Goal: Task Accomplishment & Management: Use online tool/utility

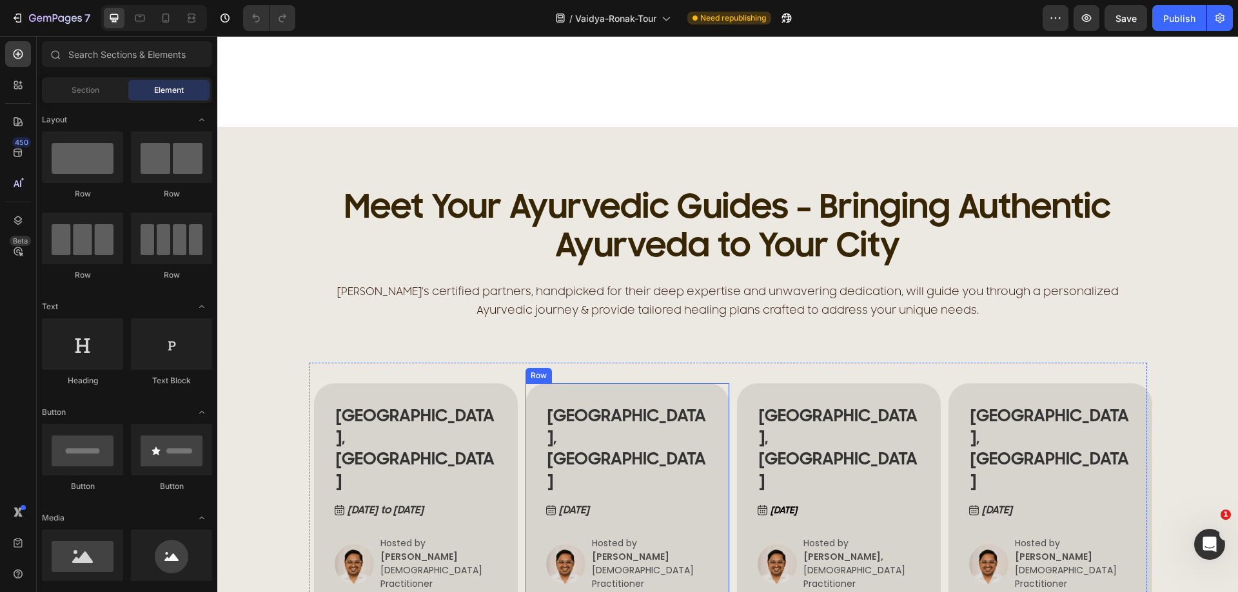
scroll to position [451, 0]
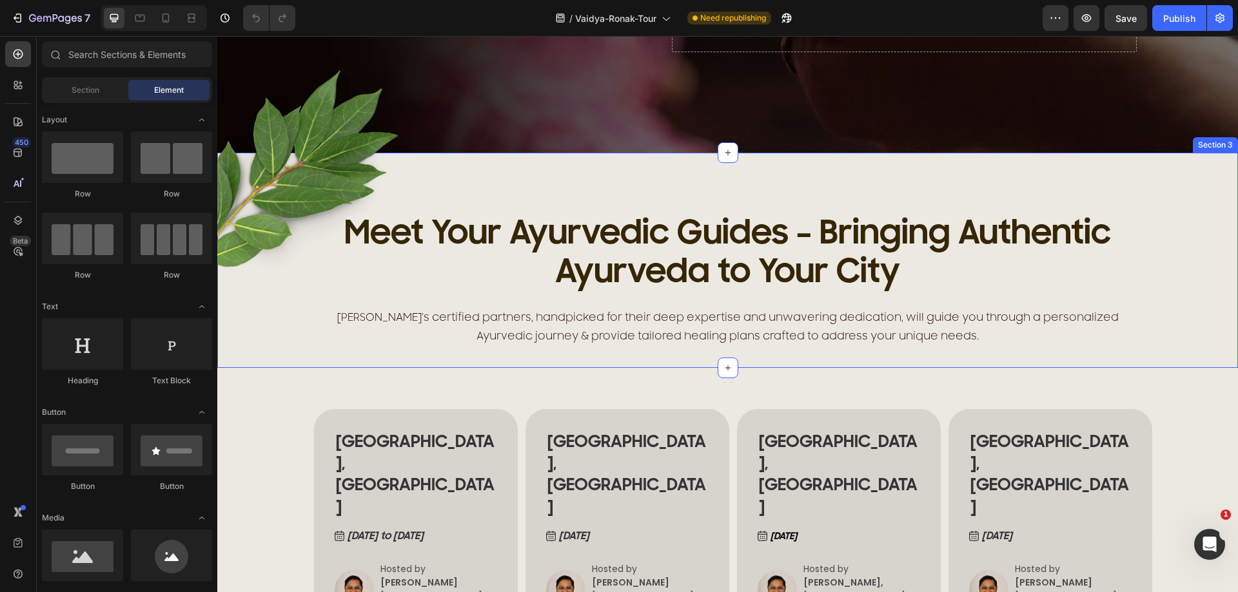
click at [444, 162] on div "Image Meet Your Ayurvedic Guides – Bringing Authentic Ayurveda to Your City Hea…" at bounding box center [727, 260] width 1021 height 215
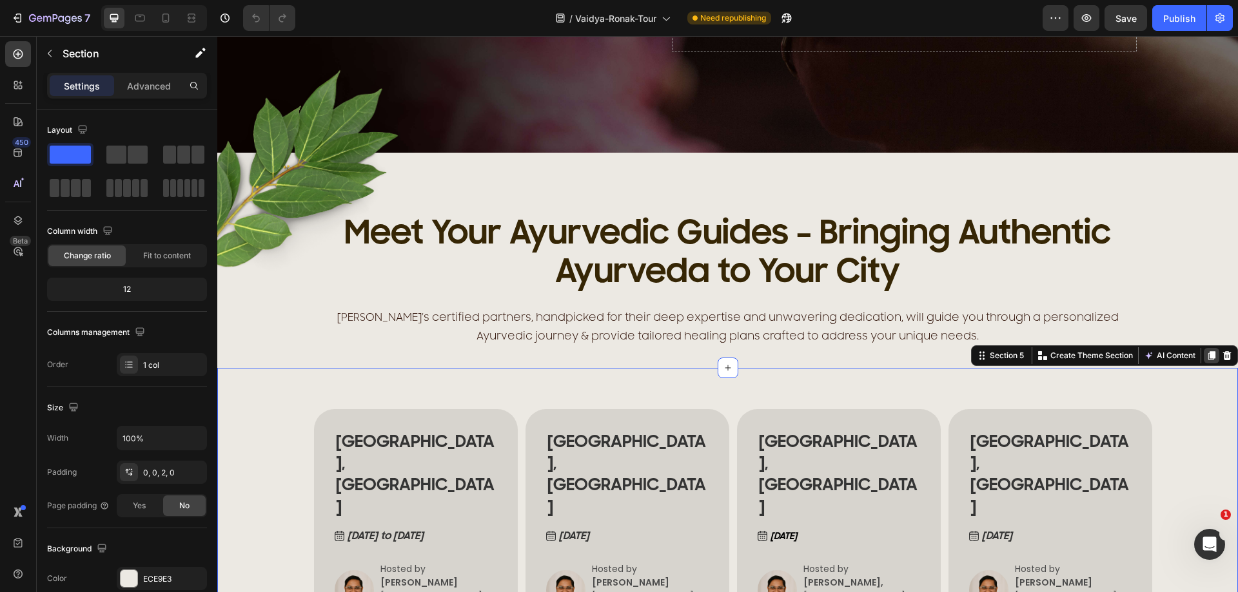
click at [1208, 354] on icon at bounding box center [1211, 355] width 7 height 9
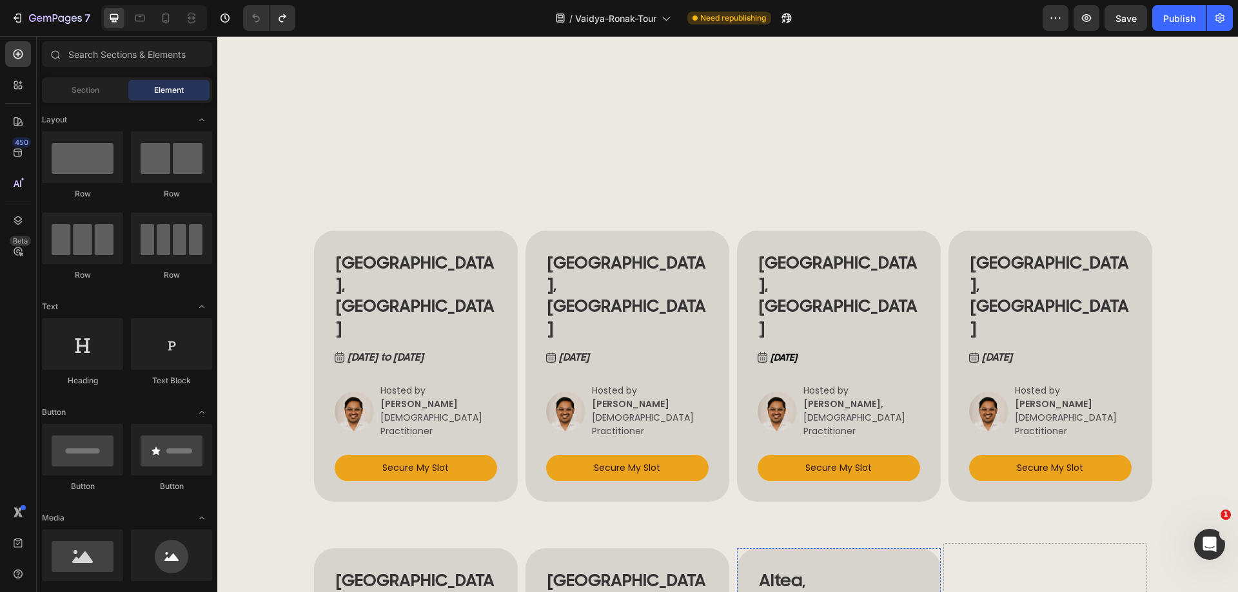
scroll to position [595, 0]
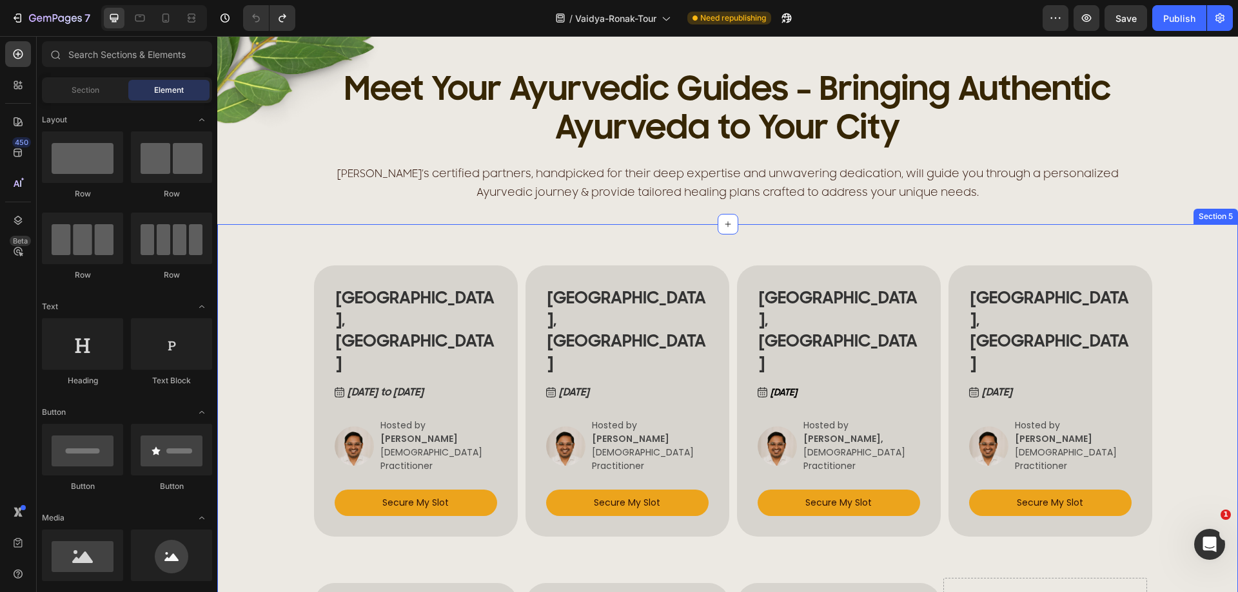
click at [248, 245] on div "[GEOGRAPHIC_DATA], [GEOGRAPHIC_DATA] Heading [DATE] to [DATE] Button Image Host…" at bounding box center [727, 542] width 1021 height 637
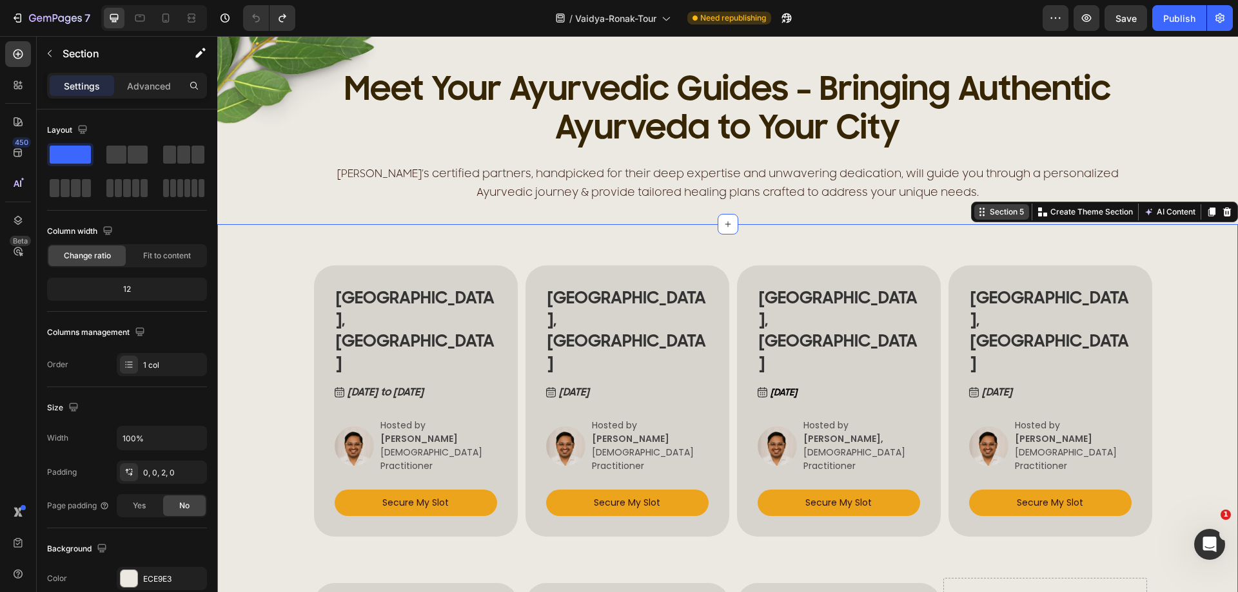
click at [987, 217] on div "Section 5" at bounding box center [1006, 212] width 39 height 12
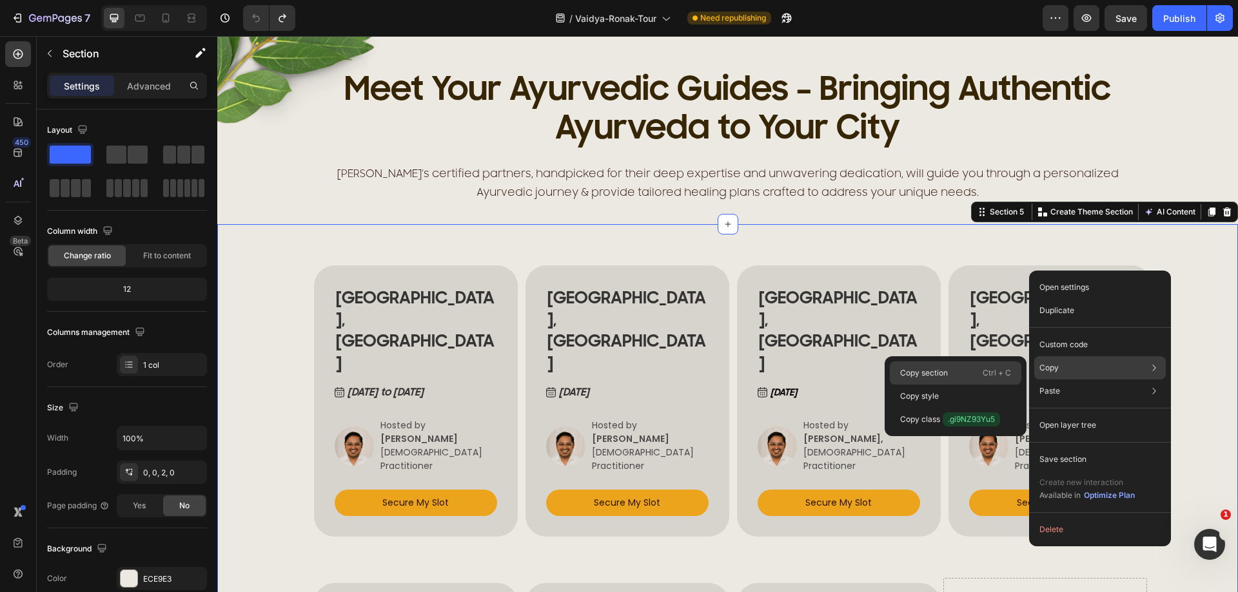
click at [958, 385] on div "Copy section Ctrl + C" at bounding box center [956, 396] width 132 height 23
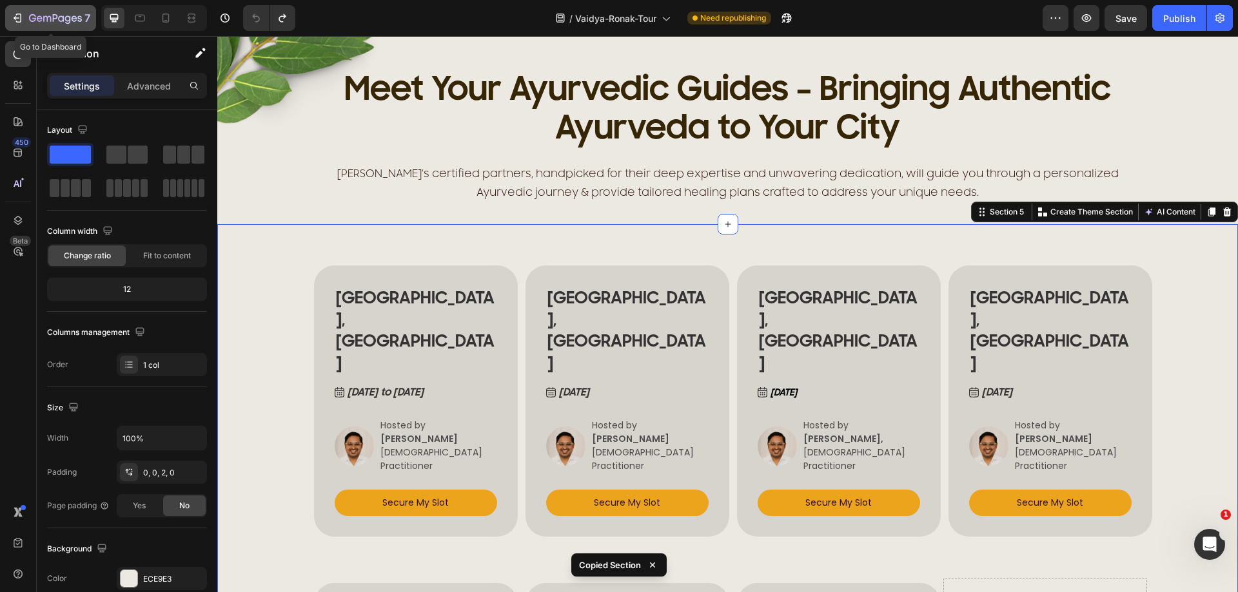
click at [11, 16] on button "7" at bounding box center [50, 18] width 91 height 26
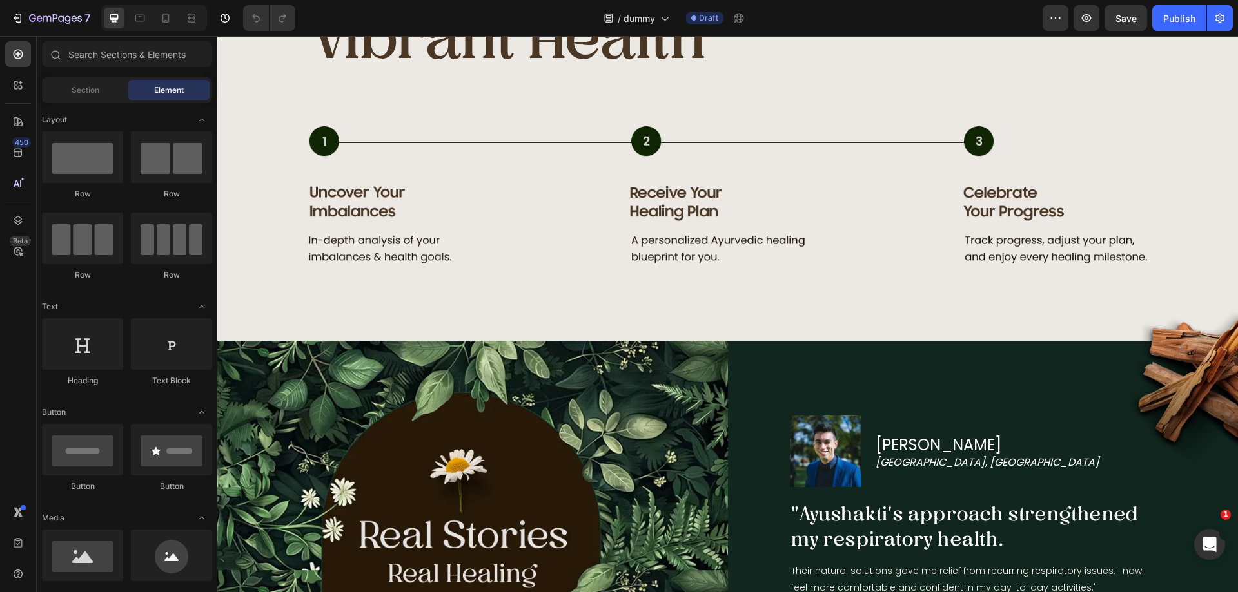
scroll to position [1354, 0]
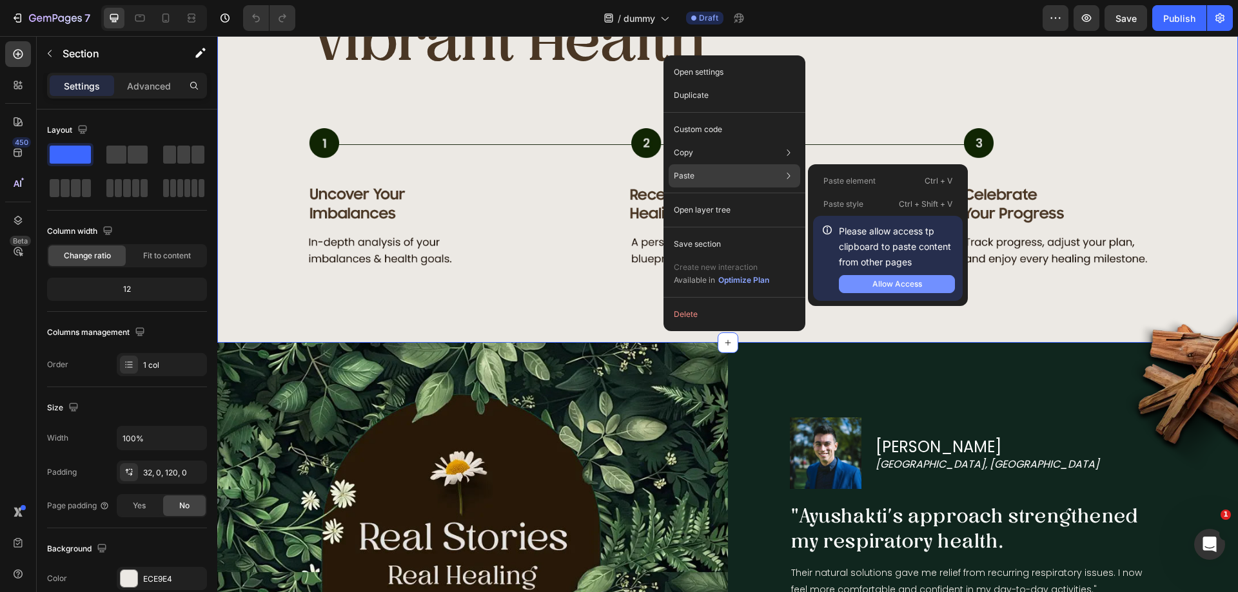
click at [881, 286] on div "Allow Access" at bounding box center [897, 285] width 50 height 12
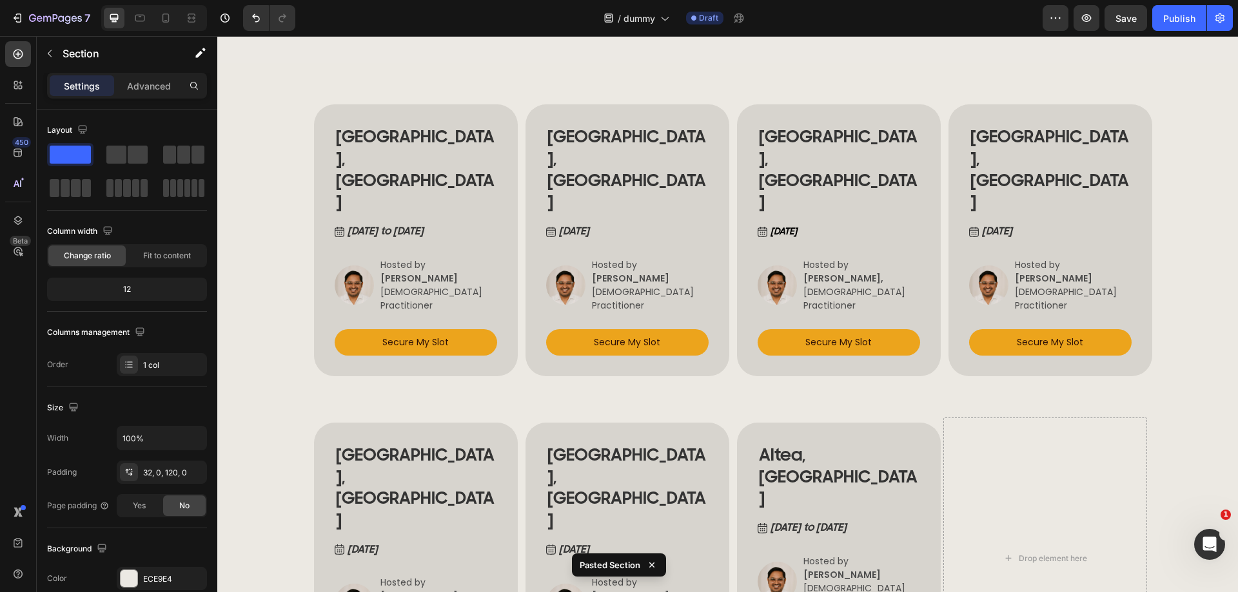
scroll to position [1440, 0]
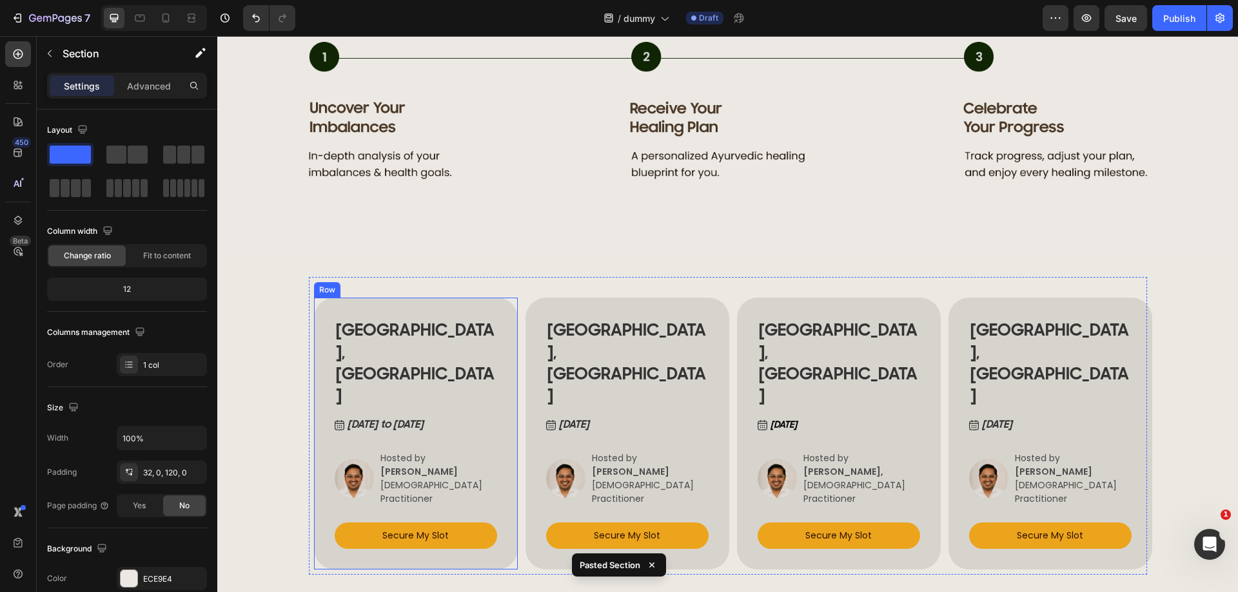
click at [428, 389] on div "Vienna, Austria Heading May 19 to 20, 2025 Button Image Hosted by VERENA BERNHA…" at bounding box center [416, 433] width 162 height 231
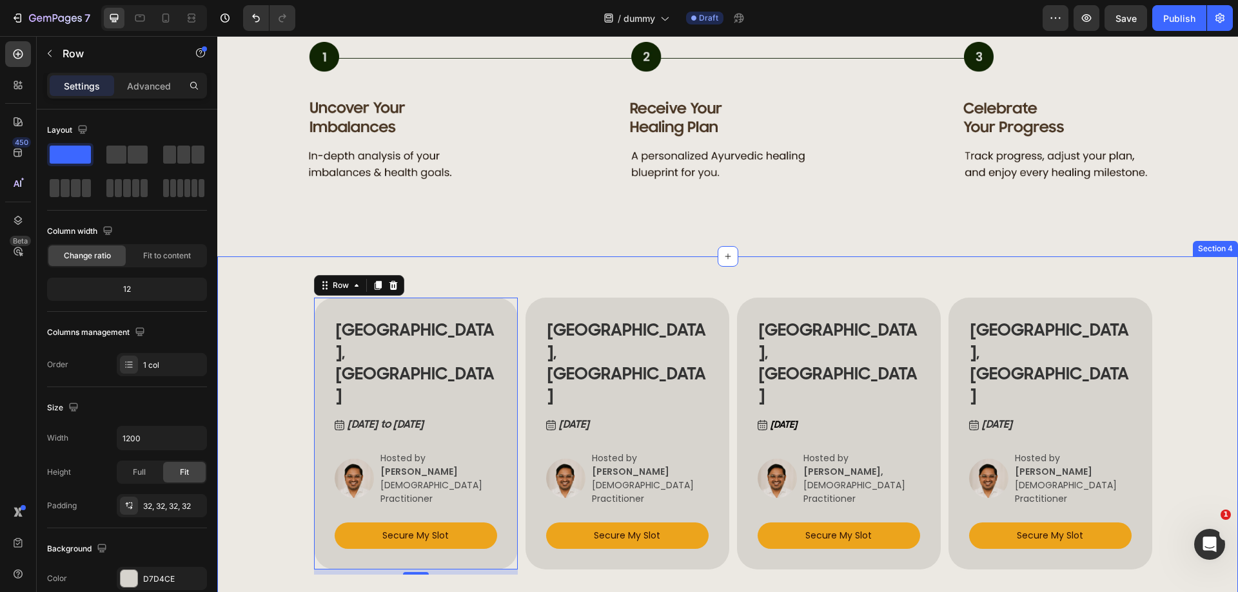
click at [268, 296] on div "Vienna, Austria Heading May 19 to 20, 2025 Button Image Hosted by VERENA BERNHA…" at bounding box center [727, 575] width 1021 height 637
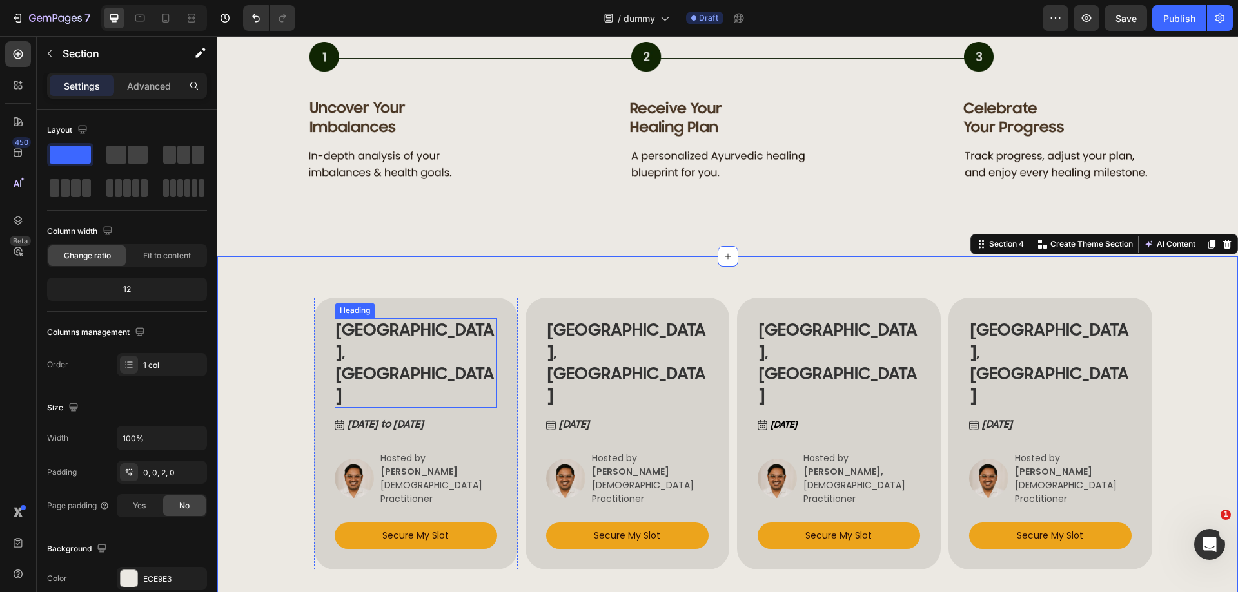
click at [364, 364] on h2 "Vienna, Austria" at bounding box center [416, 363] width 162 height 90
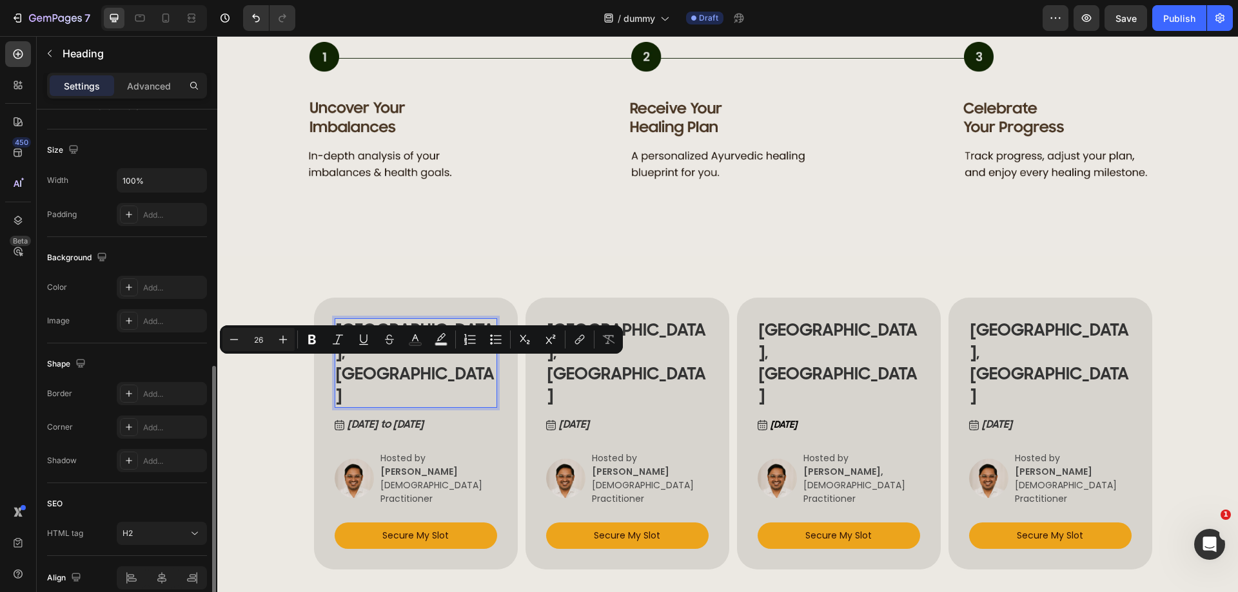
scroll to position [317, 0]
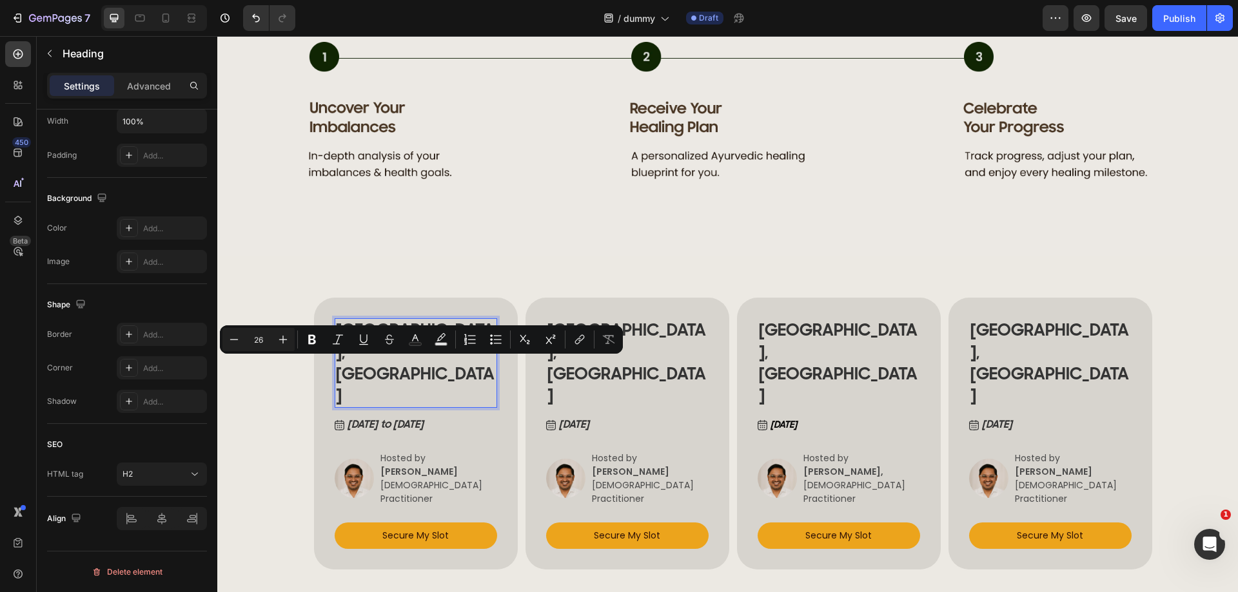
click at [411, 369] on p "Vienna, Austria" at bounding box center [416, 363] width 160 height 87
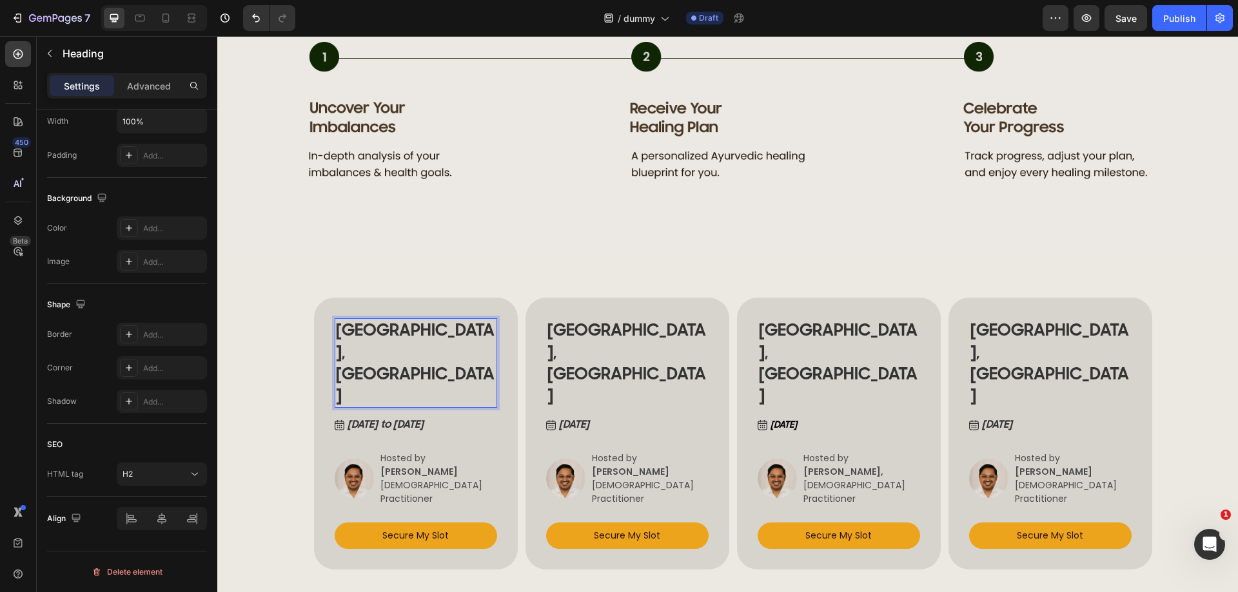
click at [391, 346] on p "Vienna, Austria" at bounding box center [416, 363] width 160 height 87
click at [398, 372] on p "Vienna, Austria" at bounding box center [416, 363] width 160 height 87
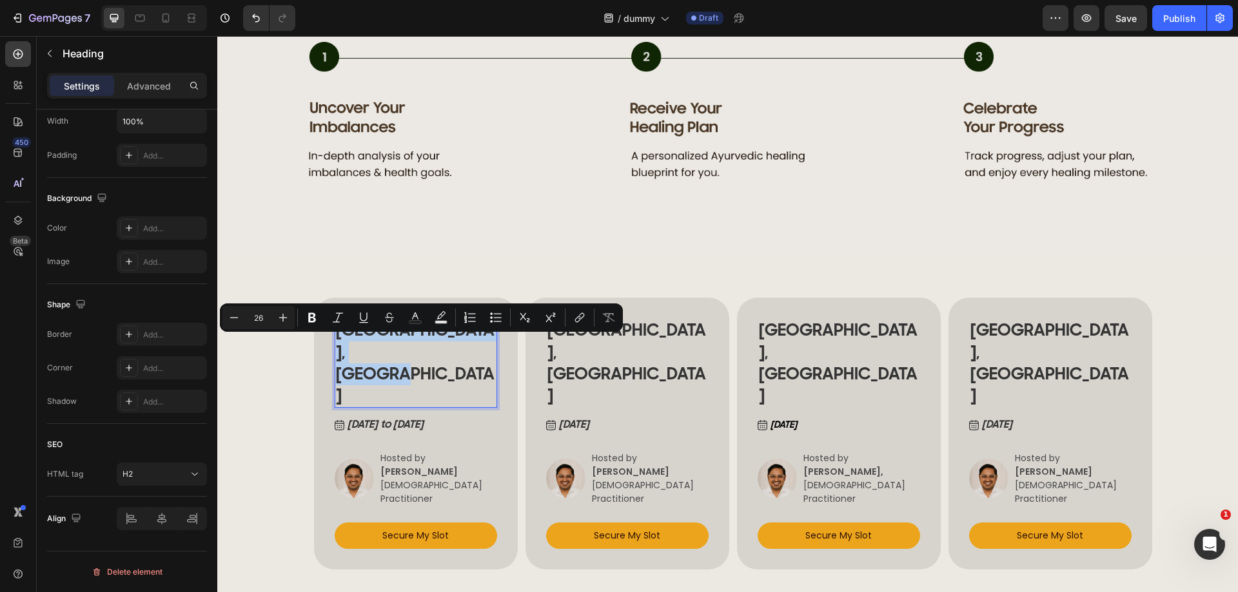
drag, startPoint x: 396, startPoint y: 367, endPoint x: 333, endPoint y: 349, distance: 65.1
click at [336, 349] on p "Vienna, Austria" at bounding box center [416, 363] width 160 height 87
drag, startPoint x: 399, startPoint y: 370, endPoint x: 391, endPoint y: 359, distance: 13.8
click at [399, 370] on p "Vienna, Austria" at bounding box center [416, 363] width 160 height 87
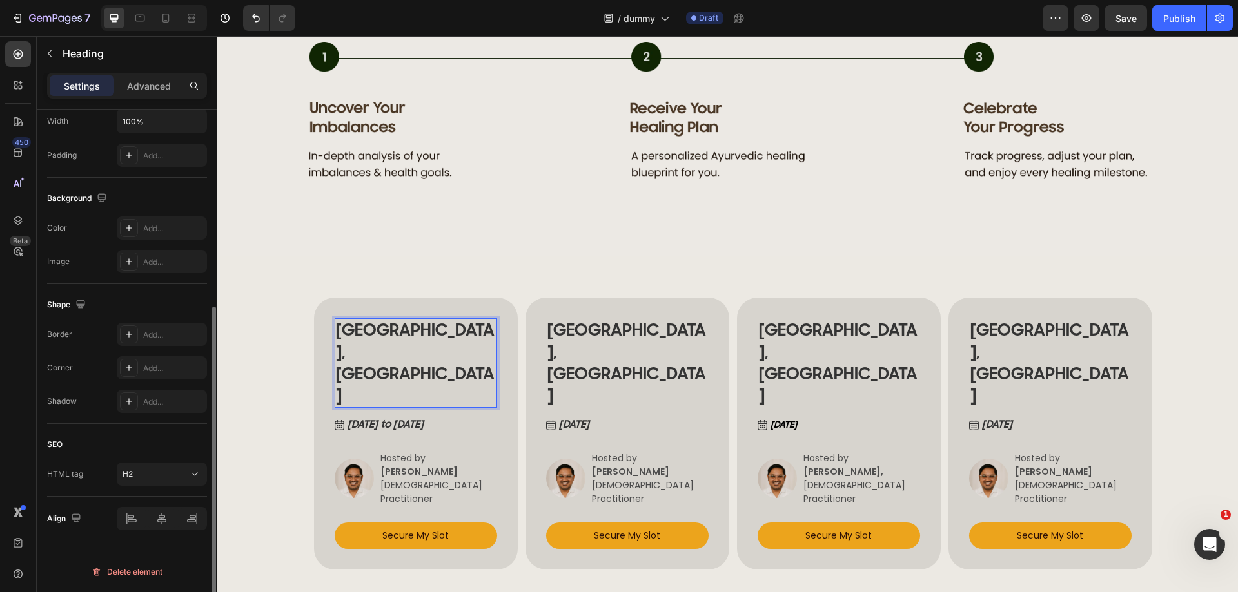
scroll to position [0, 0]
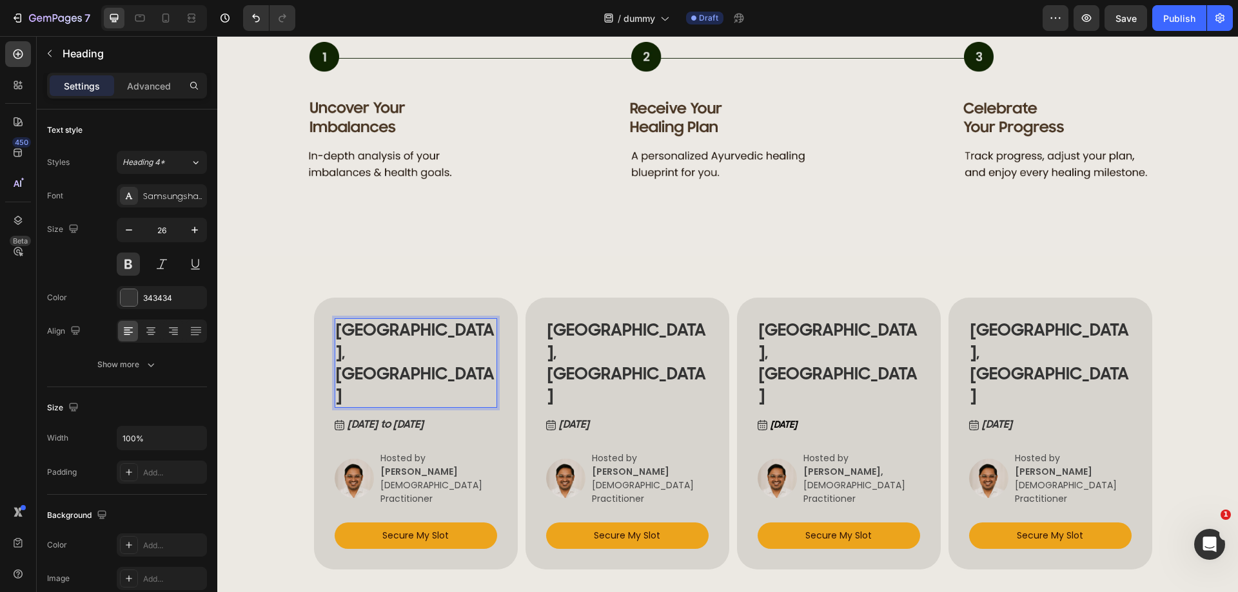
click at [353, 346] on p "Vienna, Austria" at bounding box center [416, 363] width 160 height 87
click at [367, 348] on p "Vienna, Austria" at bounding box center [416, 363] width 160 height 87
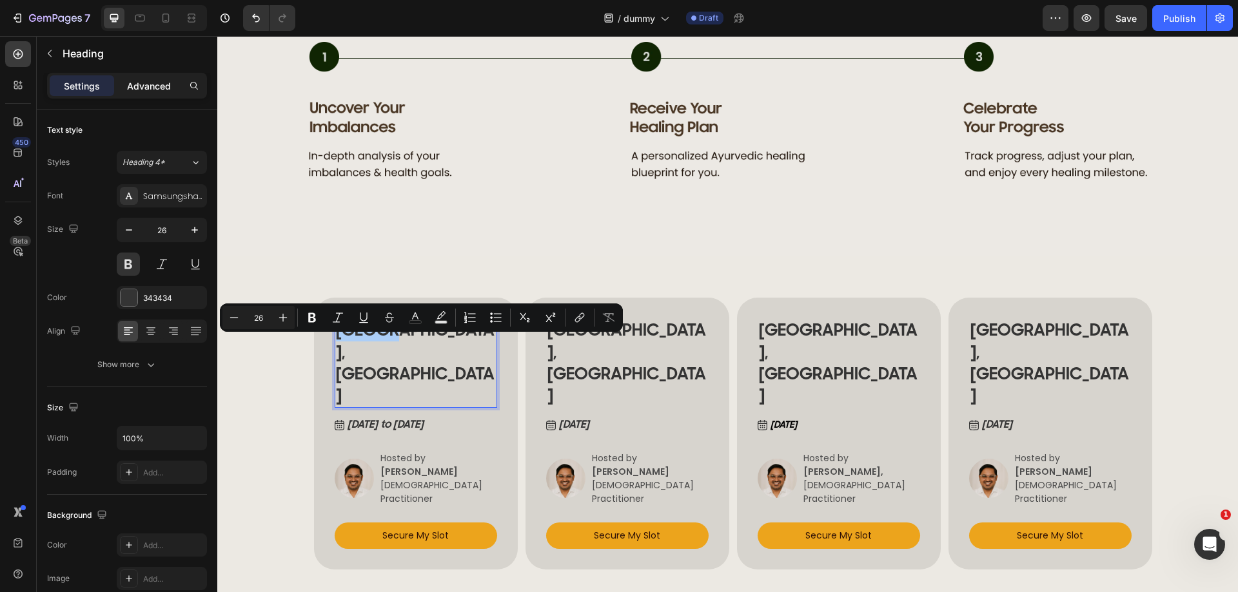
click at [148, 91] on p "Advanced" at bounding box center [149, 86] width 44 height 14
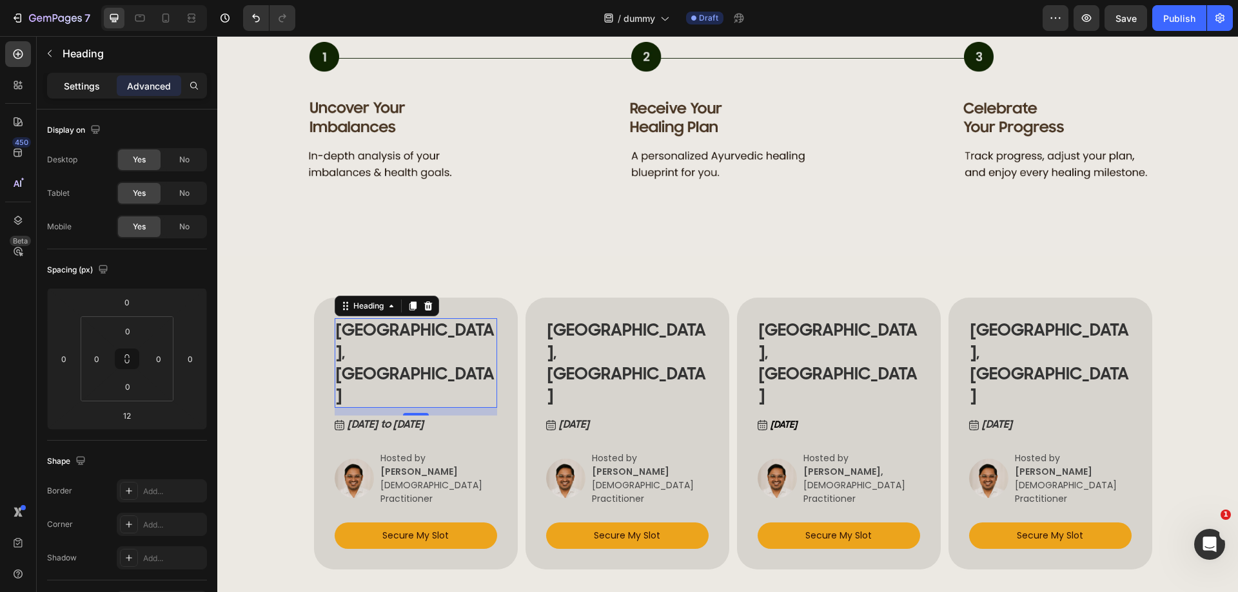
click at [93, 89] on p "Settings" at bounding box center [82, 86] width 36 height 14
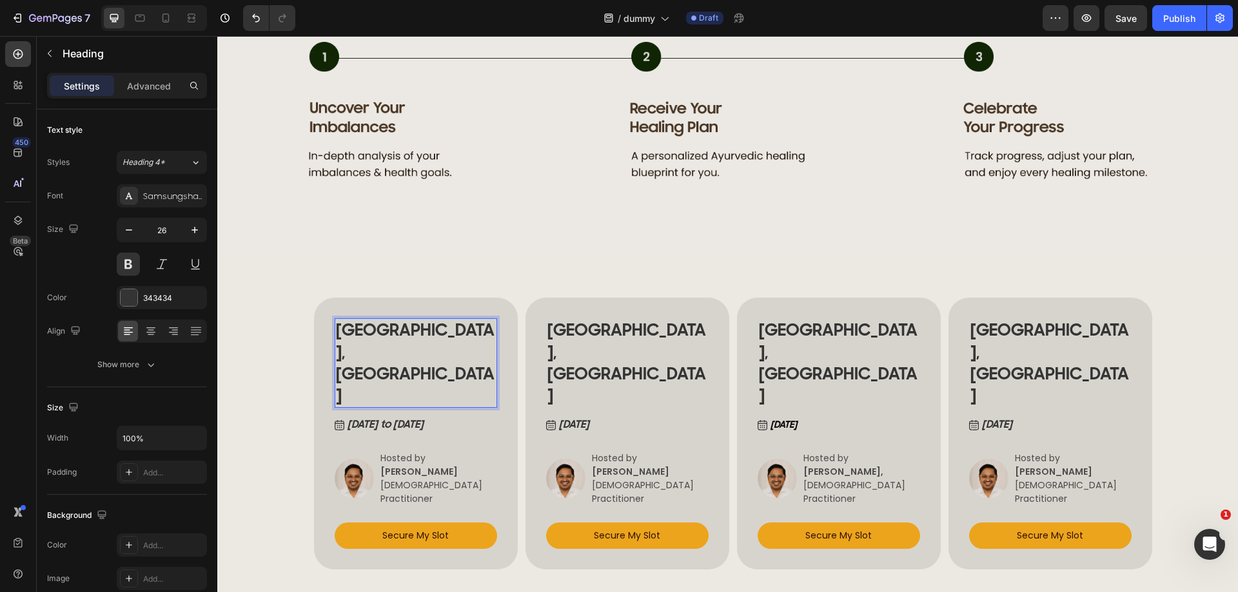
click at [393, 366] on p "Vienna, Austria" at bounding box center [416, 363] width 160 height 87
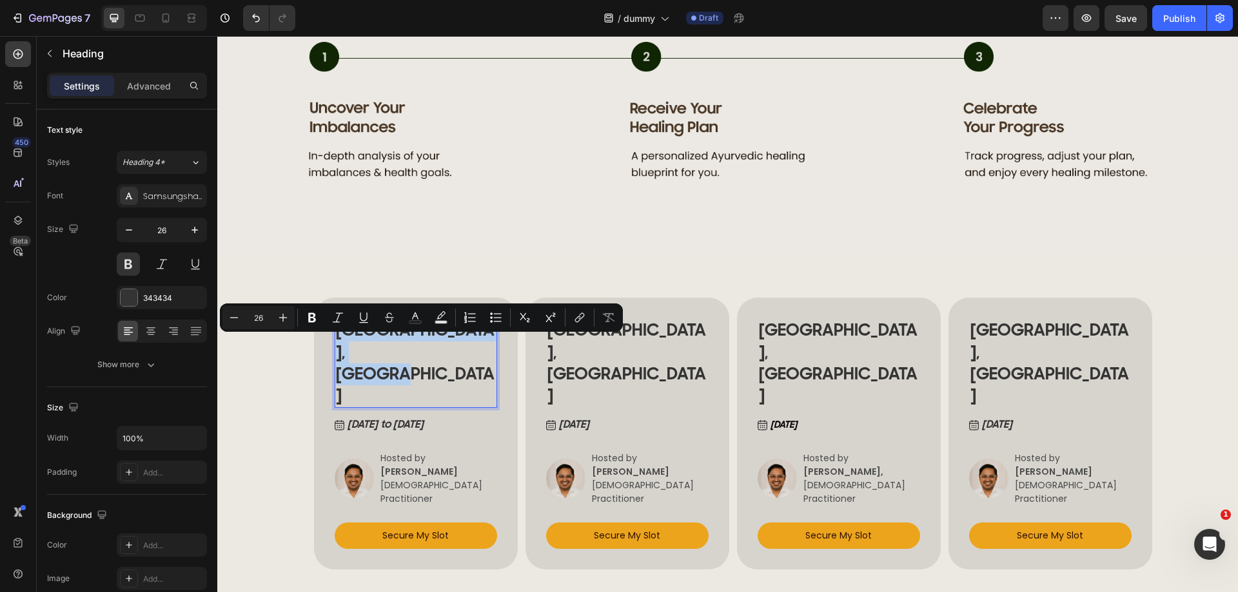
drag, startPoint x: 389, startPoint y: 367, endPoint x: 330, endPoint y: 350, distance: 61.6
click at [335, 350] on h2 "Vienna, Austria" at bounding box center [416, 363] width 162 height 90
type input "14"
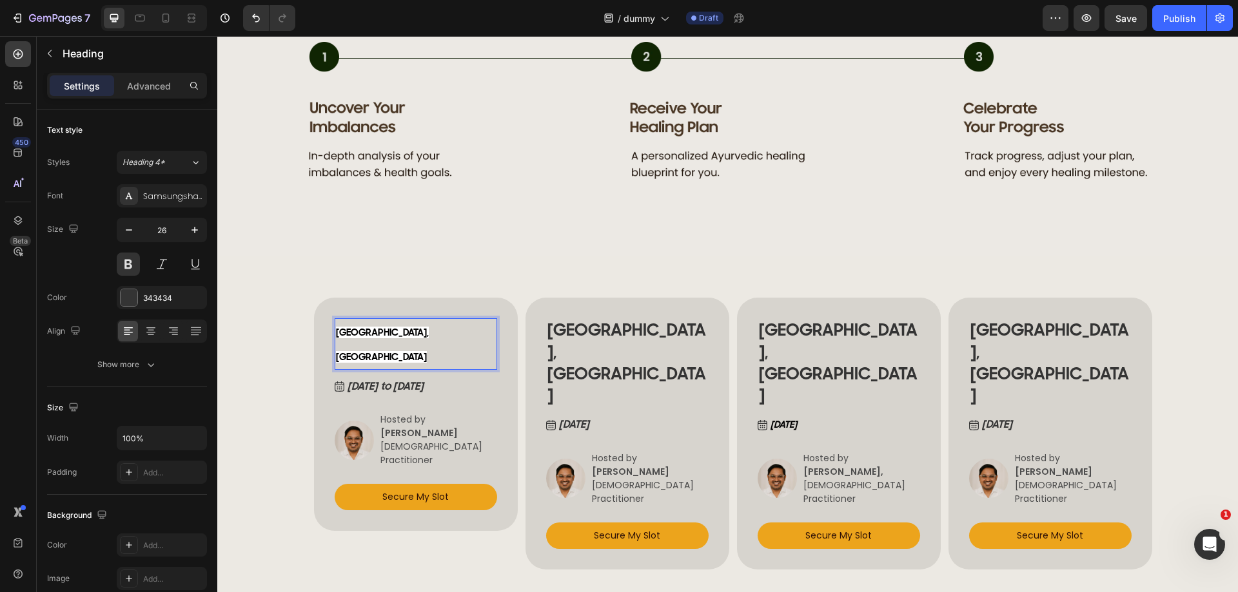
click at [418, 351] on span "BUCHAREST, ROMANIA" at bounding box center [382, 345] width 93 height 36
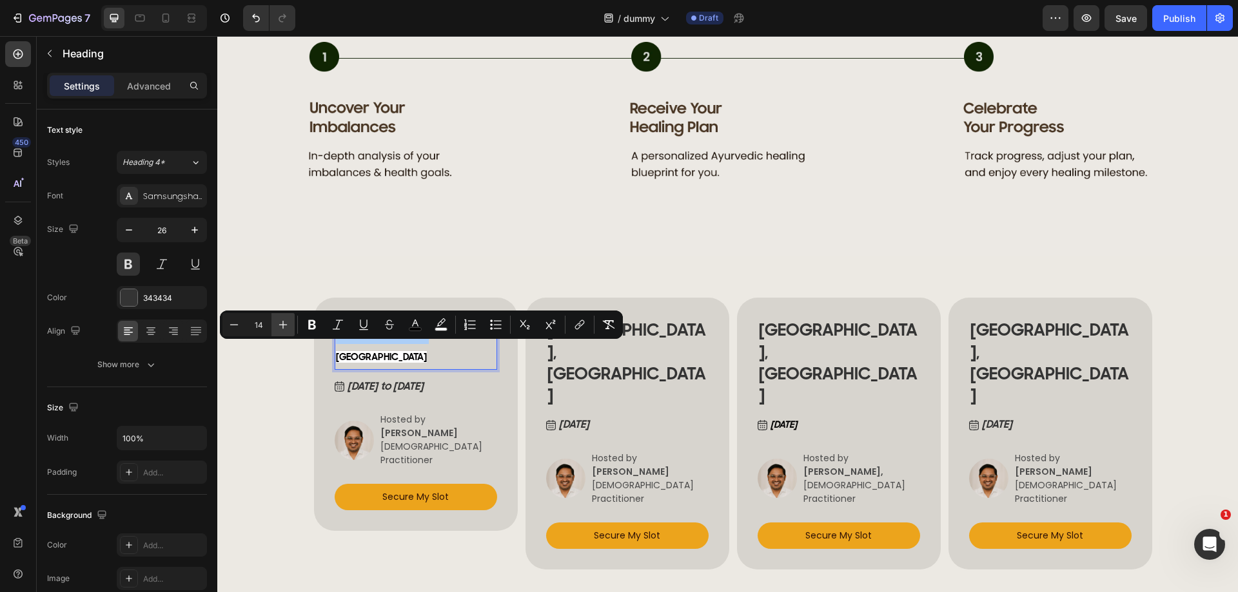
click at [284, 322] on icon "Editor contextual toolbar" at bounding box center [283, 324] width 13 height 13
click at [284, 321] on icon "Editor contextual toolbar" at bounding box center [283, 324] width 13 height 13
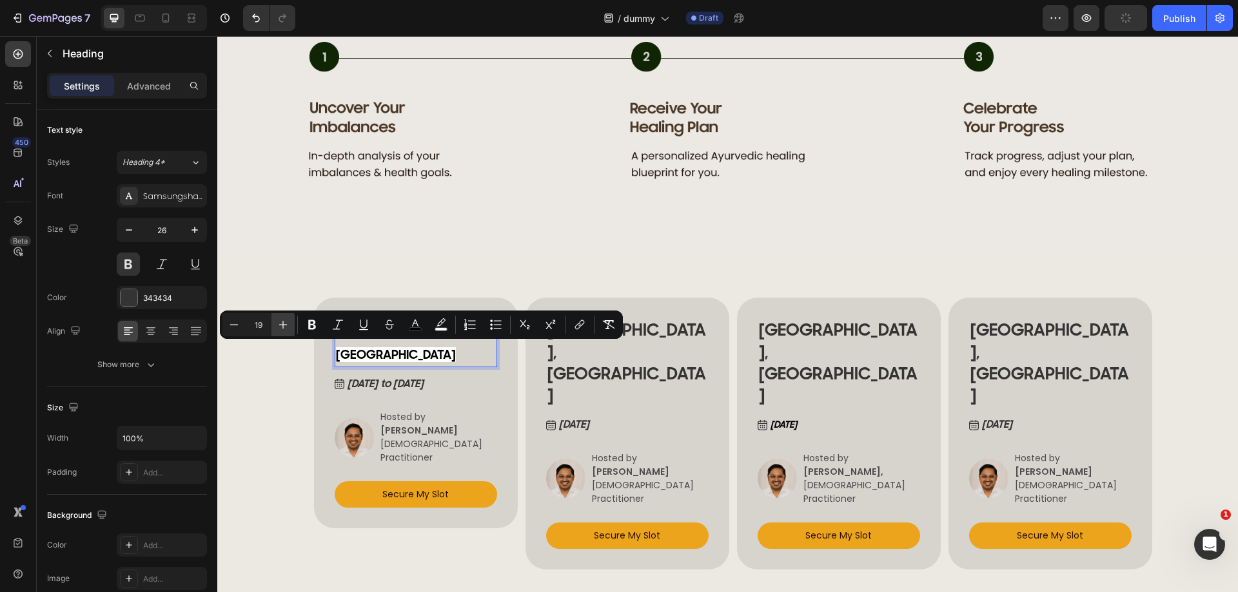
click at [284, 321] on icon "Editor contextual toolbar" at bounding box center [283, 324] width 13 height 13
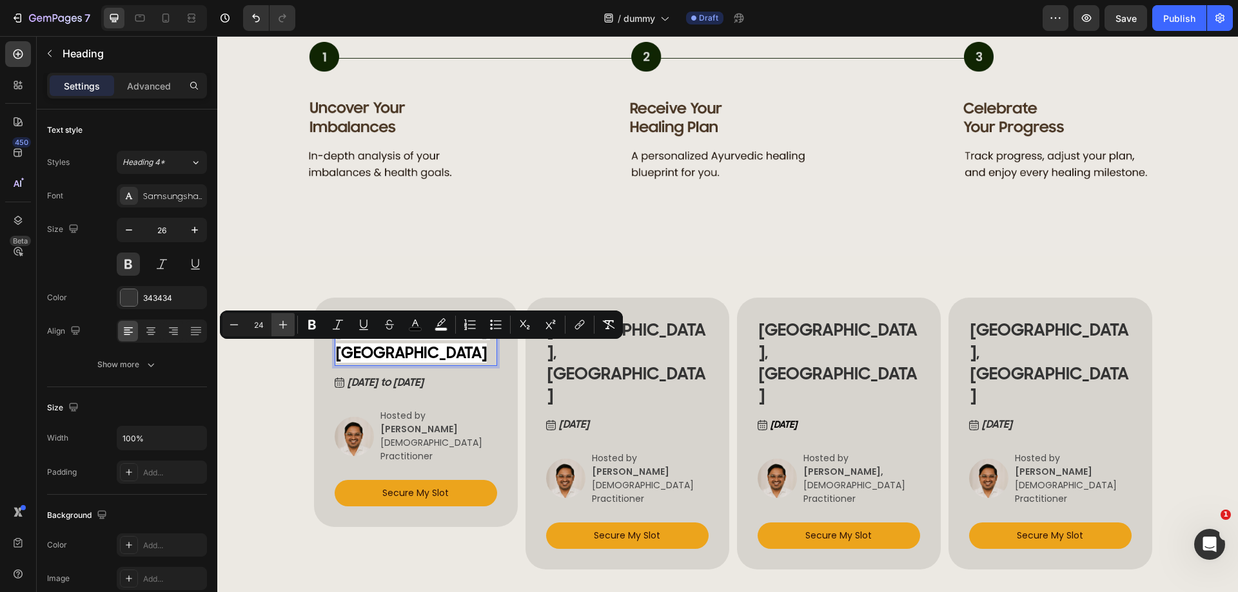
click at [284, 321] on icon "Editor contextual toolbar" at bounding box center [283, 324] width 13 height 13
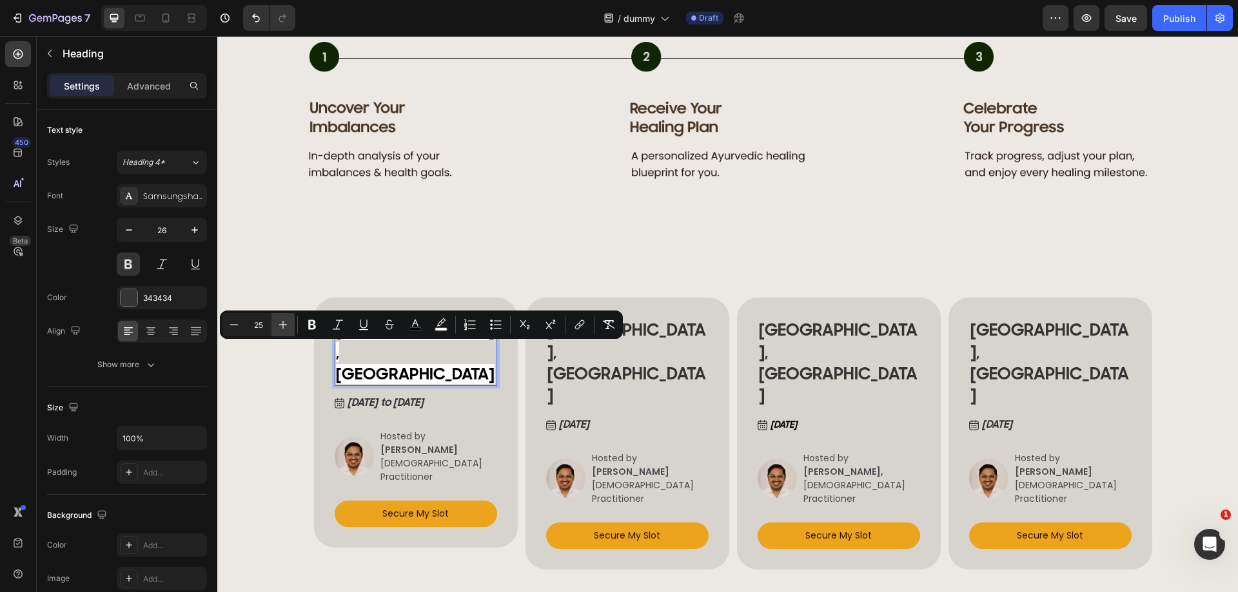
click at [284, 321] on icon "Editor contextual toolbar" at bounding box center [283, 324] width 13 height 13
type input "26"
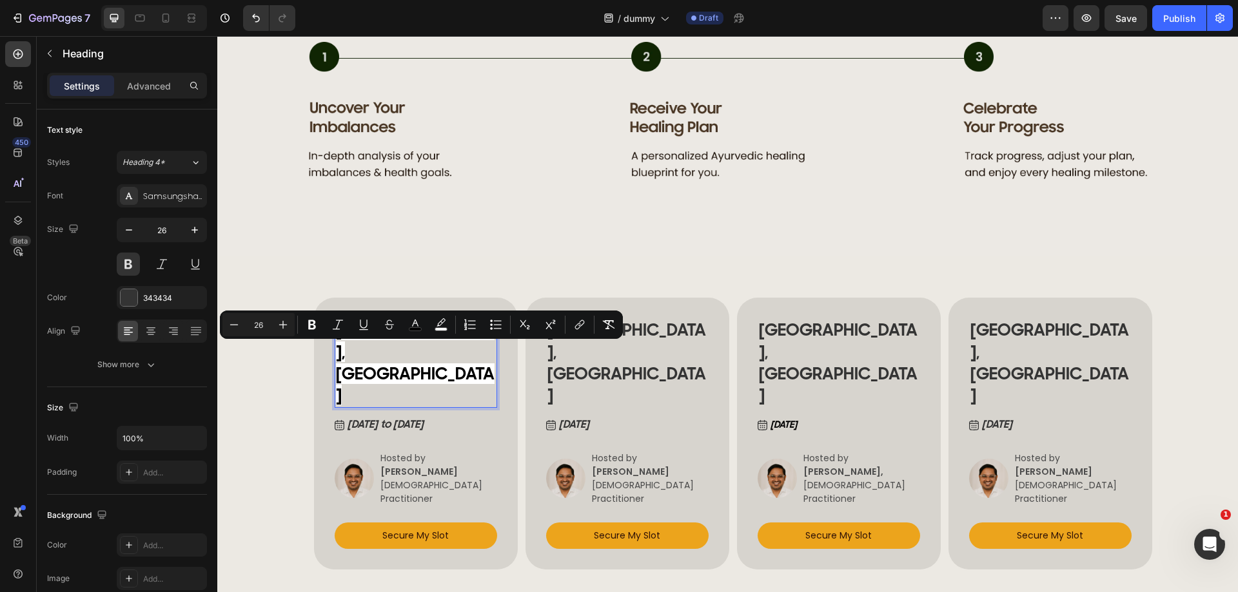
click at [378, 370] on span "BUCHAREST, ROMANIA" at bounding box center [415, 363] width 159 height 86
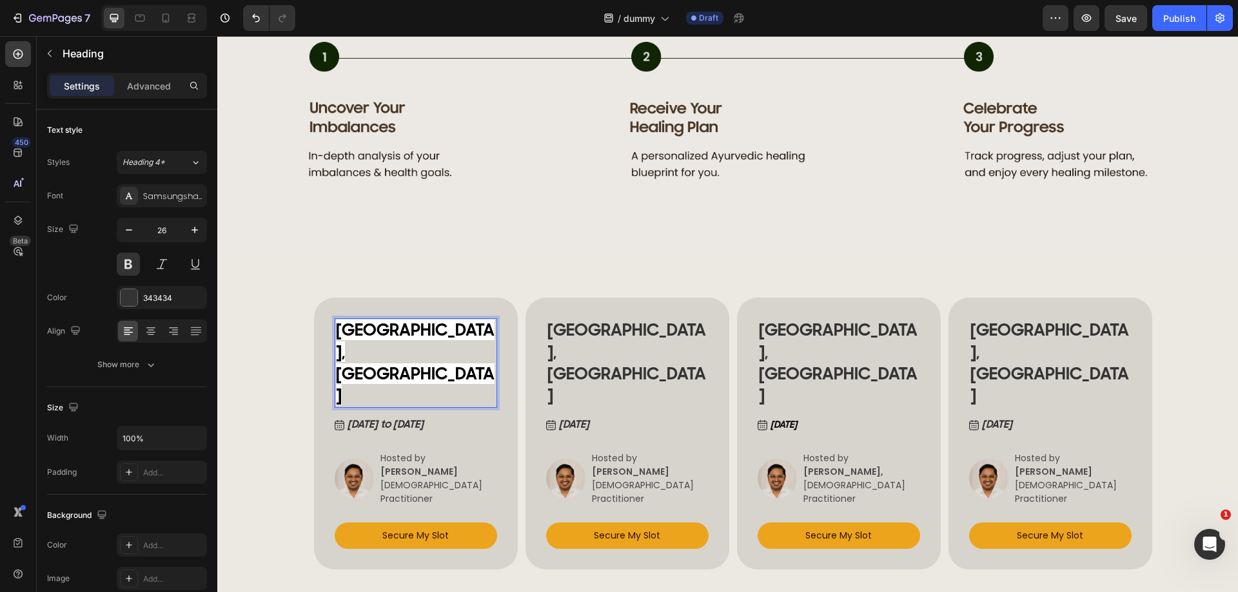
drag, startPoint x: 462, startPoint y: 367, endPoint x: 454, endPoint y: 370, distance: 8.4
click at [462, 367] on p "BUCHAREST, ROMANIA" at bounding box center [416, 363] width 160 height 87
click at [500, 364] on div "BUCHAREST, ROMANIA Heading 12 May 19 to 20, 2025 Button Image Hosted by VERENA …" at bounding box center [416, 434] width 204 height 272
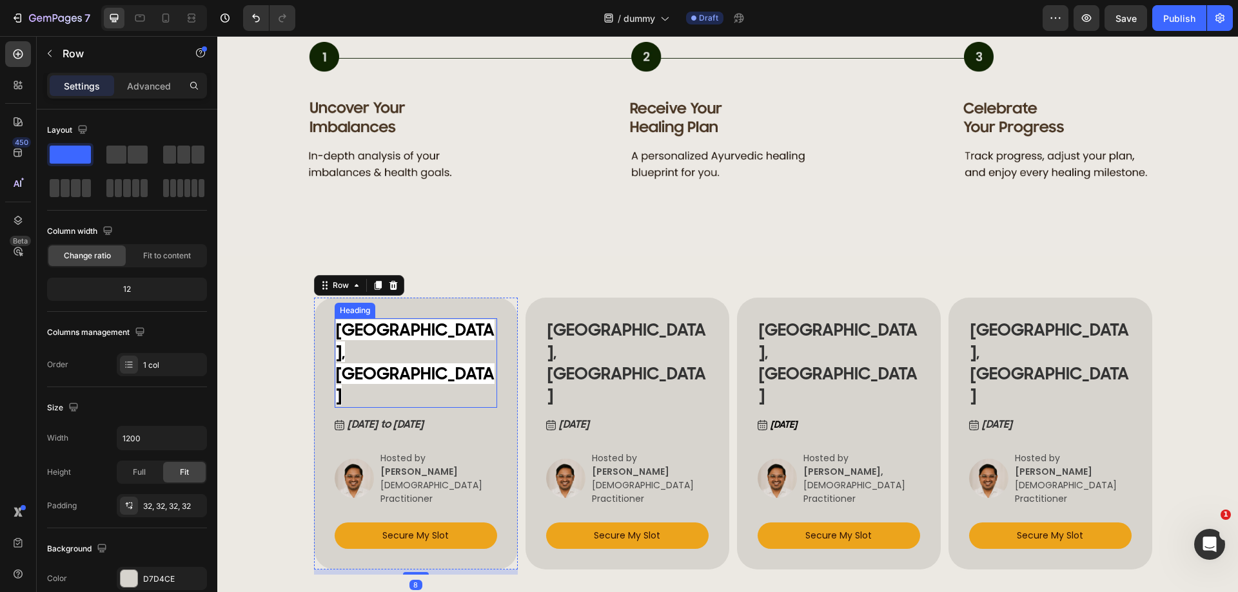
click at [391, 368] on span "BUCHAREST, ROMANIA" at bounding box center [415, 363] width 159 height 86
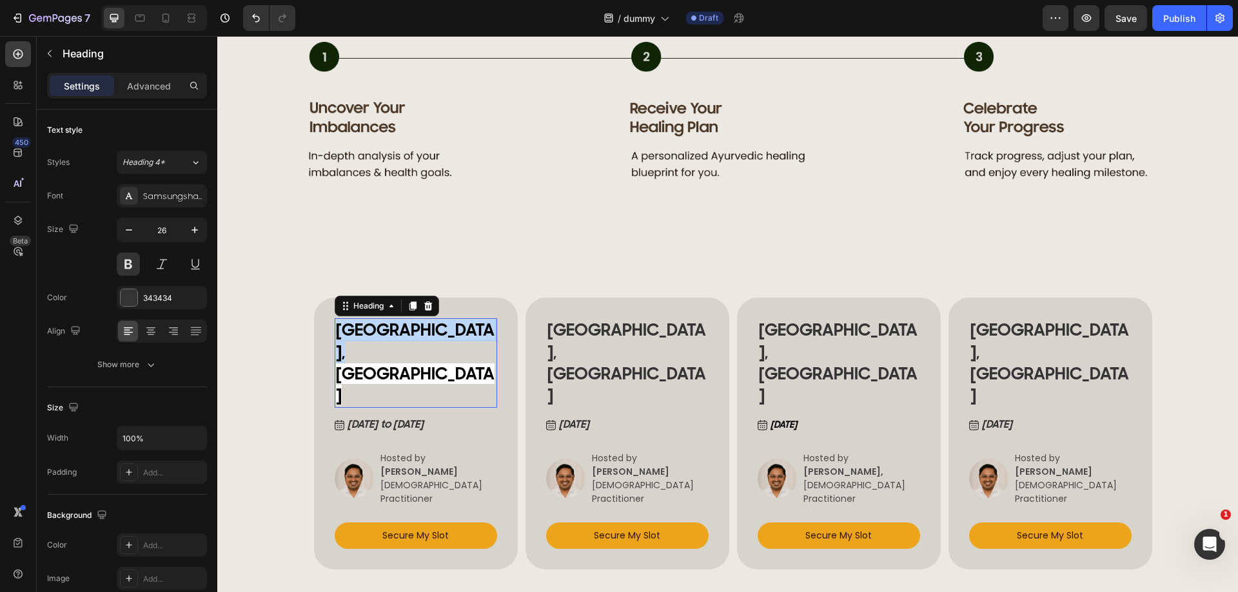
click at [391, 368] on span "BUCHAREST, ROMANIA" at bounding box center [415, 363] width 159 height 86
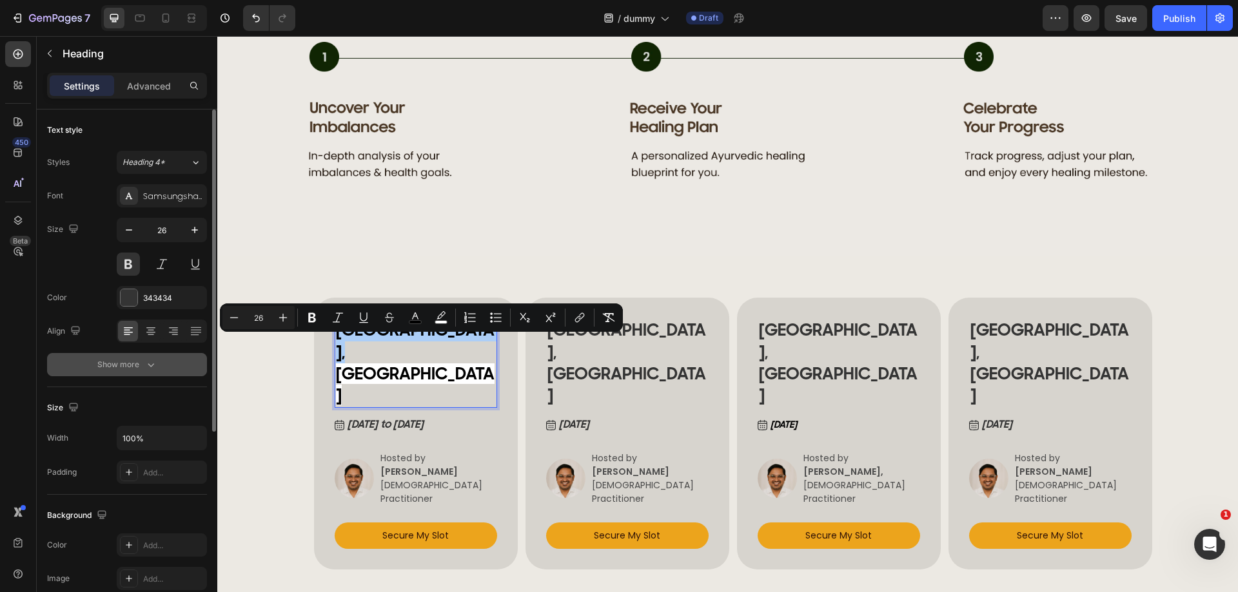
click at [142, 360] on div "Show more" at bounding box center [127, 364] width 60 height 13
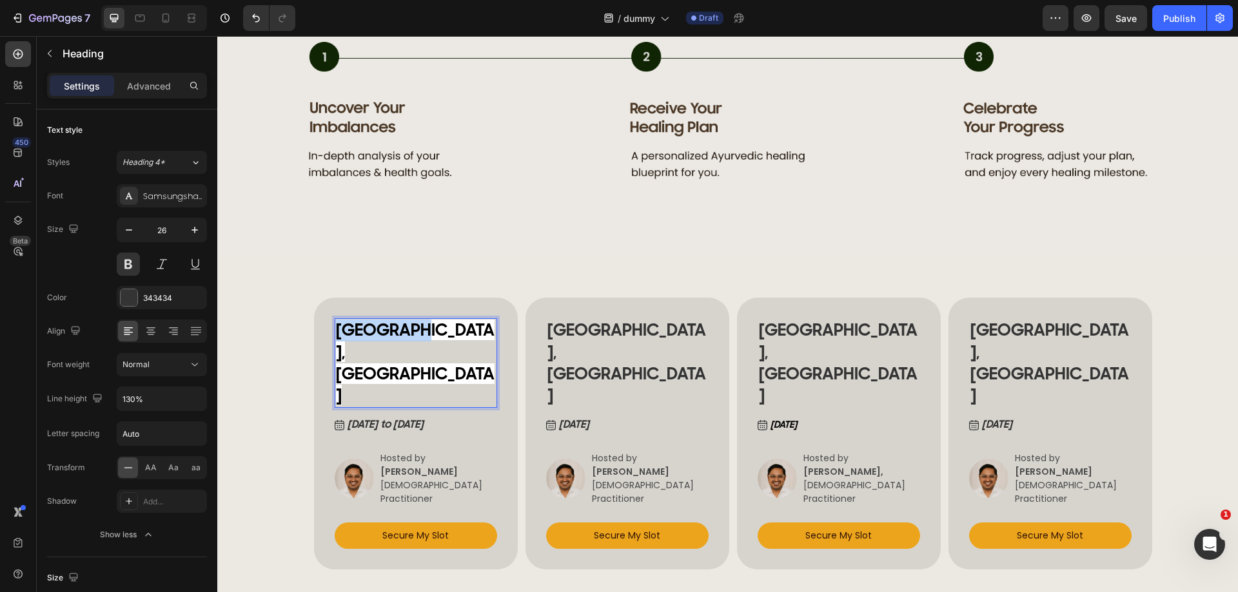
click at [406, 350] on span "BUCHAREST, ROMANIA" at bounding box center [415, 363] width 159 height 86
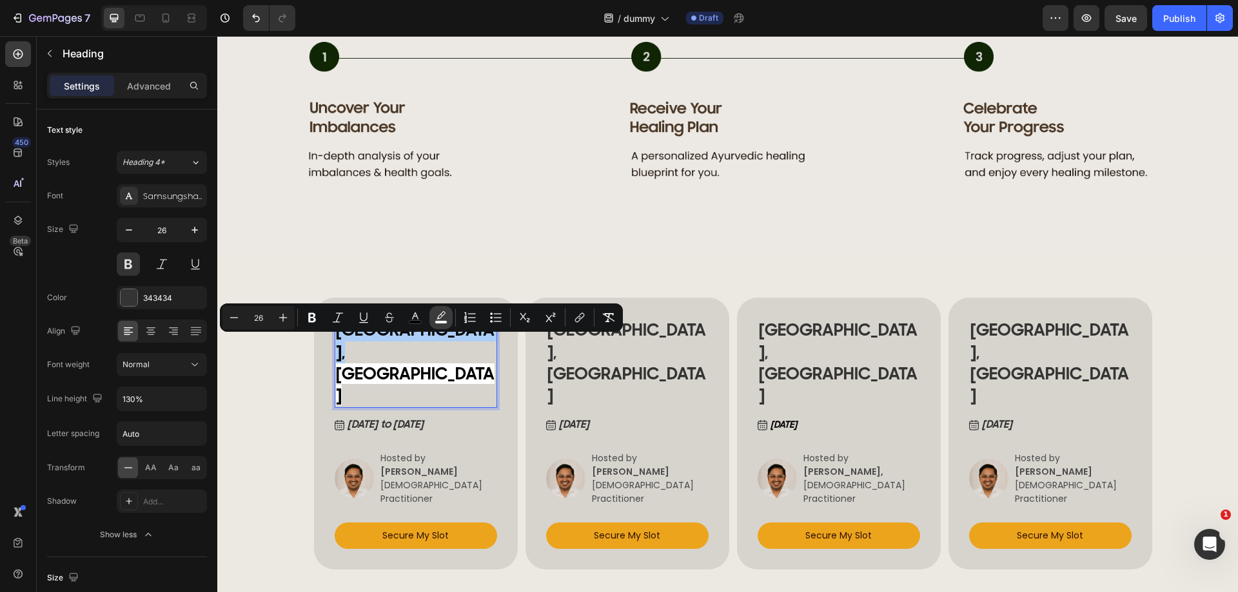
click at [445, 315] on icon "Editor contextual toolbar" at bounding box center [441, 317] width 13 height 13
type input "FFFFFF"
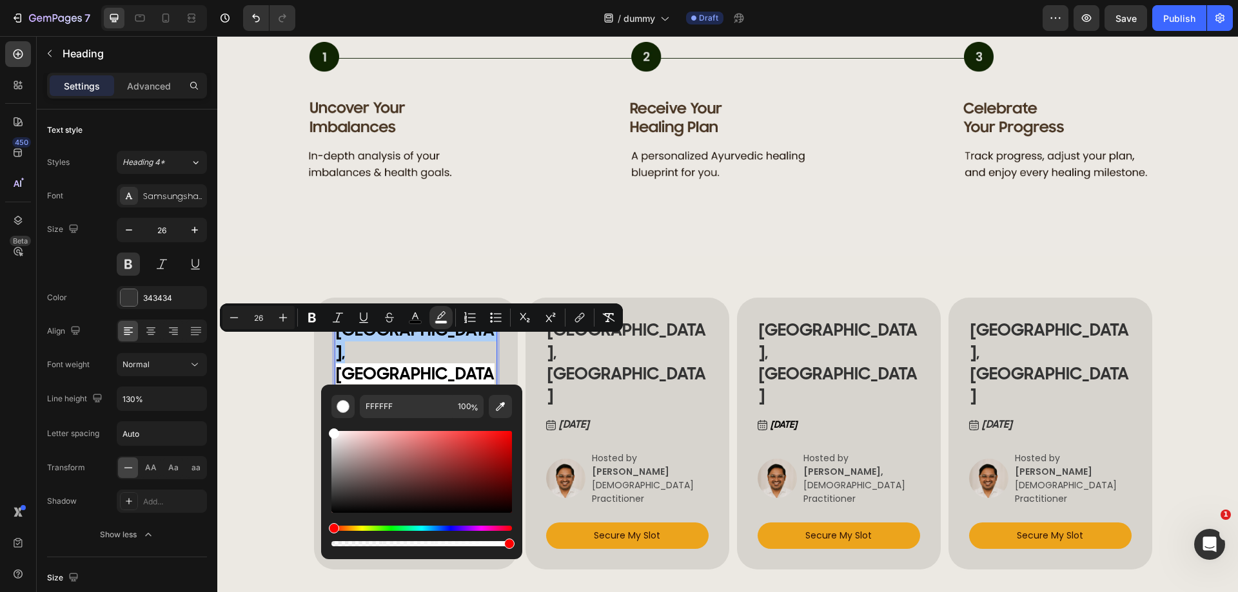
click at [334, 438] on div "Editor contextual toolbar" at bounding box center [334, 434] width 10 height 10
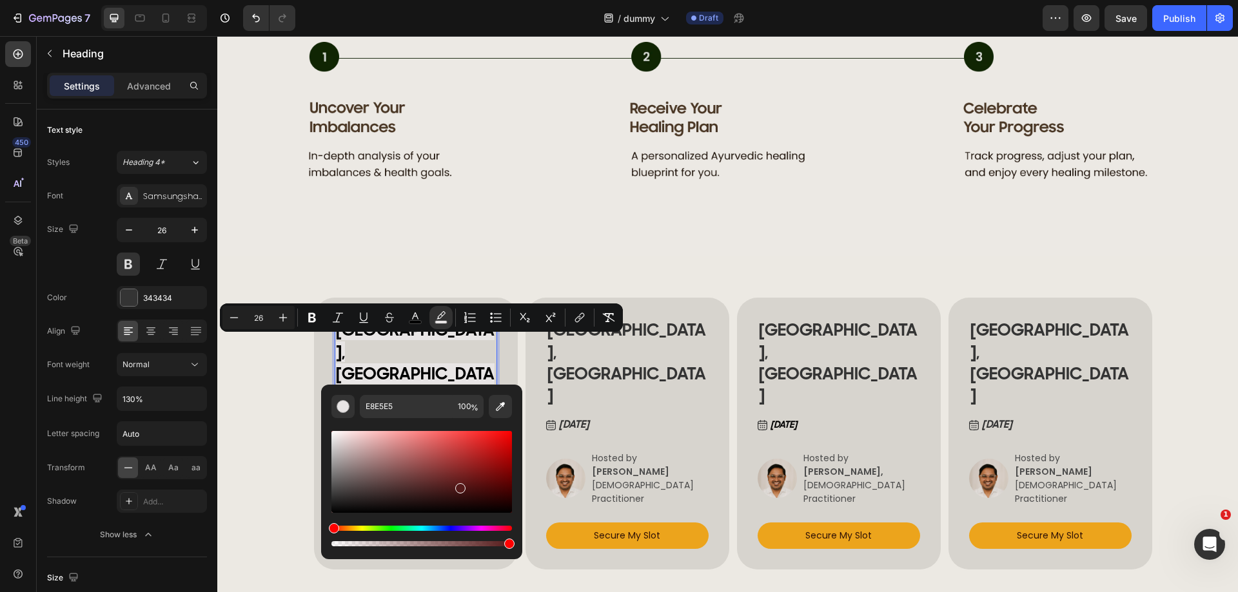
click at [458, 485] on div "Editor contextual toolbar" at bounding box center [421, 472] width 181 height 82
type input "541919"
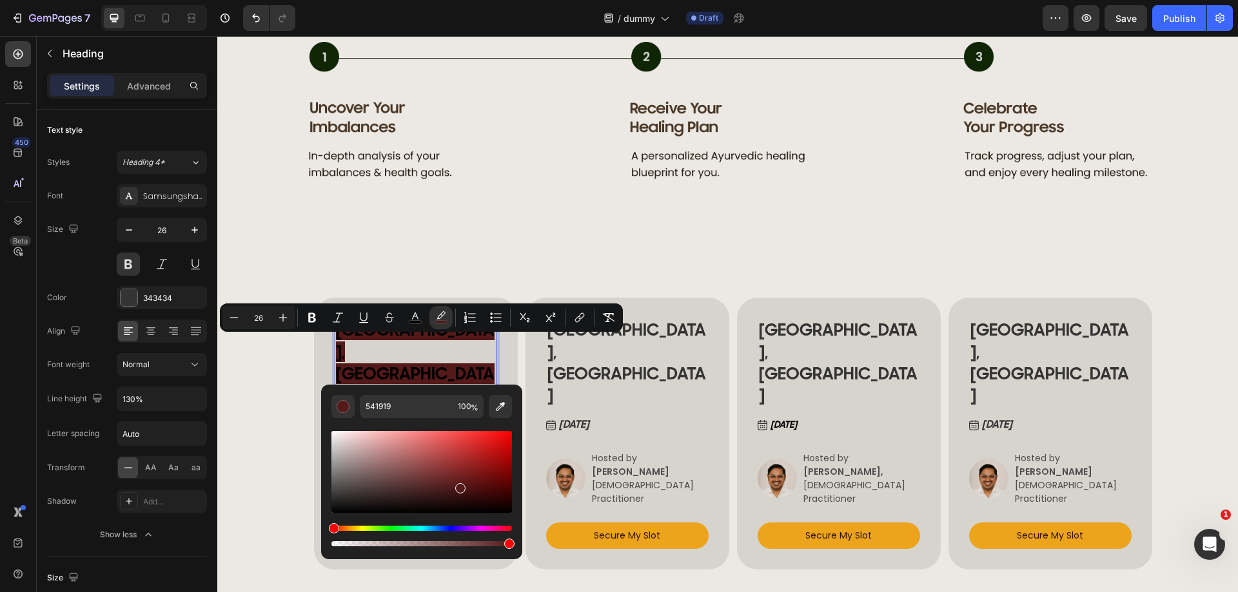
click at [446, 359] on p "BUCHAREST, ROMANIA" at bounding box center [416, 363] width 160 height 87
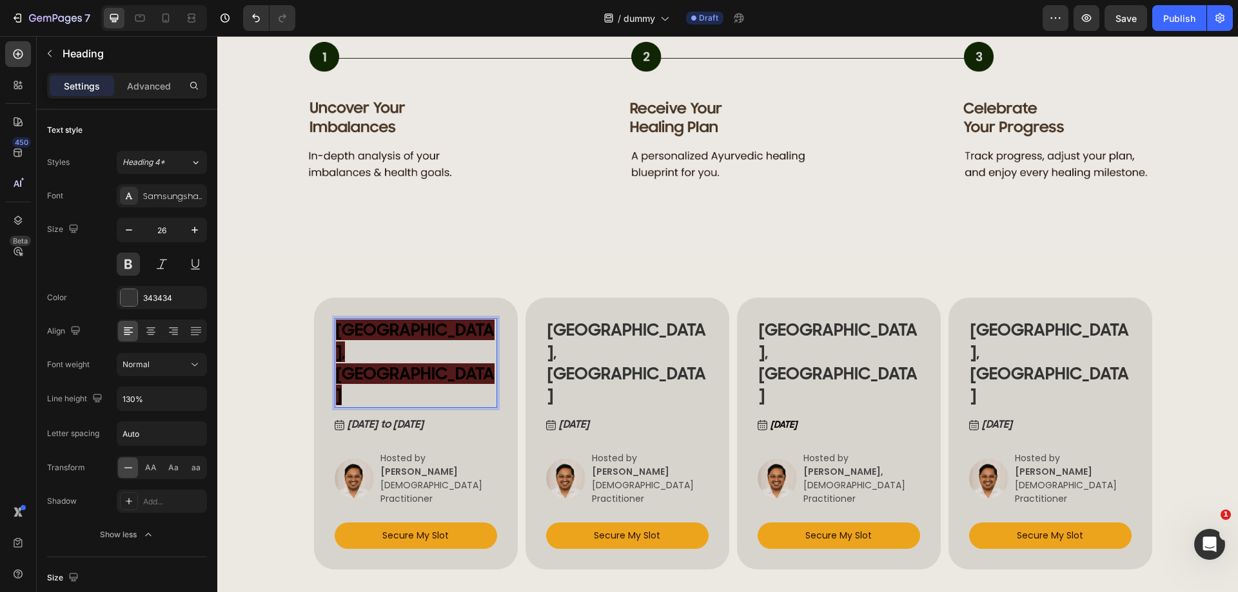
click at [406, 366] on p "BUCHAREST, ROMANIA" at bounding box center [416, 363] width 160 height 87
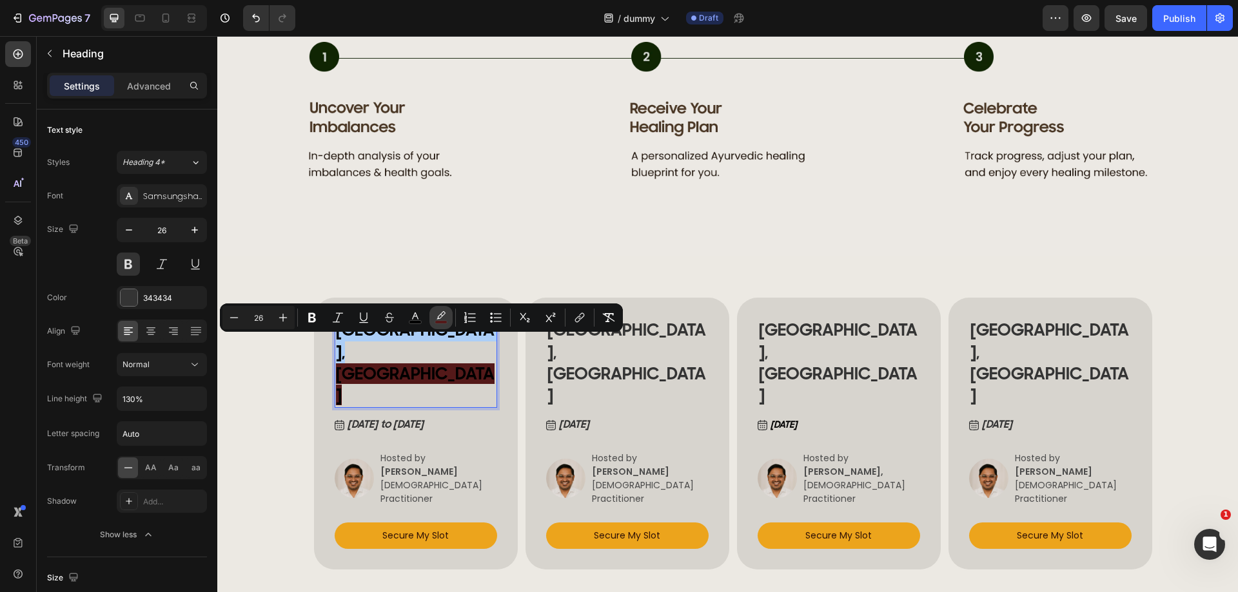
click at [440, 318] on icon "Editor contextual toolbar" at bounding box center [440, 315] width 9 height 8
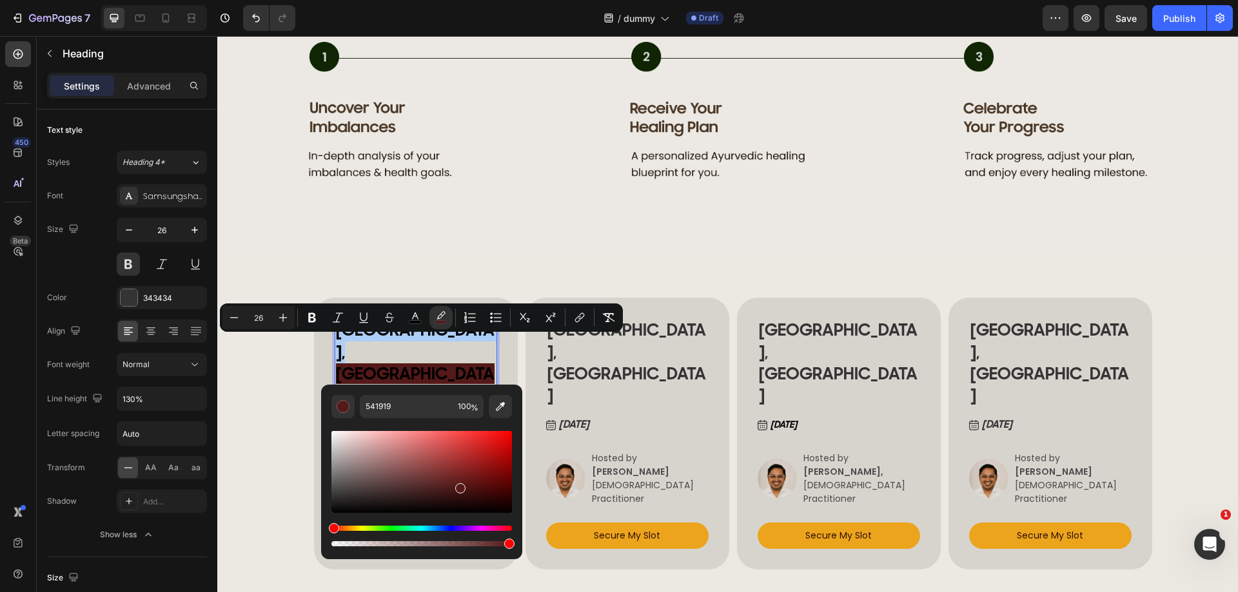
click at [344, 442] on div "Editor contextual toolbar" at bounding box center [421, 472] width 181 height 82
type input "DBCBCB"
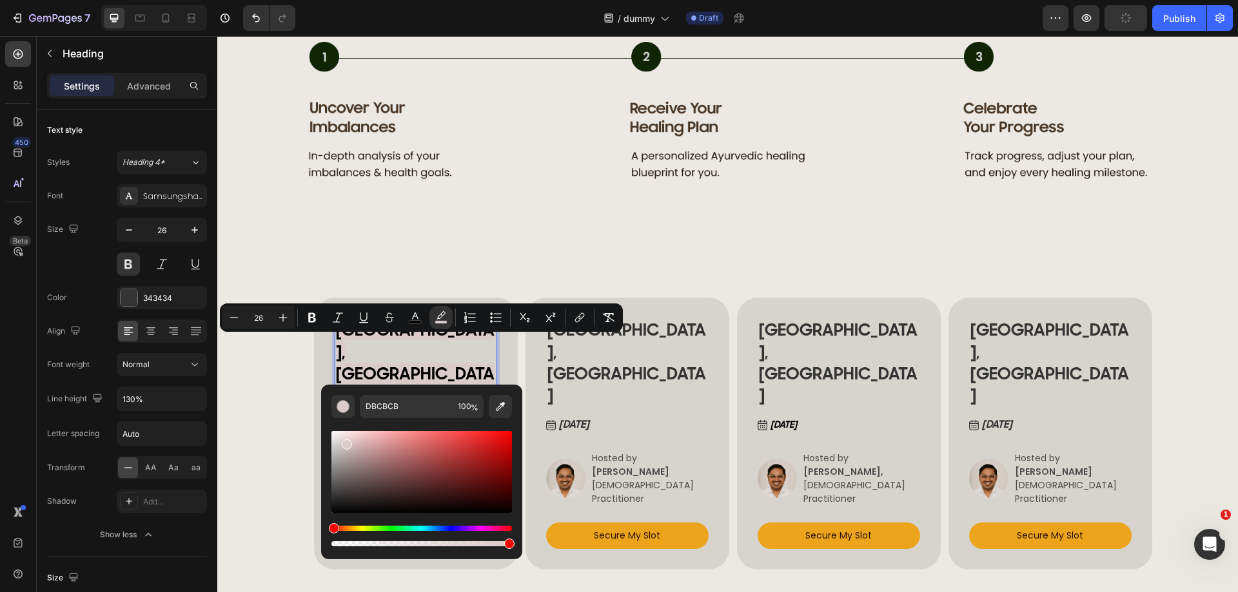
click at [473, 362] on p "BUCHAREST, ROMANIA" at bounding box center [416, 363] width 160 height 87
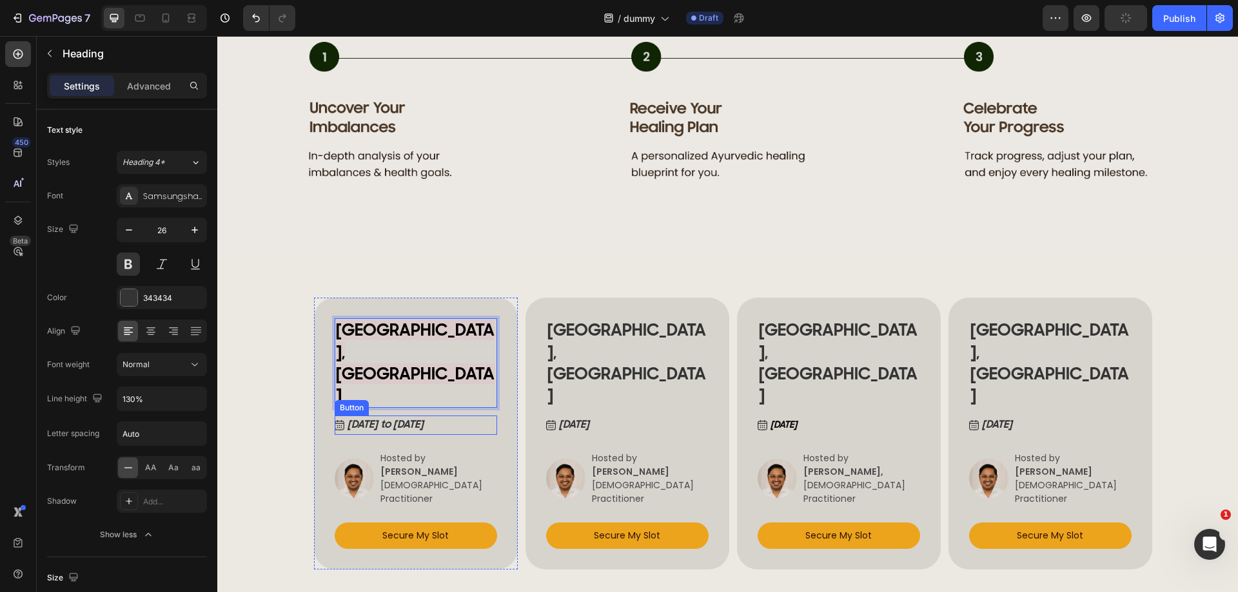
click at [484, 416] on div "May 19 to 20, 2025 Button" at bounding box center [416, 425] width 162 height 19
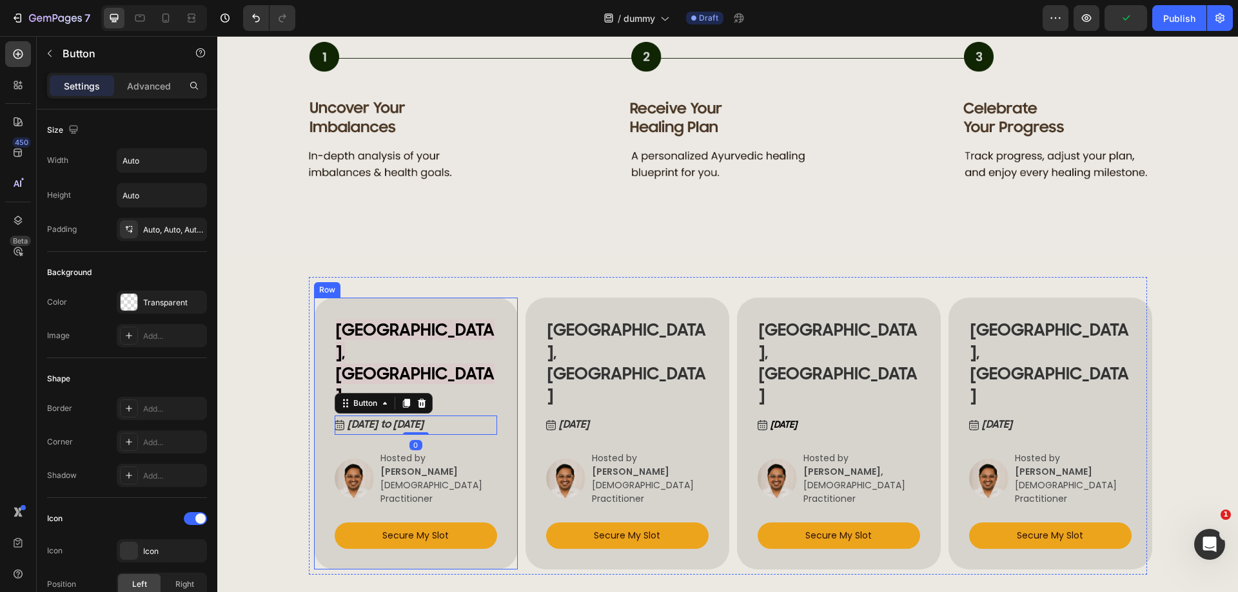
click at [498, 338] on div "⁠⁠⁠⁠⁠⁠⁠ BUCHAREST, ROMANIA Heading May 19 to 20, 2025 Button 0 Image Hosted by …" at bounding box center [416, 434] width 204 height 272
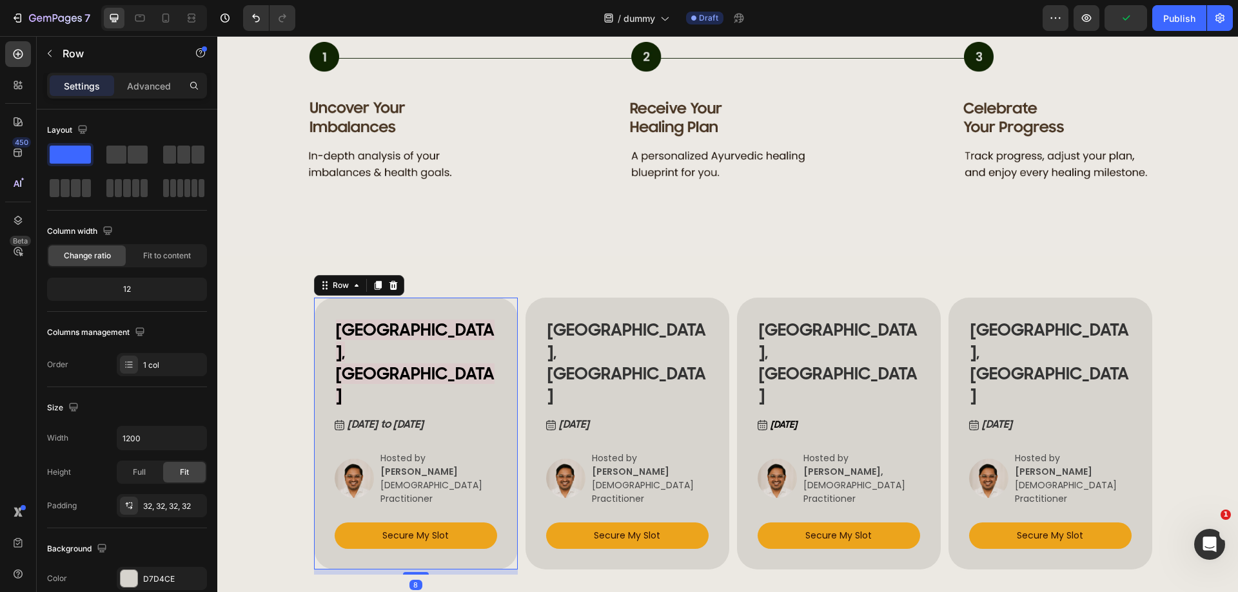
click at [498, 337] on div "⁠⁠⁠⁠⁠⁠⁠ BUCHAREST, ROMANIA Heading May 19 to 20, 2025 Button Image Hosted by VE…" at bounding box center [416, 434] width 204 height 272
click at [351, 291] on icon at bounding box center [356, 285] width 10 height 10
click at [467, 373] on p "⁠⁠⁠⁠⁠⁠⁠ BUCHAREST, ROMANIA" at bounding box center [416, 363] width 160 height 87
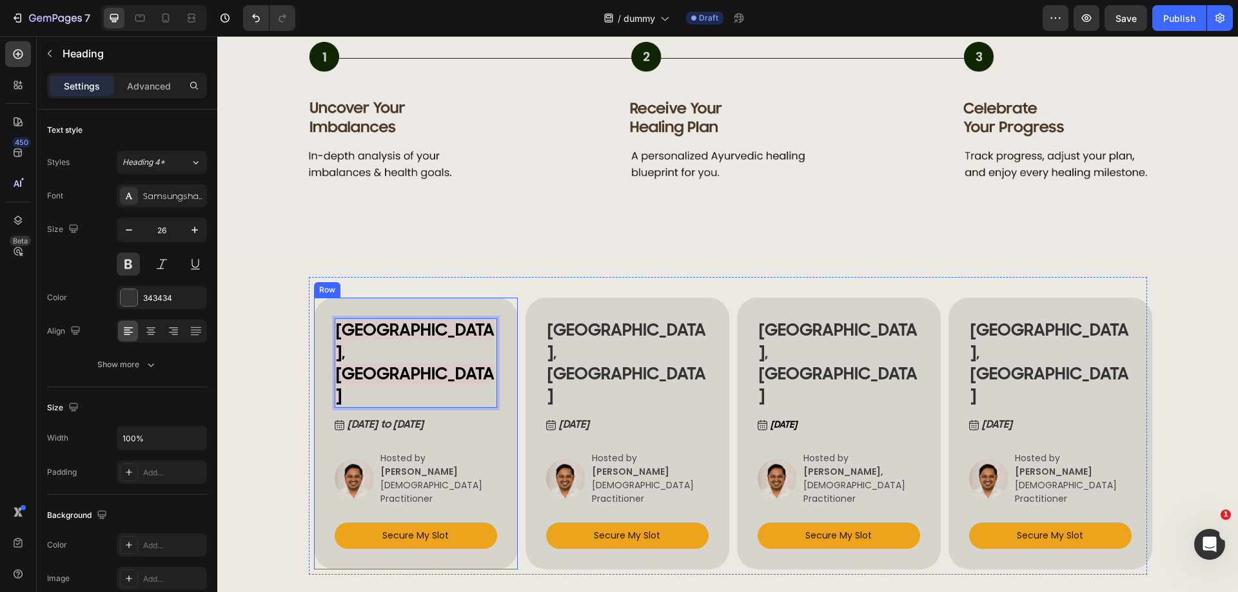
click at [476, 422] on div "BUCHAREST, ROMANIA Heading 12 May 19 to 20, 2025 Button Image Hosted by VERENA …" at bounding box center [416, 433] width 162 height 231
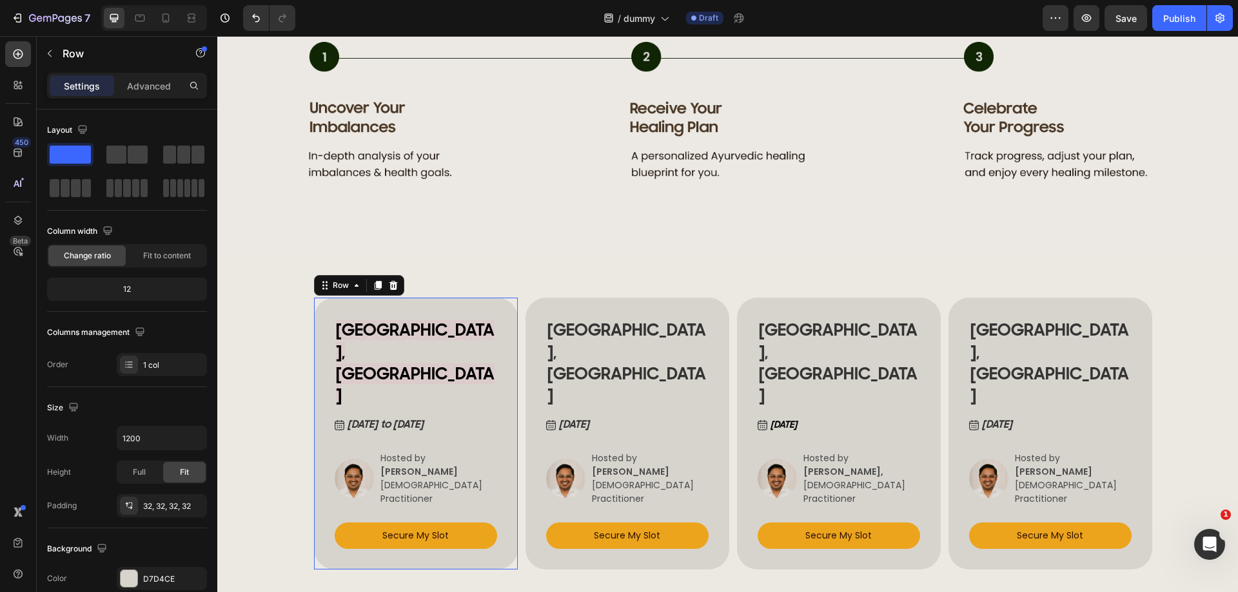
click at [476, 422] on div "⁠⁠⁠⁠⁠⁠⁠ BUCHAREST, ROMANIA Heading May 19 to 20, 2025 Button Image Hosted by VE…" at bounding box center [416, 433] width 162 height 231
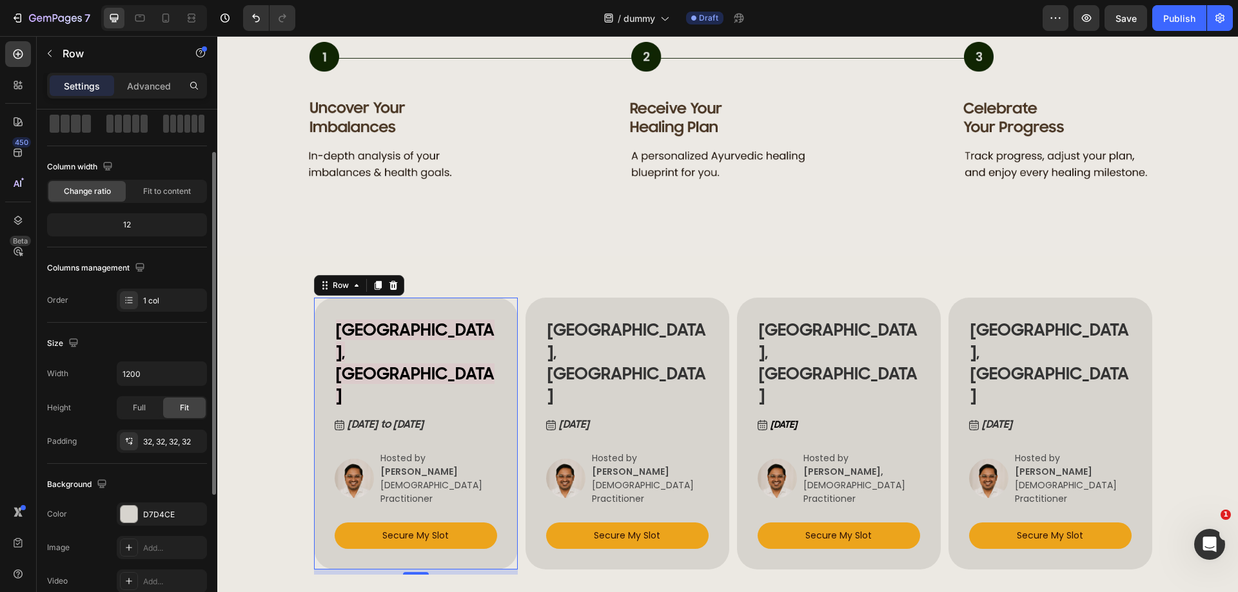
scroll to position [193, 0]
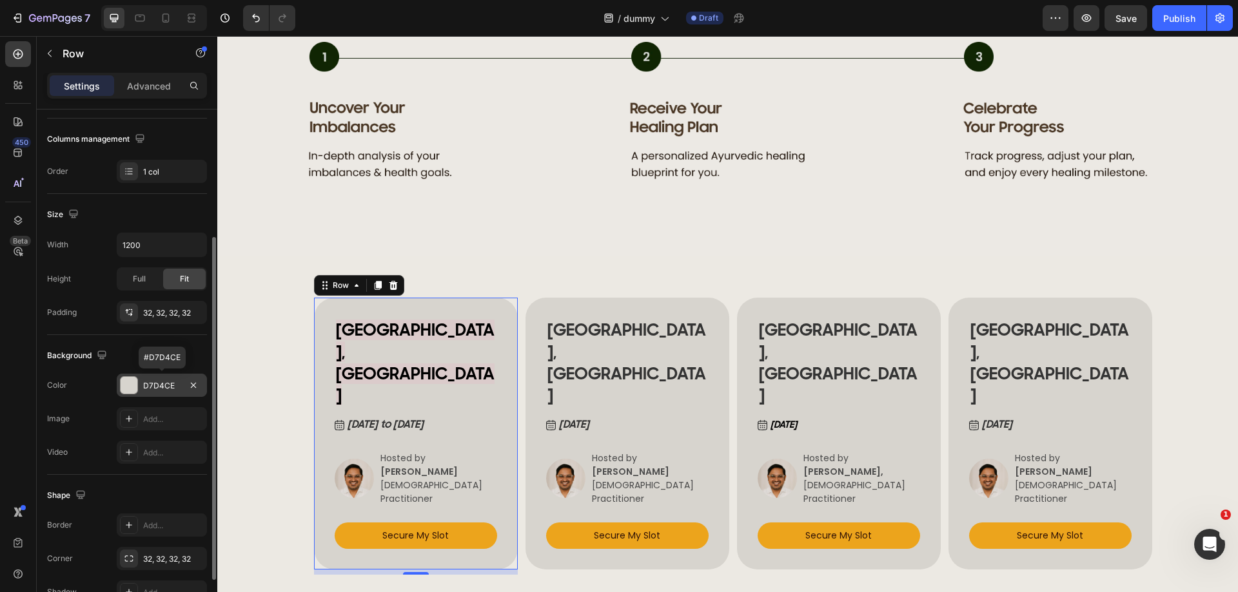
click at [157, 385] on div "D7D4CE" at bounding box center [161, 386] width 37 height 12
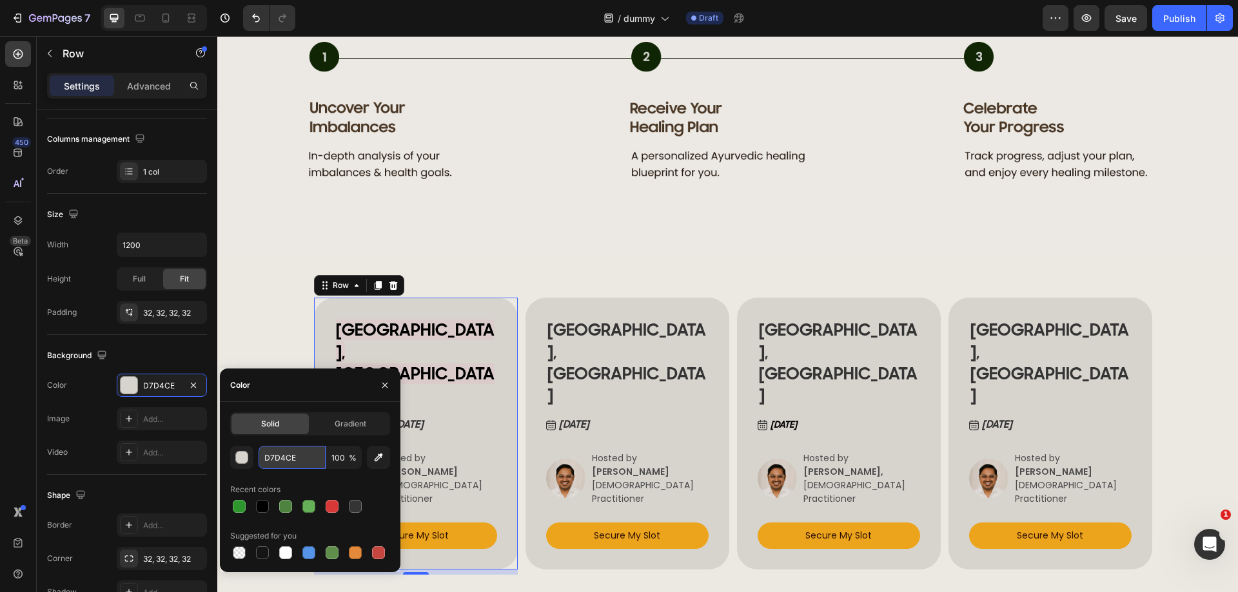
click at [280, 457] on input "D7D4CE" at bounding box center [292, 457] width 67 height 23
click at [390, 351] on span "BUCHAREST, ROMANIA" at bounding box center [415, 363] width 159 height 86
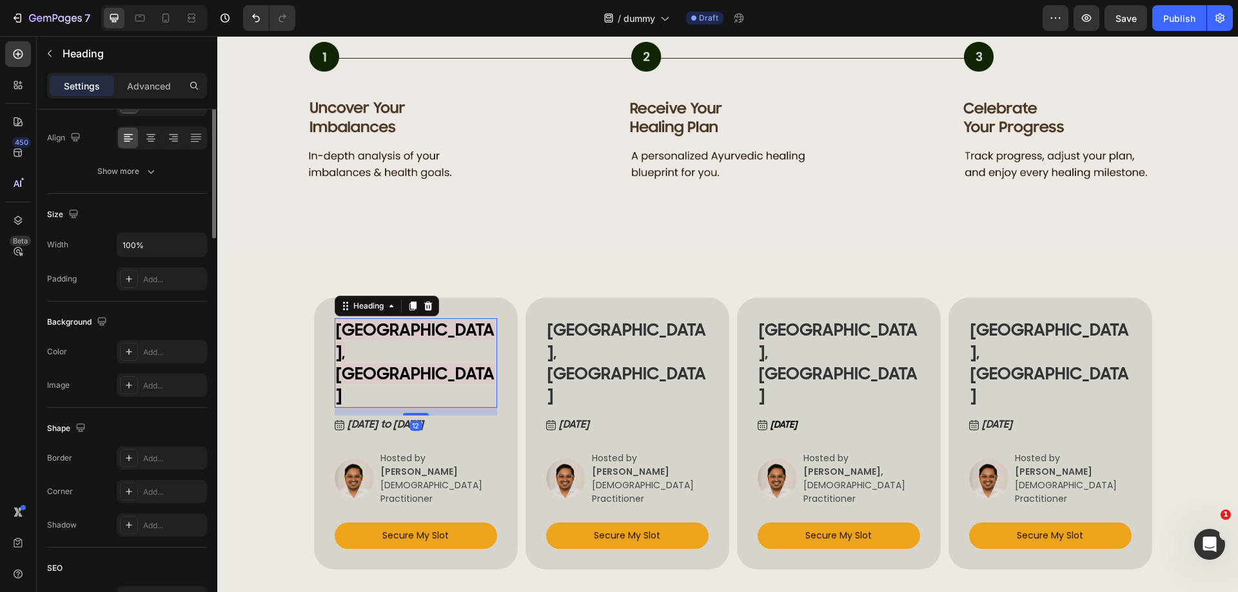
scroll to position [0, 0]
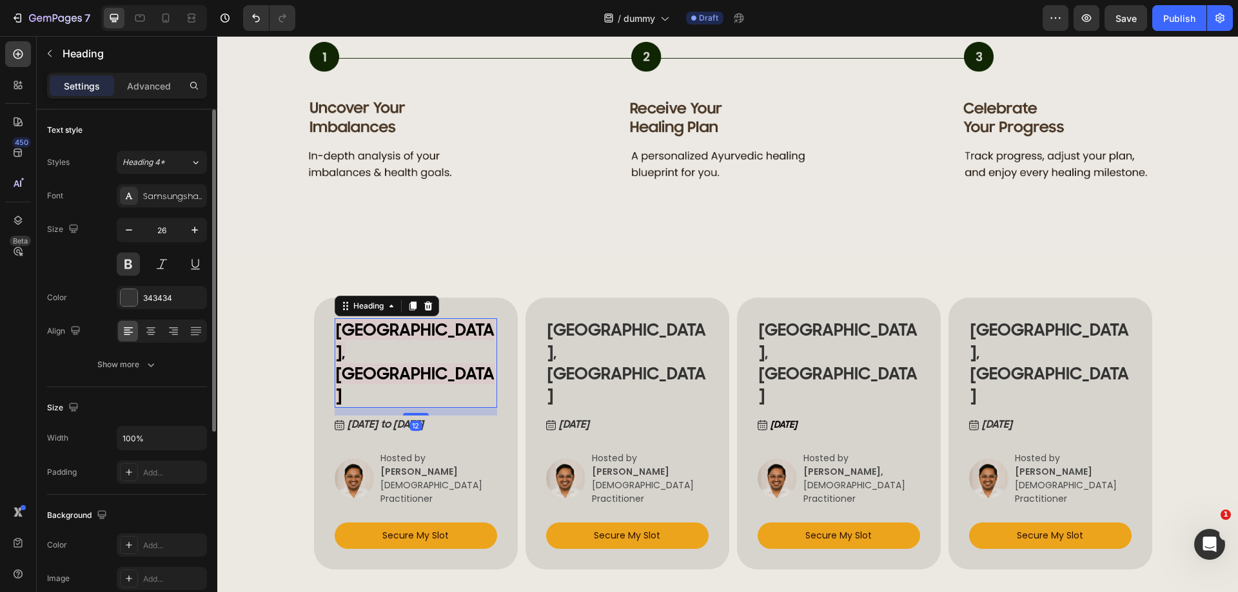
click at [385, 353] on span "BUCHAREST, ROMANIA" at bounding box center [415, 363] width 159 height 86
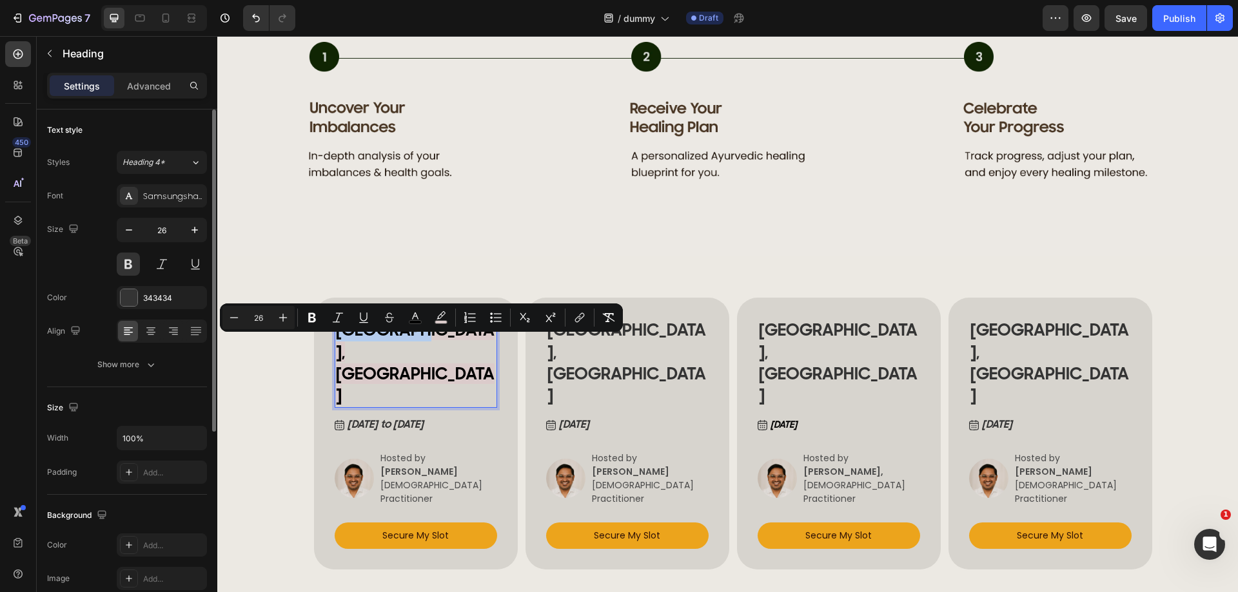
click at [385, 353] on span "BUCHAREST, ROMANIA" at bounding box center [415, 363] width 159 height 86
click at [441, 318] on icon "Editor contextual toolbar" at bounding box center [440, 315] width 9 height 8
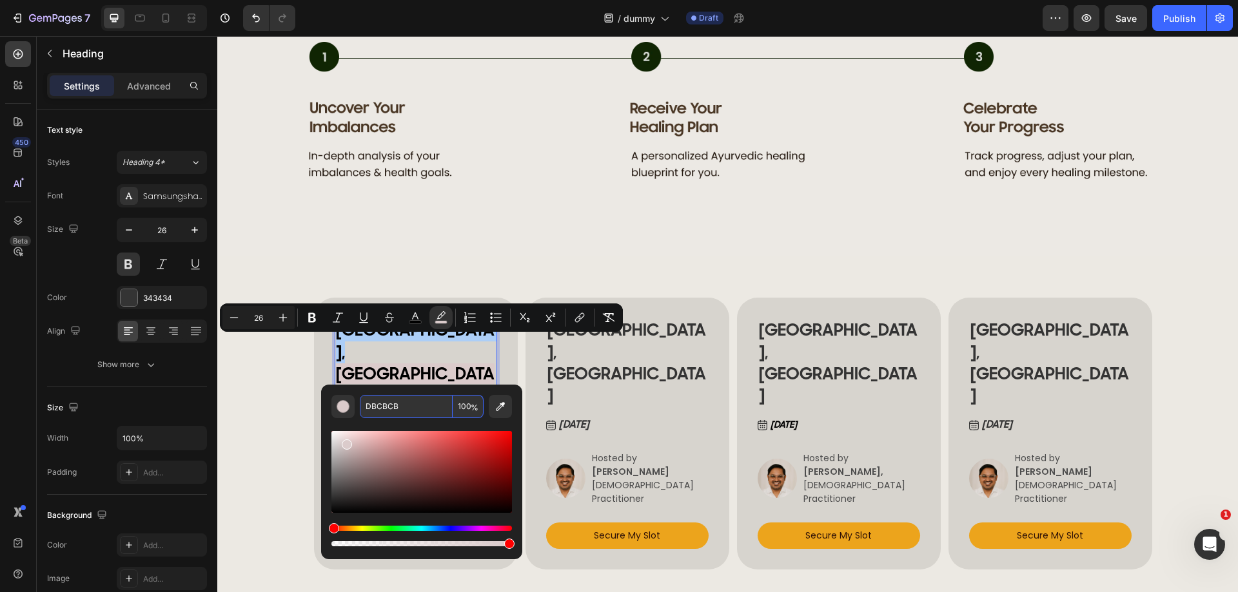
click at [382, 401] on input "DBCBCB" at bounding box center [406, 406] width 93 height 23
click at [383, 401] on input "DBCBCB" at bounding box center [406, 406] width 93 height 23
paste input "7D4CE"
click at [386, 408] on input "D7D4CEBCB" at bounding box center [406, 406] width 93 height 23
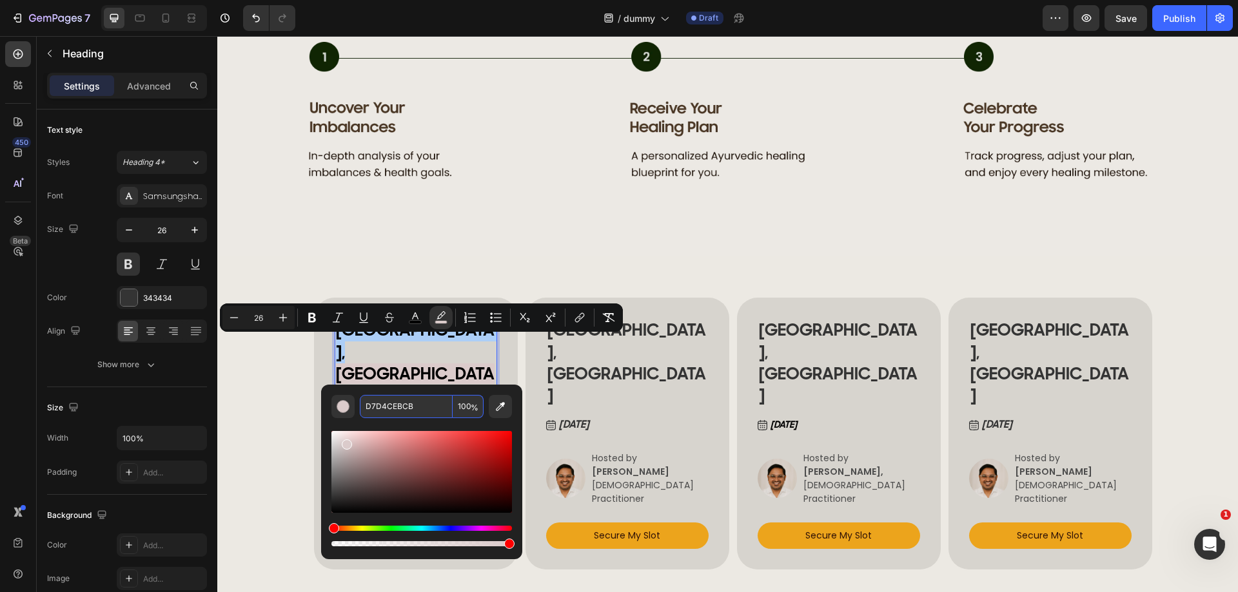
paste input "Editor contextual toolbar"
type input "D7D4CE"
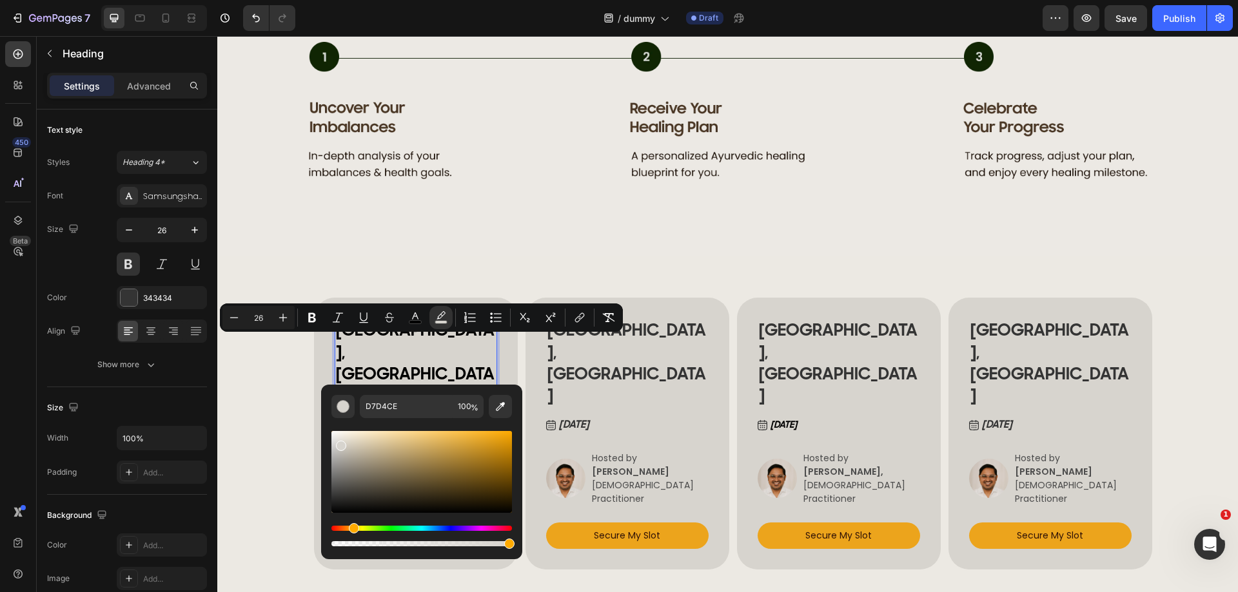
click at [460, 361] on p "BUCHAREST, ROMANIA" at bounding box center [416, 363] width 160 height 87
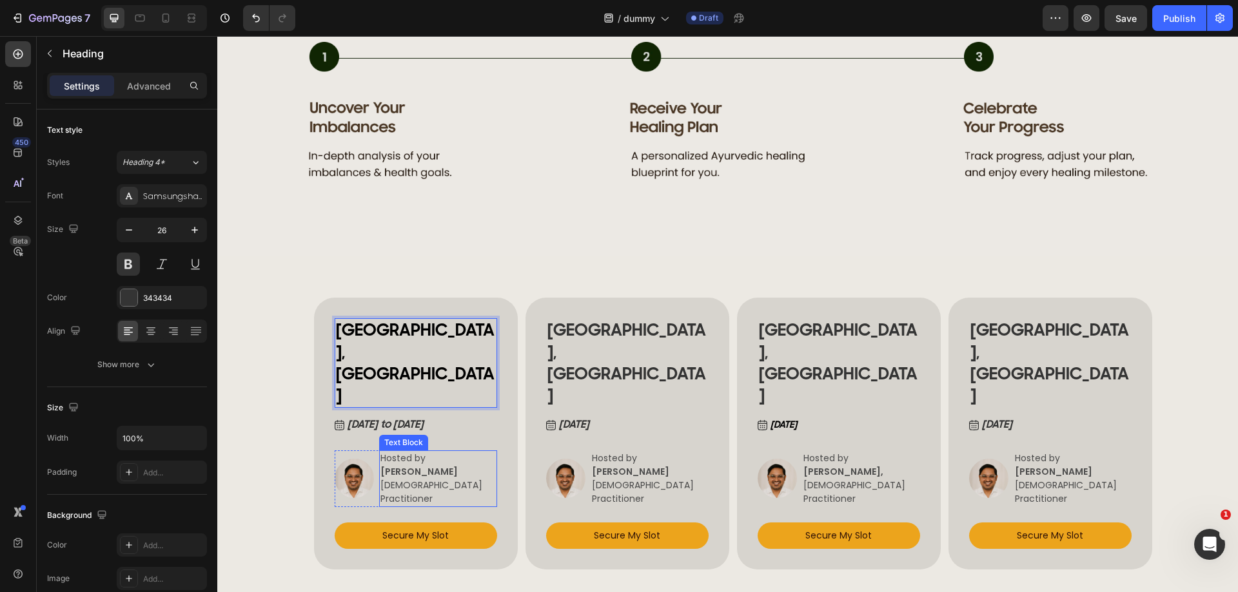
click at [492, 410] on div "BUCHAREST, ROMANIA Heading 12 May 19 to 20, 2025 Button Image Hosted by VERENA …" at bounding box center [416, 434] width 204 height 272
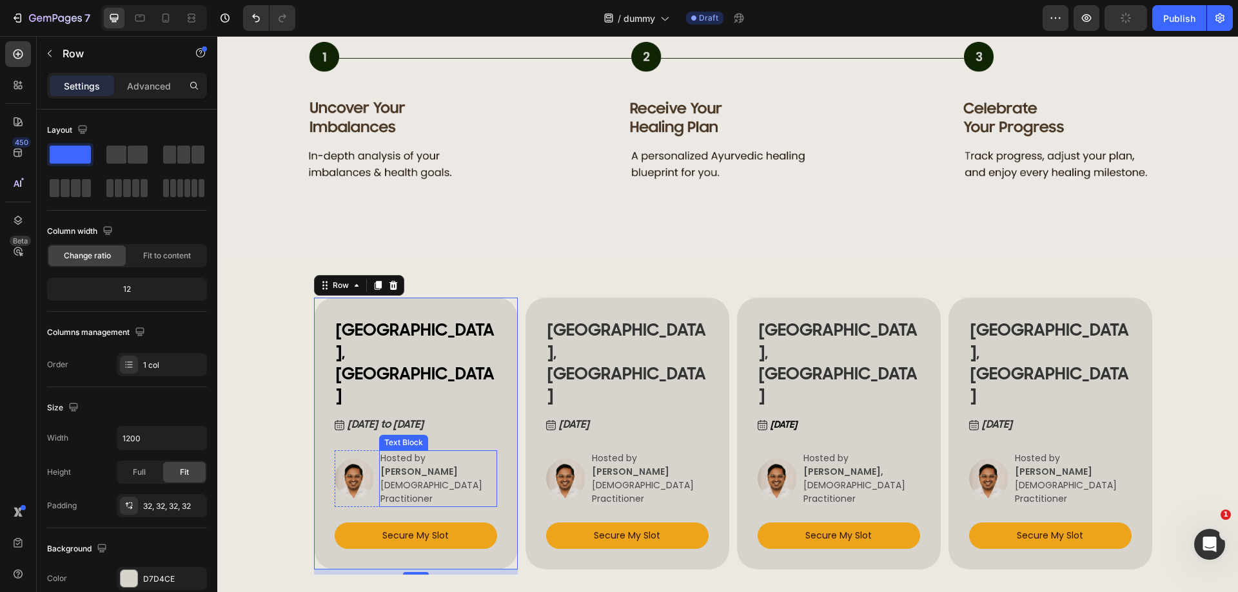
click at [384, 465] on strong "[PERSON_NAME]" at bounding box center [418, 471] width 77 height 13
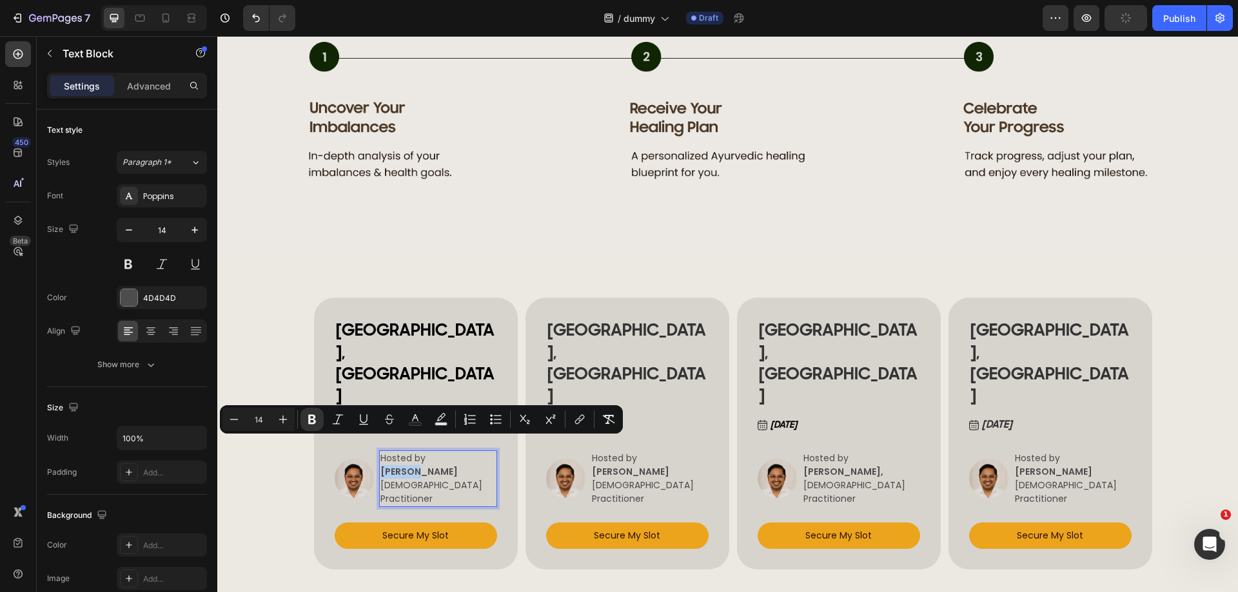
click at [380, 465] on strong "[PERSON_NAME]" at bounding box center [418, 471] width 77 height 13
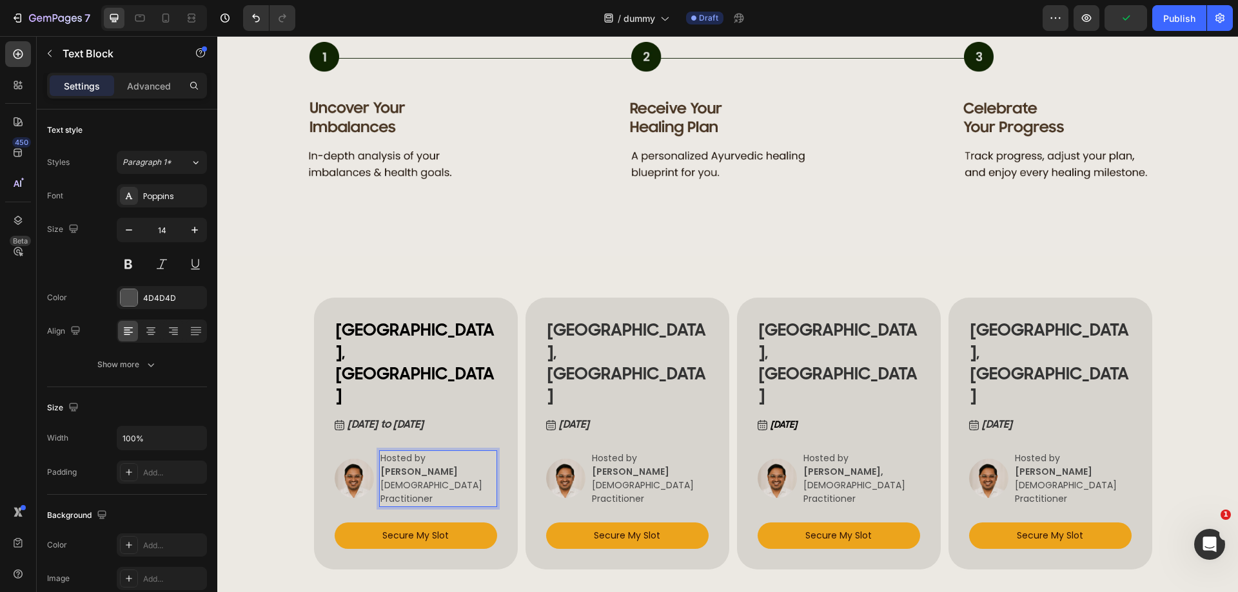
click at [463, 465] on p "[PERSON_NAME]" at bounding box center [437, 472] width 115 height 14
click at [420, 465] on strong "[PERSON_NAME]" at bounding box center [418, 471] width 77 height 13
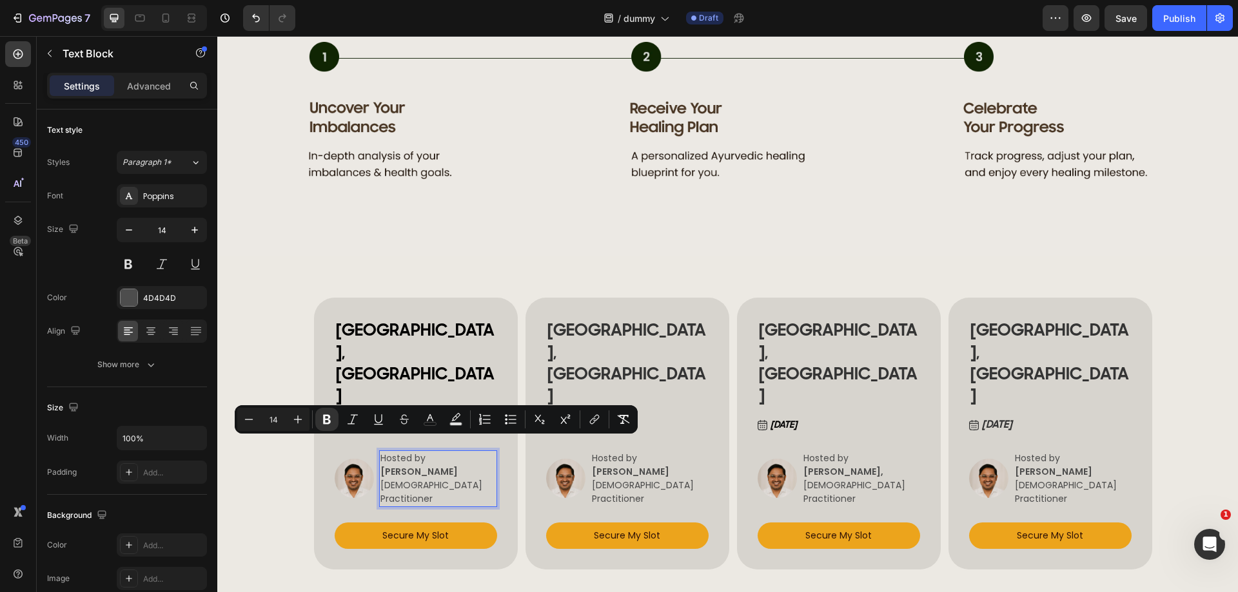
click at [457, 452] on p "Hosted by" at bounding box center [437, 459] width 115 height 14
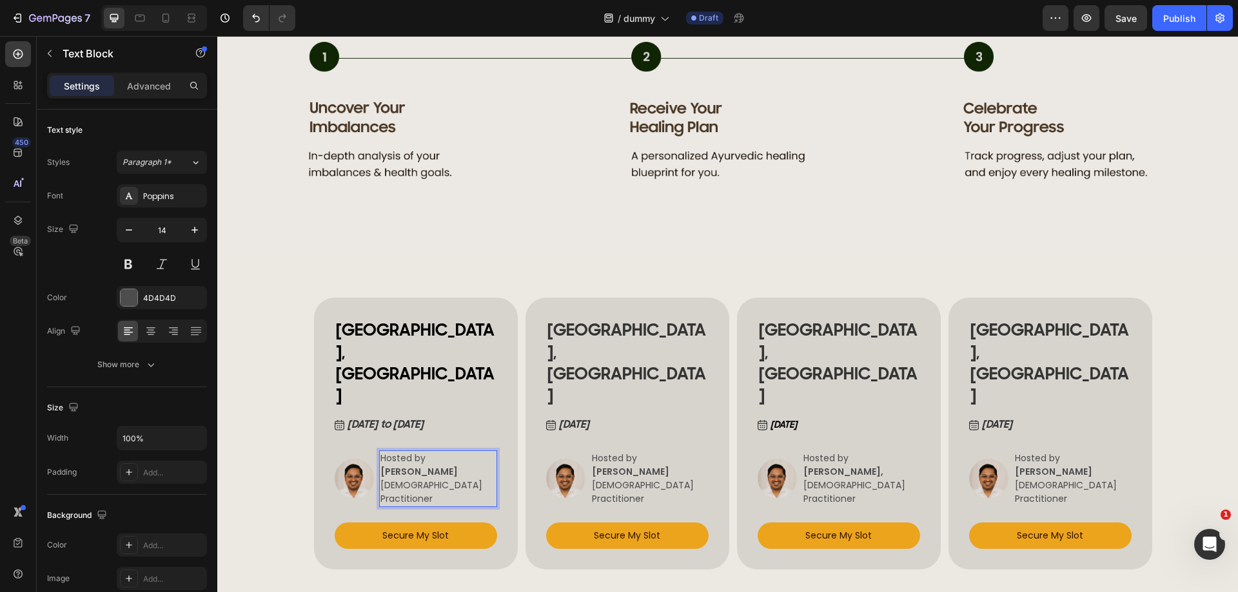
drag, startPoint x: 462, startPoint y: 447, endPoint x: 377, endPoint y: 451, distance: 84.5
click at [380, 465] on p "[PERSON_NAME]" at bounding box center [437, 472] width 115 height 14
click at [391, 465] on span "ANCA NITULESCU" at bounding box center [417, 471] width 75 height 13
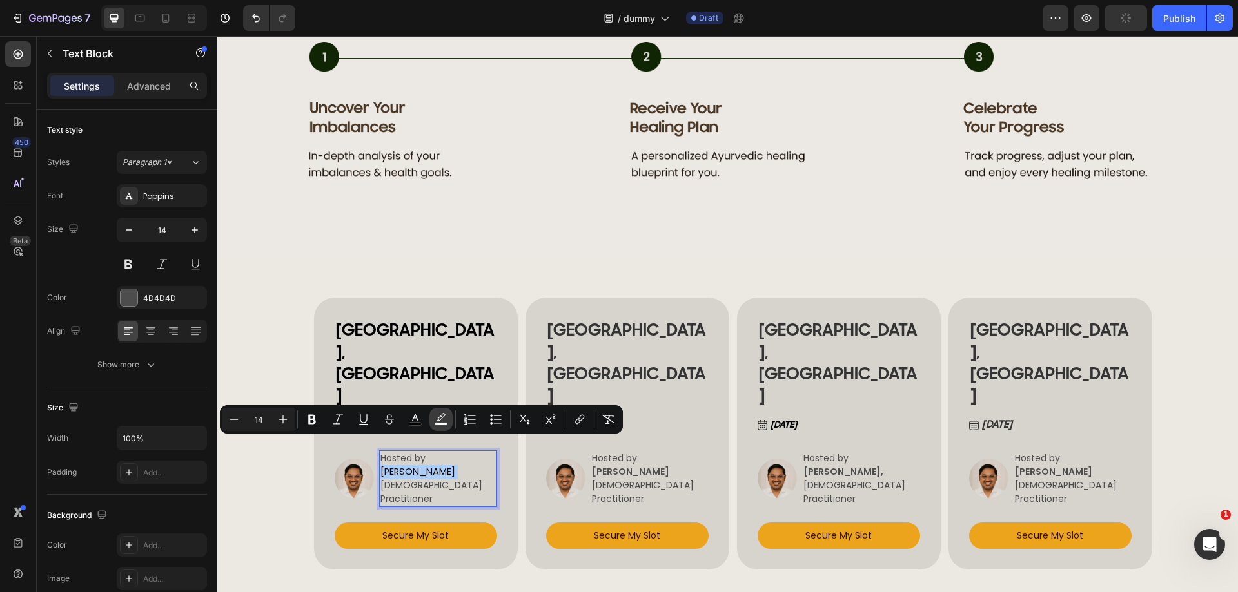
click at [440, 422] on icon "Editor contextual toolbar" at bounding box center [441, 419] width 13 height 13
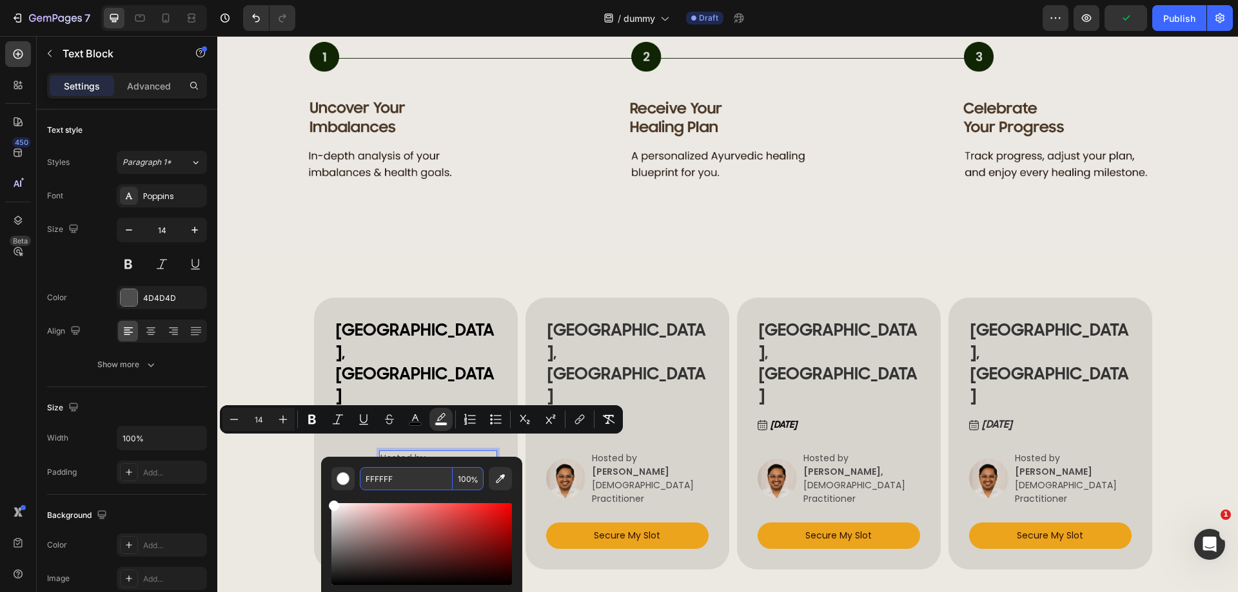
click at [384, 480] on input "FFFFFF" at bounding box center [406, 478] width 93 height 23
paste input "D7D4CE"
type input "D7D4CE"
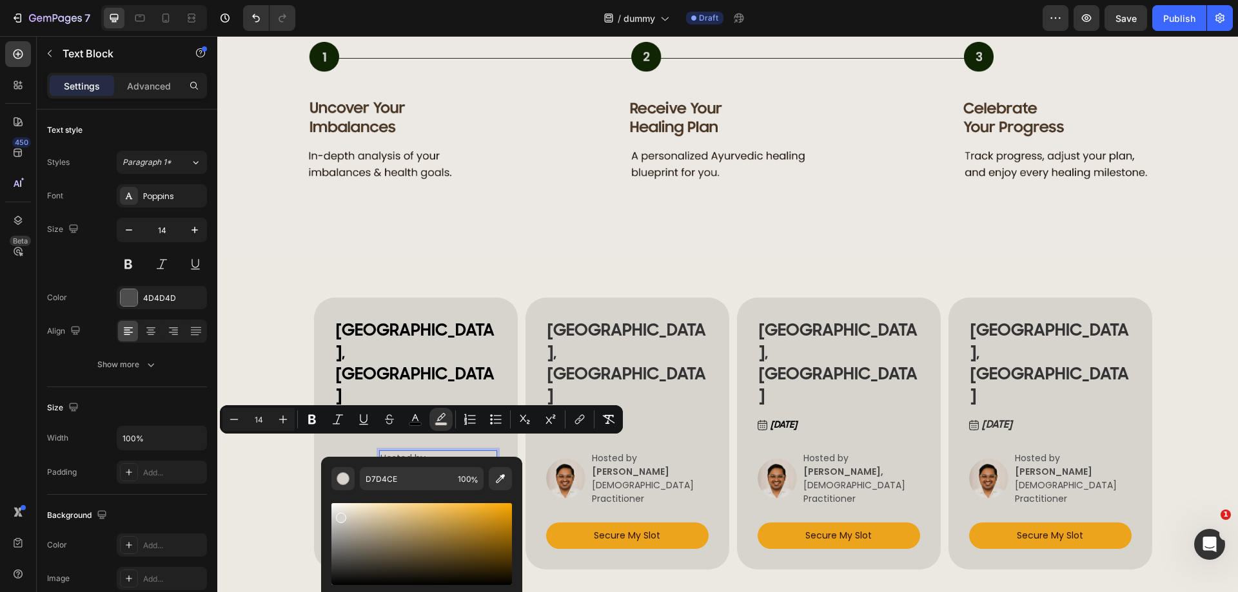
click at [464, 465] on p "ANCA NITULESCU" at bounding box center [437, 472] width 115 height 14
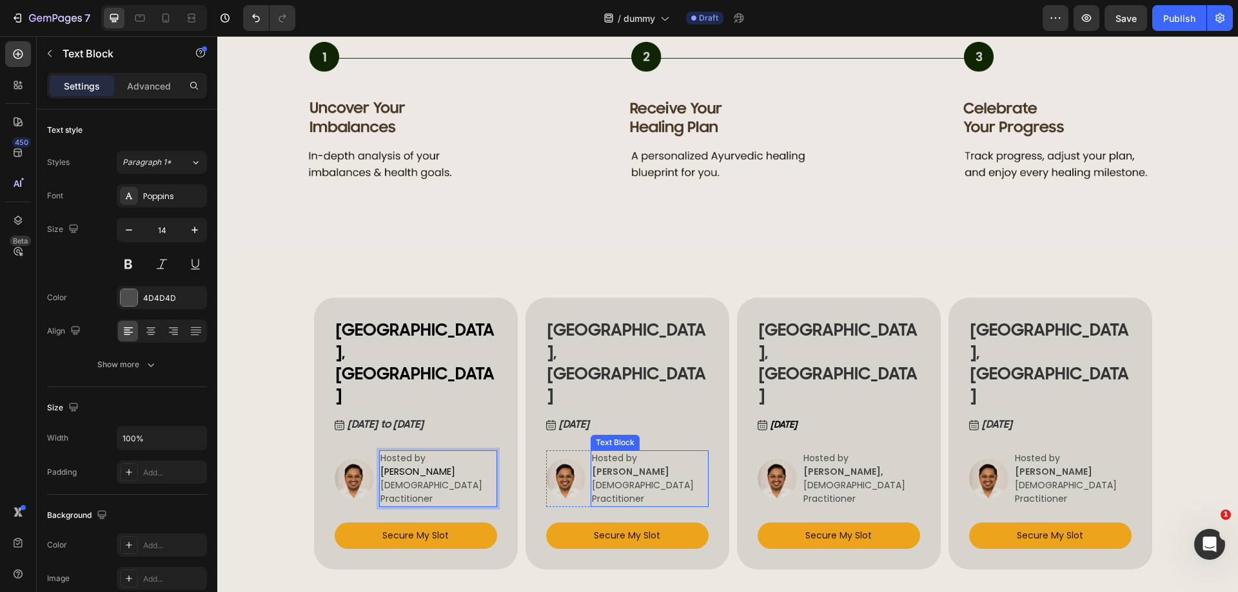
click at [601, 465] on strong "[PERSON_NAME]" at bounding box center [630, 471] width 77 height 13
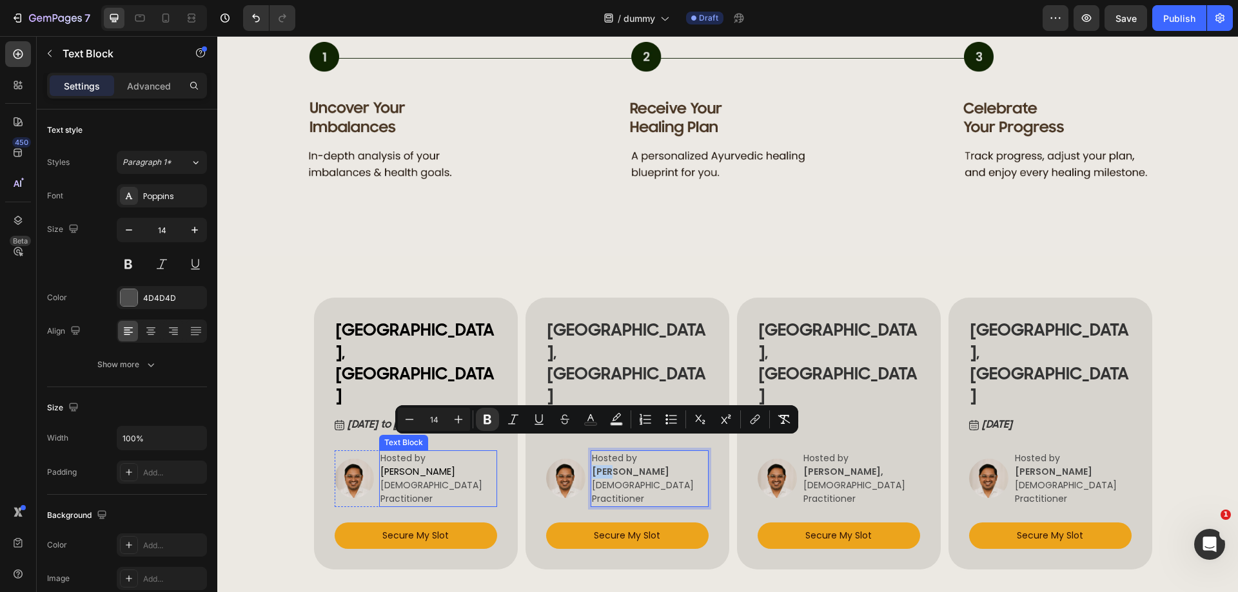
click at [431, 465] on span "ANCA NITULESCU" at bounding box center [417, 471] width 75 height 13
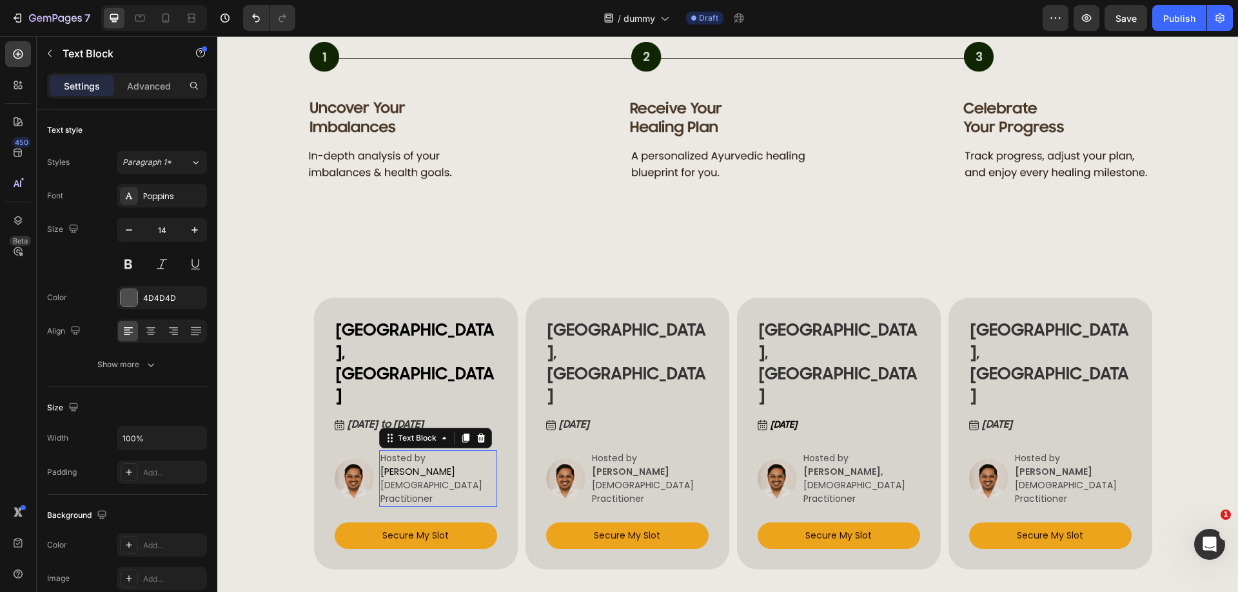
click at [431, 465] on span "ANCA NITULESCU" at bounding box center [417, 471] width 75 height 13
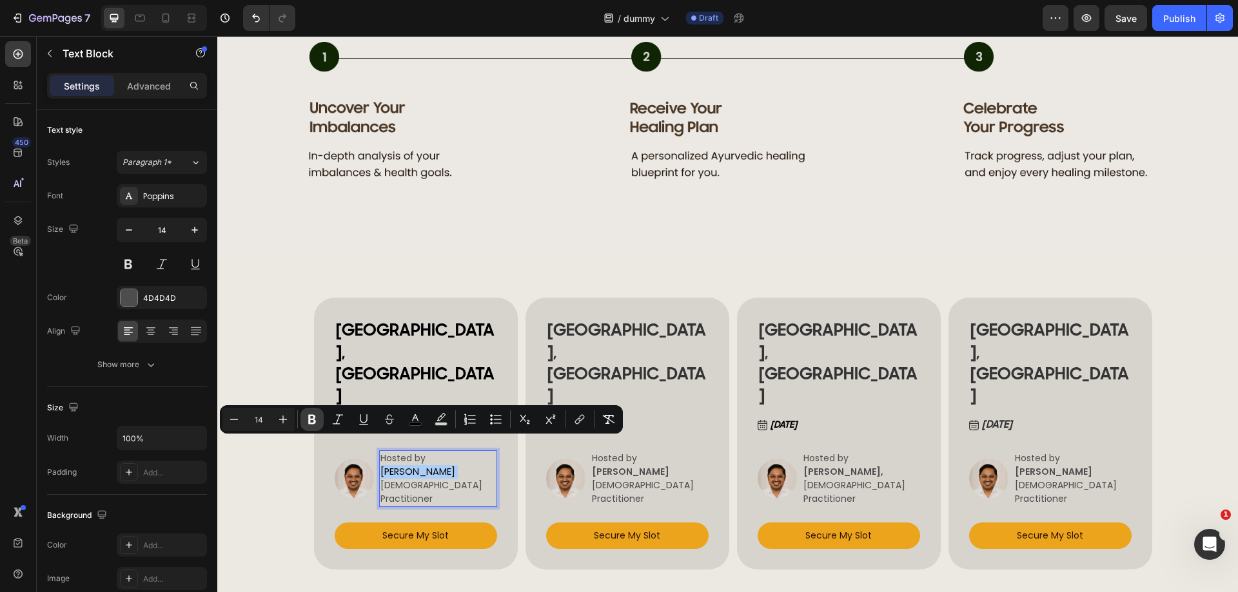
click at [311, 418] on icon "Editor contextual toolbar" at bounding box center [312, 419] width 13 height 13
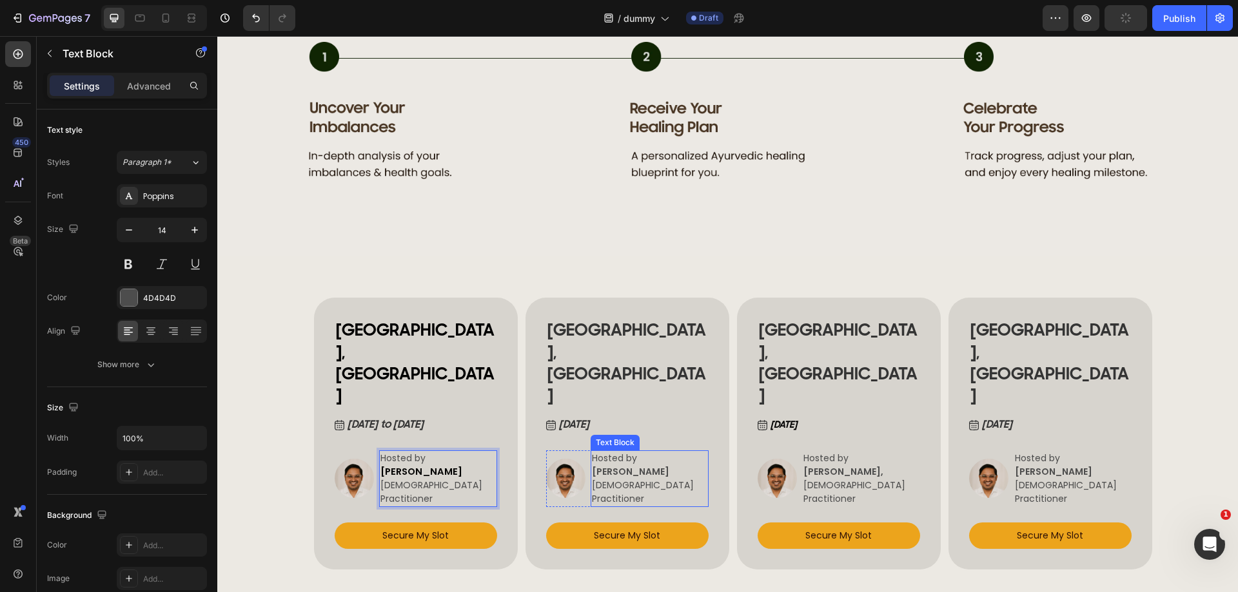
click at [614, 465] on strong "[PERSON_NAME]" at bounding box center [630, 471] width 77 height 13
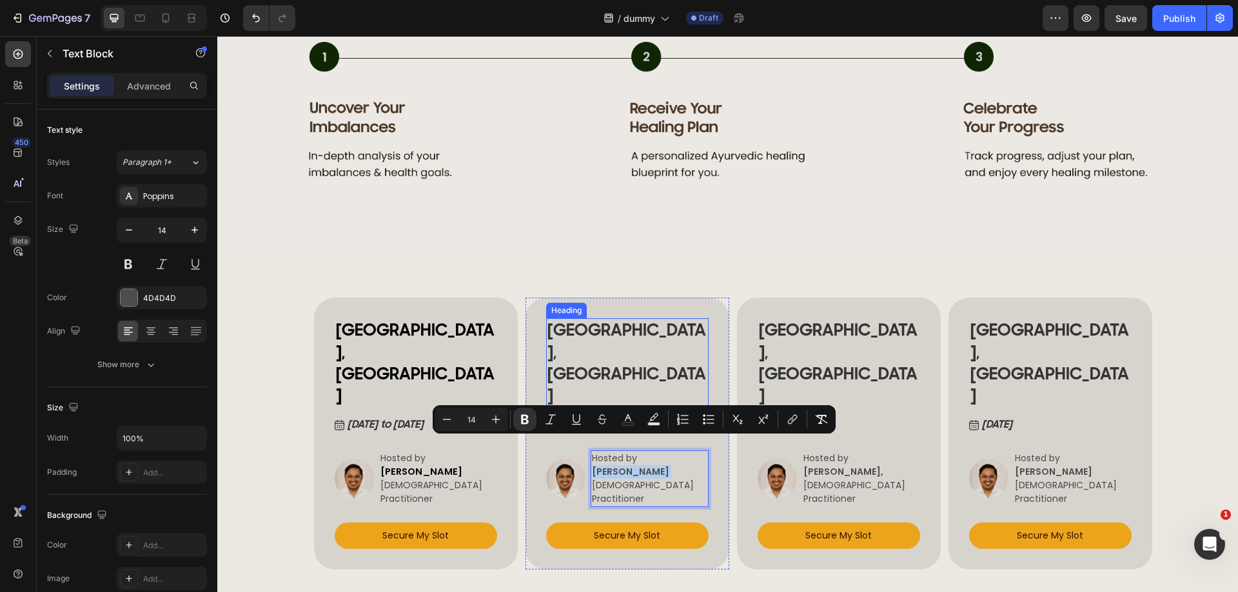
click at [602, 351] on h2 "[GEOGRAPHIC_DATA], [GEOGRAPHIC_DATA]" at bounding box center [627, 363] width 162 height 90
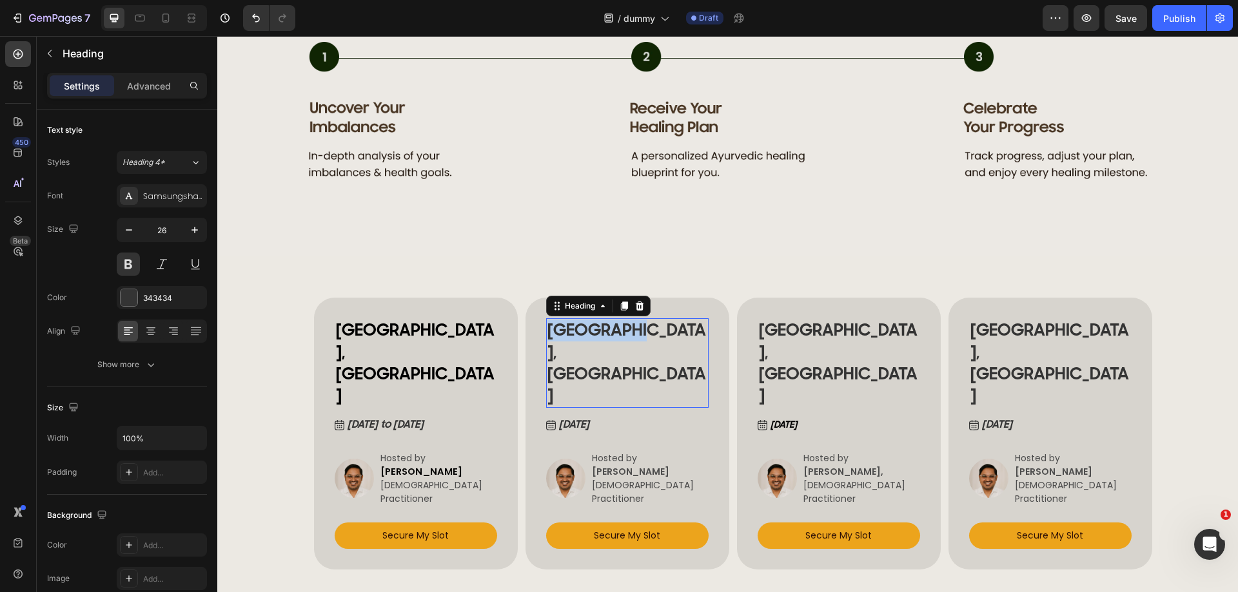
click at [602, 351] on p "[GEOGRAPHIC_DATA], [GEOGRAPHIC_DATA]" at bounding box center [627, 363] width 160 height 87
click at [601, 351] on p "[GEOGRAPHIC_DATA], [GEOGRAPHIC_DATA]" at bounding box center [627, 363] width 160 height 87
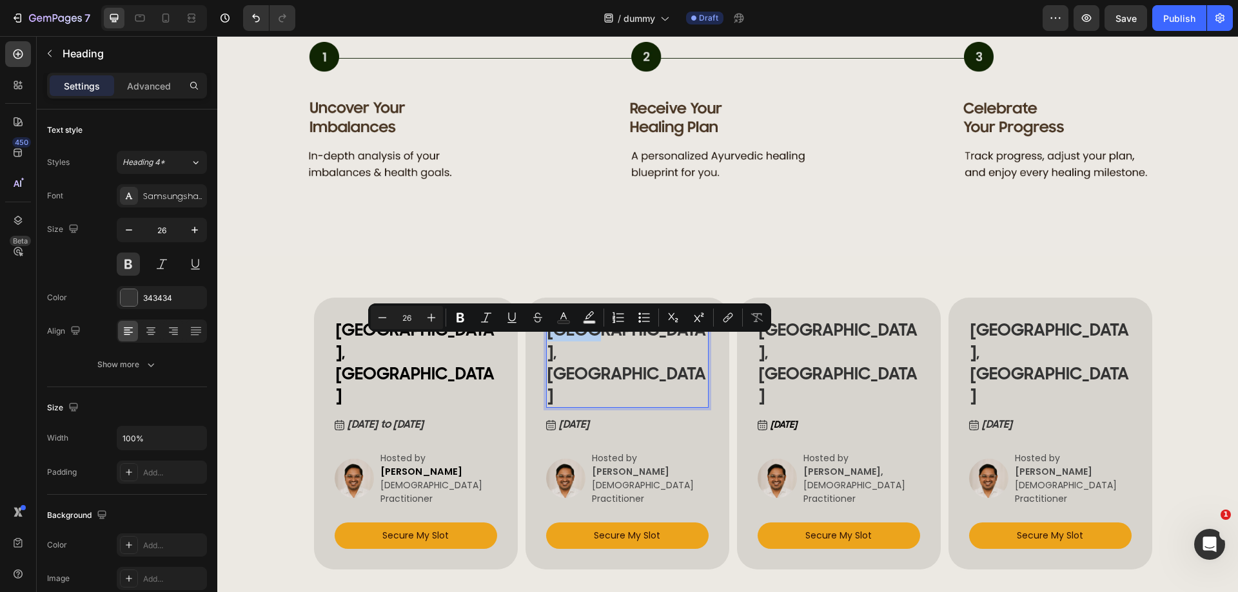
click at [602, 349] on p "[GEOGRAPHIC_DATA], [GEOGRAPHIC_DATA]" at bounding box center [627, 363] width 160 height 87
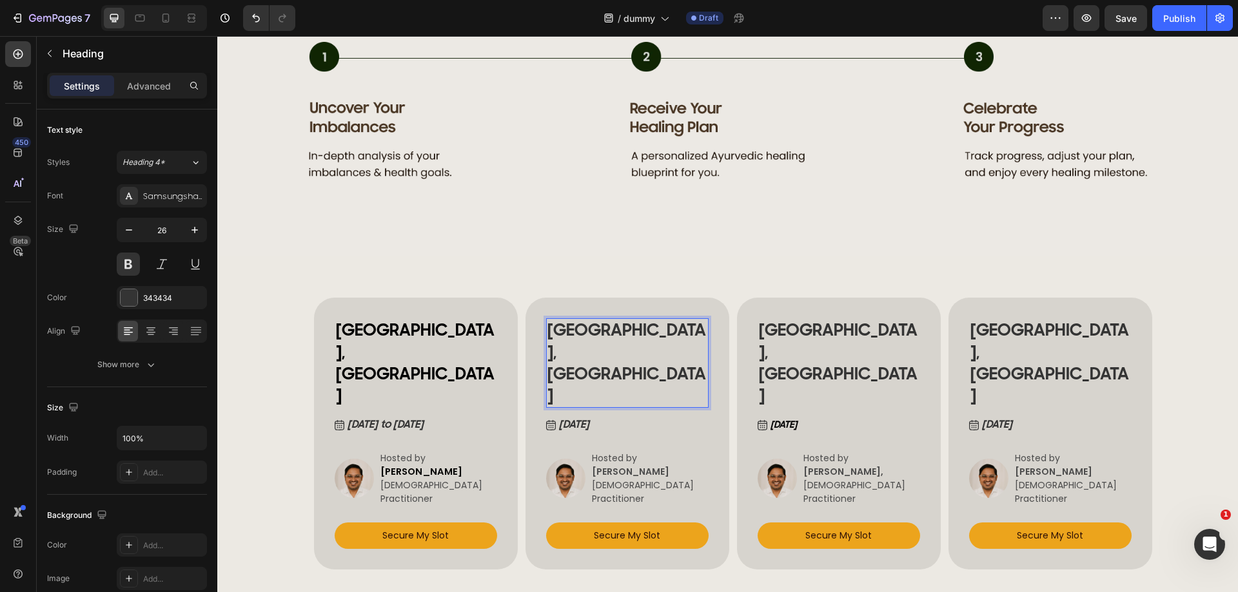
click at [602, 349] on p "[GEOGRAPHIC_DATA], [GEOGRAPHIC_DATA]" at bounding box center [627, 363] width 160 height 87
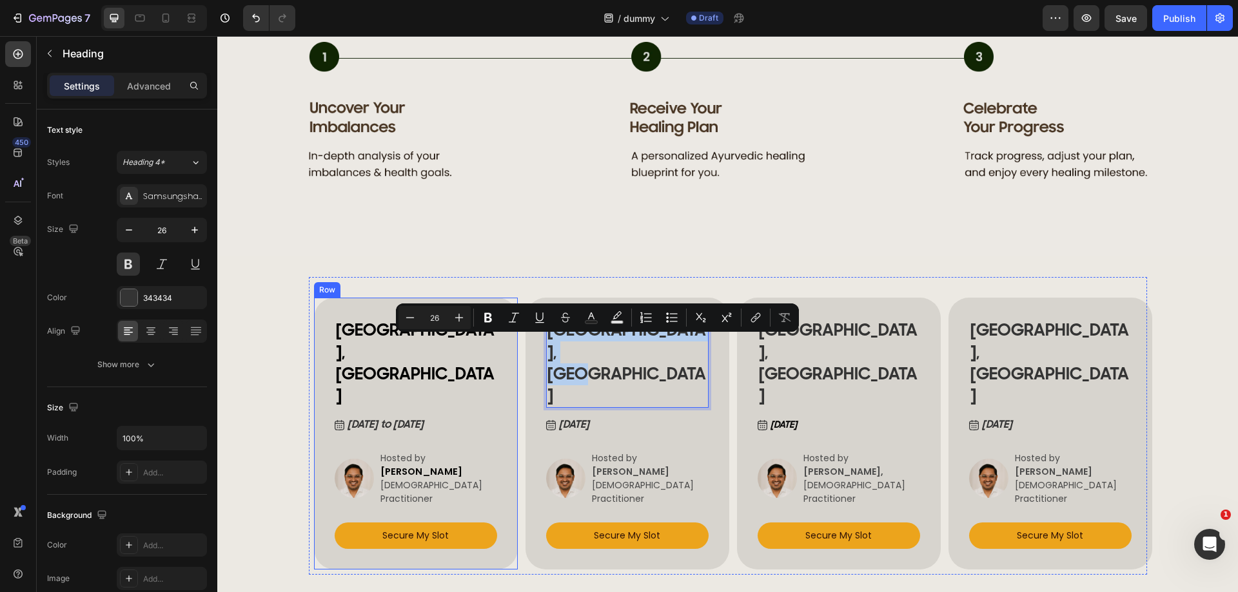
click at [376, 415] on div "⁠⁠⁠⁠⁠⁠⁠ BUCHAREST, ROMANIA Heading May 19 to 20, 2025 Button Image Hosted by AN…" at bounding box center [416, 433] width 162 height 231
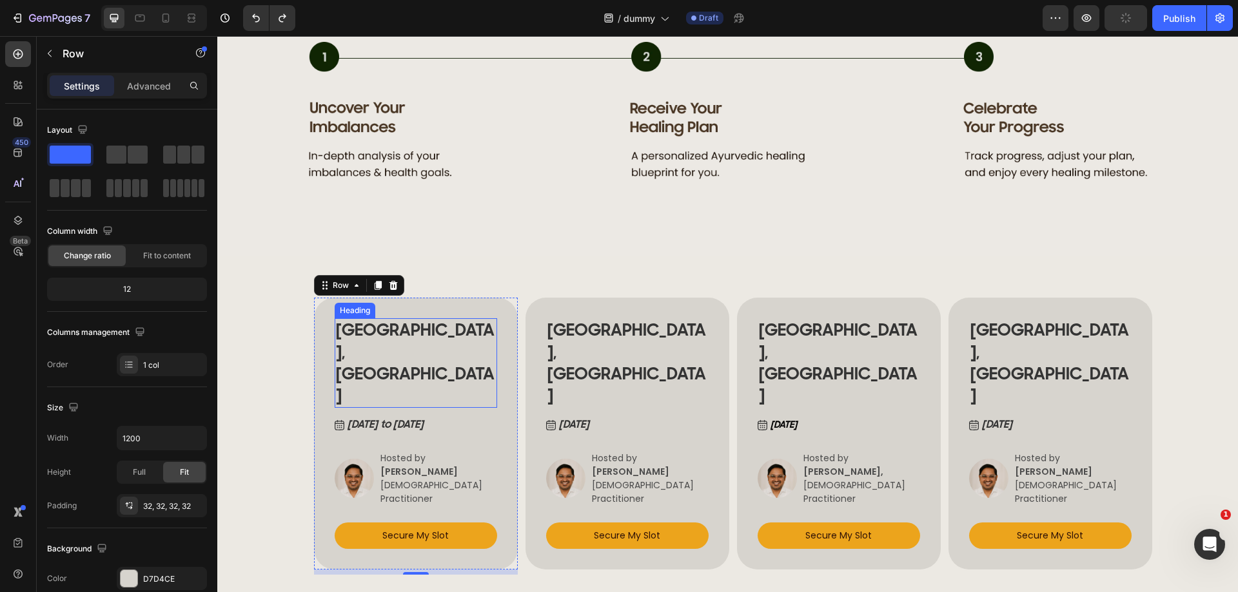
click at [402, 360] on h2 "Vienna, Austria" at bounding box center [416, 363] width 162 height 90
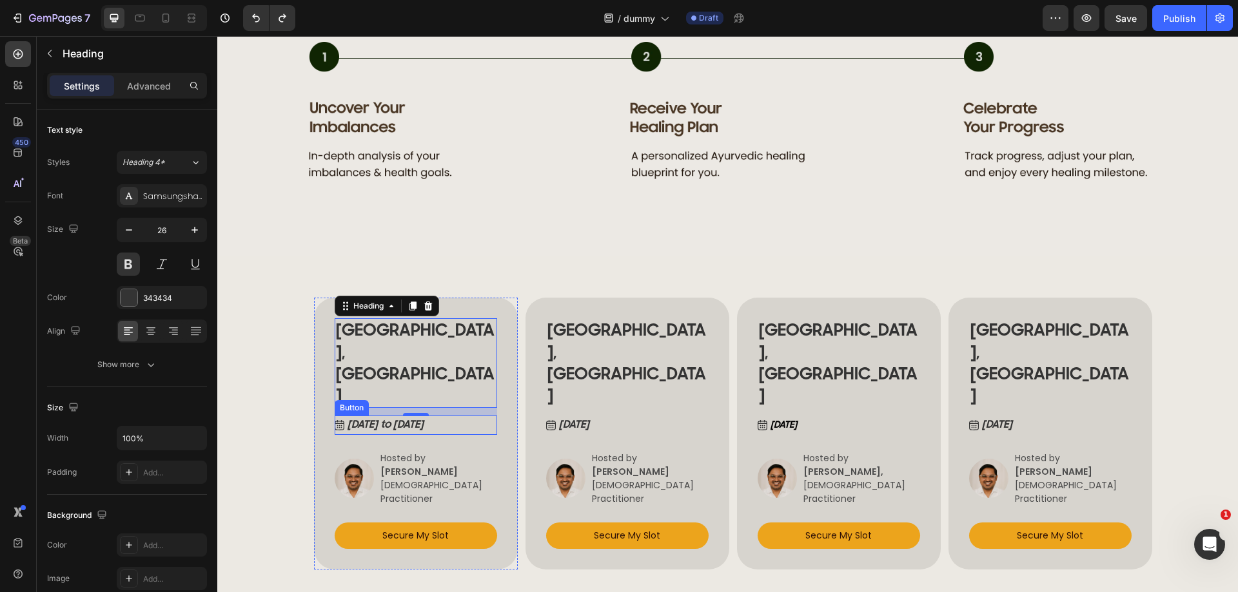
click at [473, 416] on div "May 19 to 20, 2025 Button" at bounding box center [416, 425] width 162 height 19
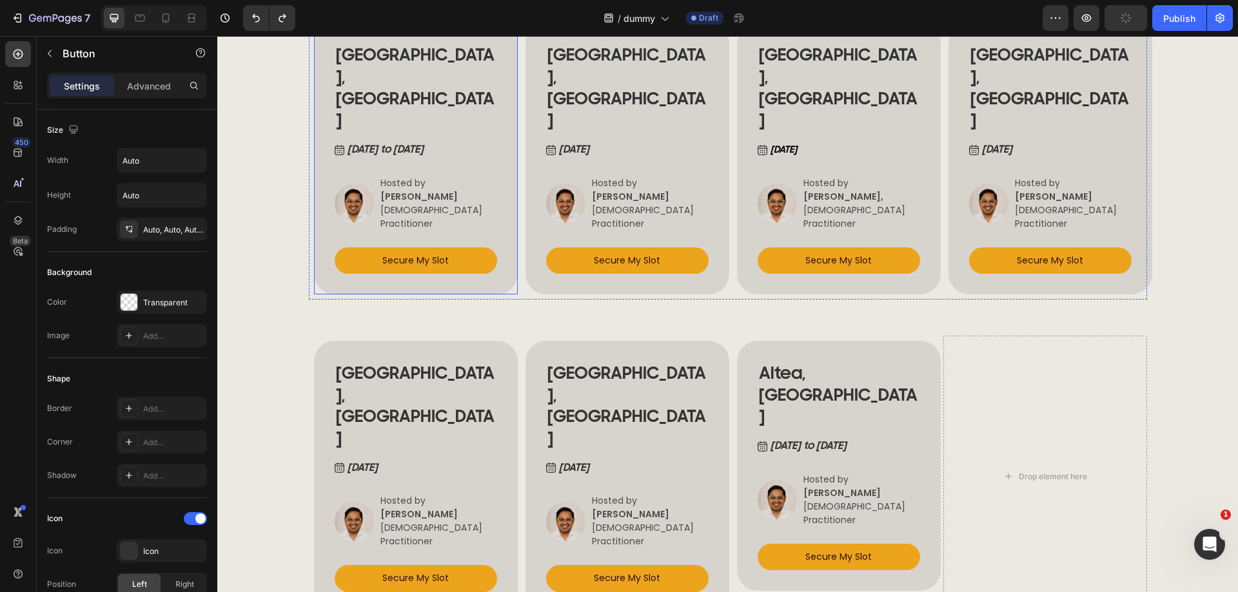
scroll to position [1522, 0]
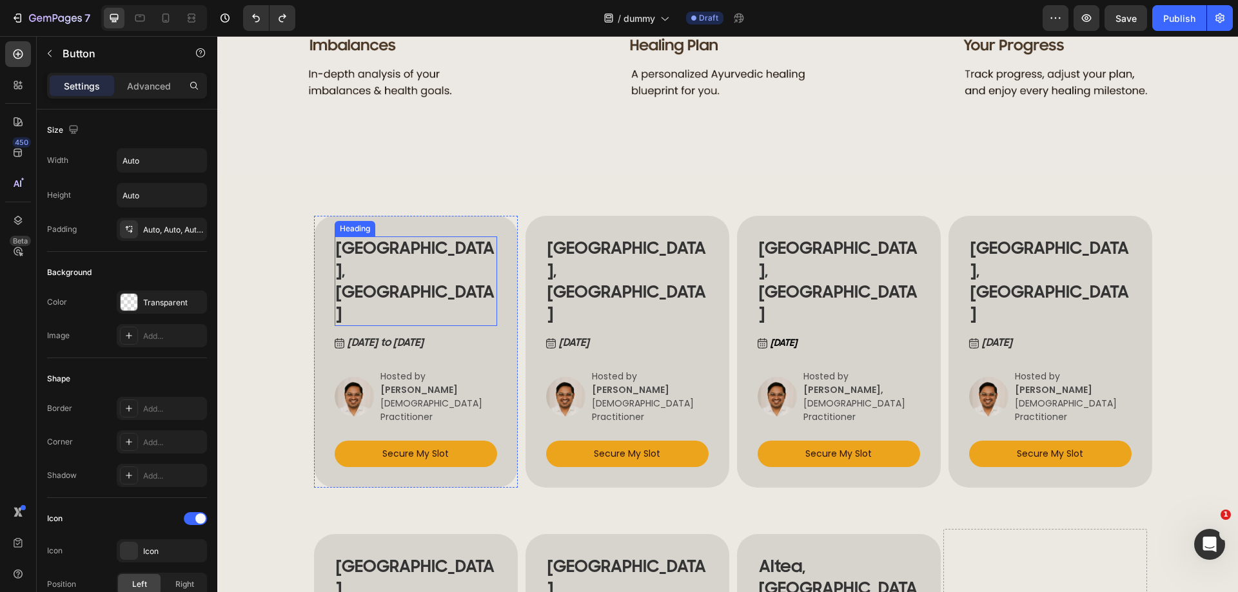
click at [376, 284] on h2 "Vienna, Austria" at bounding box center [416, 282] width 162 height 90
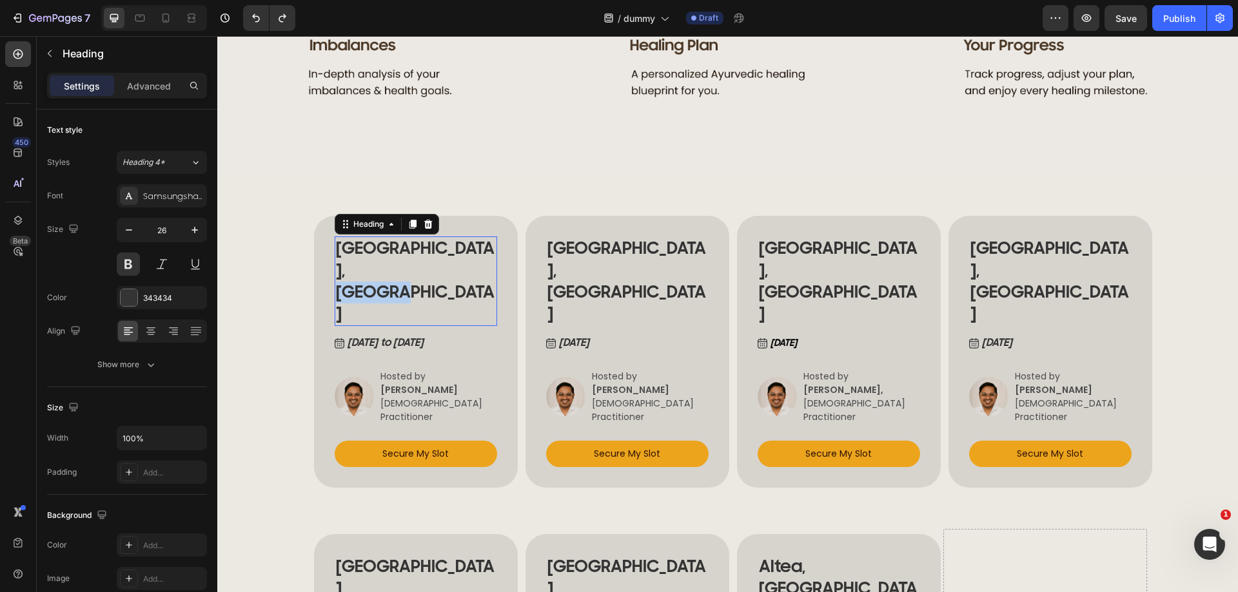
click at [376, 284] on p "Vienna, Austria" at bounding box center [416, 281] width 160 height 87
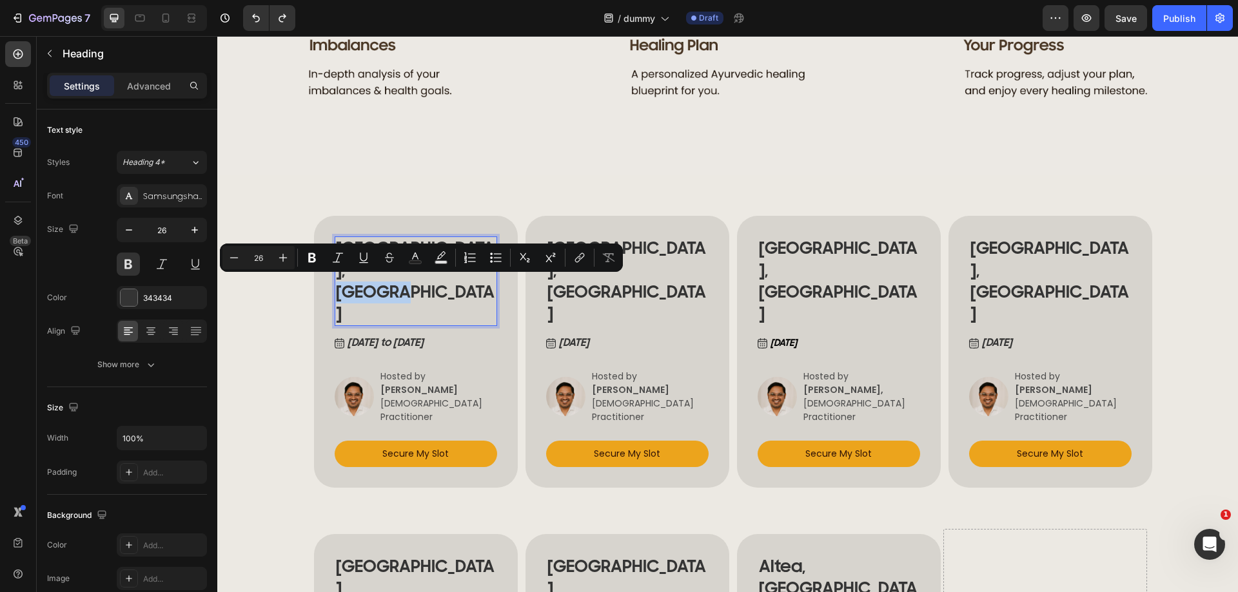
click at [376, 284] on p "Vienna, Austria" at bounding box center [416, 281] width 160 height 87
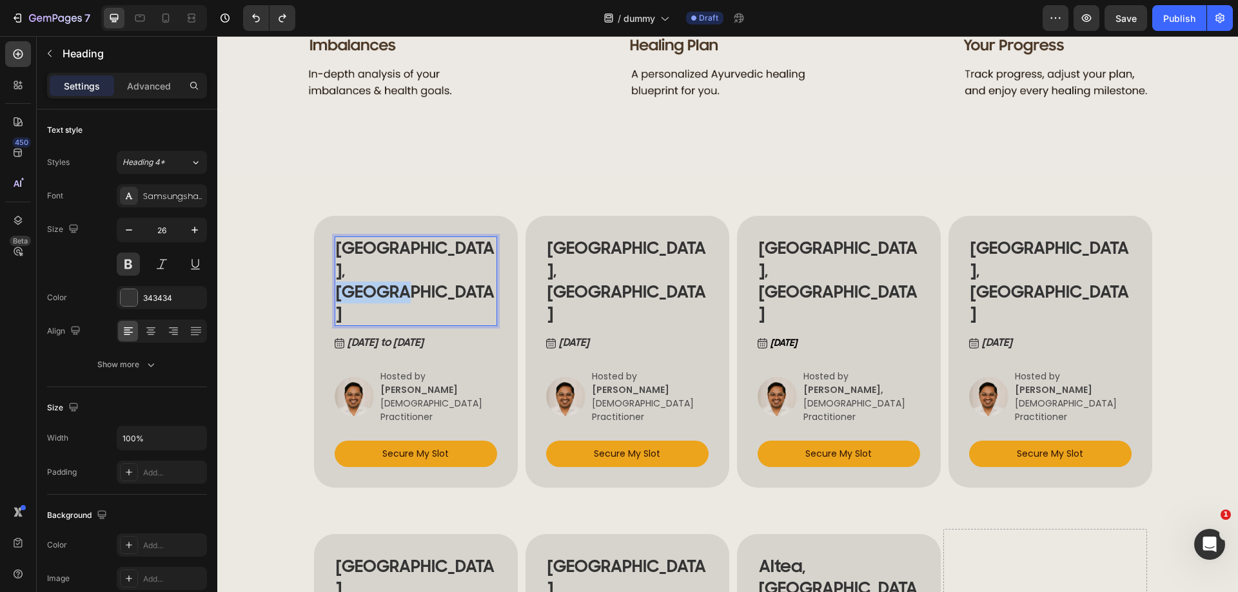
click at [376, 284] on p "Vienna, Austria" at bounding box center [416, 281] width 160 height 87
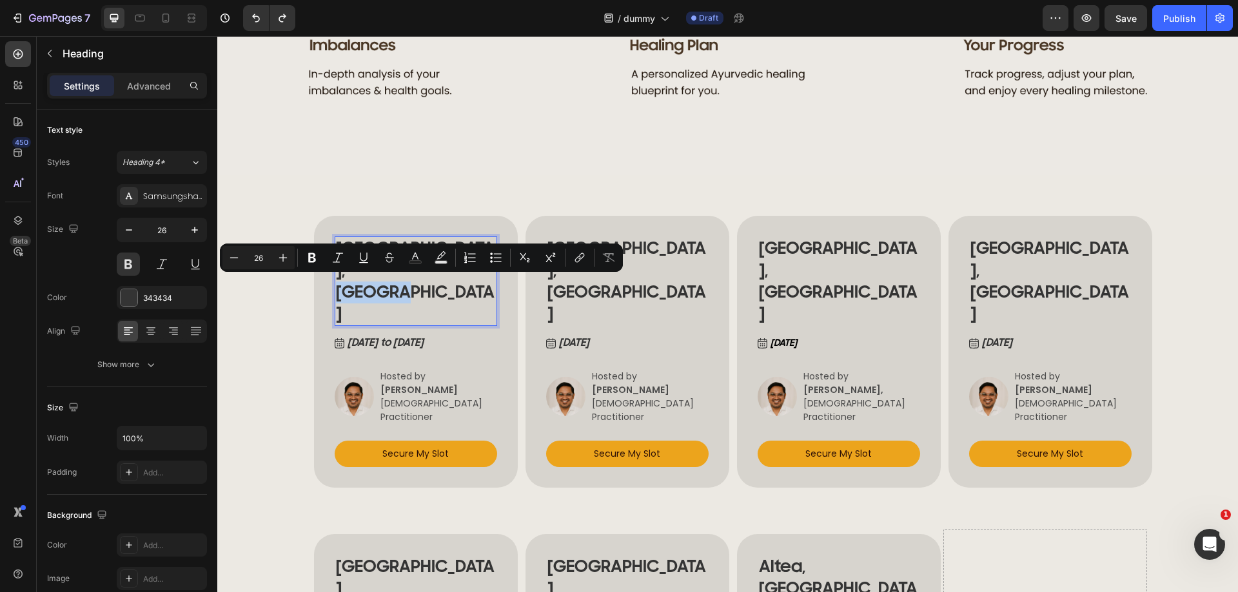
click at [376, 284] on p "Vienna, Austria" at bounding box center [416, 281] width 160 height 87
click at [401, 287] on p "Vienna, Austria" at bounding box center [416, 281] width 160 height 87
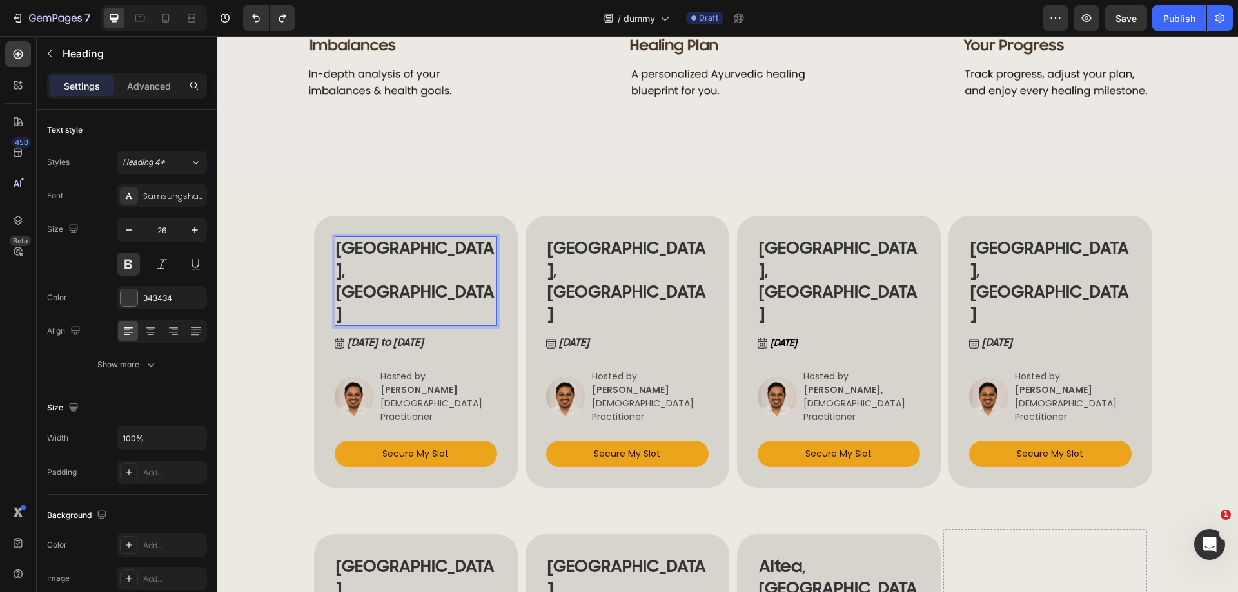
click at [401, 287] on p "Vienna, Austria" at bounding box center [416, 281] width 160 height 87
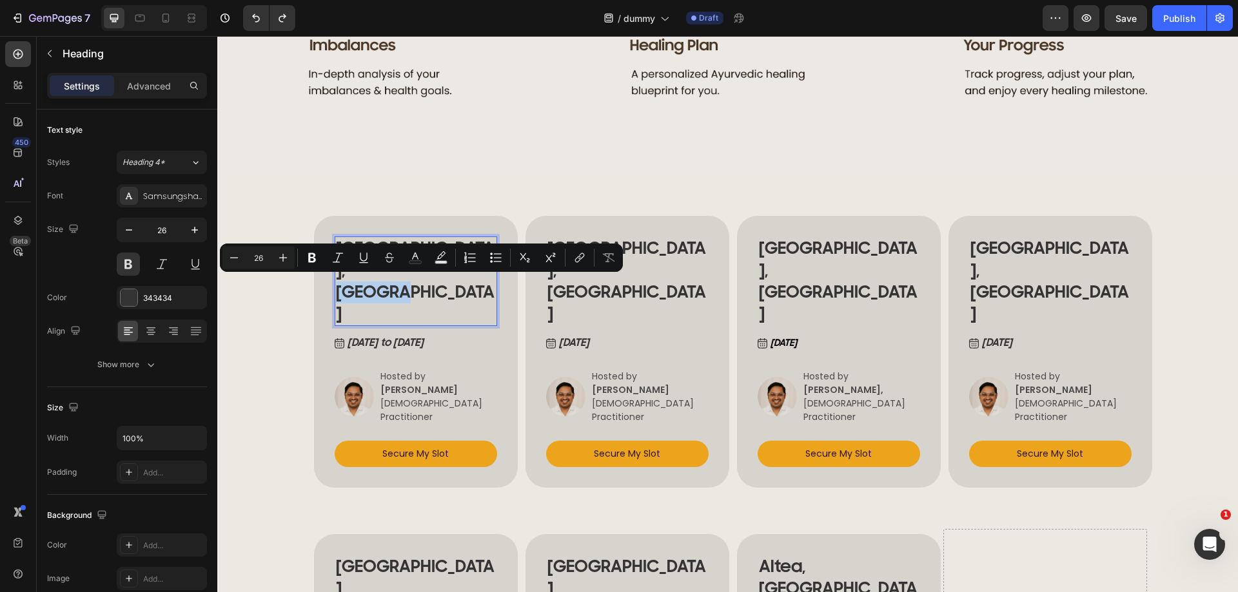
click at [401, 287] on p "Vienna, Austria" at bounding box center [416, 281] width 160 height 87
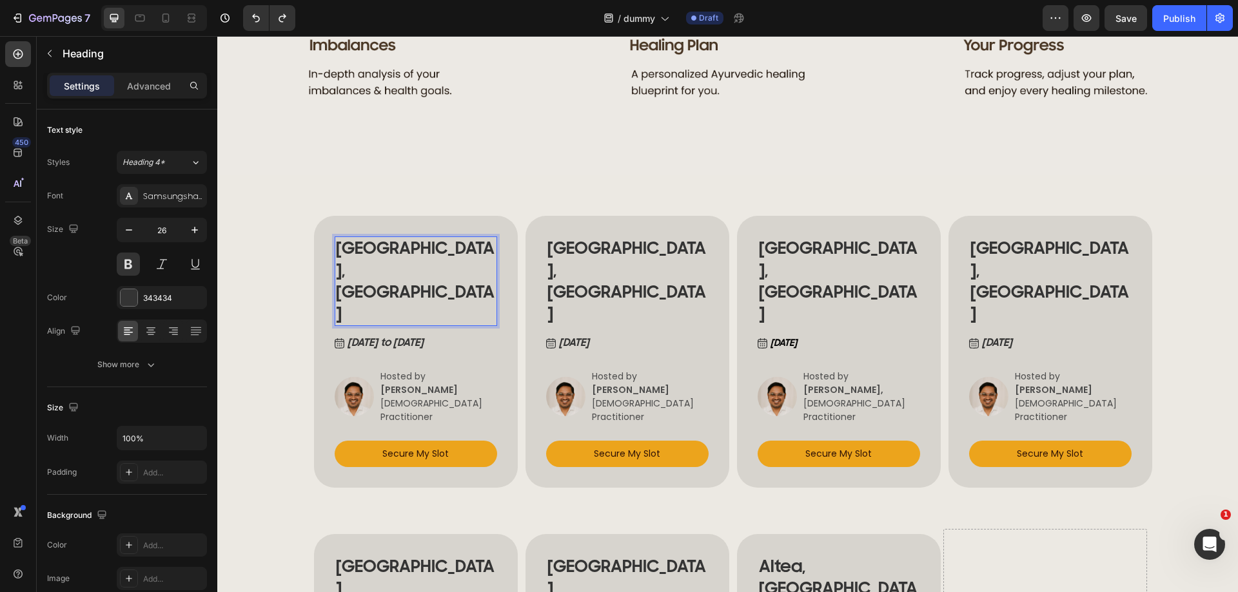
click at [361, 286] on p "Vienna, Austria" at bounding box center [416, 281] width 160 height 87
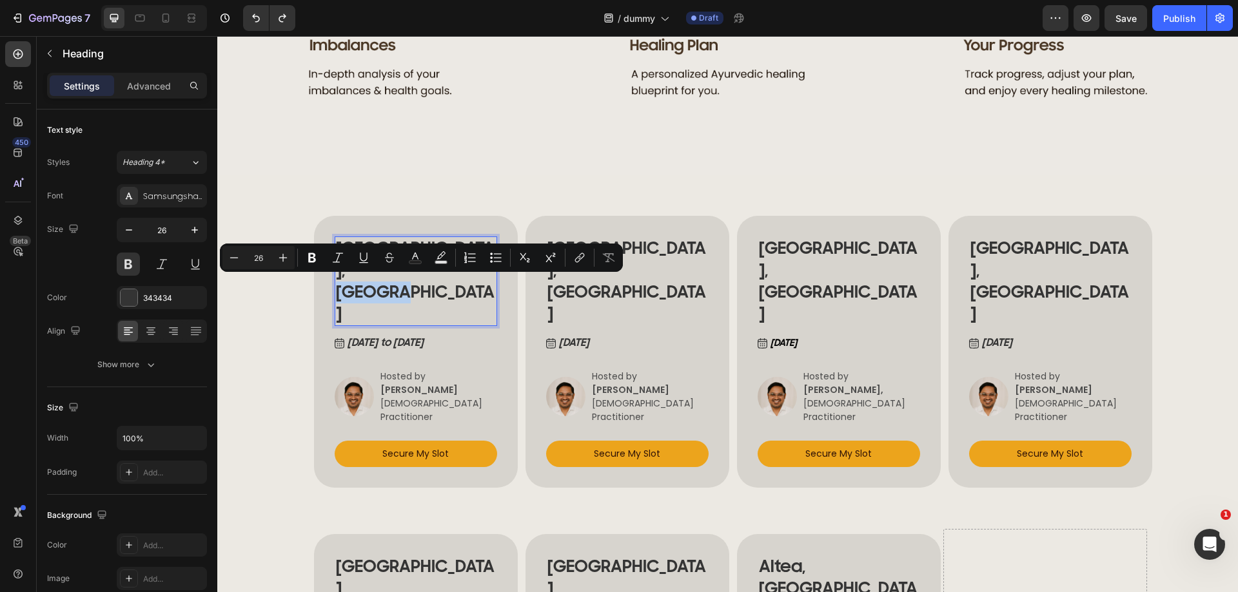
click at [336, 281] on p "Vienna, Austria" at bounding box center [416, 281] width 160 height 87
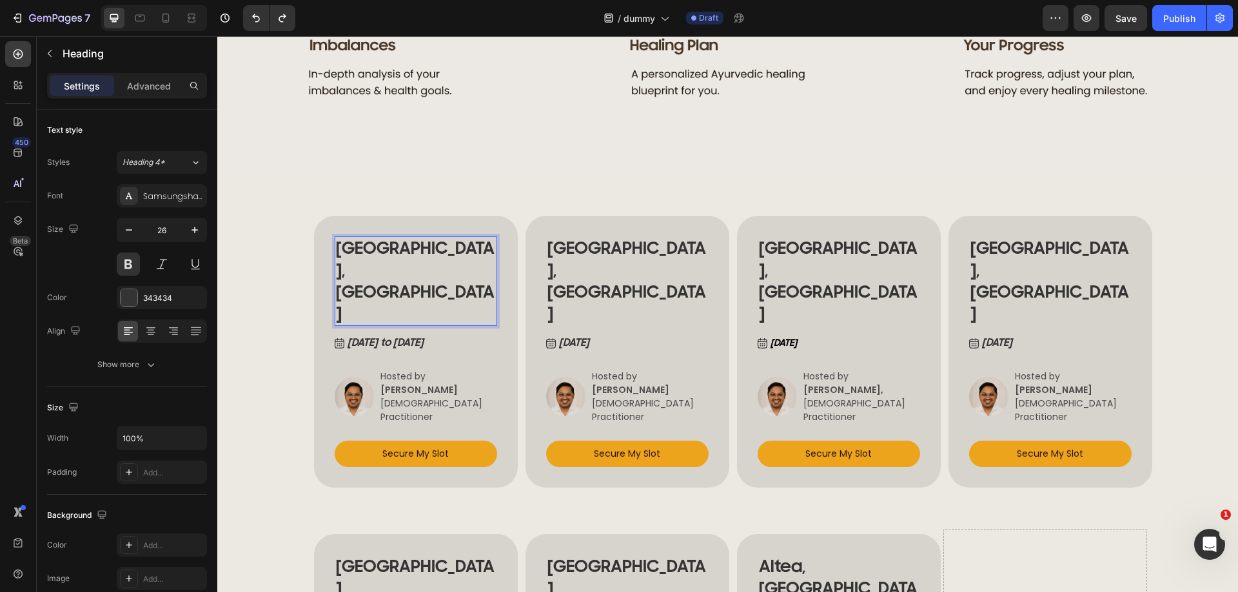
click at [347, 266] on p "Vienna, Austria" at bounding box center [416, 281] width 160 height 87
click at [399, 286] on p "Vienna, Austria" at bounding box center [416, 281] width 160 height 87
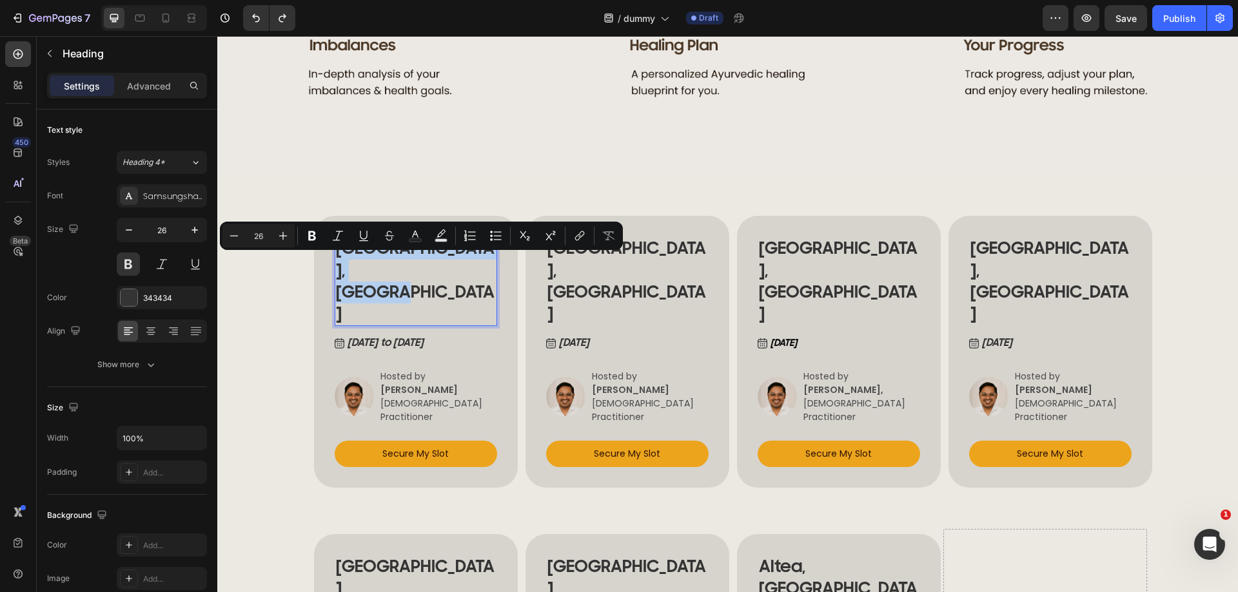
drag, startPoint x: 397, startPoint y: 288, endPoint x: 334, endPoint y: 268, distance: 66.3
click at [336, 268] on p "Vienna, Austria" at bounding box center [416, 281] width 160 height 87
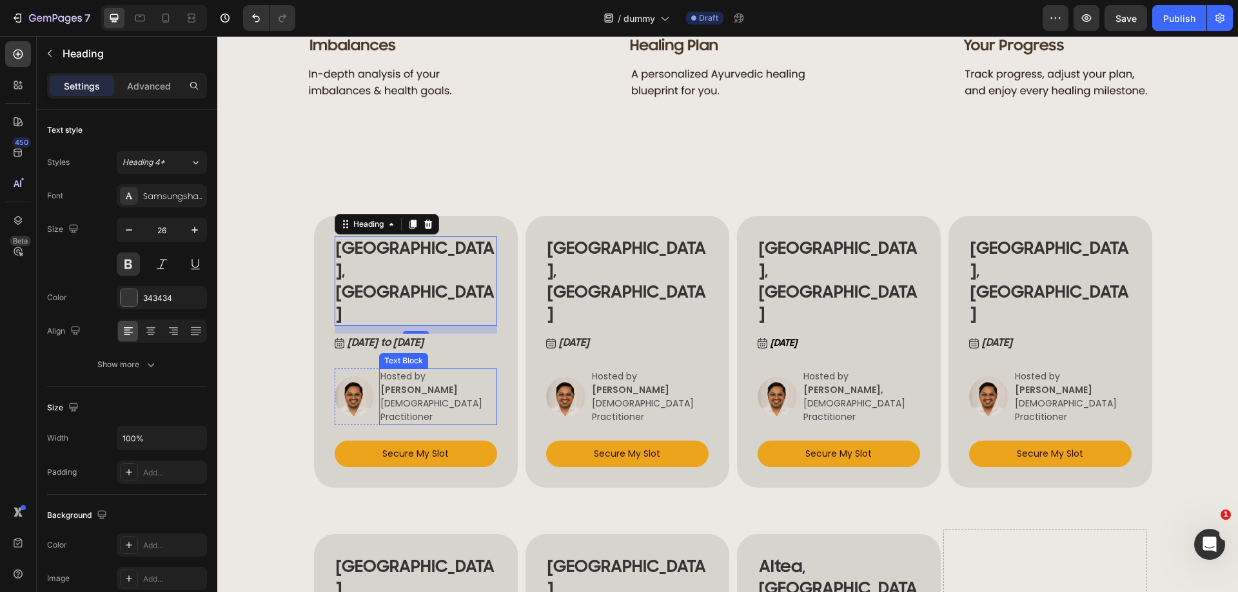
click at [387, 384] on strong "[PERSON_NAME]" at bounding box center [418, 390] width 77 height 13
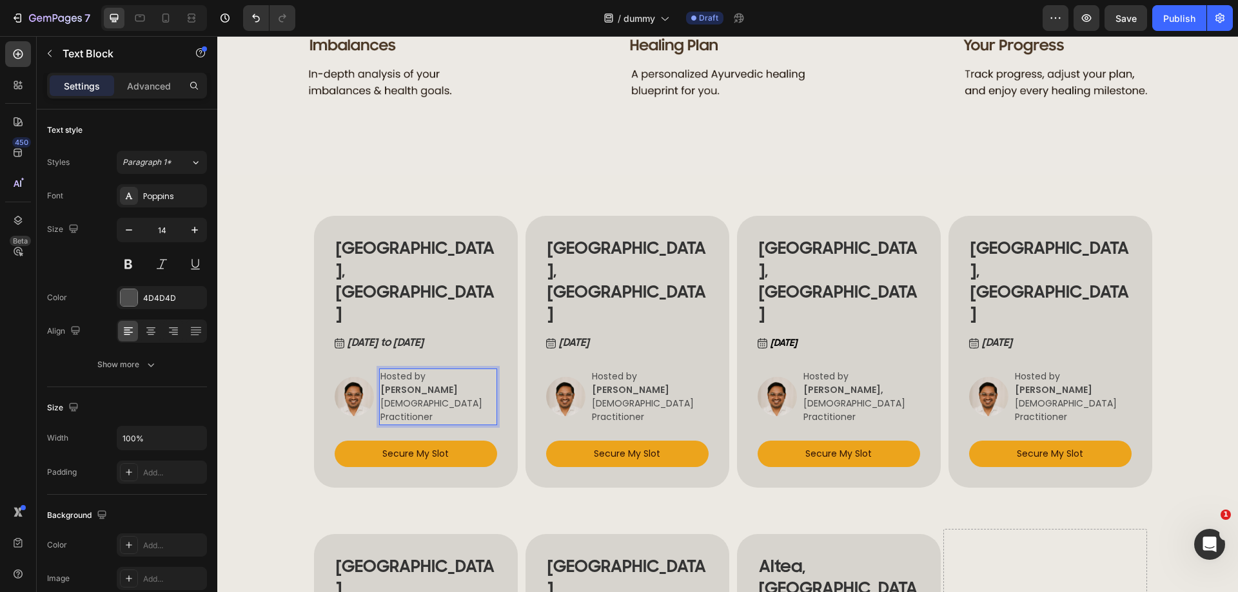
click at [436, 384] on strong "[PERSON_NAME]" at bounding box center [418, 390] width 77 height 13
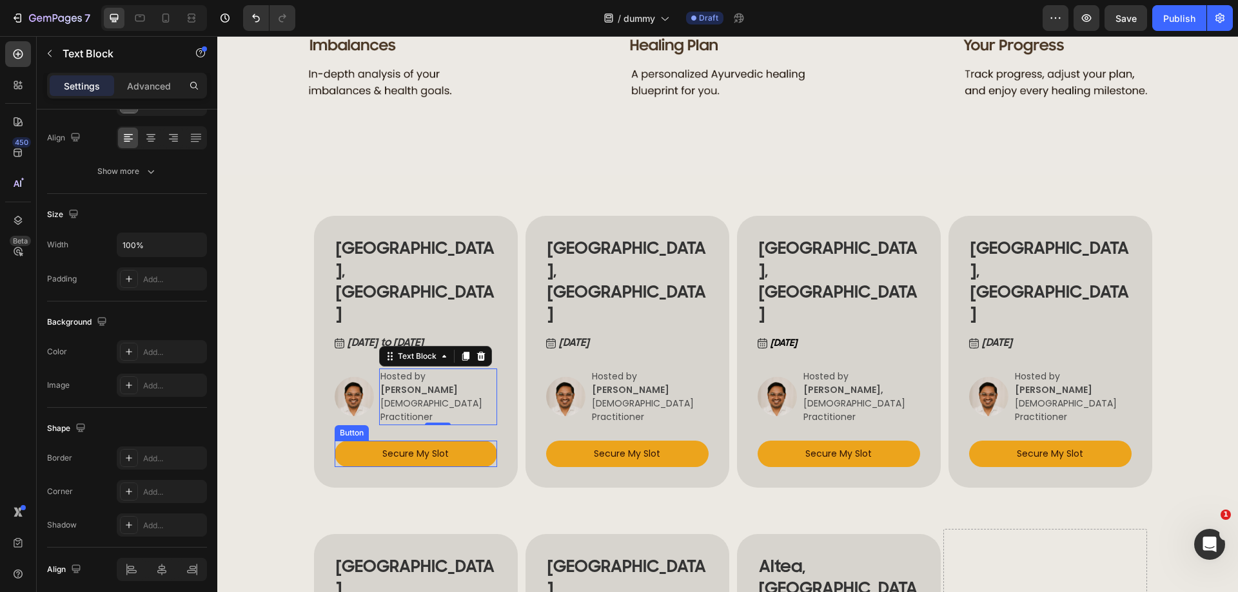
drag, startPoint x: 366, startPoint y: 412, endPoint x: 221, endPoint y: 475, distance: 157.6
click at [366, 441] on button "Secure My Slot" at bounding box center [416, 454] width 162 height 26
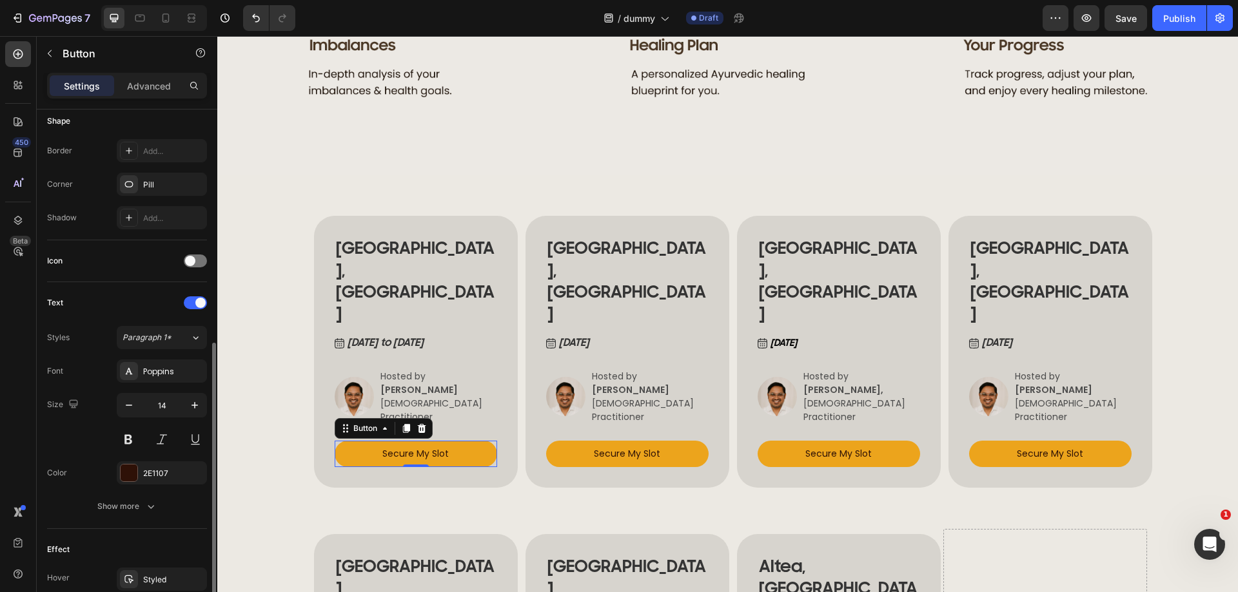
scroll to position [472, 0]
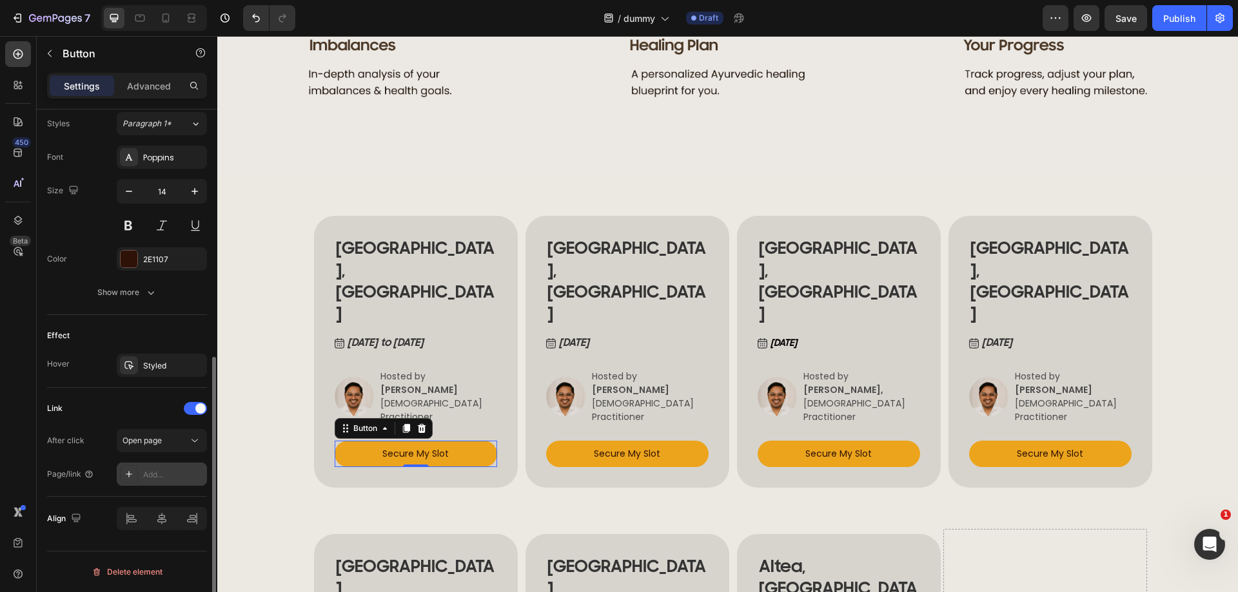
click at [161, 473] on div "Add..." at bounding box center [173, 475] width 61 height 12
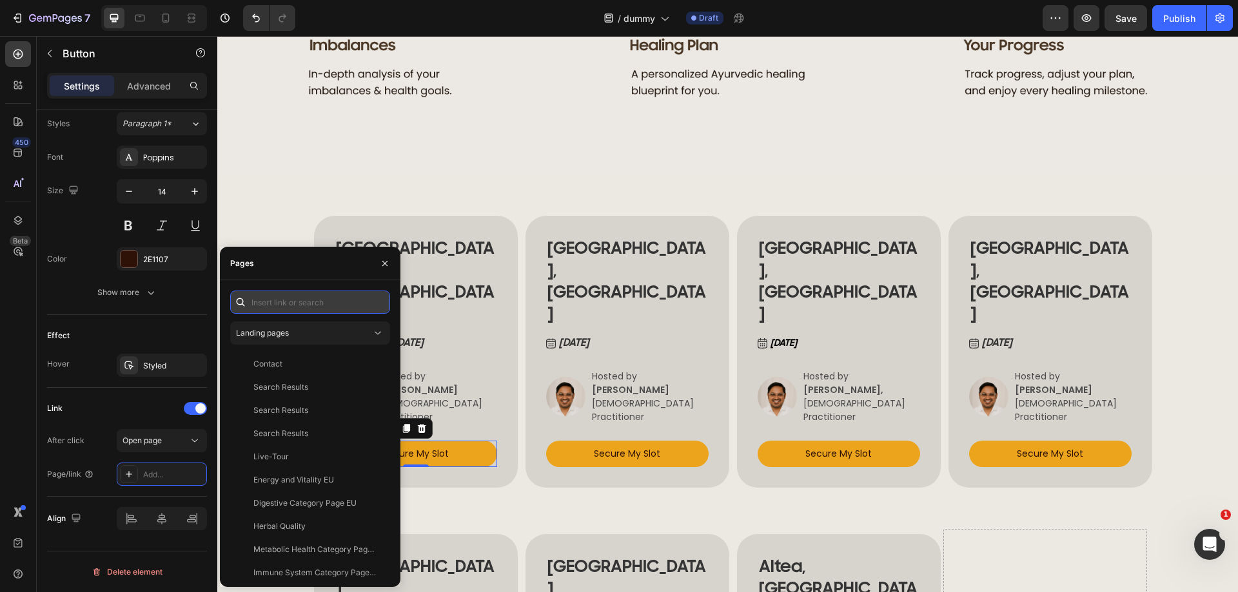
click at [294, 300] on input "text" at bounding box center [310, 302] width 160 height 23
paste input "doctornitulescu@gmail.com"
type input "doctornitulescu@gmail.com"
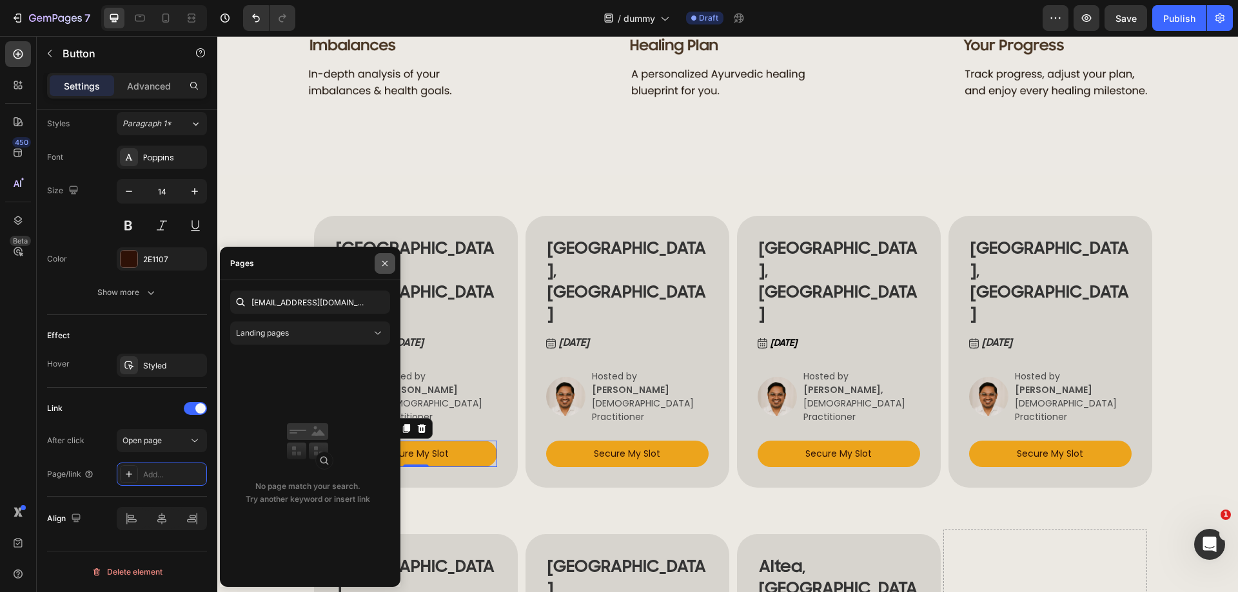
click at [384, 265] on icon "button" at bounding box center [385, 264] width 10 height 10
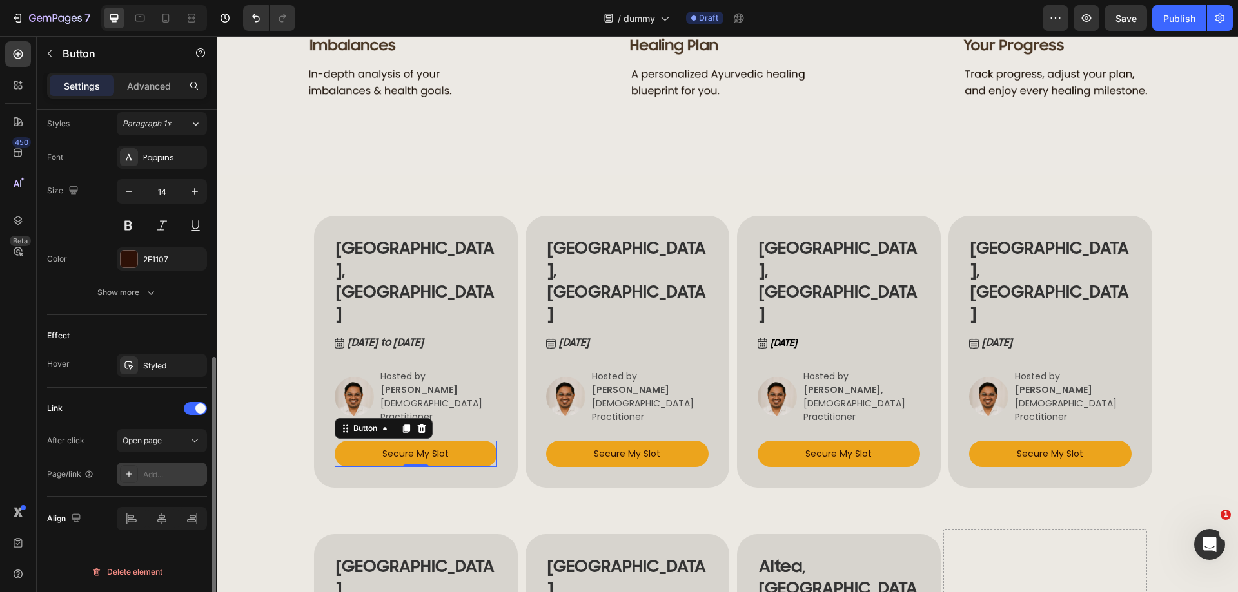
click at [155, 469] on div "Add..." at bounding box center [173, 475] width 61 height 12
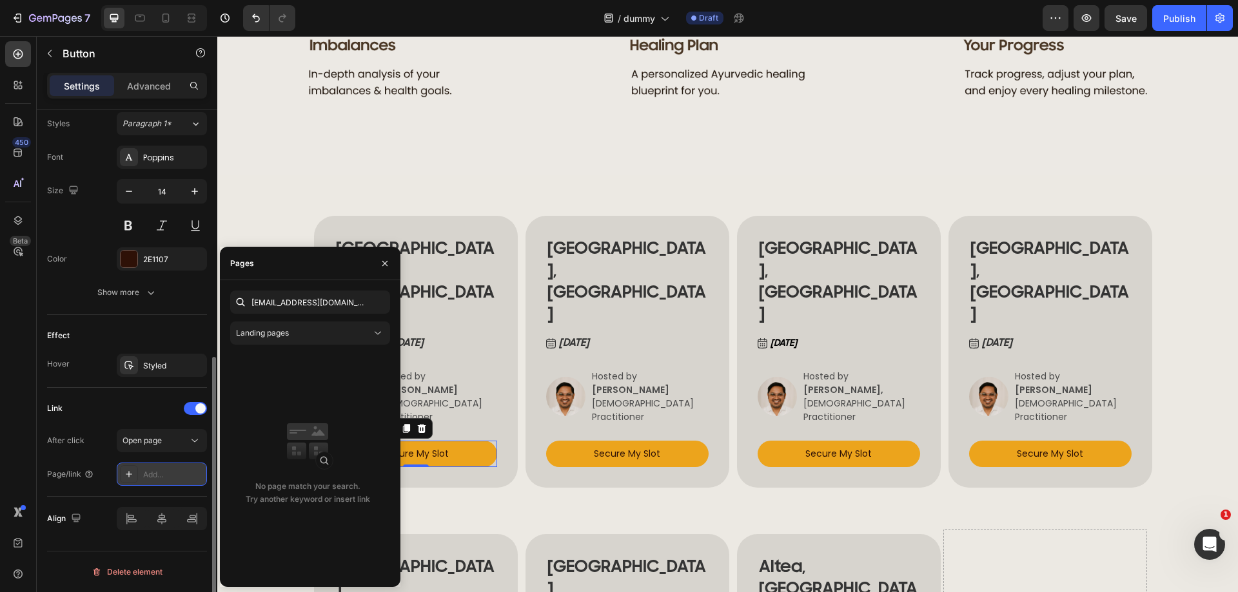
click at [125, 469] on icon at bounding box center [129, 474] width 10 height 10
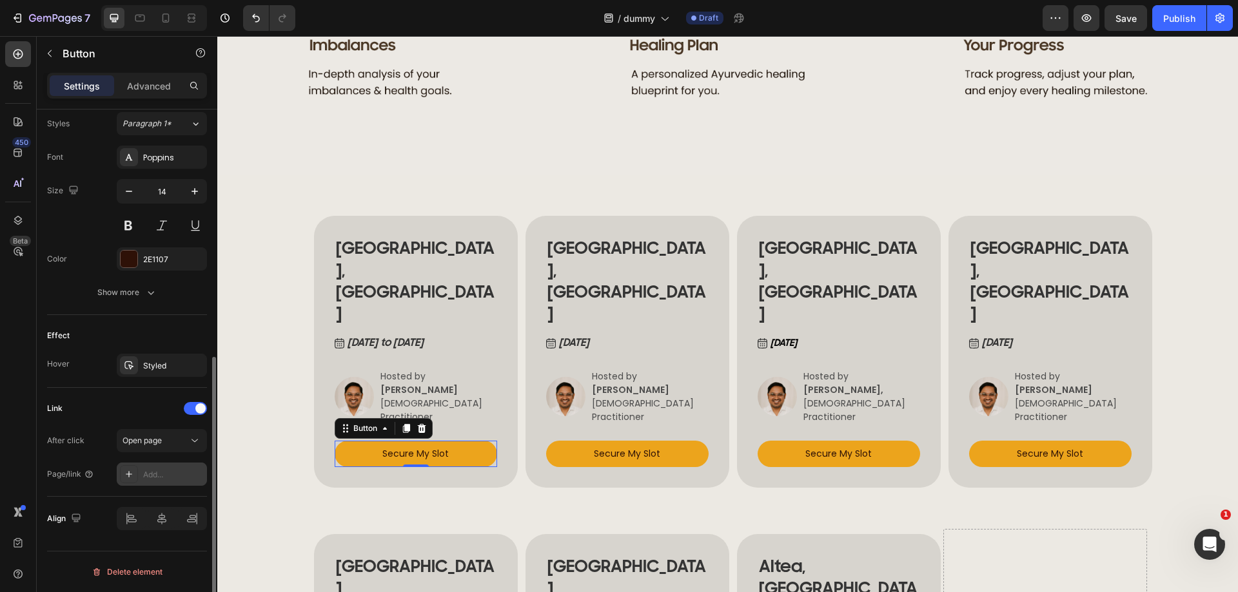
click at [125, 469] on icon at bounding box center [129, 474] width 10 height 10
click at [154, 445] on span "Open page" at bounding box center [141, 441] width 39 height 10
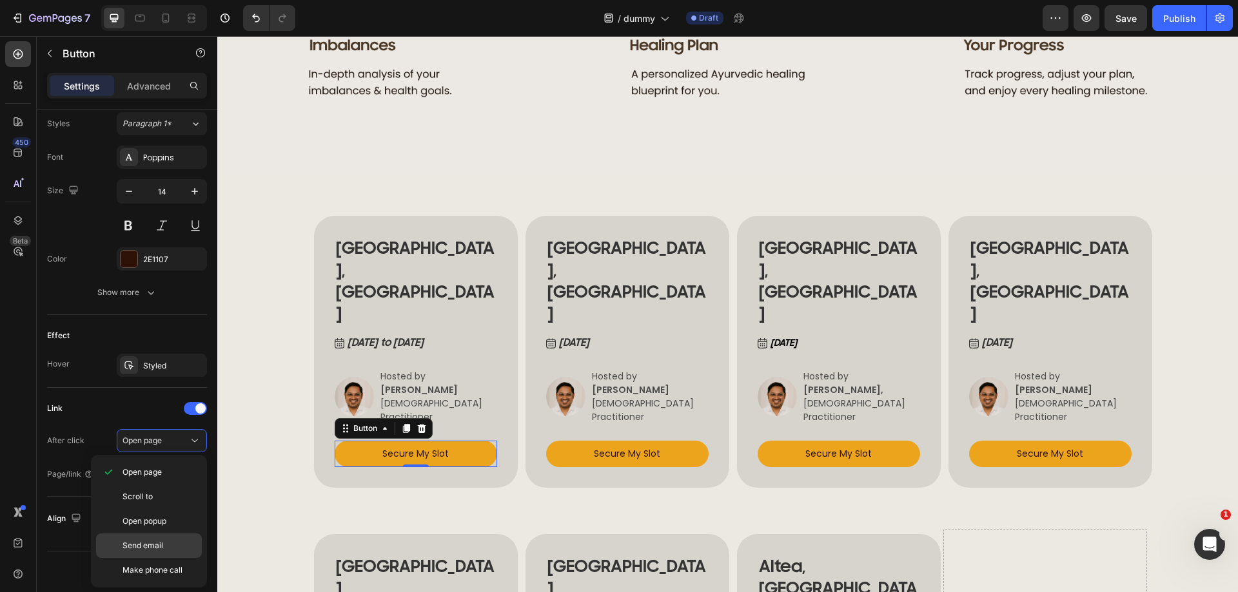
click at [148, 546] on span "Send email" at bounding box center [142, 546] width 41 height 12
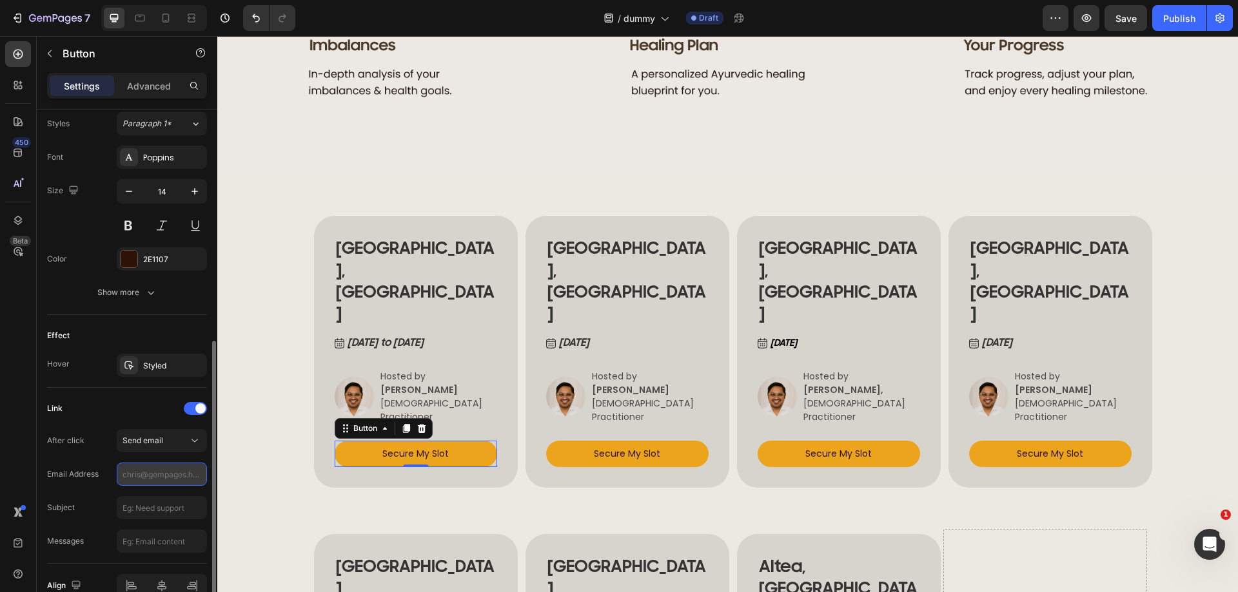
click at [146, 479] on input "text" at bounding box center [162, 474] width 90 height 23
paste input "doctornitulescu@gmail.com"
type input "doctornitulescu@gmail.com"
click at [260, 439] on div "BUCHAREST, ROMANIA Heading May 19 to 20, 2025 Button Image Hosted by ANCA NITUL…" at bounding box center [727, 493] width 1021 height 637
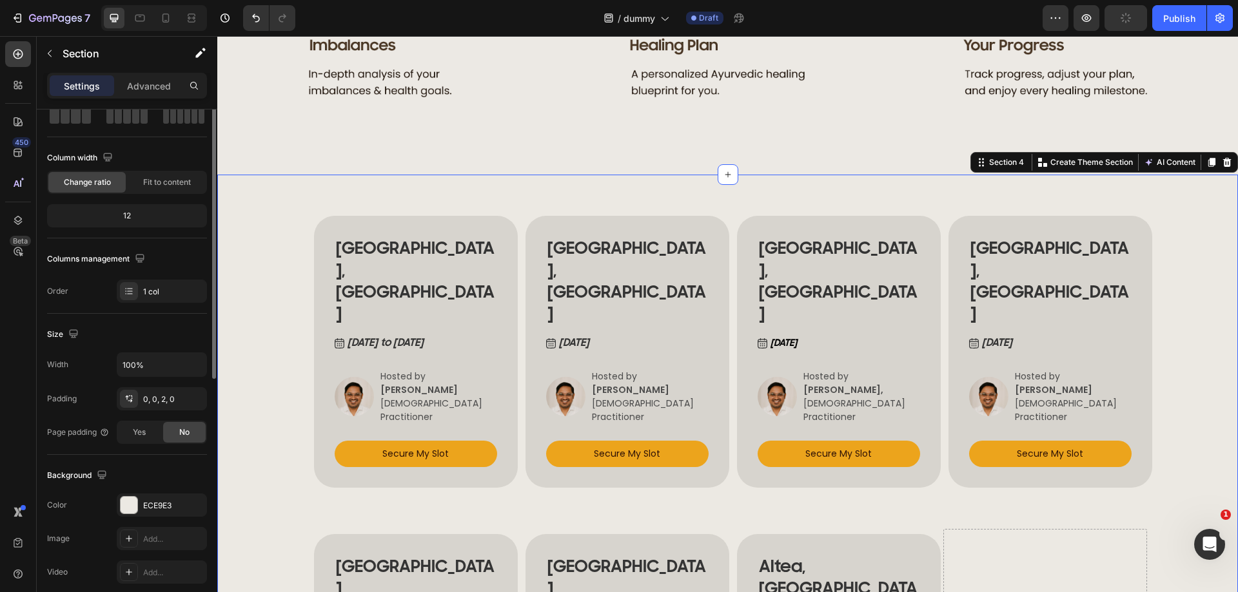
scroll to position [0, 0]
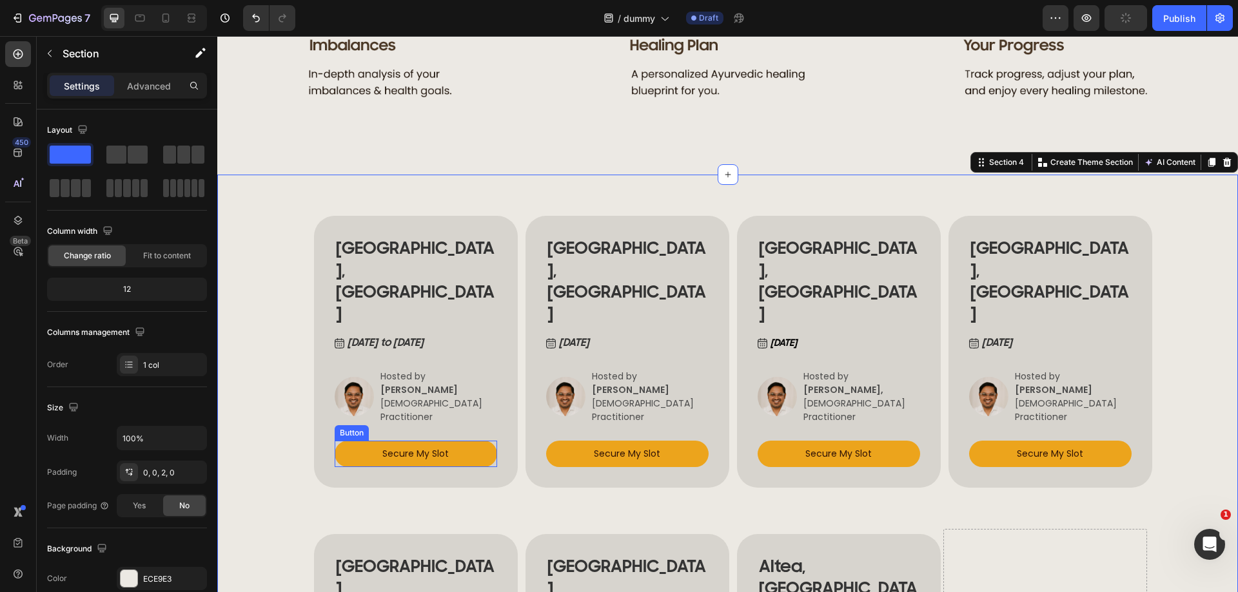
click at [358, 441] on button "Secure My Slot" at bounding box center [416, 454] width 162 height 26
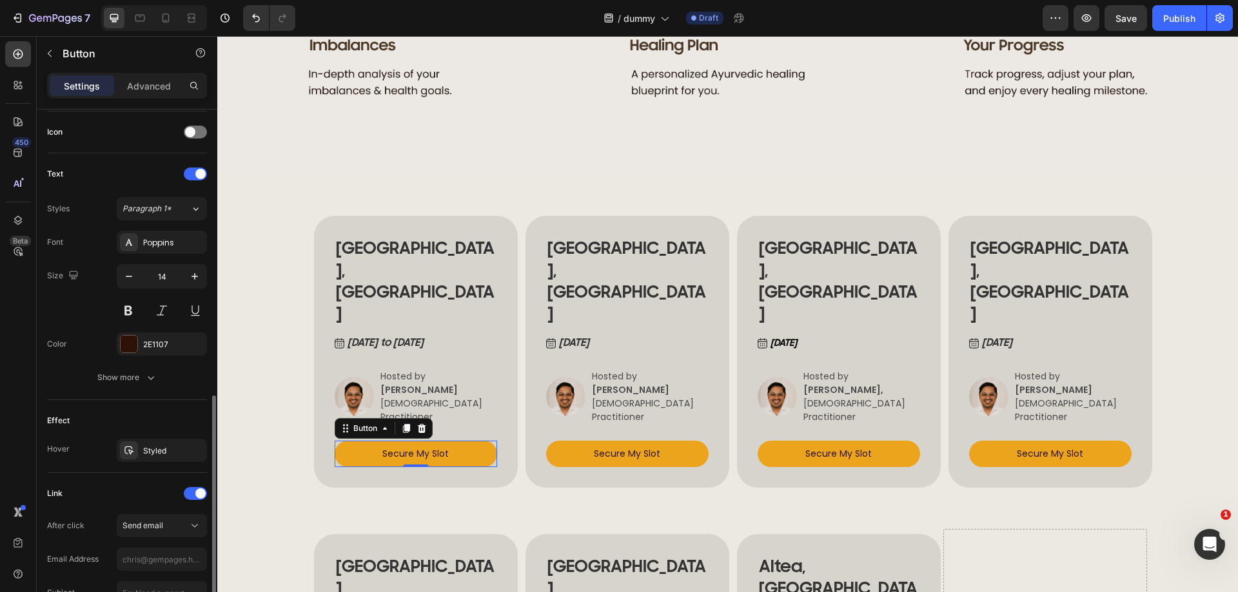
scroll to position [451, 0]
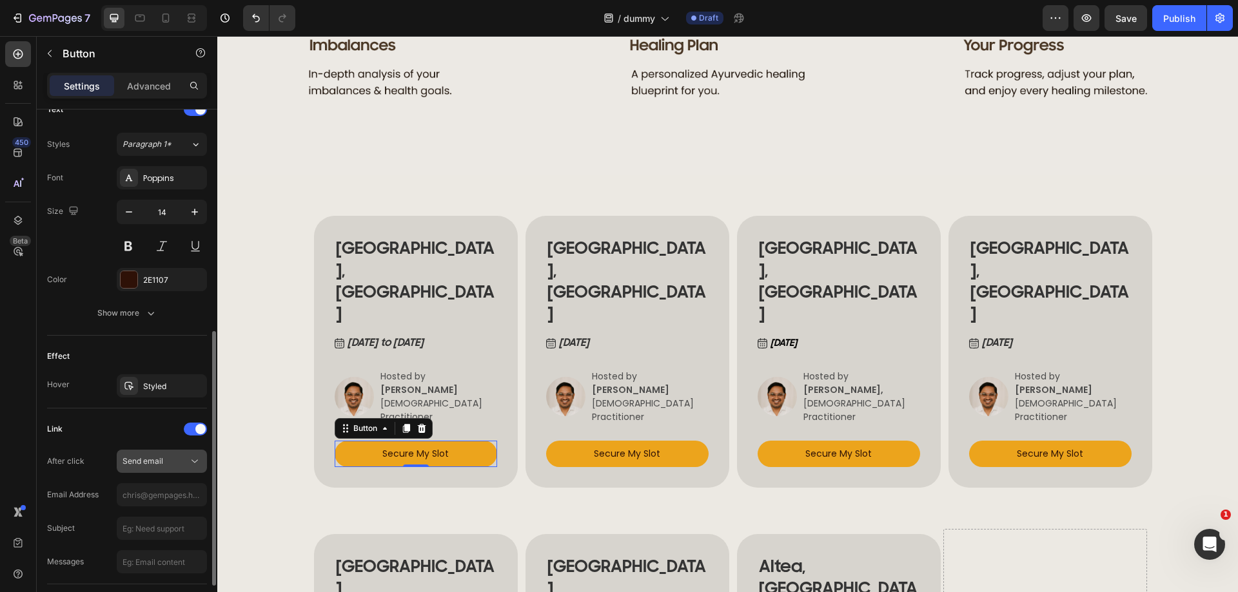
click at [164, 468] on button "Send email" at bounding box center [162, 461] width 90 height 23
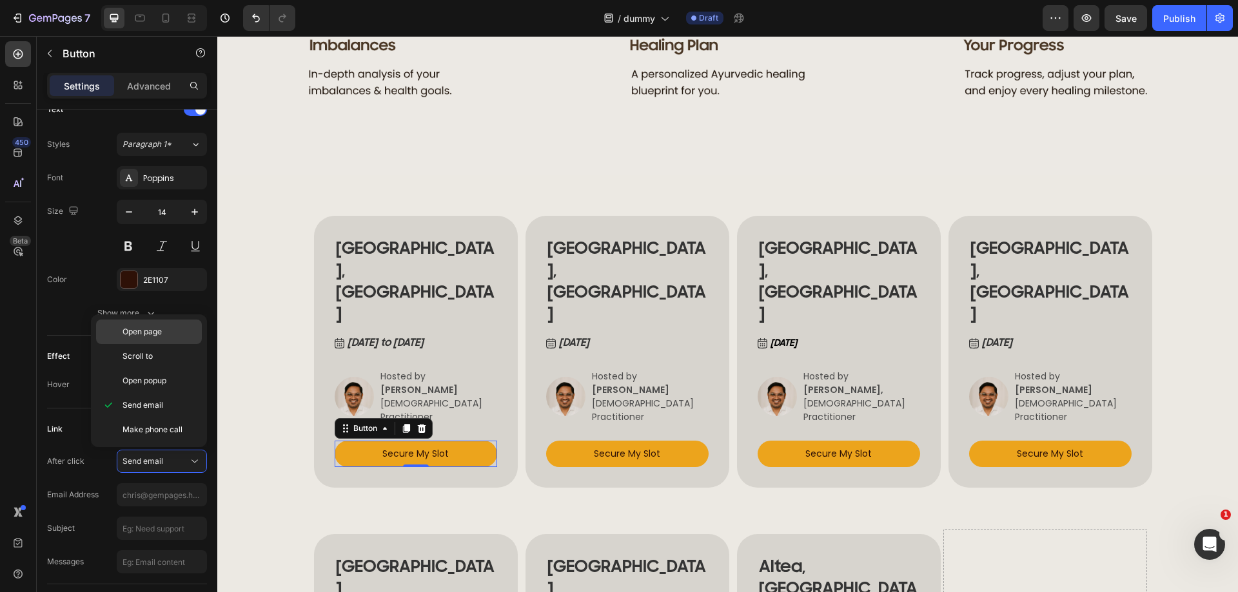
click at [139, 336] on span "Open page" at bounding box center [141, 332] width 39 height 12
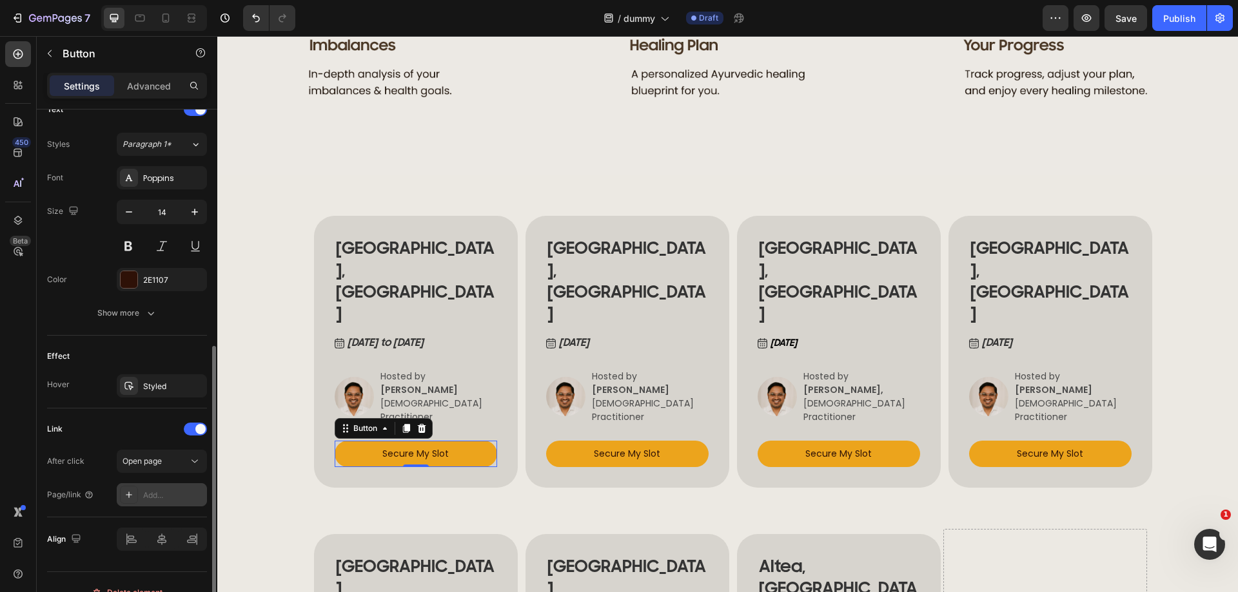
click at [125, 495] on icon at bounding box center [129, 495] width 10 height 10
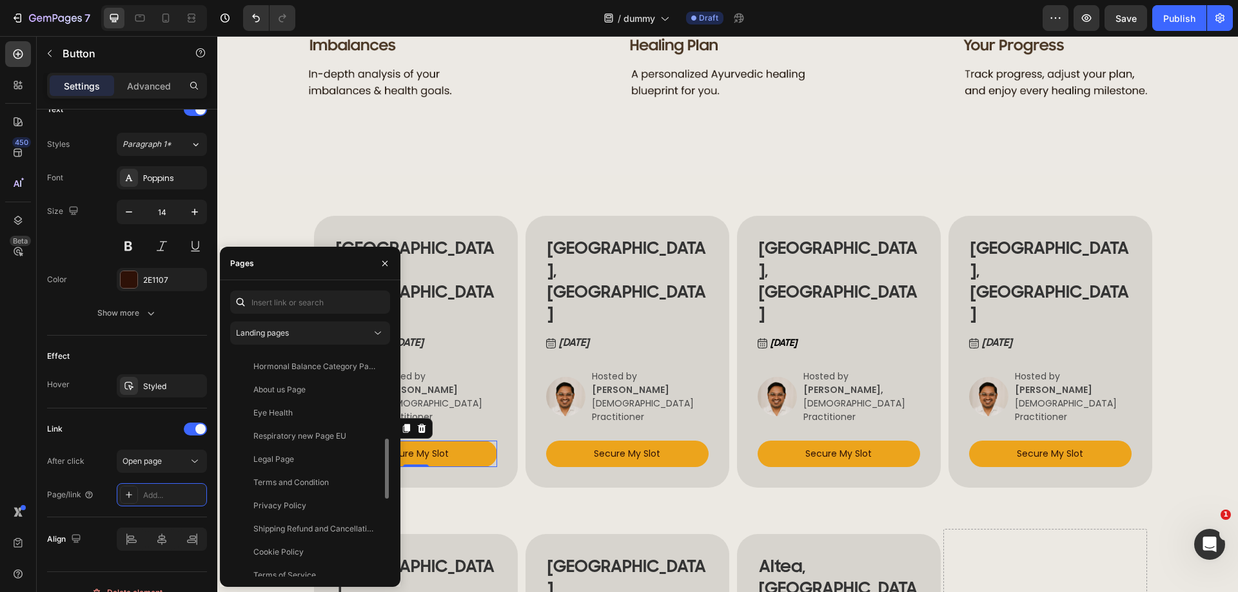
scroll to position [611, 0]
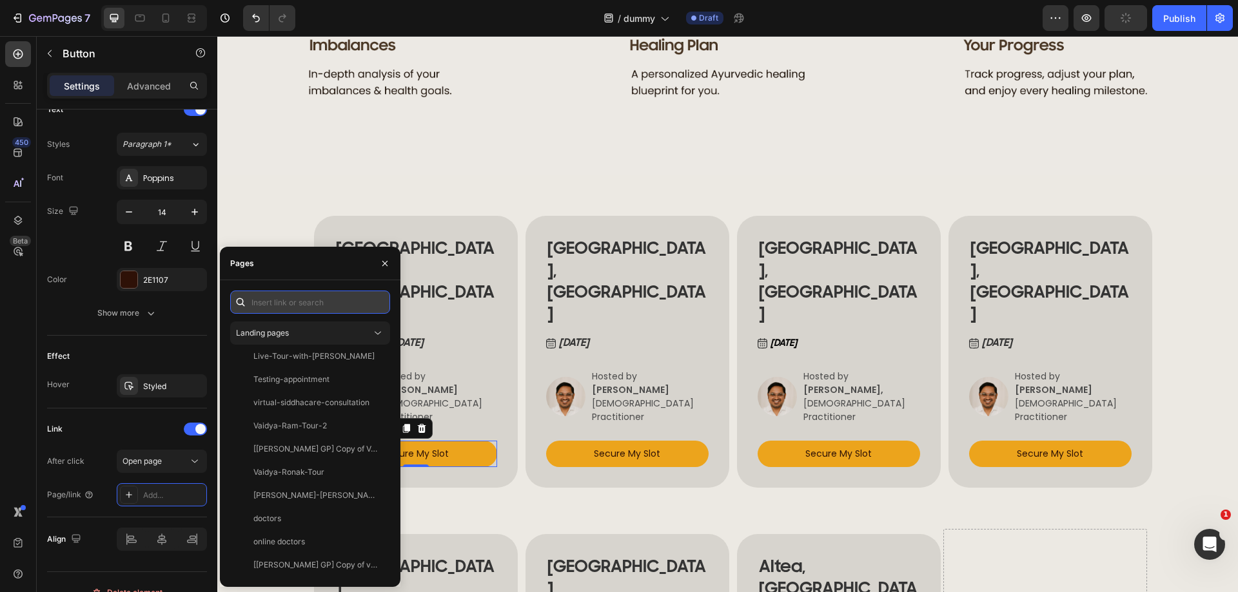
click at [269, 300] on input "text" at bounding box center [310, 302] width 160 height 23
paste input "doctornitulescu@gmail.com"
type input "doctornitulescu@gmail.com"
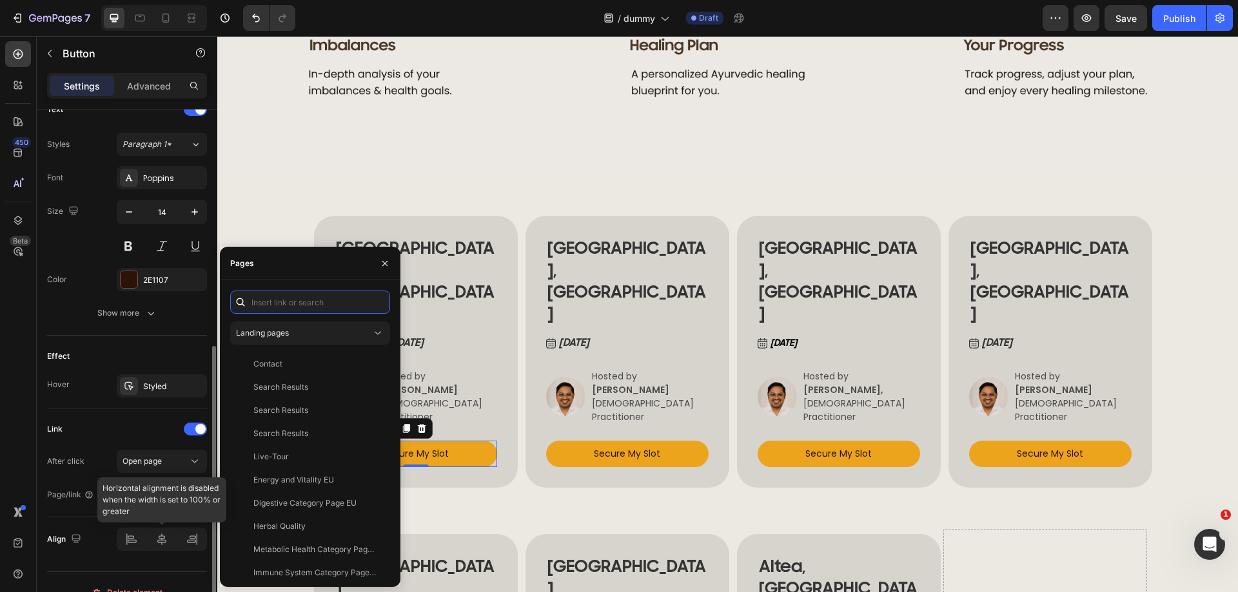
scroll to position [472, 0]
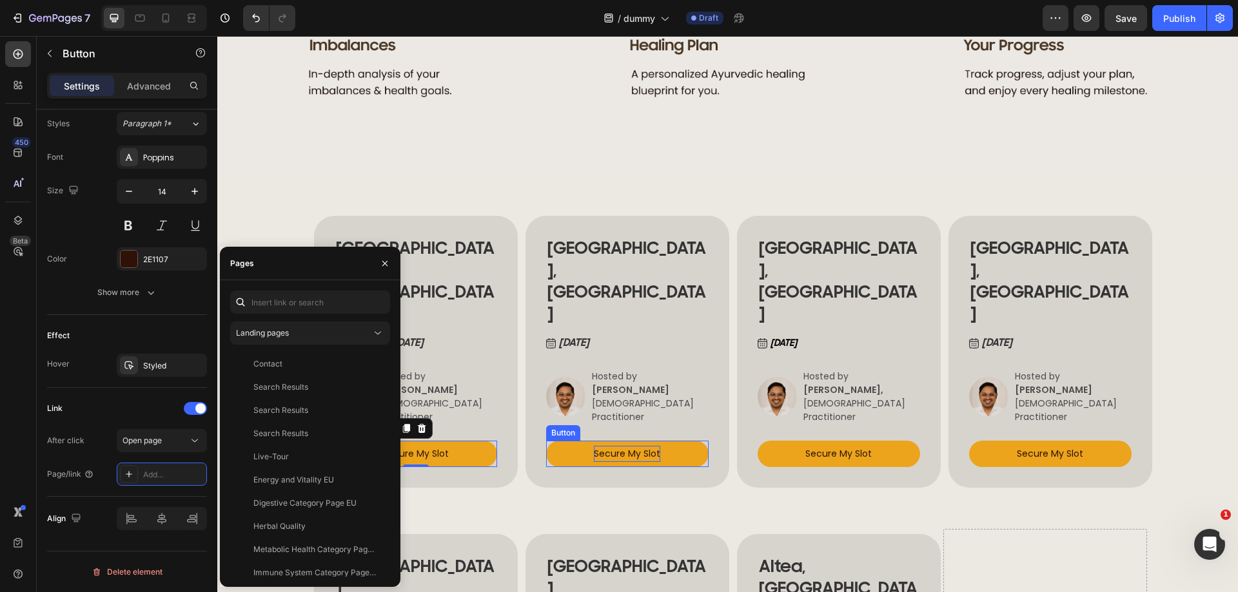
click at [594, 446] on p "Secure My Slot" at bounding box center [627, 454] width 66 height 16
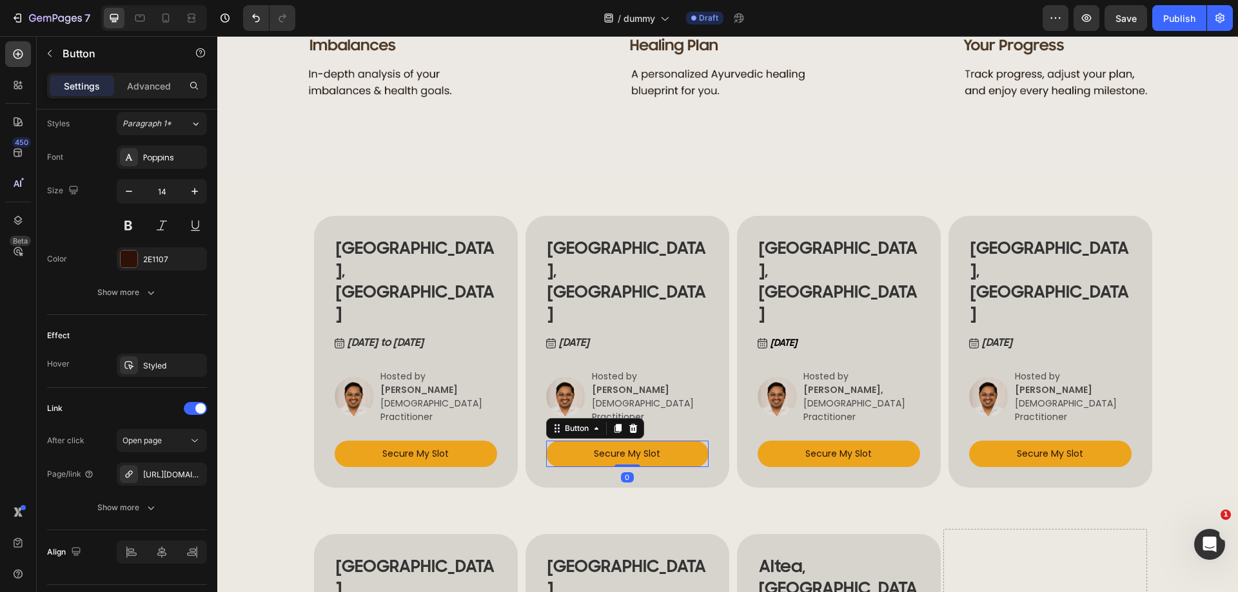
click at [570, 441] on link "Secure My Slot" at bounding box center [627, 454] width 162 height 26
click at [165, 471] on div "https://form.jotform.com/250123338740348" at bounding box center [161, 475] width 37 height 12
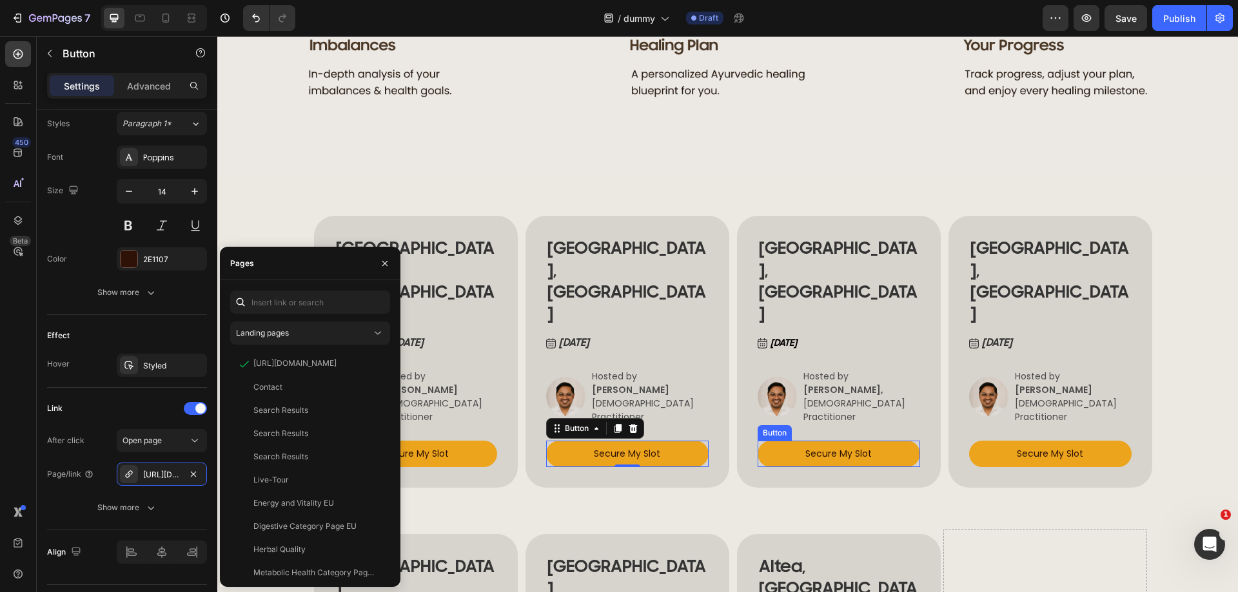
click at [789, 441] on link "Secure My Slot" at bounding box center [839, 454] width 162 height 26
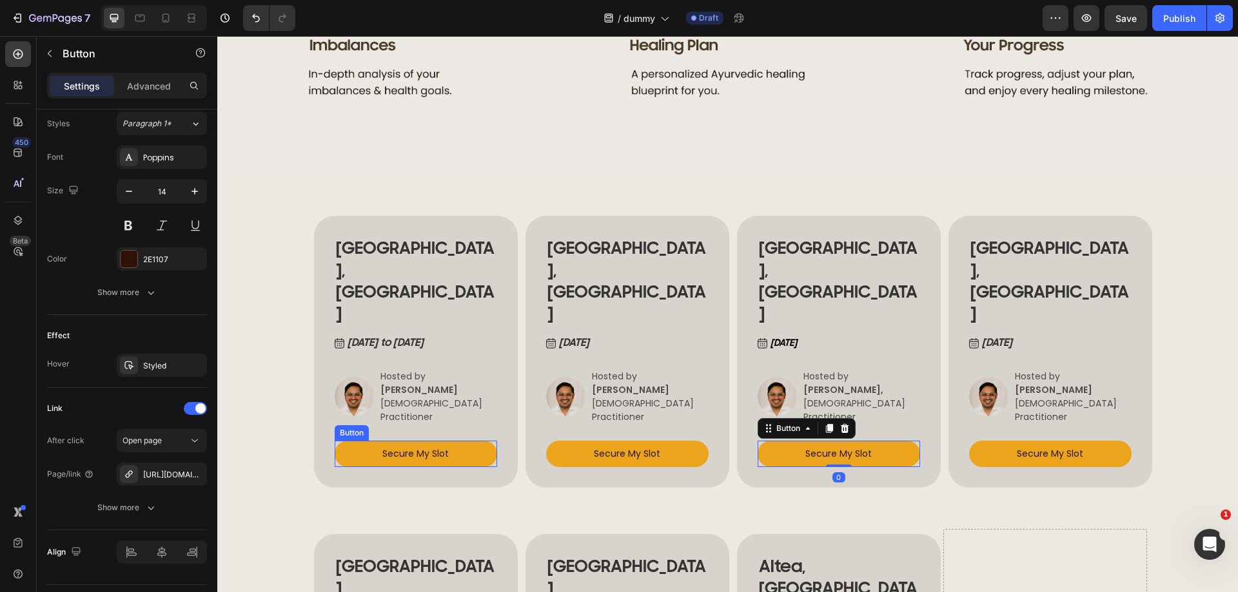
click at [364, 441] on button "Secure My Slot" at bounding box center [416, 454] width 162 height 26
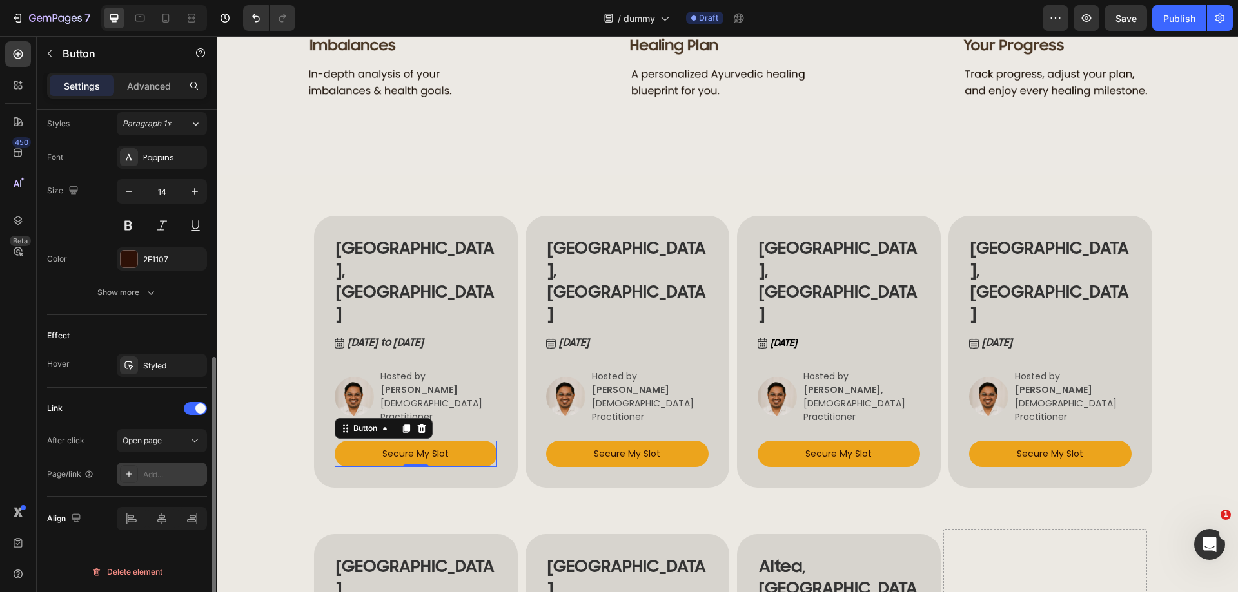
click at [132, 469] on div at bounding box center [129, 474] width 18 height 18
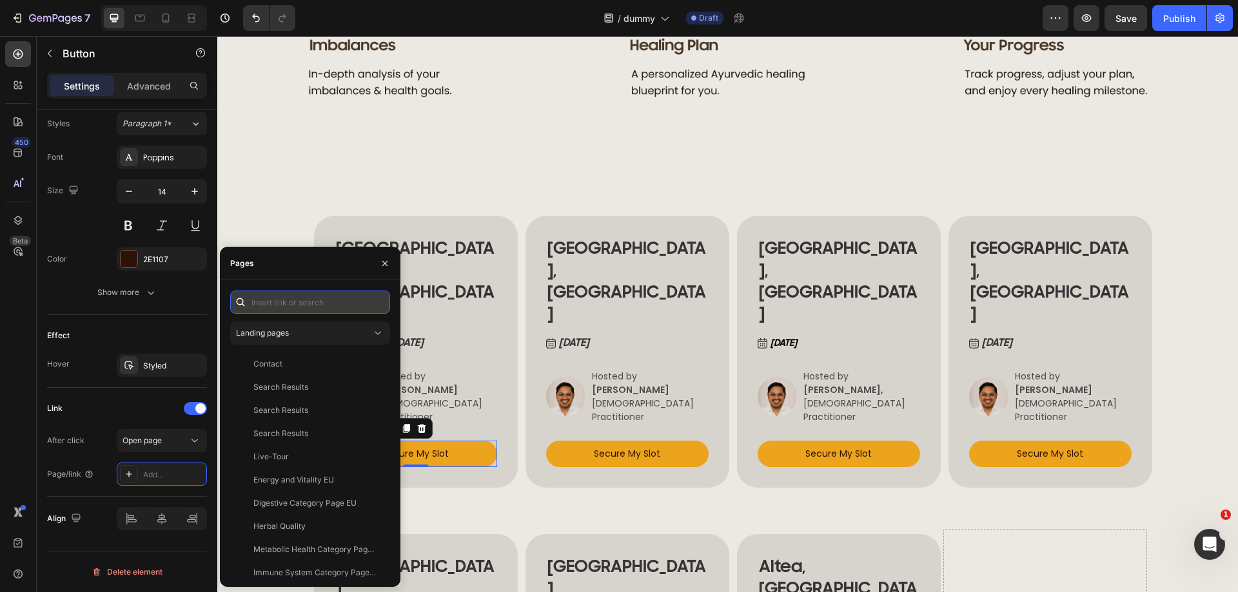
click at [268, 302] on input "text" at bounding box center [310, 302] width 160 height 23
paste input "doctornitulescu@gmail.com"
click at [279, 300] on input "doctornitulescu@gmail.com" at bounding box center [310, 302] width 160 height 23
type input "doctornitulescu@gmail.com"
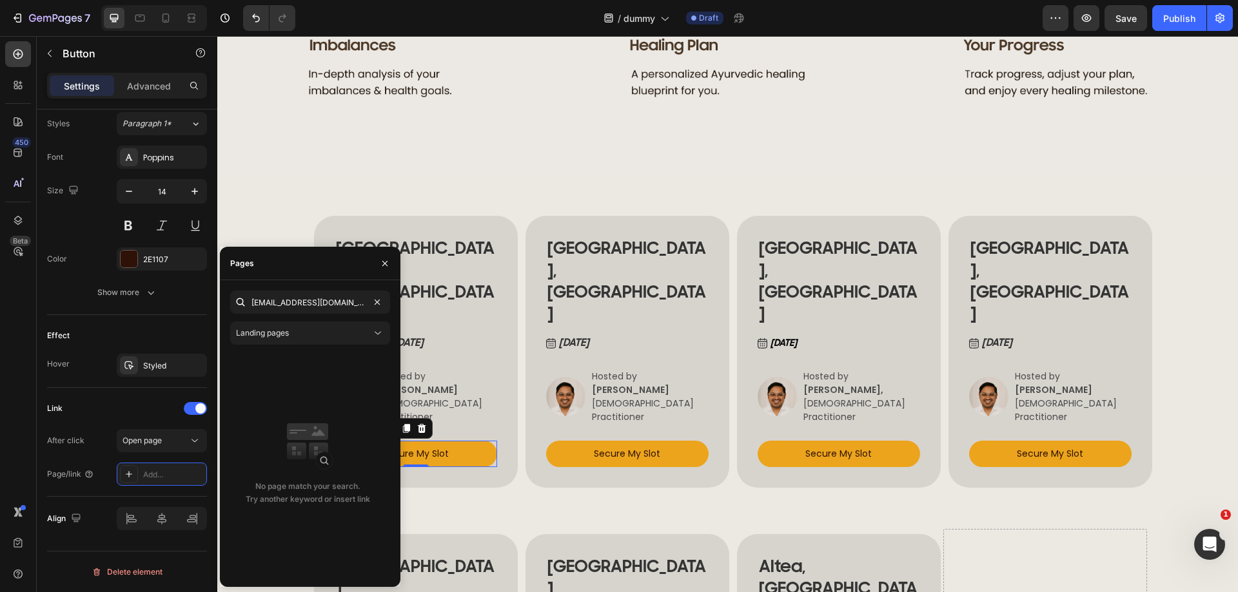
click at [239, 303] on icon at bounding box center [240, 302] width 13 height 13
click at [352, 301] on input "doctornitulescu@gmail.com" at bounding box center [310, 302] width 160 height 23
click at [357, 304] on input "doctornitulescu@gmail.com" at bounding box center [310, 302] width 160 height 23
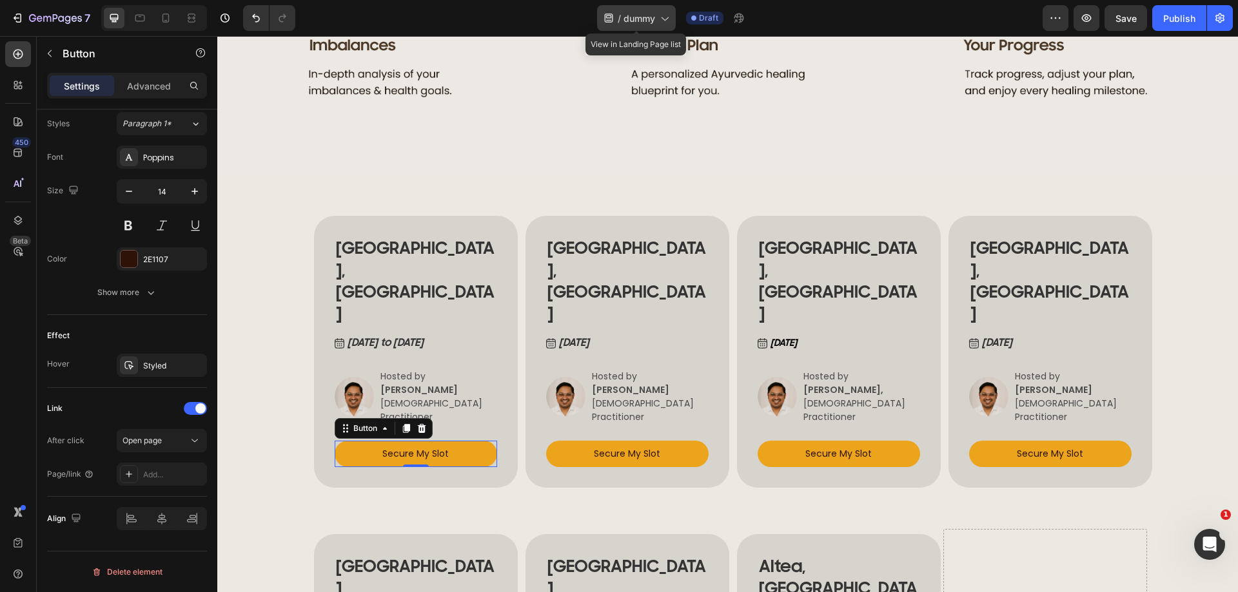
click at [663, 16] on icon at bounding box center [664, 18] width 13 height 13
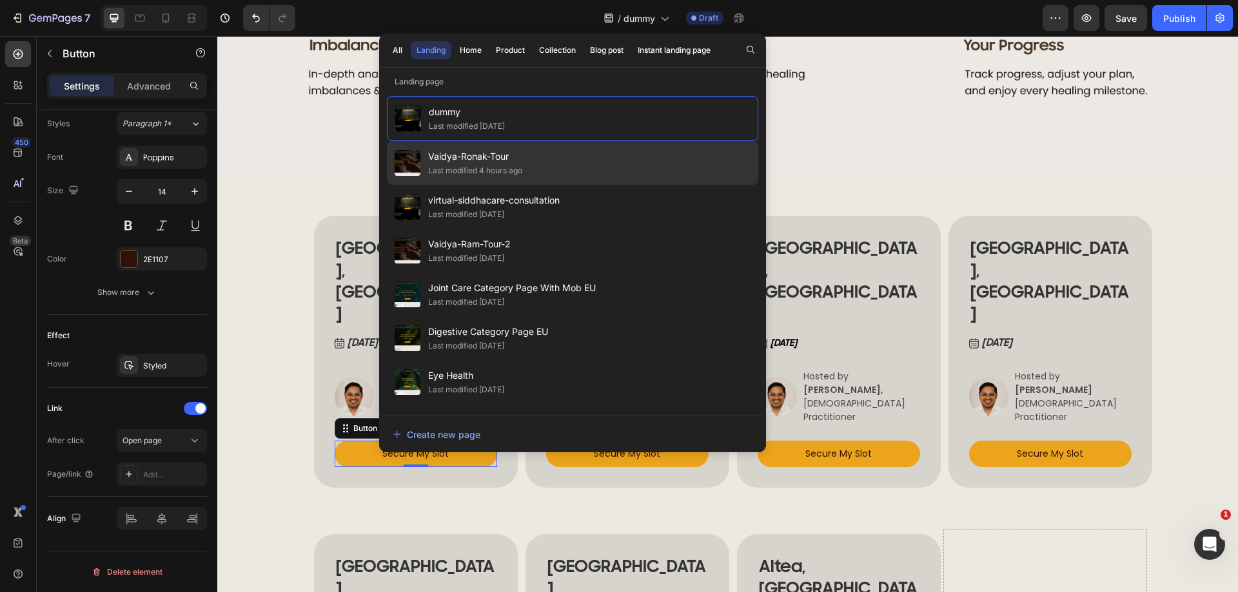
click at [467, 164] on span "Vaidya-Ronak-Tour" at bounding box center [475, 156] width 94 height 15
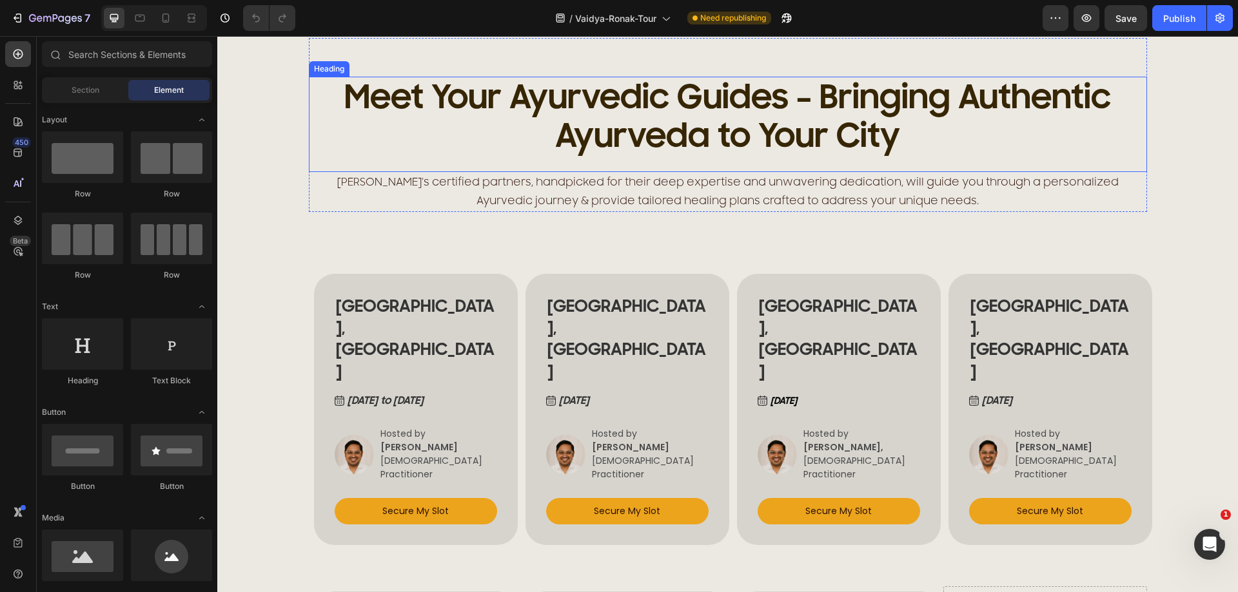
scroll to position [645, 0]
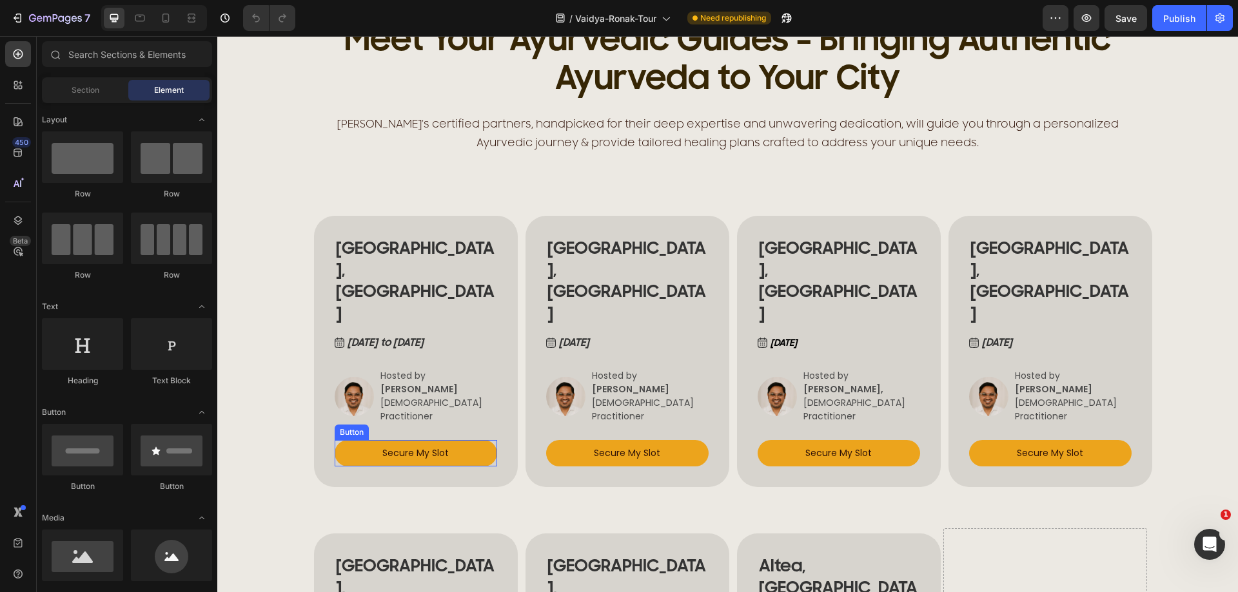
click at [348, 440] on button "Secure My Slot" at bounding box center [416, 453] width 162 height 26
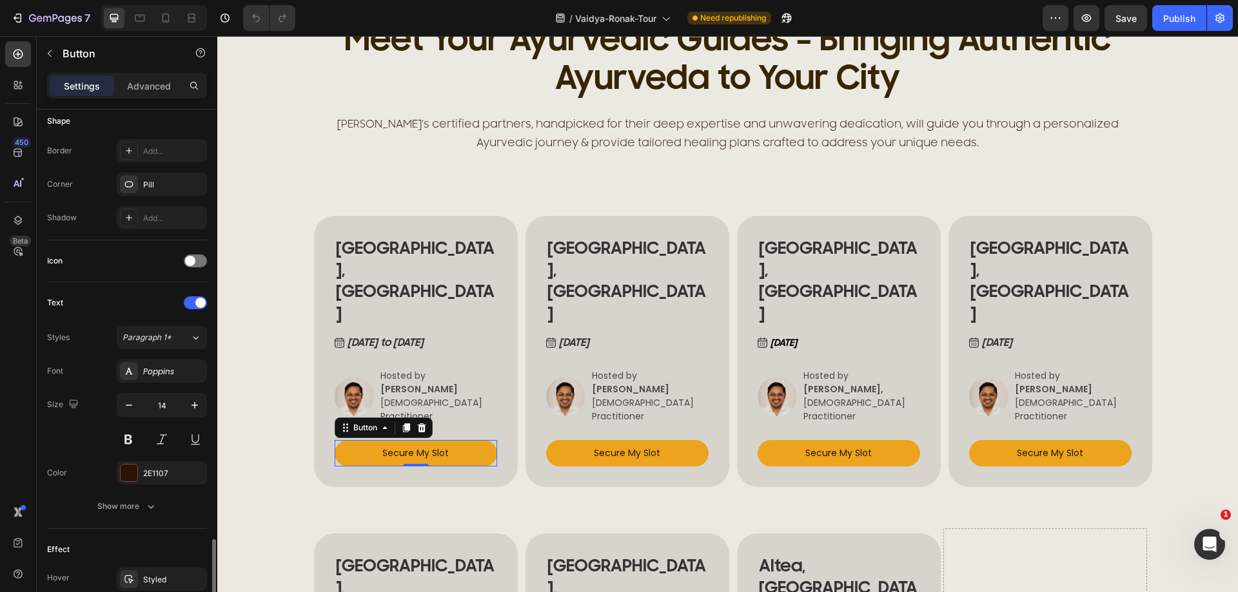
scroll to position [472, 0]
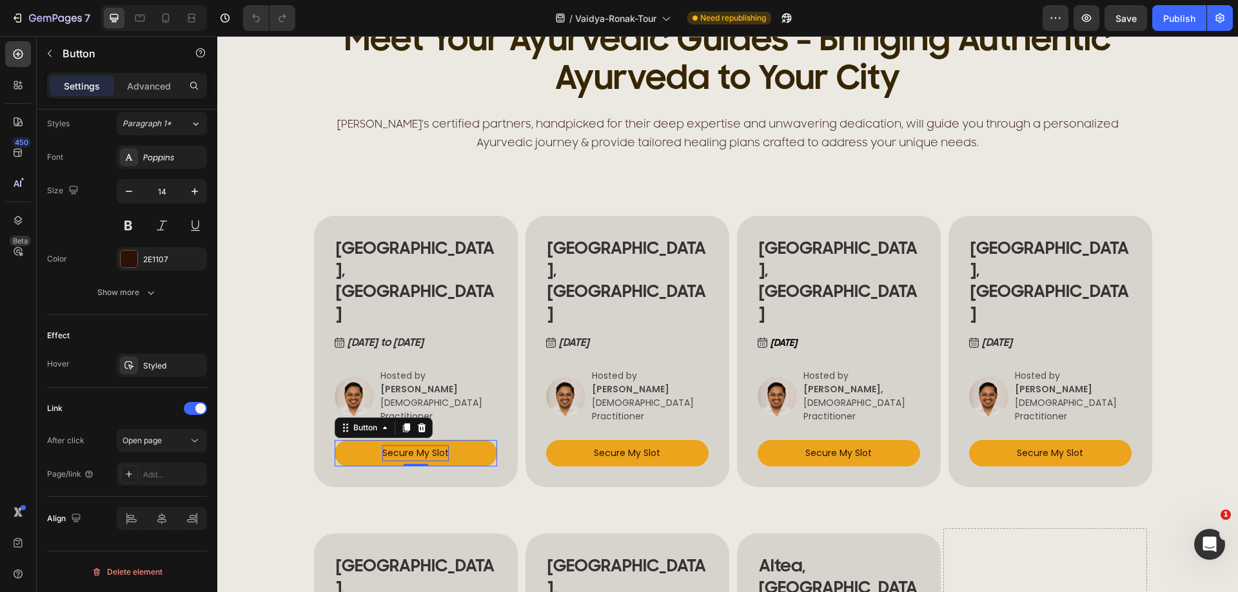
click at [385, 445] on p "Secure My Slot" at bounding box center [415, 453] width 66 height 16
click at [474, 440] on button "Secure My Slot" at bounding box center [416, 453] width 162 height 26
click at [144, 82] on p "Advanced" at bounding box center [149, 86] width 44 height 14
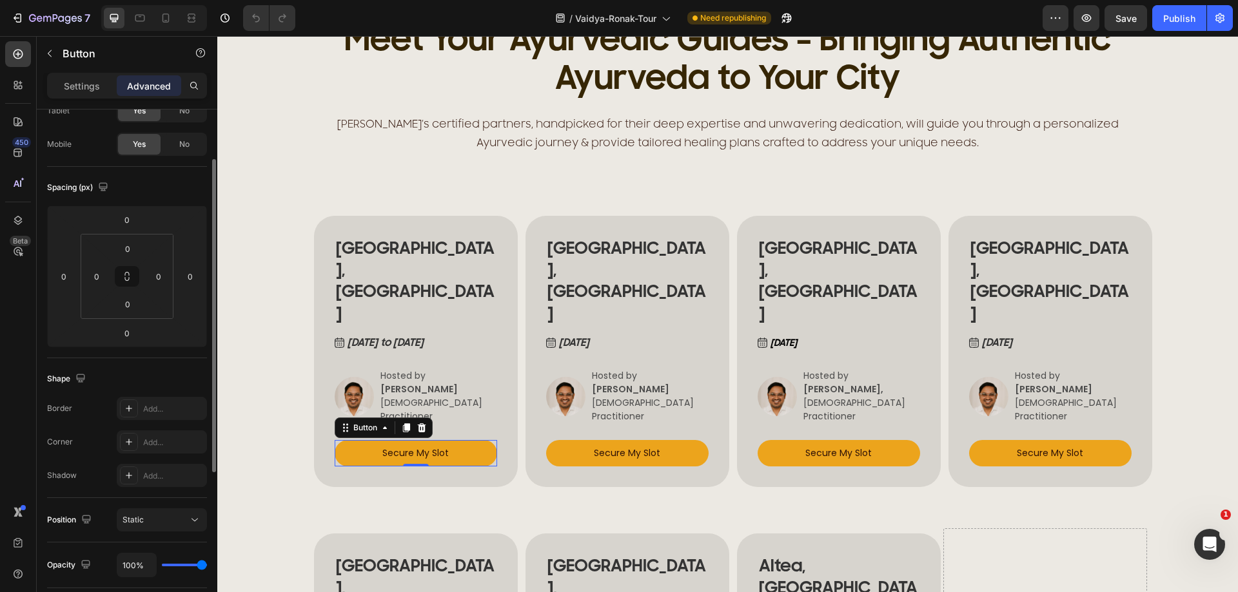
scroll to position [0, 0]
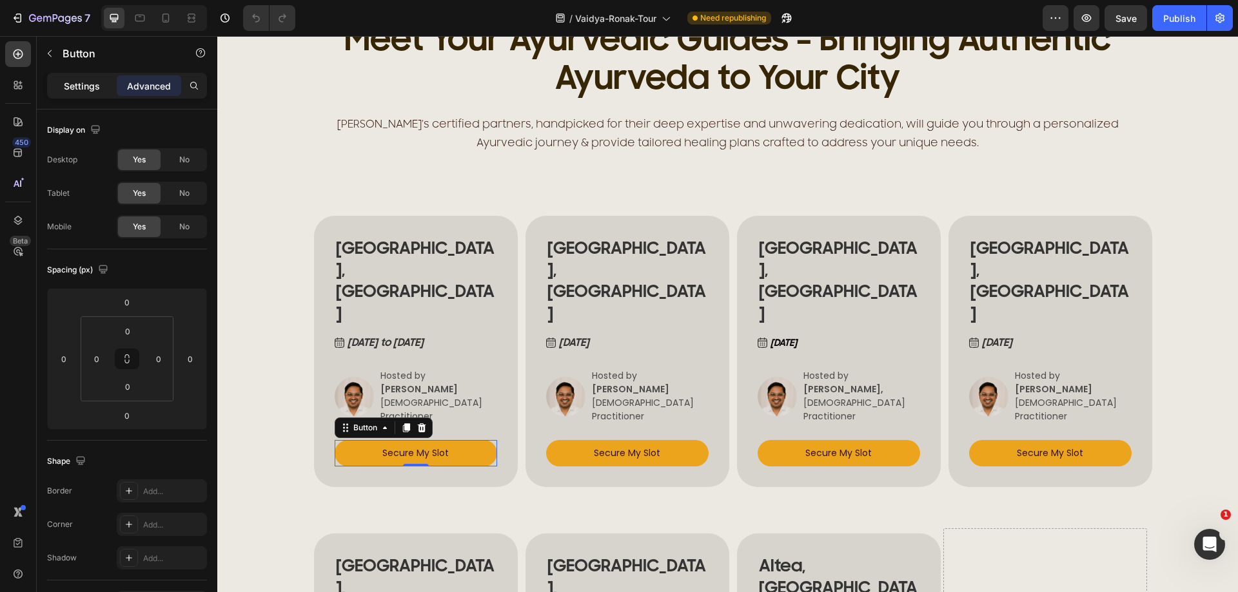
click at [75, 88] on p "Settings" at bounding box center [82, 86] width 36 height 14
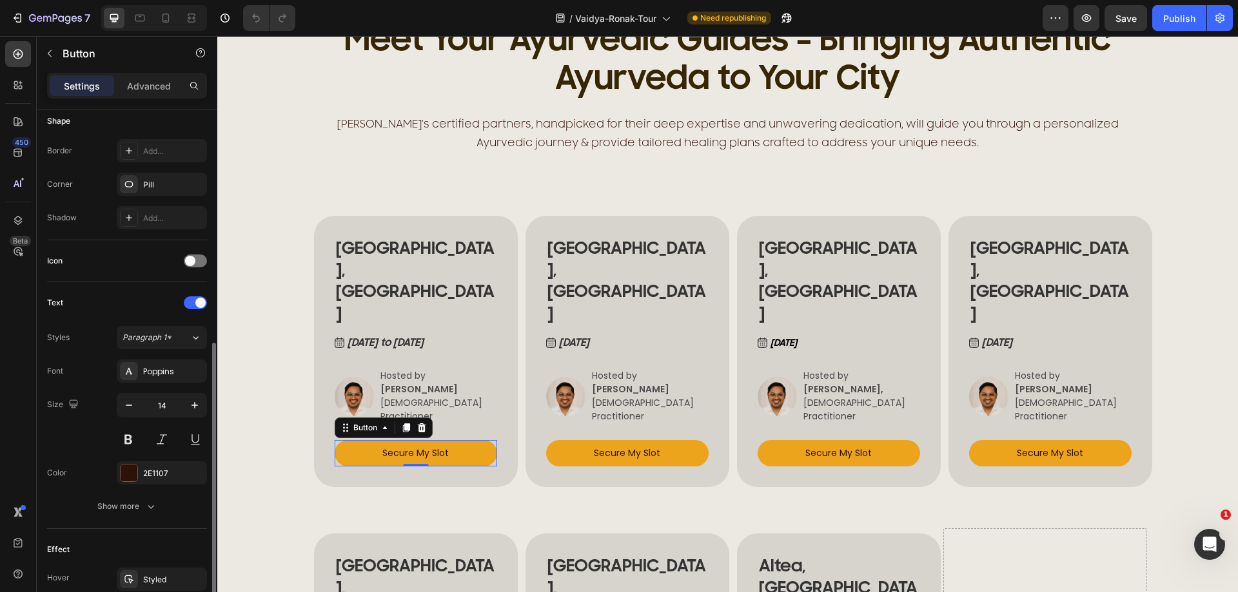
scroll to position [451, 0]
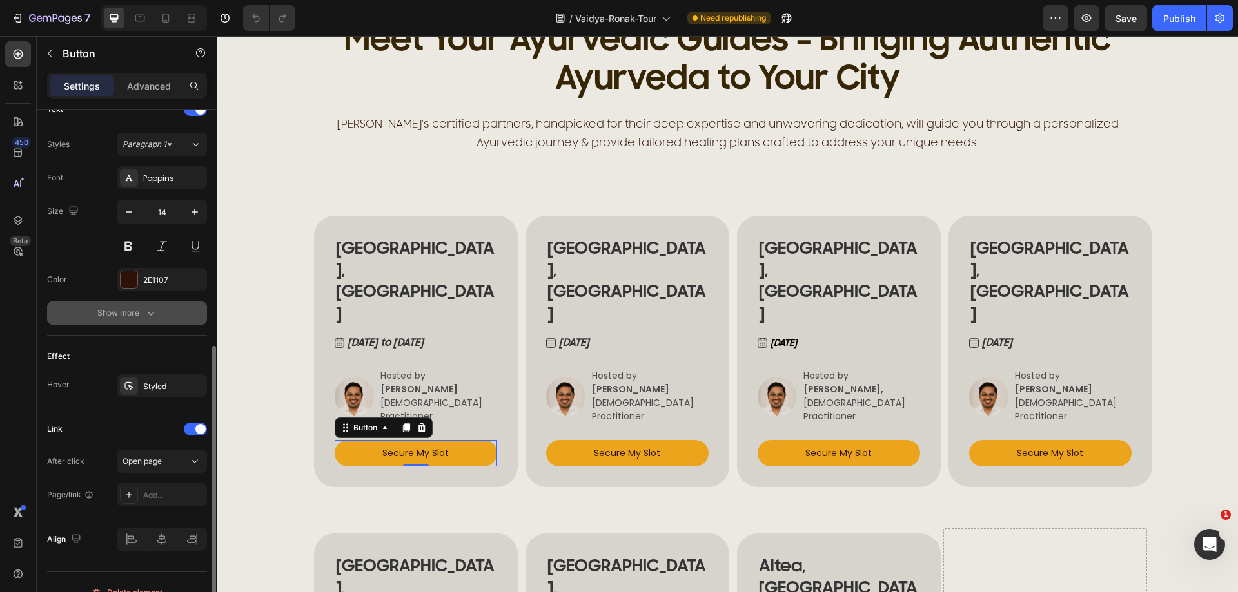
click at [142, 313] on div "Show more" at bounding box center [127, 313] width 60 height 13
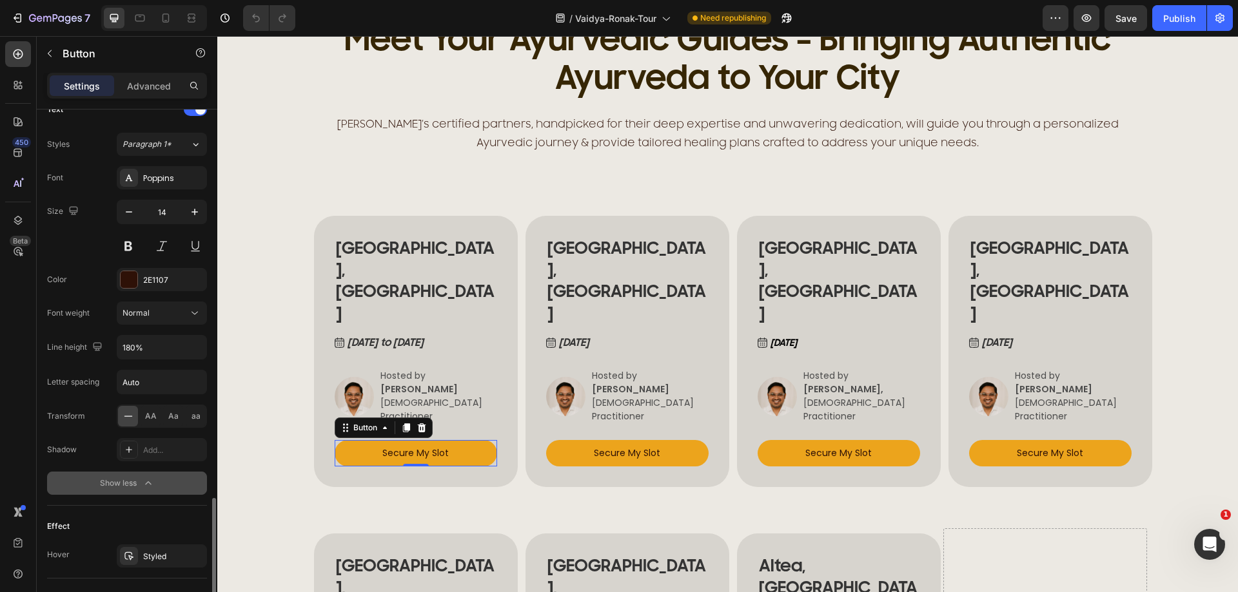
scroll to position [642, 0]
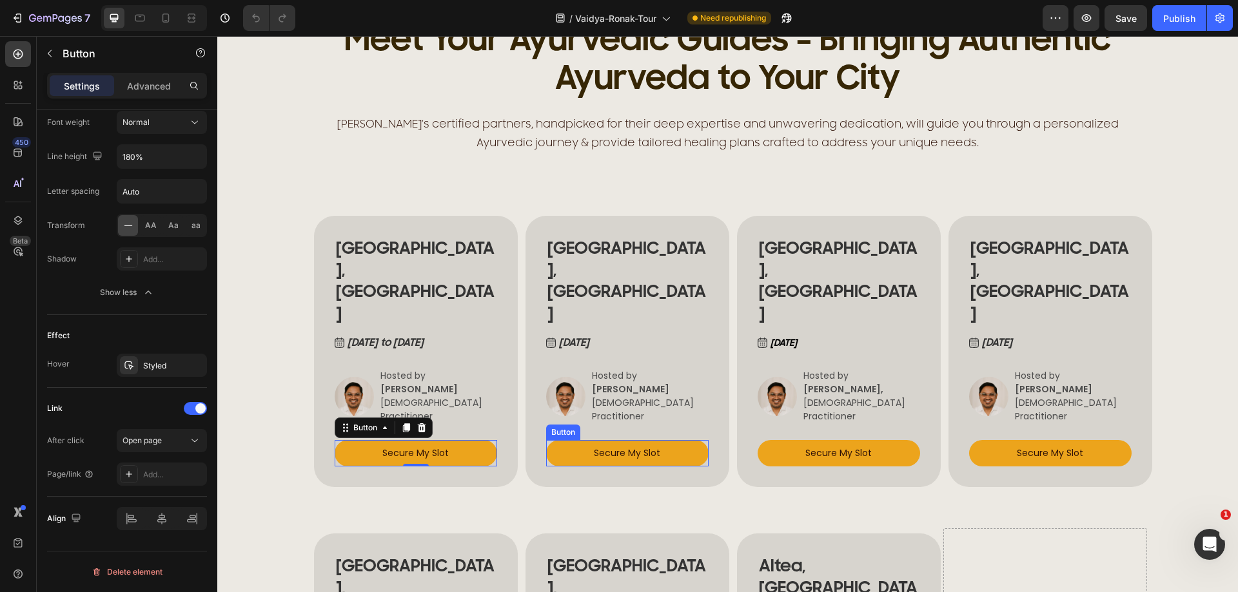
click at [560, 440] on link "Secure My Slot" at bounding box center [627, 453] width 162 height 26
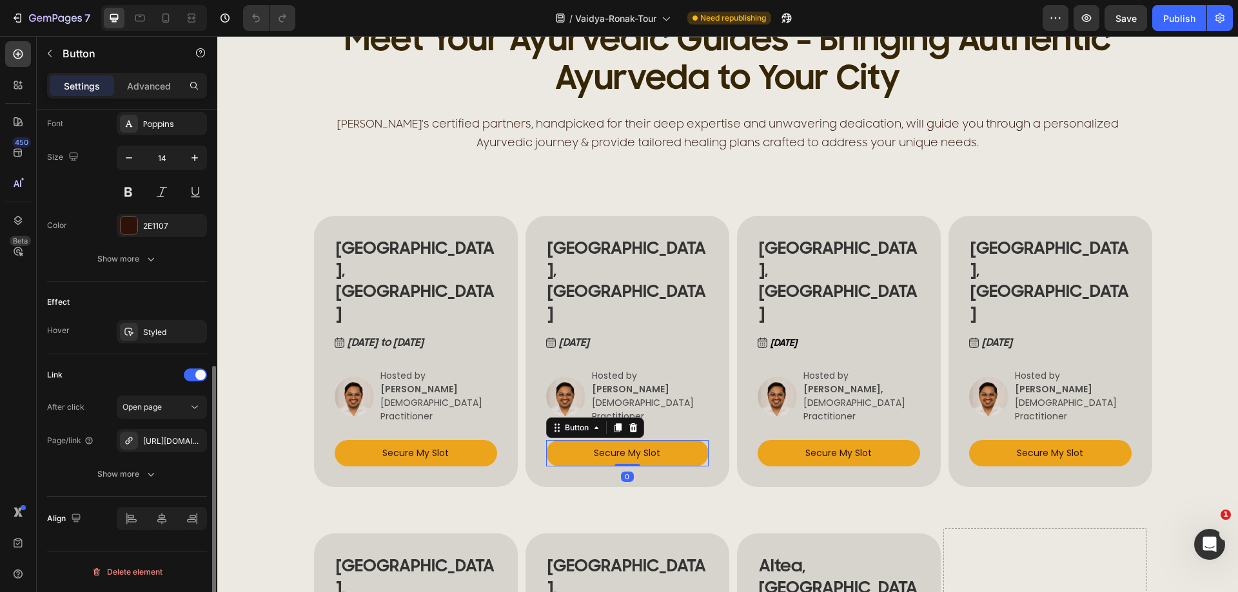
scroll to position [505, 0]
click at [772, 440] on link "Secure My Slot" at bounding box center [839, 453] width 162 height 26
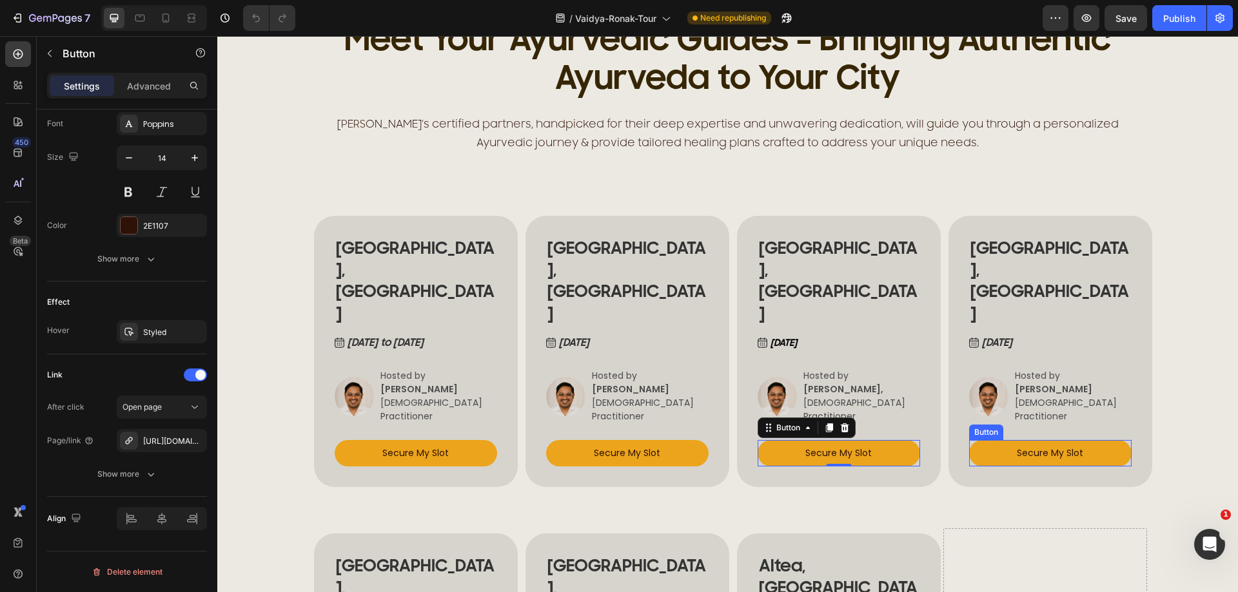
click at [979, 440] on link "Secure My Slot" at bounding box center [1050, 453] width 162 height 26
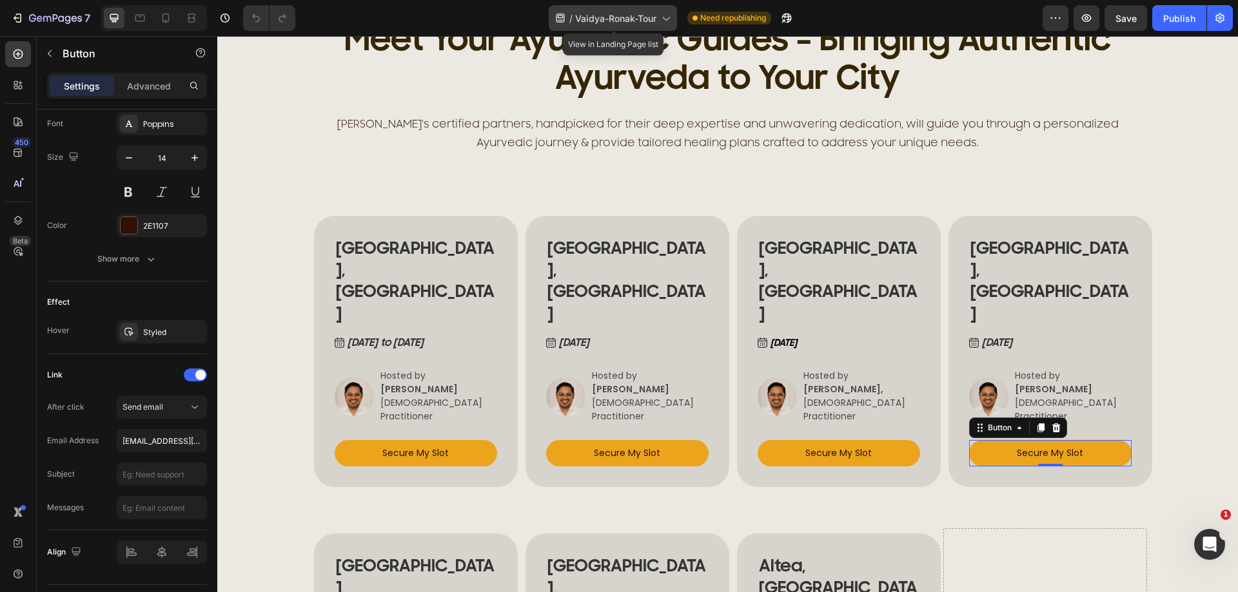
click at [656, 14] on span "Vaidya-Ronak-Tour" at bounding box center [615, 19] width 81 height 14
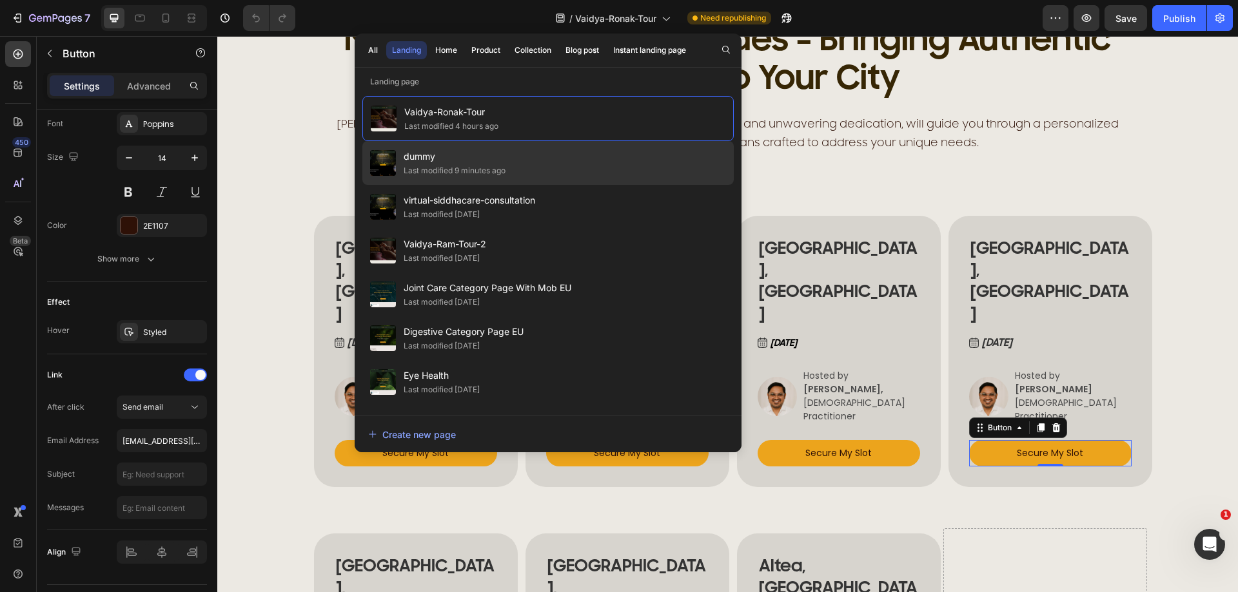
click at [438, 164] on span "dummy" at bounding box center [455, 156] width 102 height 15
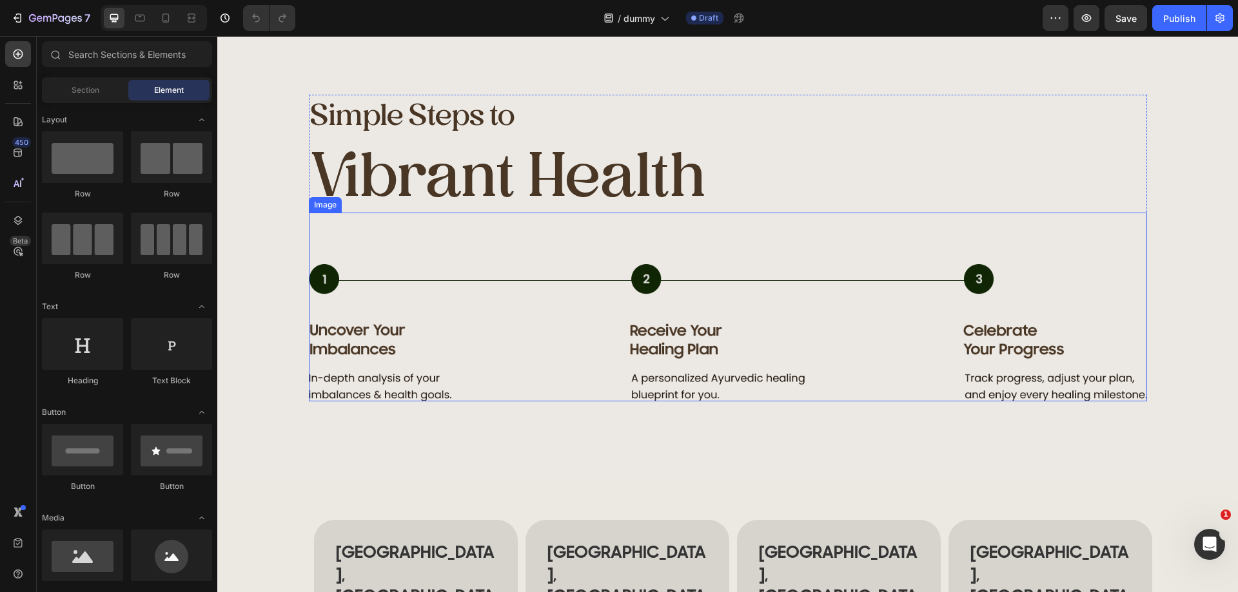
scroll to position [1612, 0]
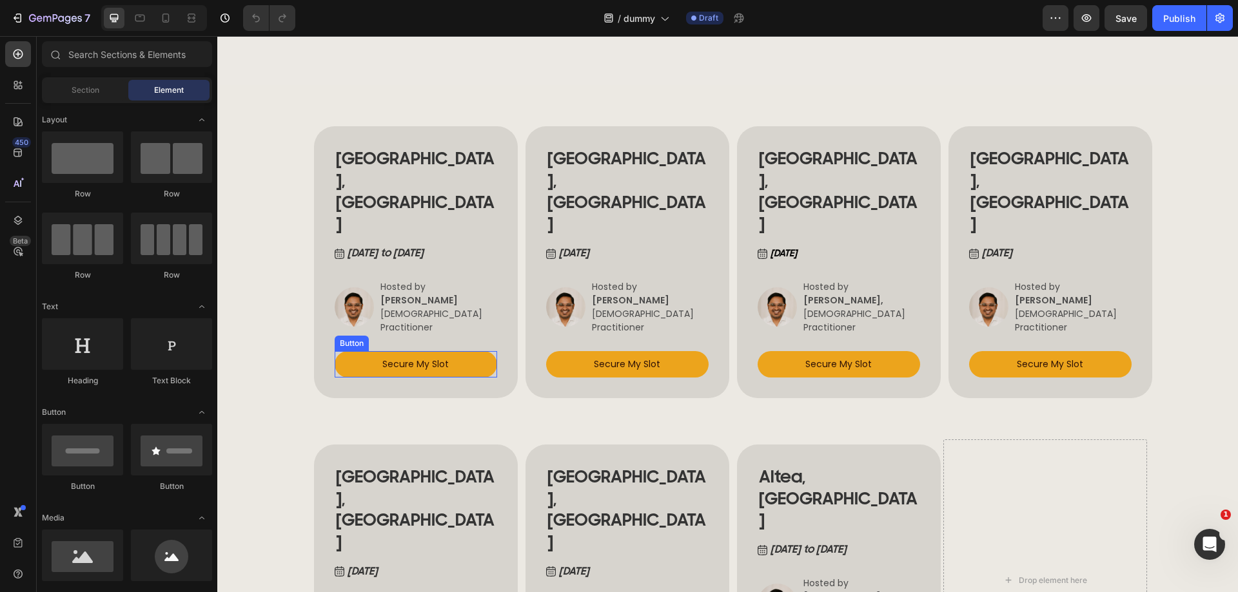
click at [474, 351] on button "Secure My Slot" at bounding box center [416, 364] width 162 height 26
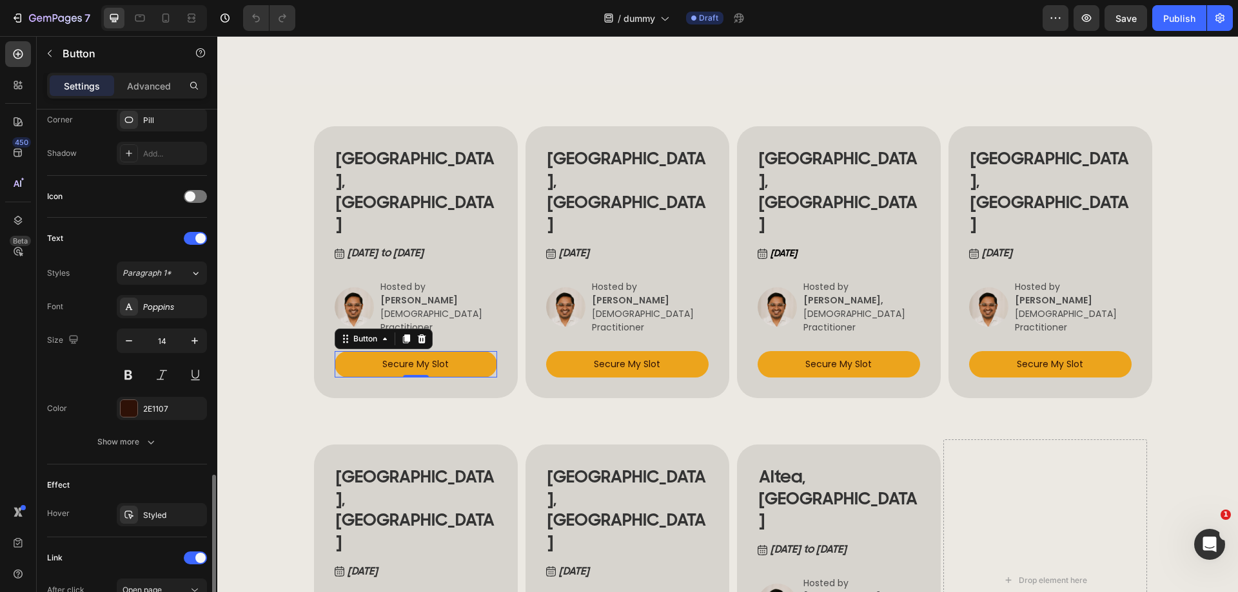
scroll to position [472, 0]
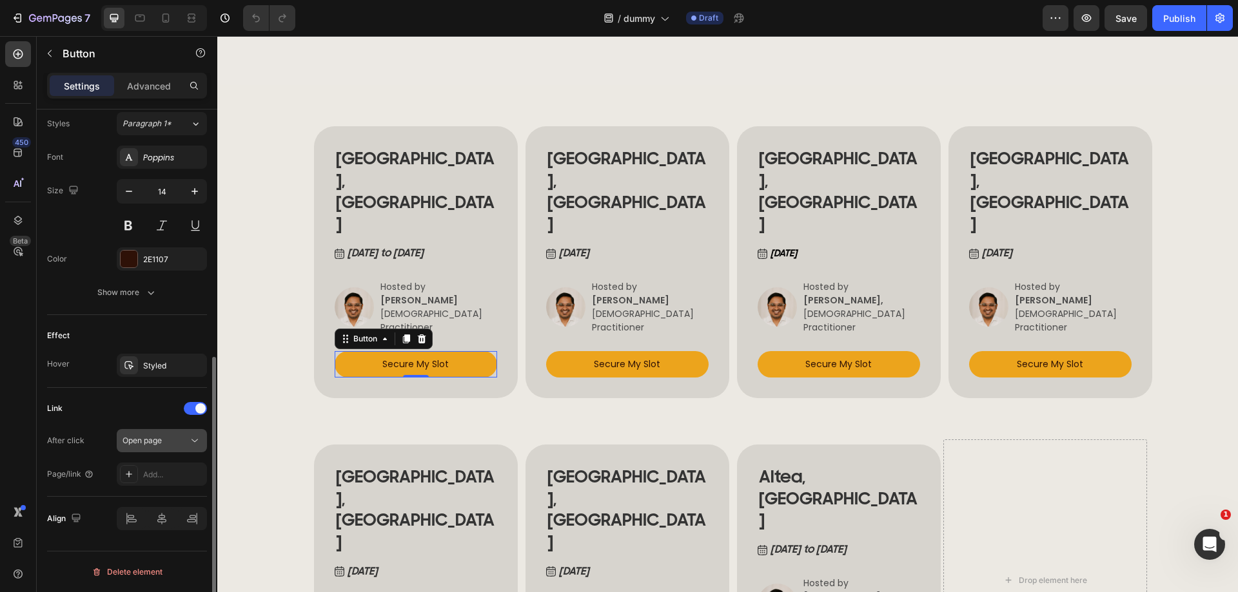
click at [168, 443] on div "Open page" at bounding box center [155, 441] width 66 height 12
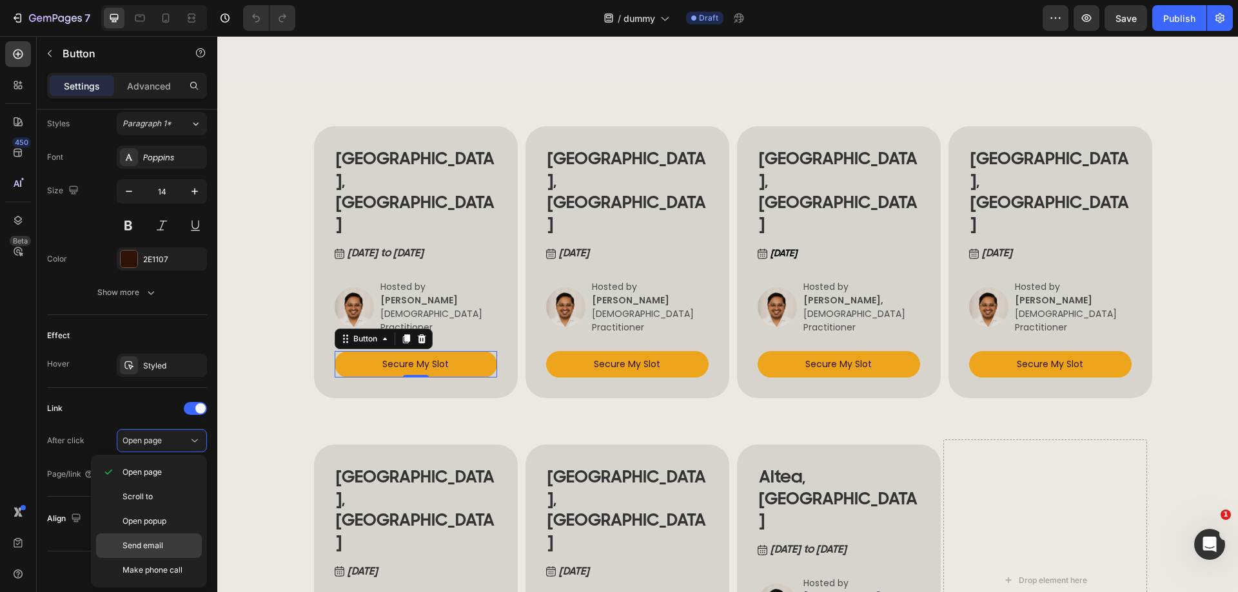
click at [146, 547] on span "Send email" at bounding box center [142, 546] width 41 height 12
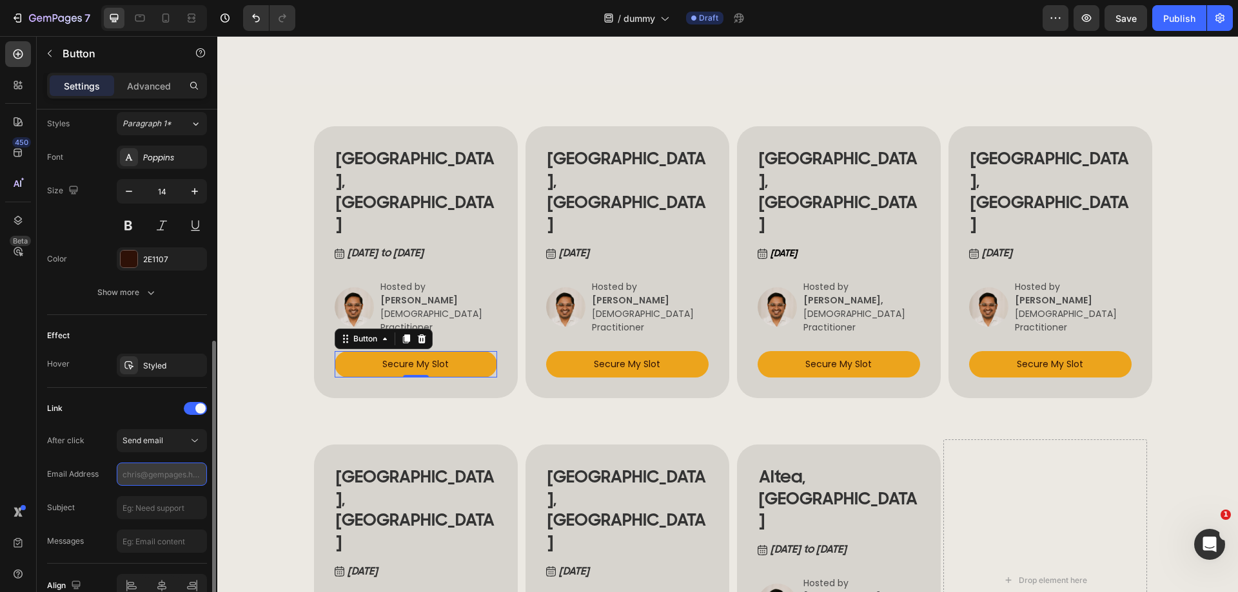
click at [153, 480] on input "text" at bounding box center [162, 474] width 90 height 23
paste input "doctornitulescu@gmail.com"
type input "doctornitulescu@gmail.com"
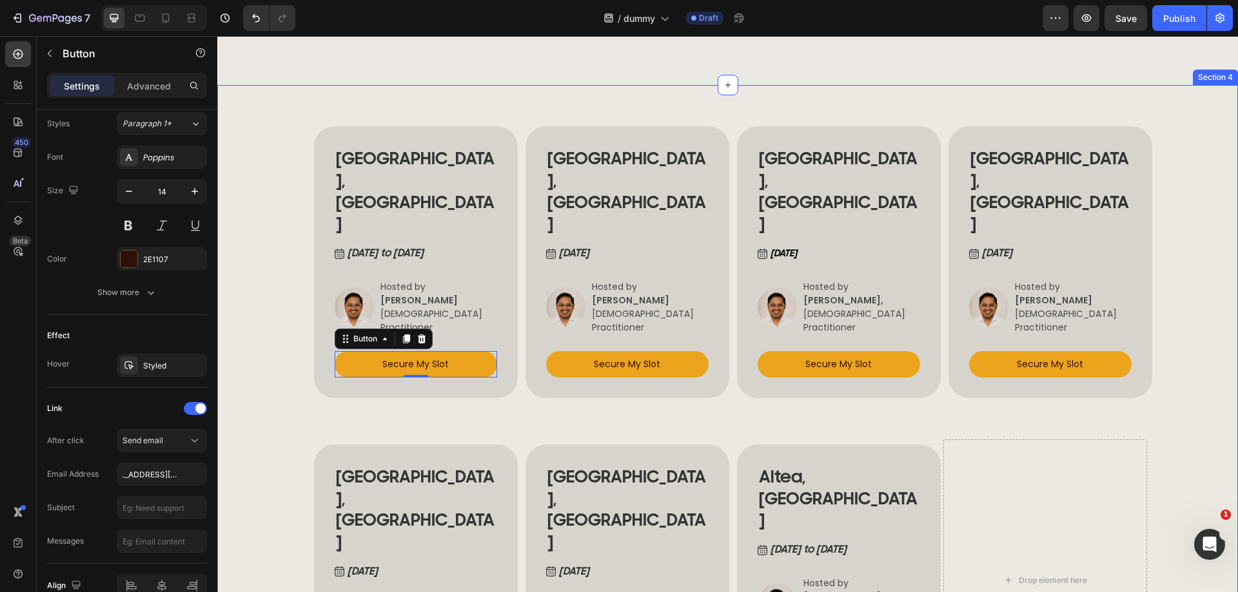
click at [256, 403] on div "BUCHAREST, ROMANIA Heading May 19 to 20, 2025 Button Image Hosted by ANCA NITUL…" at bounding box center [727, 403] width 1021 height 637
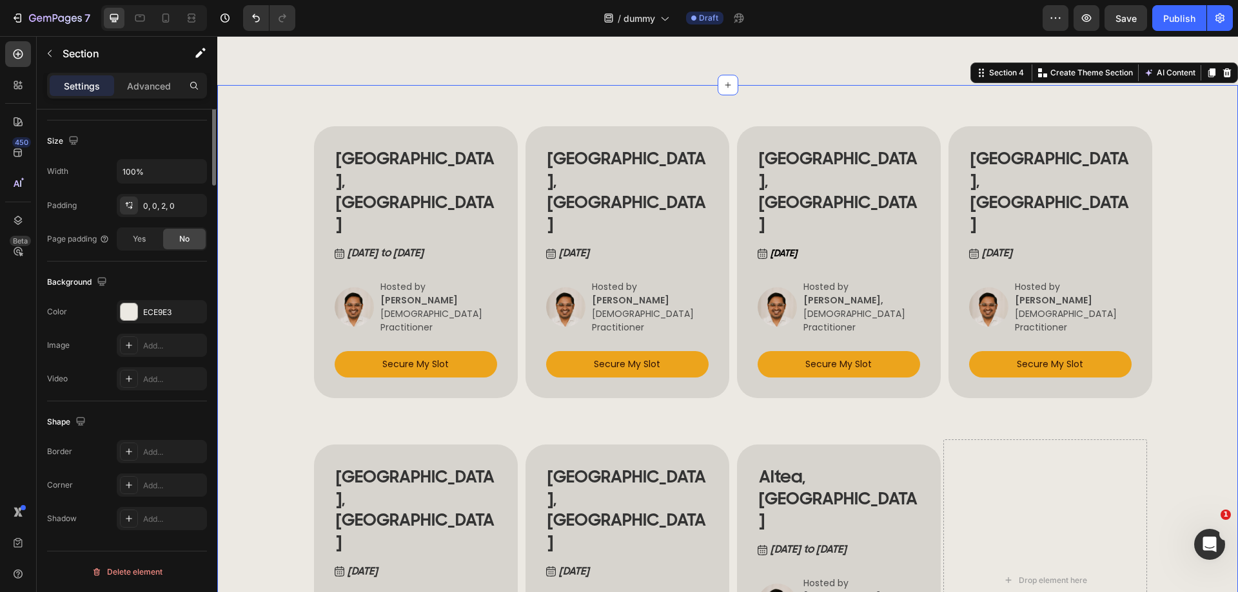
scroll to position [0, 0]
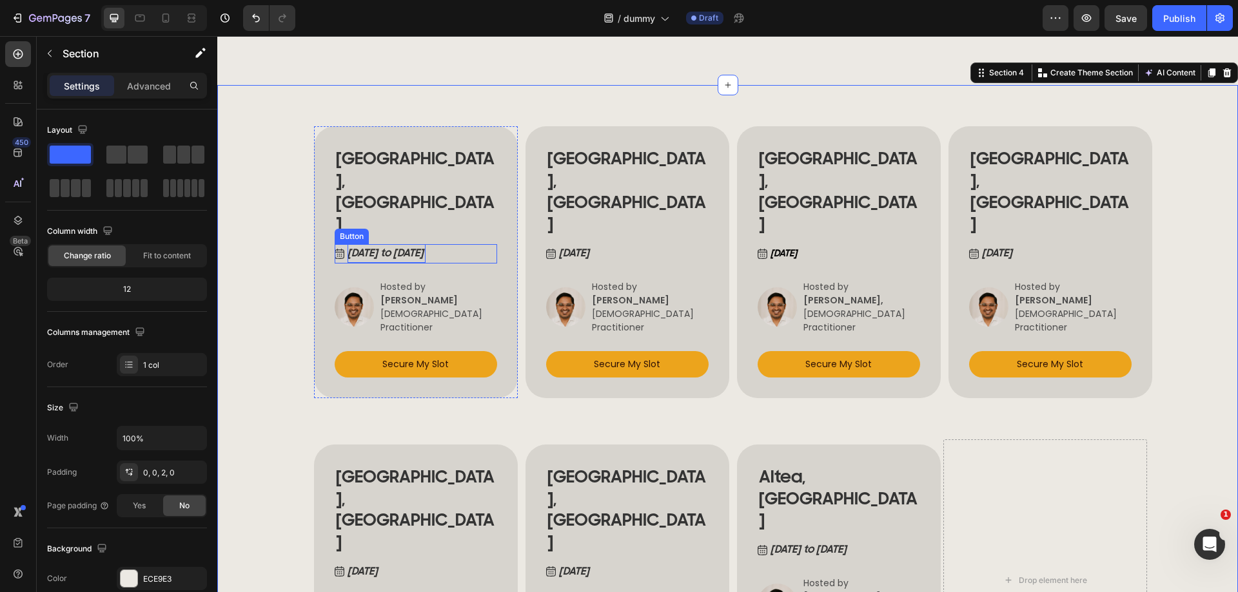
click at [354, 244] on p "[DATE] to [DATE]" at bounding box center [386, 253] width 78 height 19
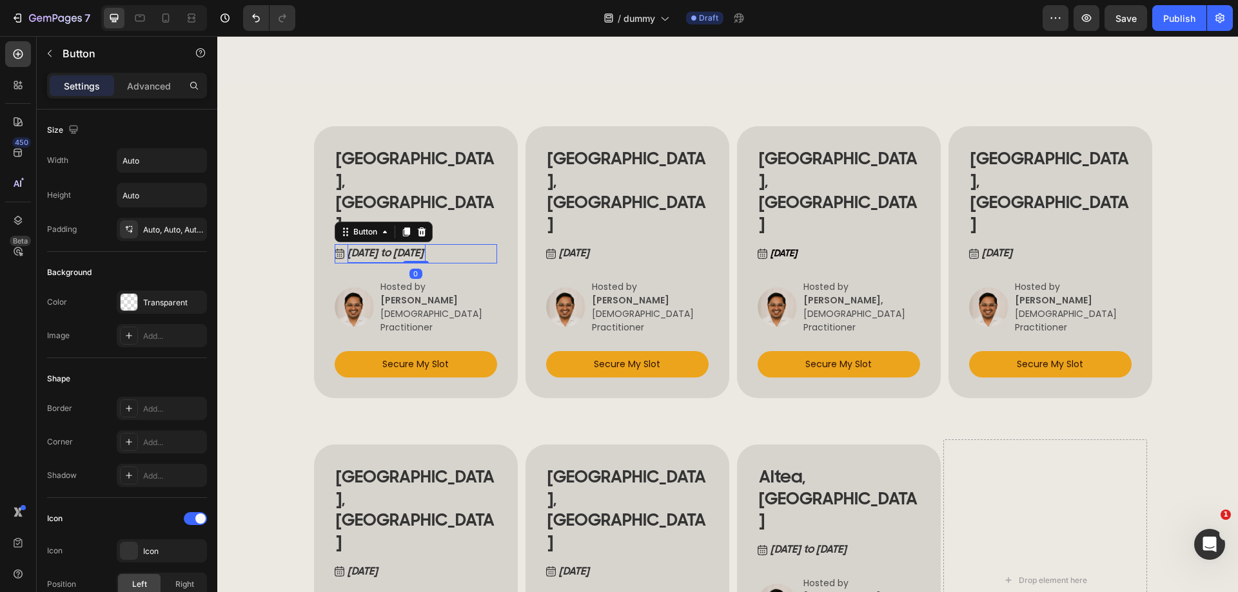
click at [357, 244] on p "[DATE] to [DATE]" at bounding box center [386, 253] width 78 height 19
click at [335, 244] on button "Sep 19 to 20, 2025" at bounding box center [380, 253] width 91 height 19
click at [611, 188] on h2 "[GEOGRAPHIC_DATA], [GEOGRAPHIC_DATA]" at bounding box center [627, 192] width 162 height 90
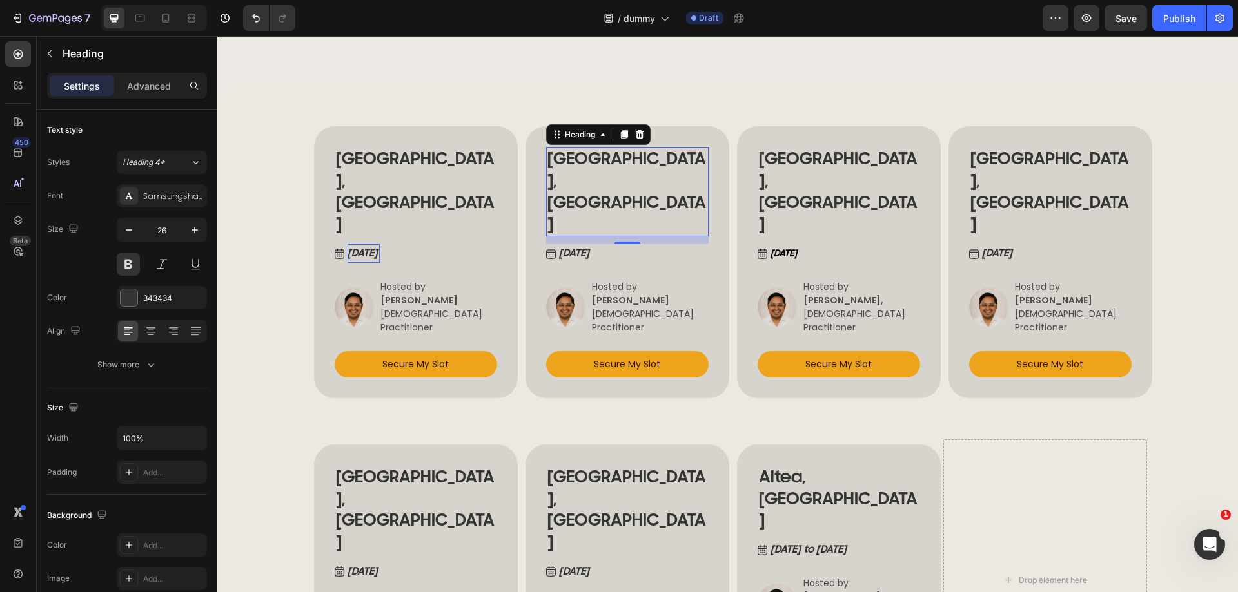
click at [598, 191] on h2 "[GEOGRAPHIC_DATA], [GEOGRAPHIC_DATA]" at bounding box center [627, 192] width 162 height 90
click at [598, 191] on p "[GEOGRAPHIC_DATA], [GEOGRAPHIC_DATA]" at bounding box center [627, 191] width 160 height 87
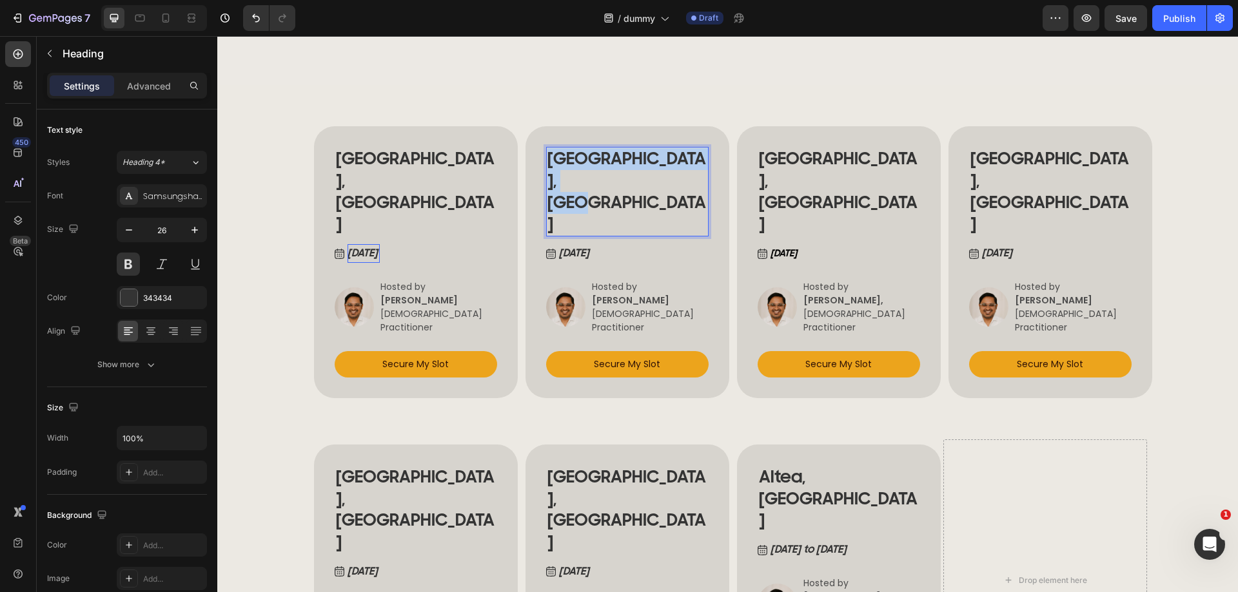
click at [598, 191] on p "[GEOGRAPHIC_DATA], [GEOGRAPHIC_DATA]" at bounding box center [627, 191] width 160 height 87
click at [577, 244] on p "[DATE]" at bounding box center [575, 253] width 32 height 19
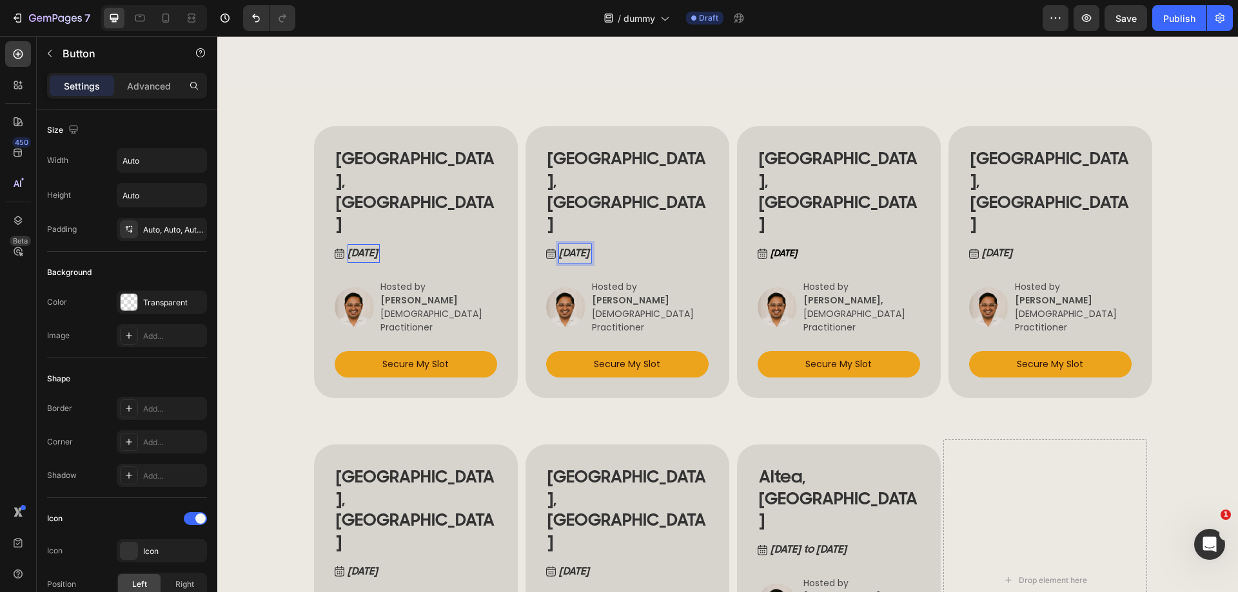
click at [546, 244] on button "Sep 13, 2025" at bounding box center [568, 253] width 45 height 19
drag, startPoint x: 640, startPoint y: 249, endPoint x: 640, endPoint y: 279, distance: 30.3
click at [640, 249] on div "BUCHAREST, ROMANIA Heading Sep 13, 2025 Button 0 Image Hosted by JAN VAN DER ME…" at bounding box center [627, 262] width 162 height 231
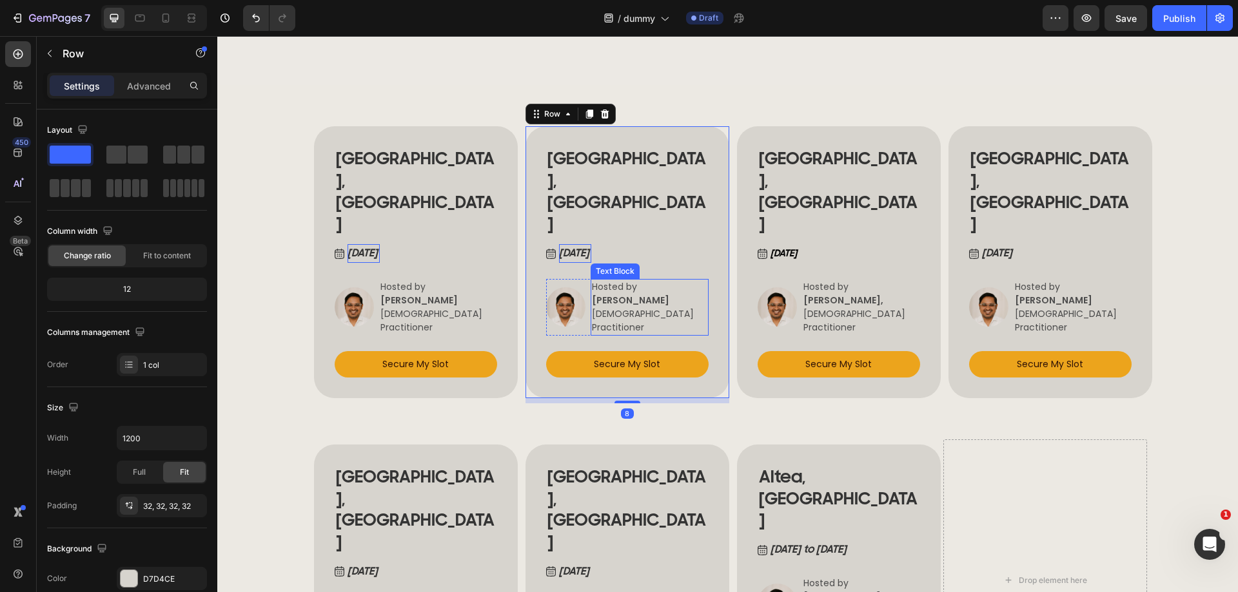
click at [623, 294] on strong "[PERSON_NAME]" at bounding box center [630, 300] width 77 height 13
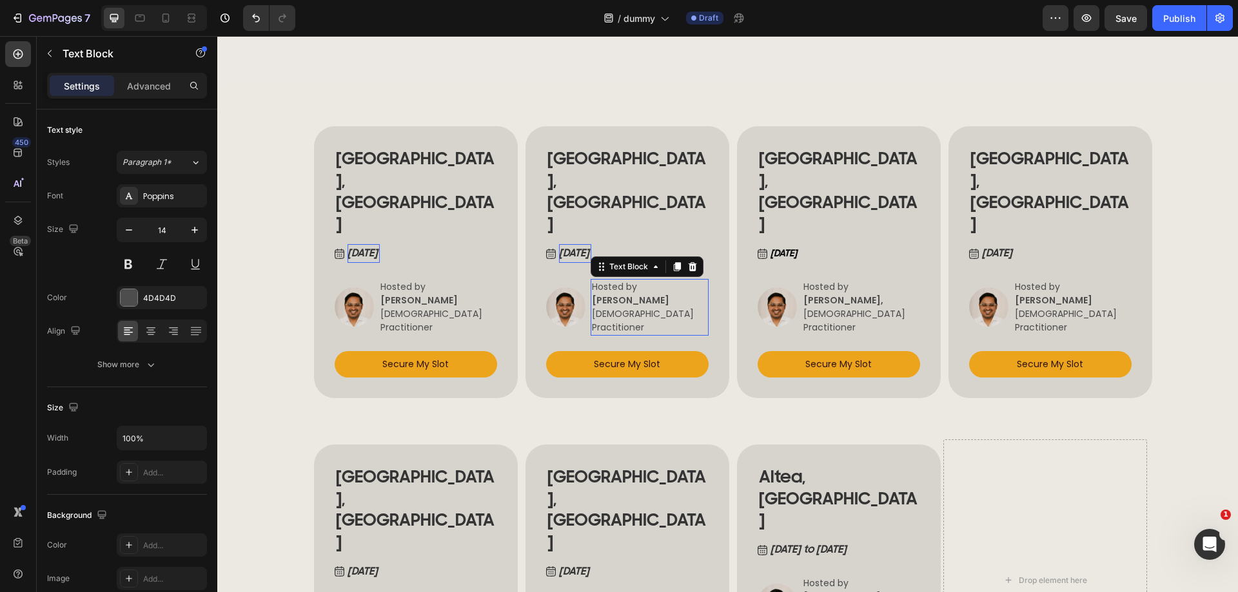
click at [623, 294] on strong "[PERSON_NAME]" at bounding box center [630, 300] width 77 height 13
click at [680, 351] on link "Secure My Slot" at bounding box center [627, 364] width 162 height 26
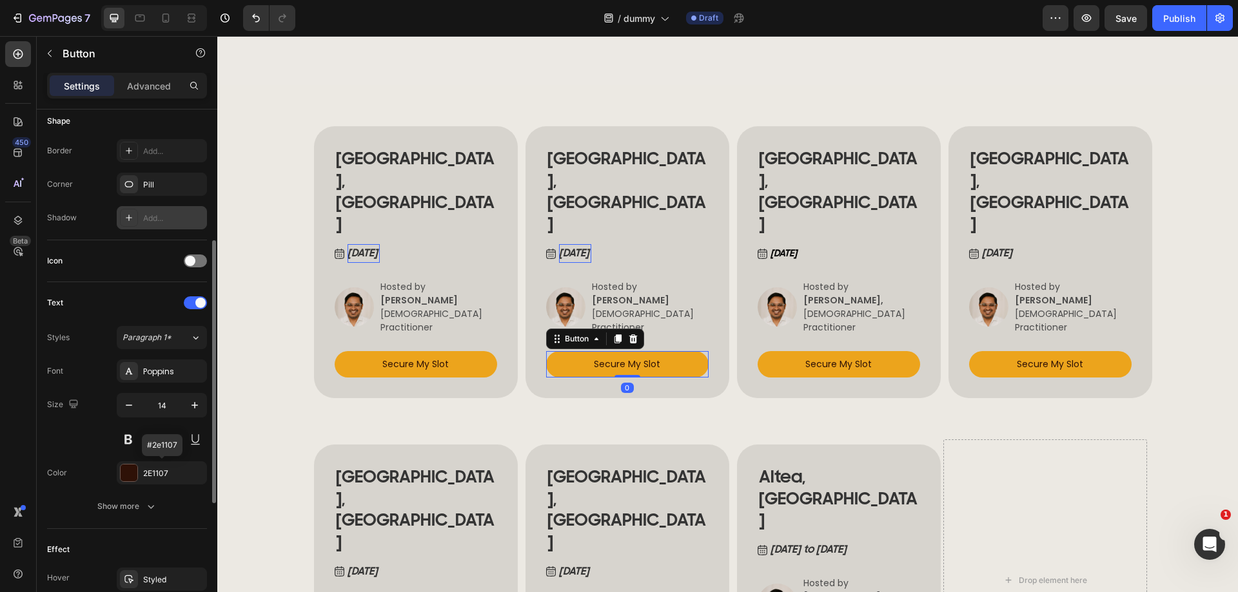
scroll to position [505, 0]
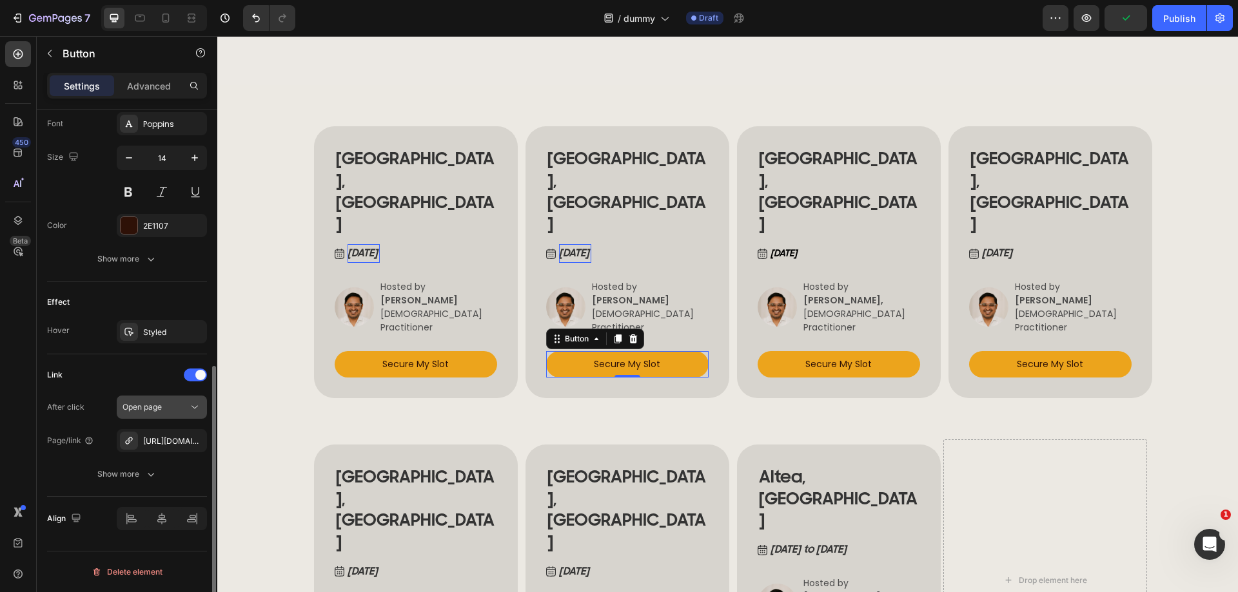
click at [183, 407] on div "Open page" at bounding box center [155, 408] width 66 height 12
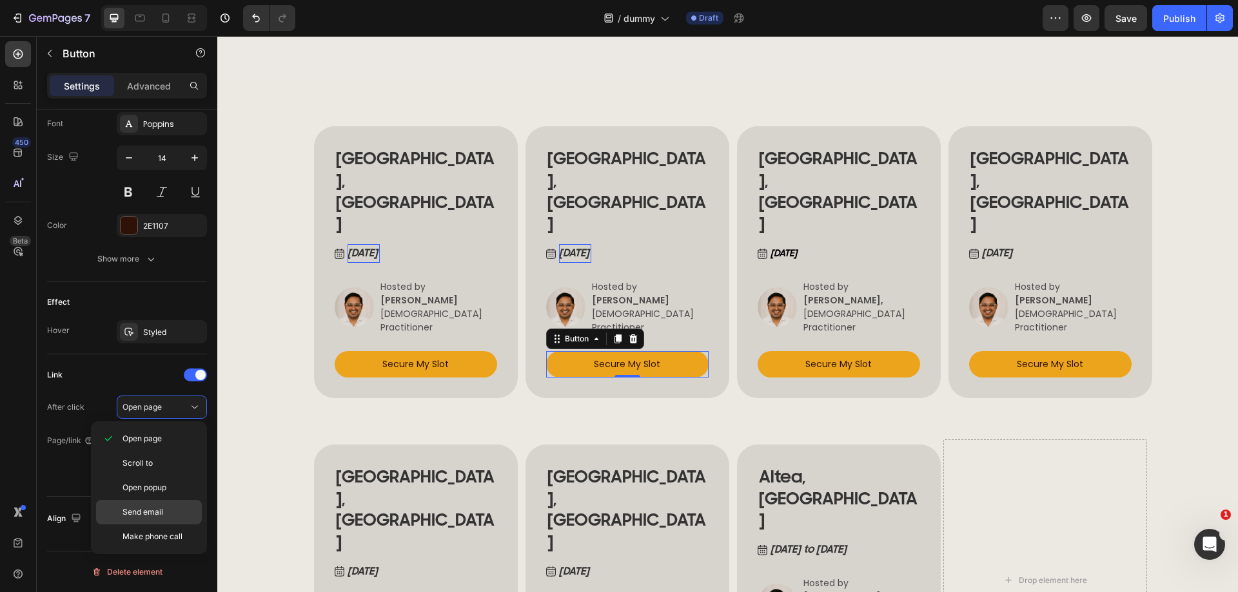
click at [152, 508] on span "Send email" at bounding box center [142, 513] width 41 height 12
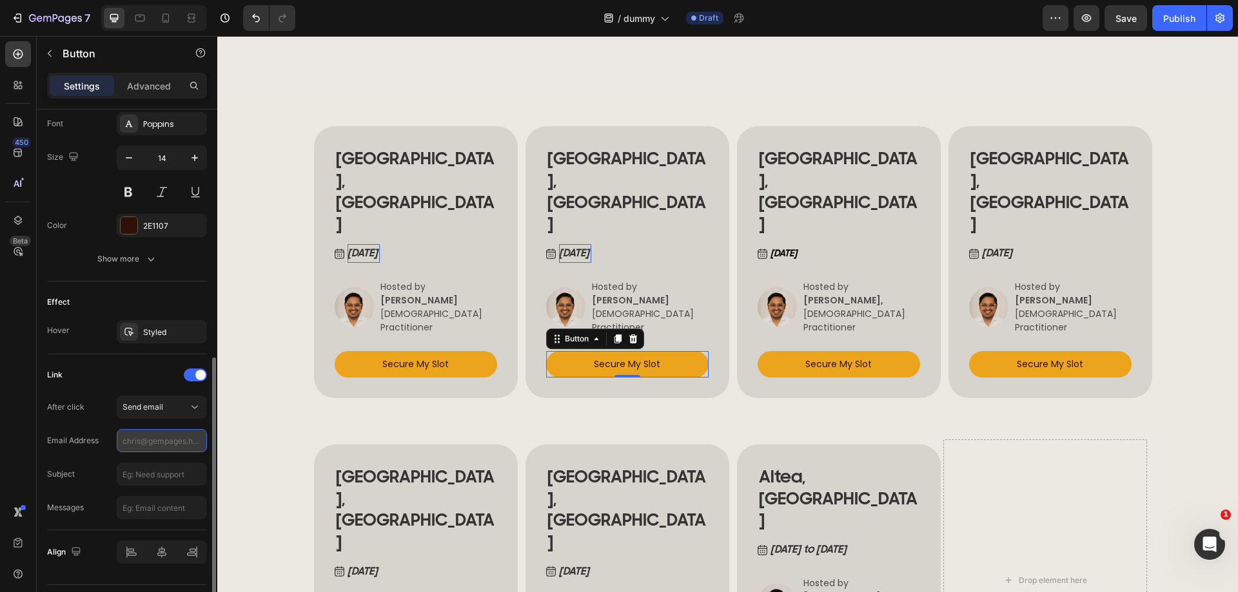
click at [144, 446] on input "text" at bounding box center [162, 440] width 90 height 23
paste input "doctornitulescu@gmail.com"
type input "doctornitulescu@gmail.com"
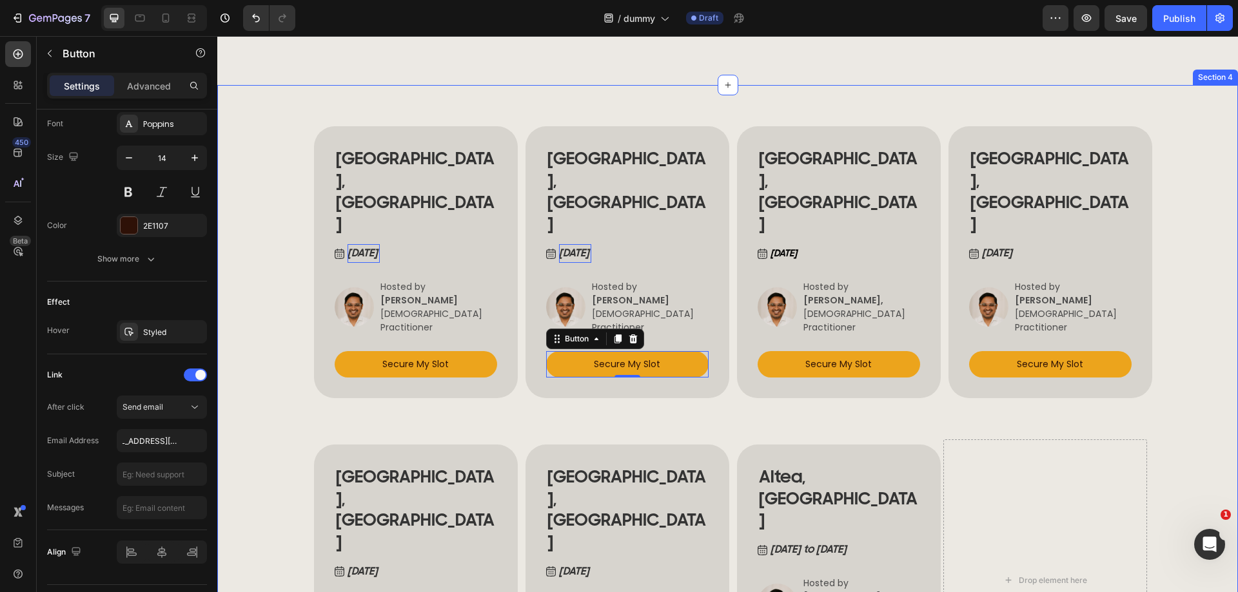
click at [259, 399] on div "BUCHAREST, ROMANIA Heading Sep 12 , 2025 Button Image Hosted by ANCA NITULESCU …" at bounding box center [727, 403] width 1021 height 637
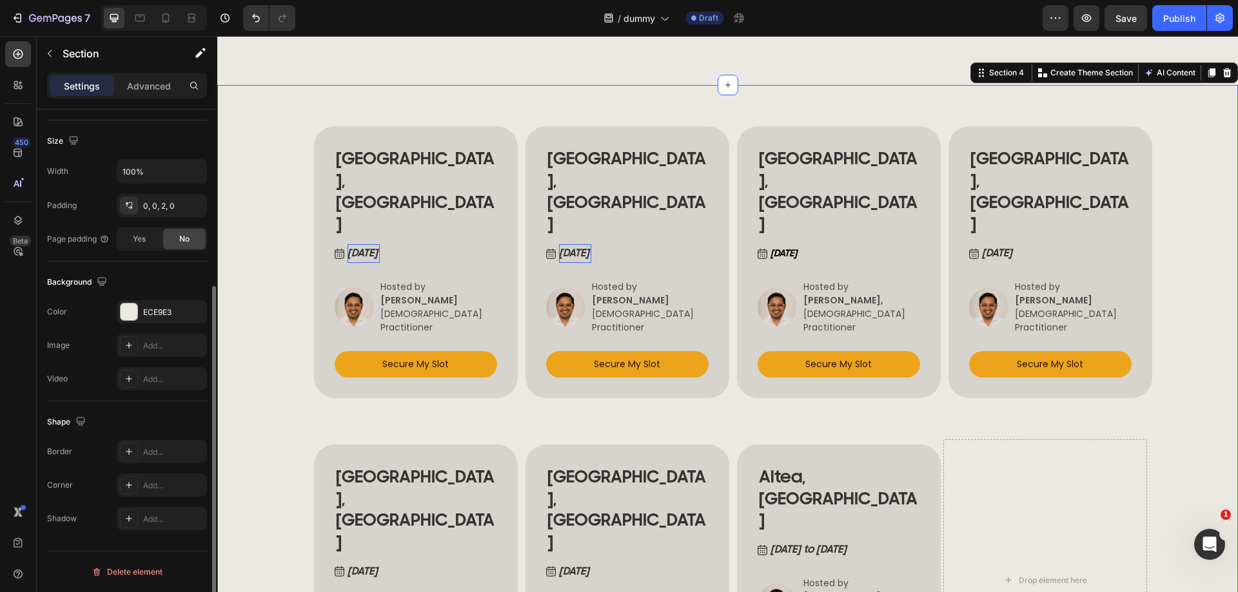
scroll to position [0, 0]
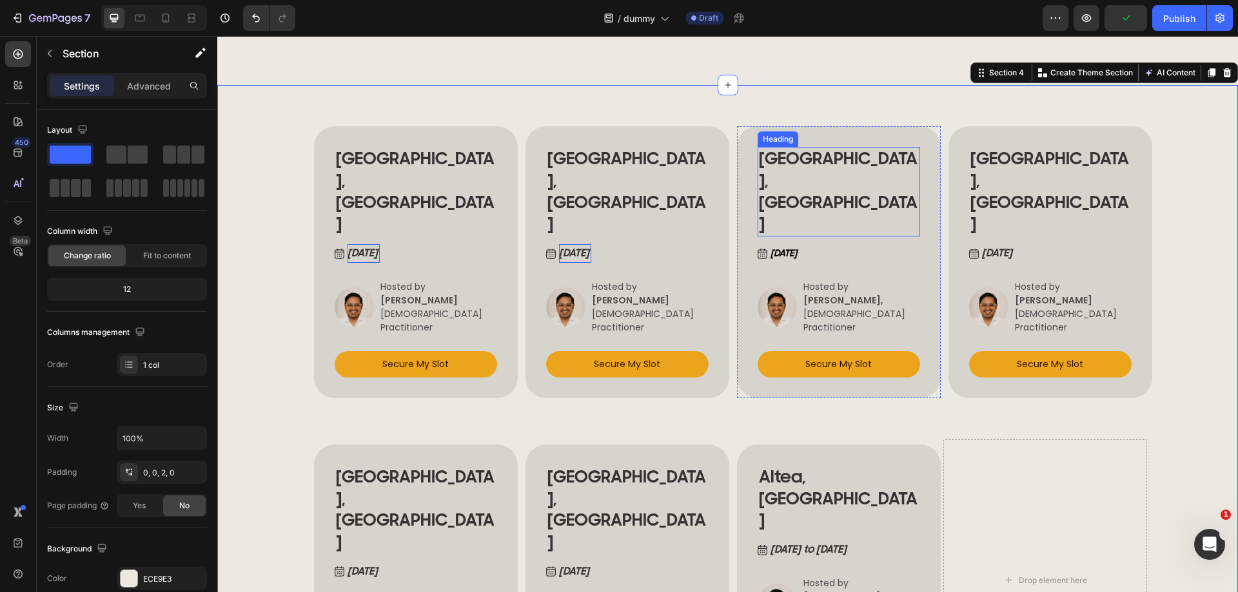
click at [806, 198] on h2 "[GEOGRAPHIC_DATA], [GEOGRAPHIC_DATA]" at bounding box center [839, 192] width 162 height 90
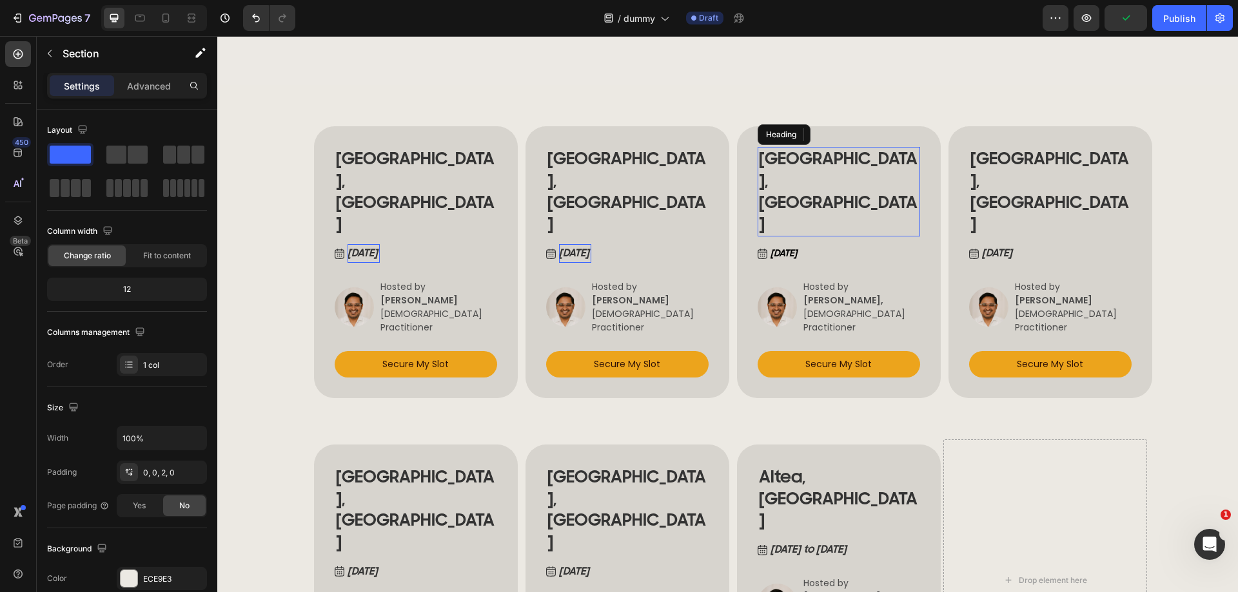
click at [806, 198] on p "[GEOGRAPHIC_DATA], [GEOGRAPHIC_DATA]" at bounding box center [839, 191] width 160 height 87
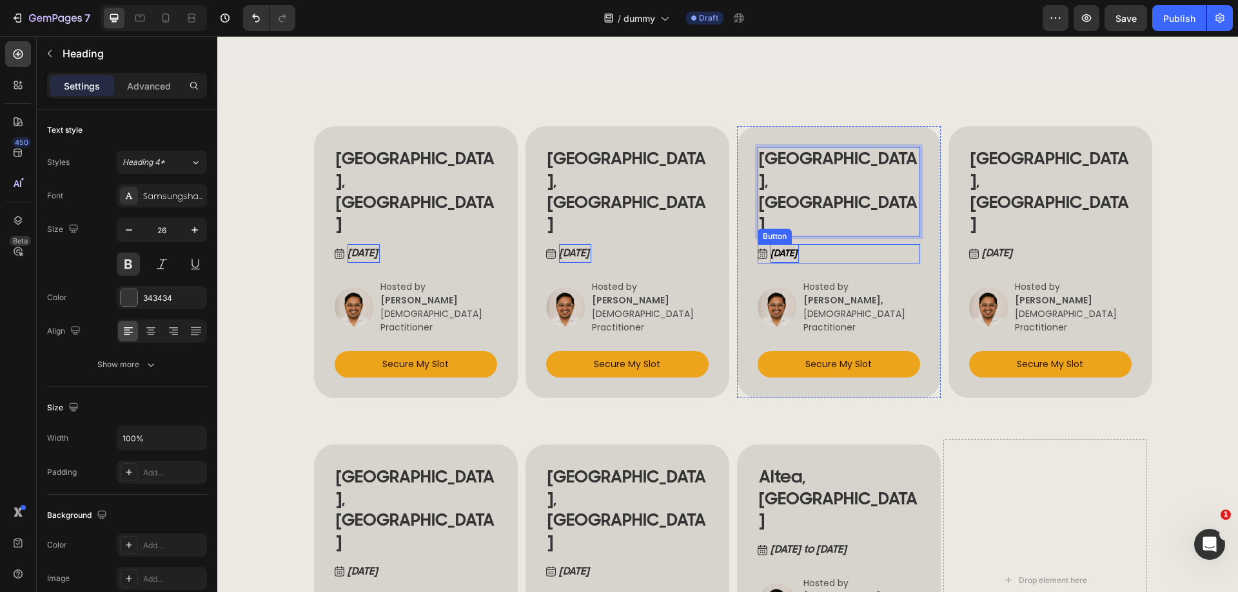
click at [782, 248] on strong "[DATE]" at bounding box center [783, 254] width 26 height 12
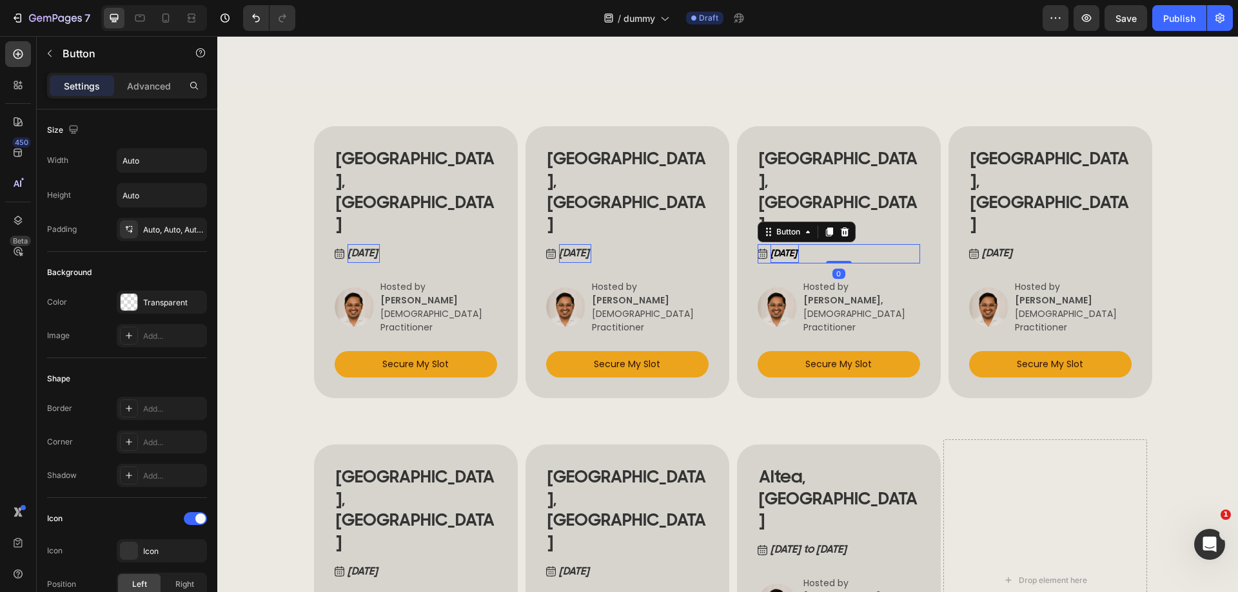
click at [792, 248] on strong "[DATE]" at bounding box center [783, 254] width 26 height 12
drag, startPoint x: 883, startPoint y: 262, endPoint x: 823, endPoint y: 273, distance: 60.9
click at [883, 280] on p "Hosted by" at bounding box center [860, 287] width 115 height 14
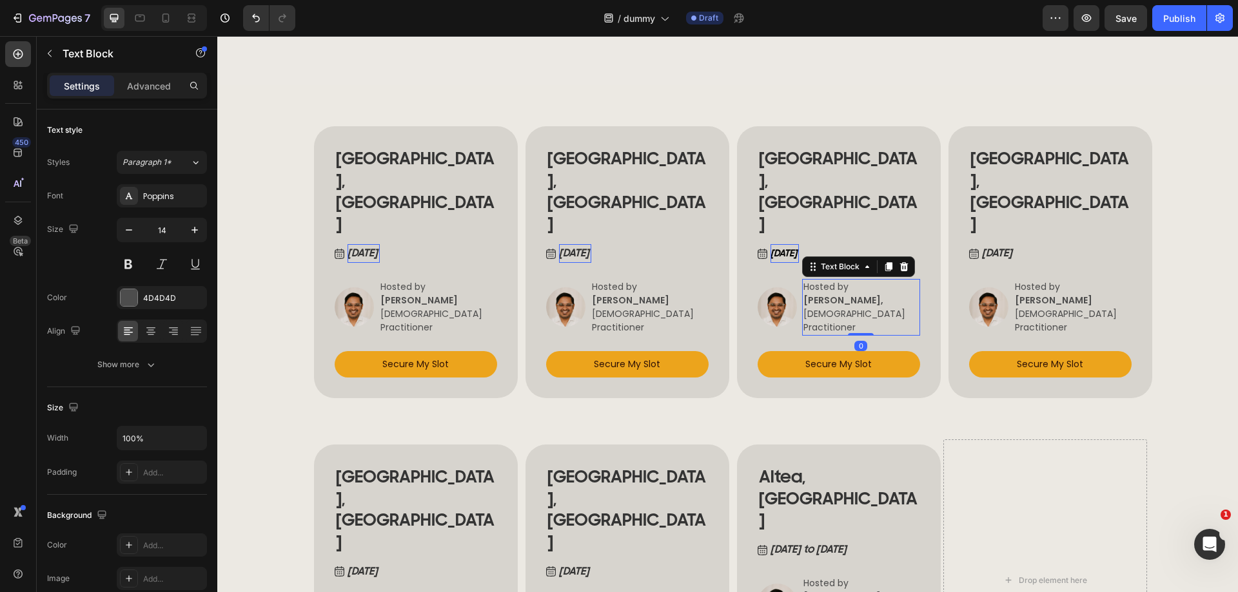
click at [821, 294] on strong "[PERSON_NAME]," at bounding box center [843, 300] width 80 height 13
click at [892, 351] on link "Secure My Slot" at bounding box center [839, 364] width 162 height 26
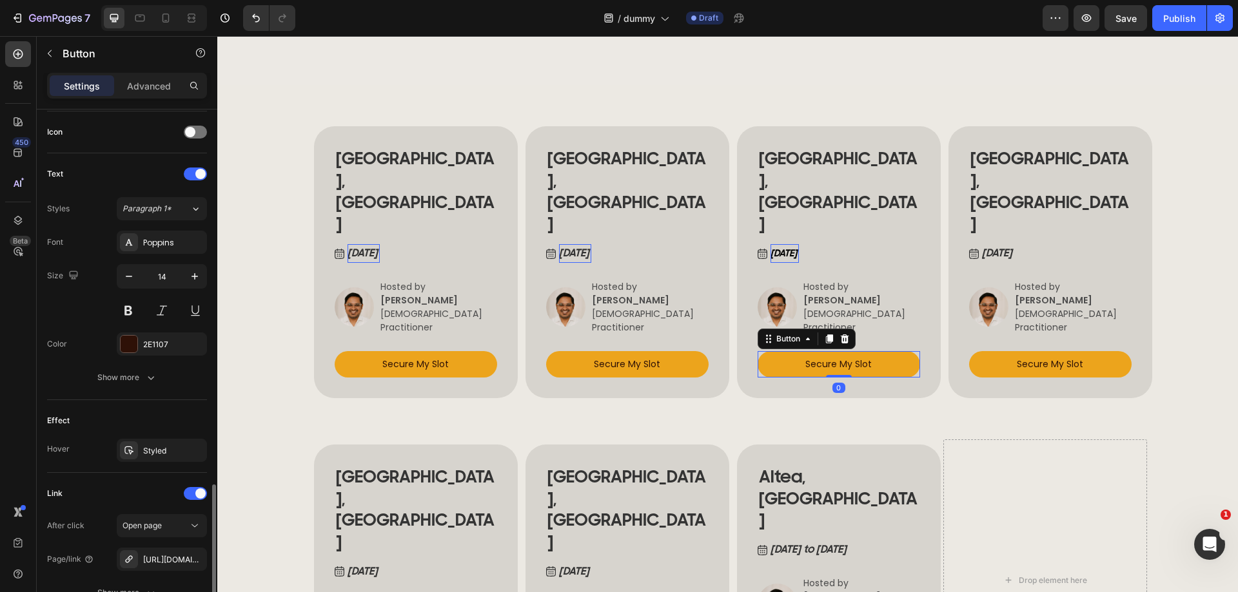
scroll to position [505, 0]
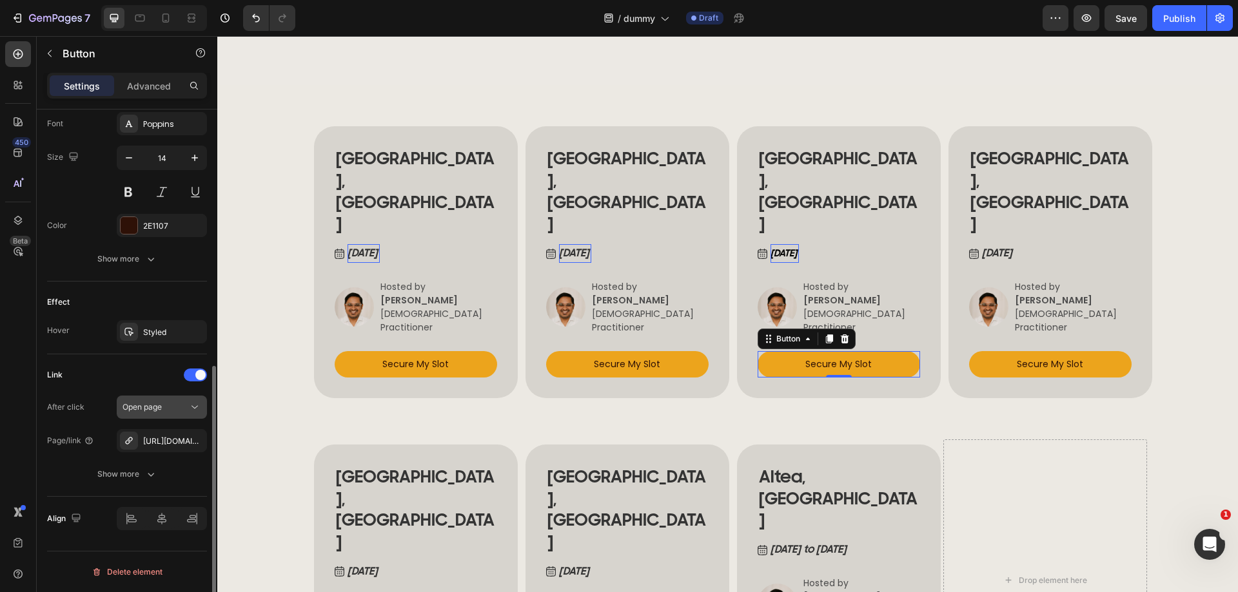
click at [174, 404] on div "Open page" at bounding box center [155, 408] width 66 height 12
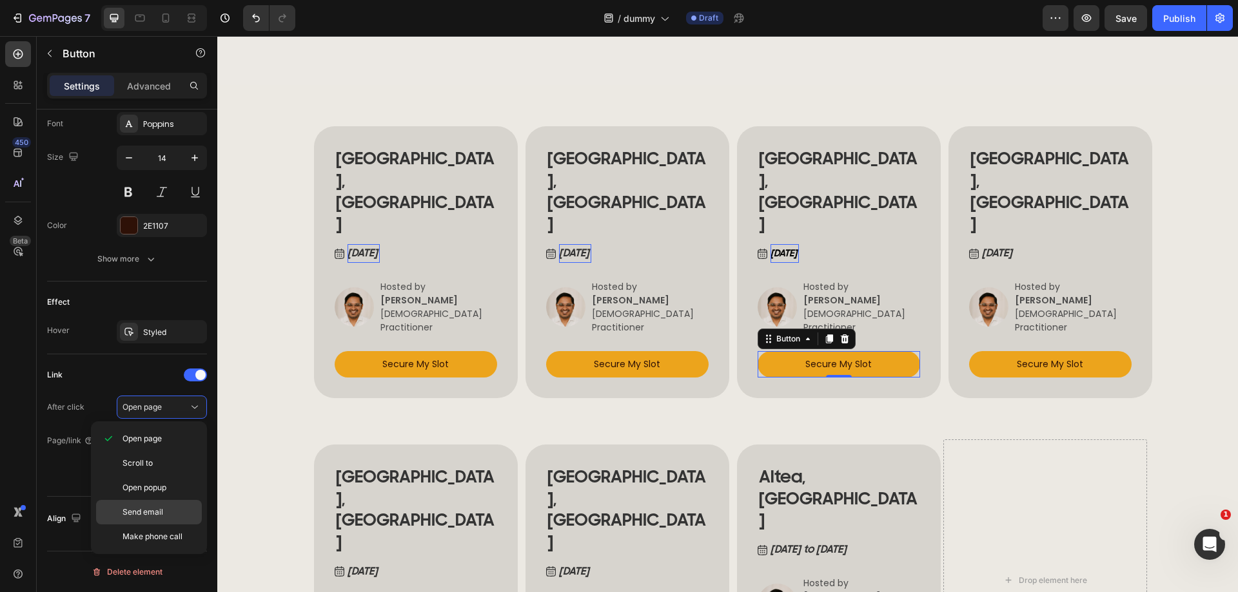
click at [151, 525] on div "Send email" at bounding box center [149, 537] width 106 height 24
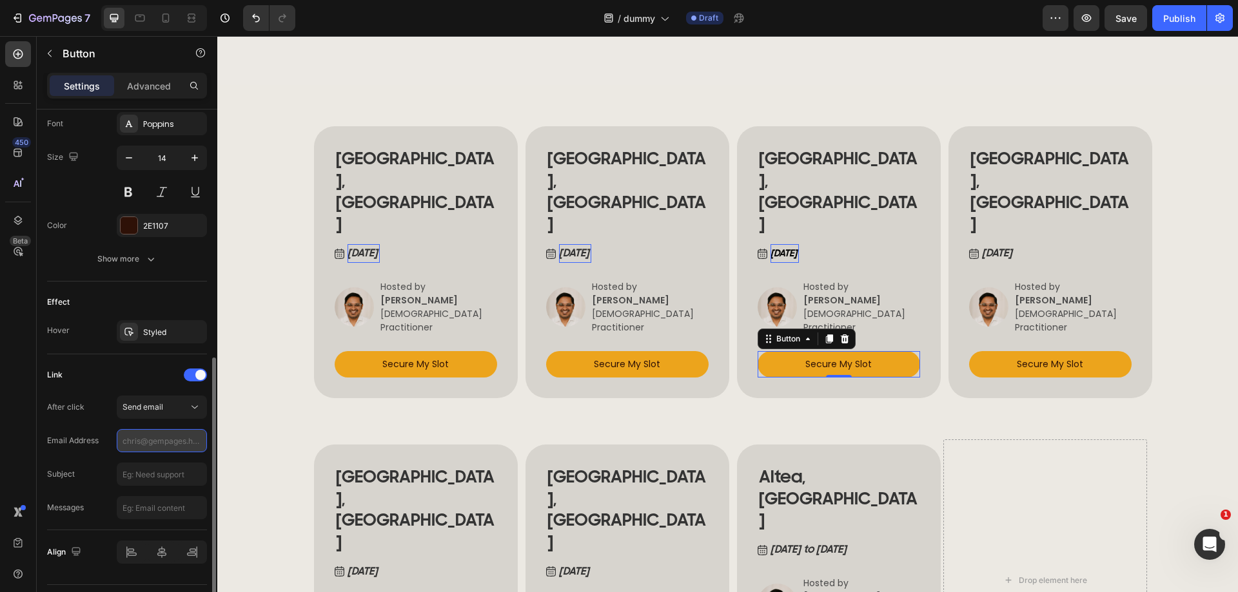
click at [159, 436] on input "text" at bounding box center [162, 440] width 90 height 23
paste input "radu.borcoman@gmail.com"
type input "radu.borcoman@gmail.com"
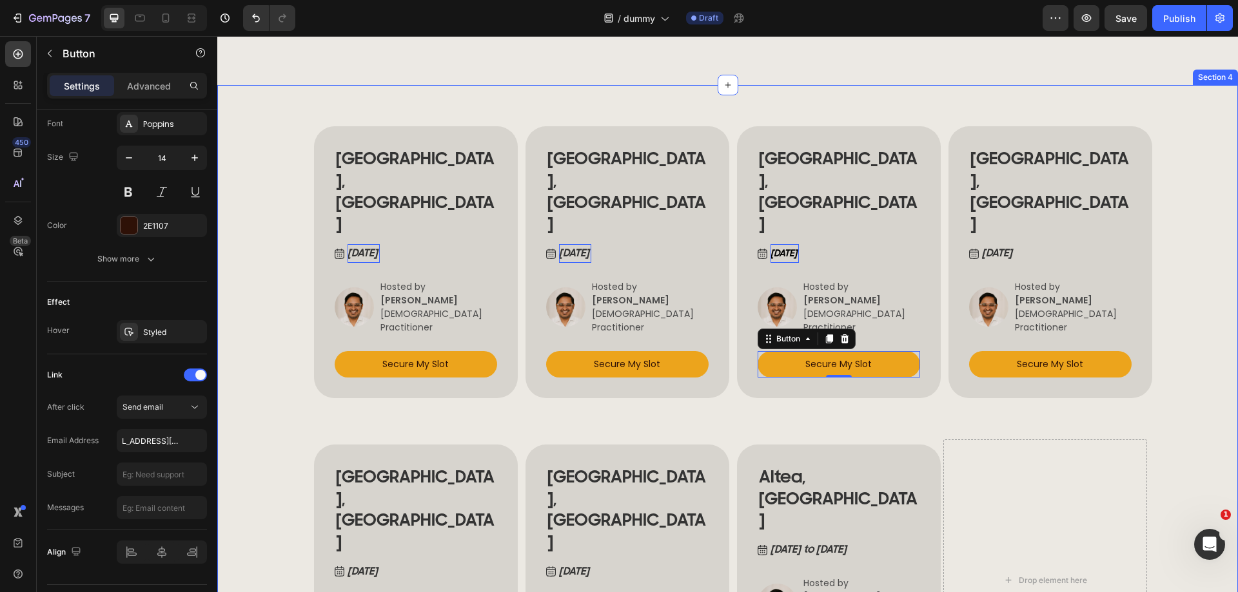
click at [251, 384] on div "BUCHAREST, ROMANIA Heading Sep 12 , 2025 Button Image Hosted by ANCA NITULESCU …" at bounding box center [727, 403] width 1021 height 637
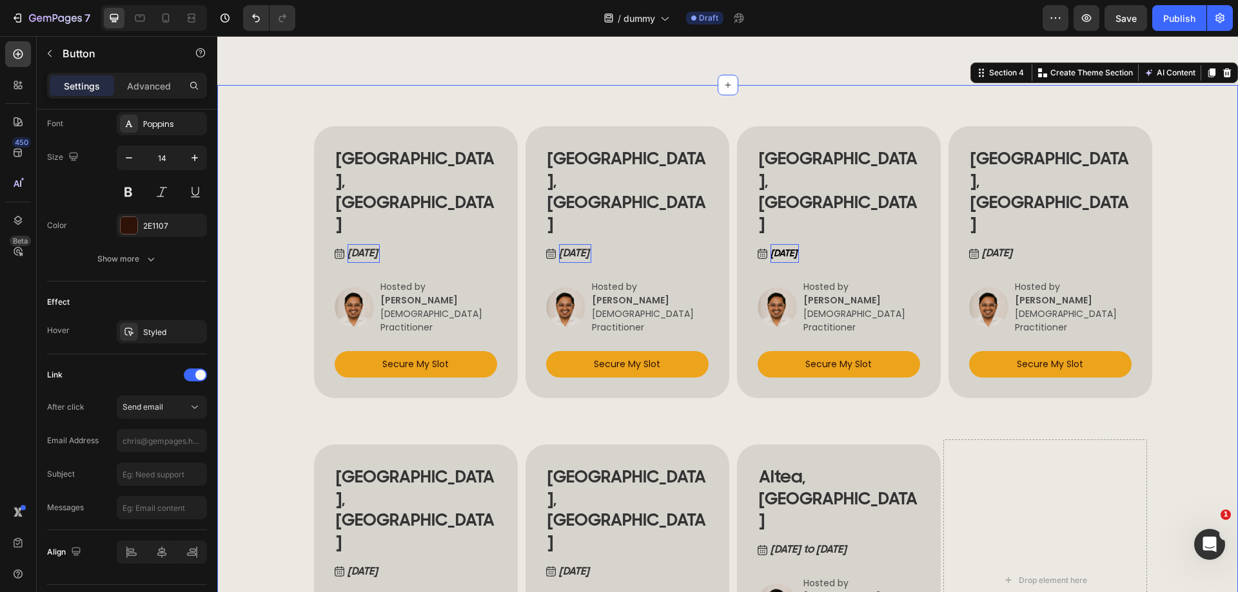
scroll to position [0, 0]
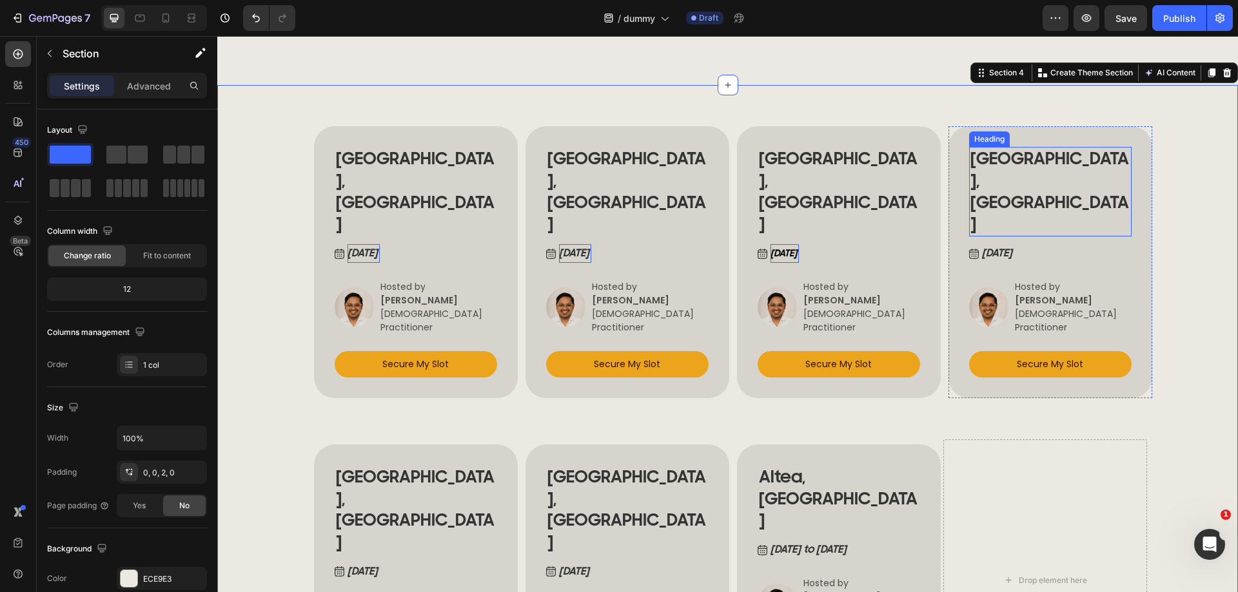
click at [1003, 184] on h2 "[GEOGRAPHIC_DATA], [GEOGRAPHIC_DATA]" at bounding box center [1050, 192] width 162 height 90
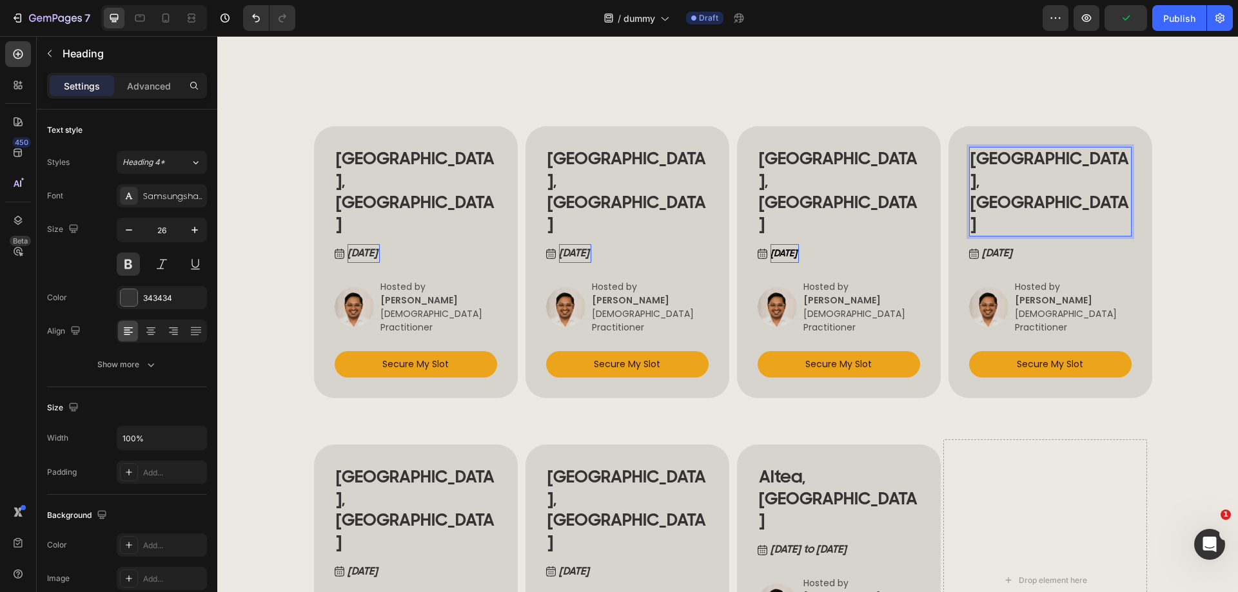
click at [1040, 179] on p "HELSINKI, FINLAND" at bounding box center [1050, 191] width 160 height 87
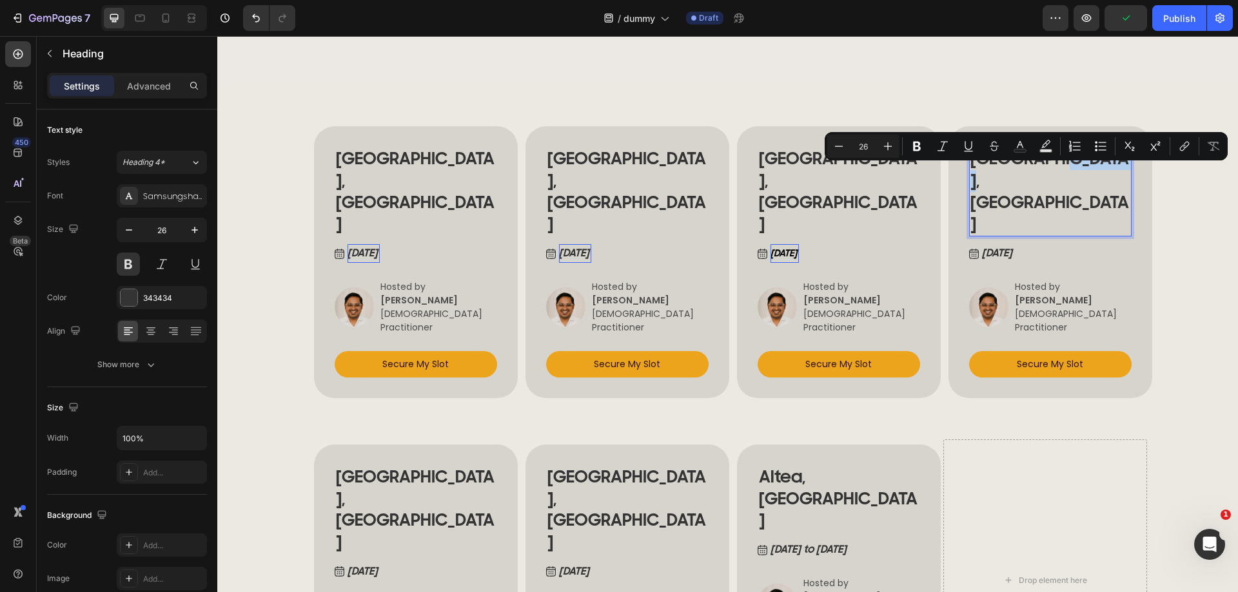
click at [1039, 177] on p "HELSINKI, FINLAND" at bounding box center [1050, 191] width 160 height 87
click at [1039, 176] on p "HELSINKI, FINLAND" at bounding box center [1050, 191] width 160 height 87
click at [1036, 180] on p "HELSINKI, FINLAND" at bounding box center [1050, 191] width 160 height 87
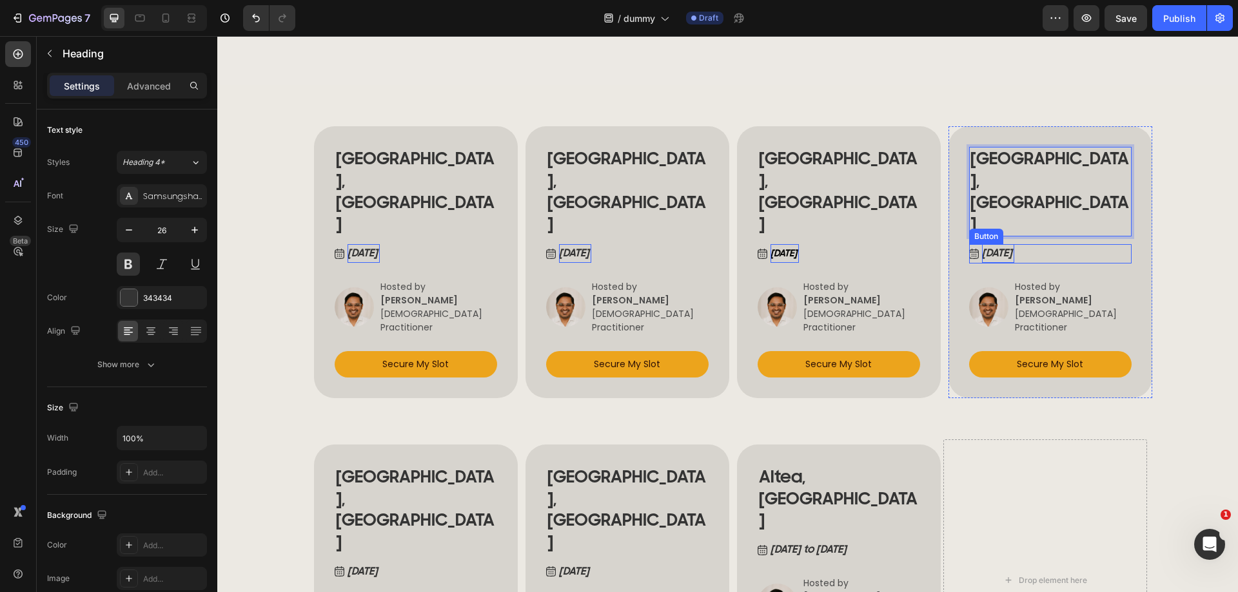
click at [995, 244] on p "[DATE]" at bounding box center [998, 253] width 32 height 19
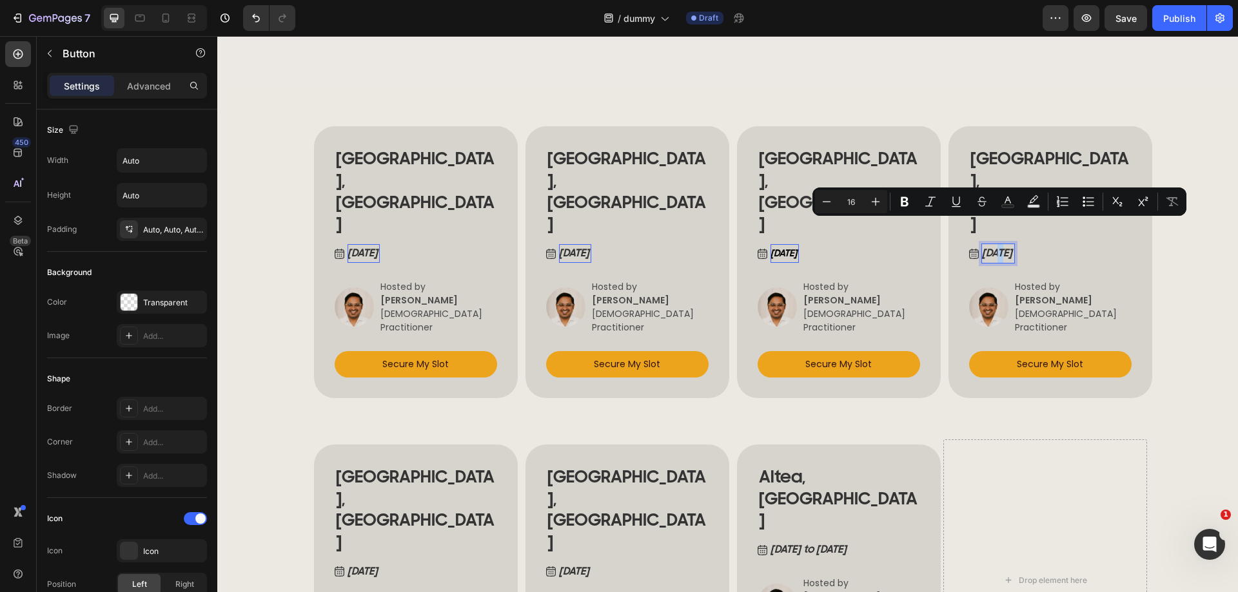
click at [997, 244] on p "[DATE]" at bounding box center [998, 253] width 32 height 19
click at [1010, 244] on p "[DATE]" at bounding box center [998, 253] width 32 height 19
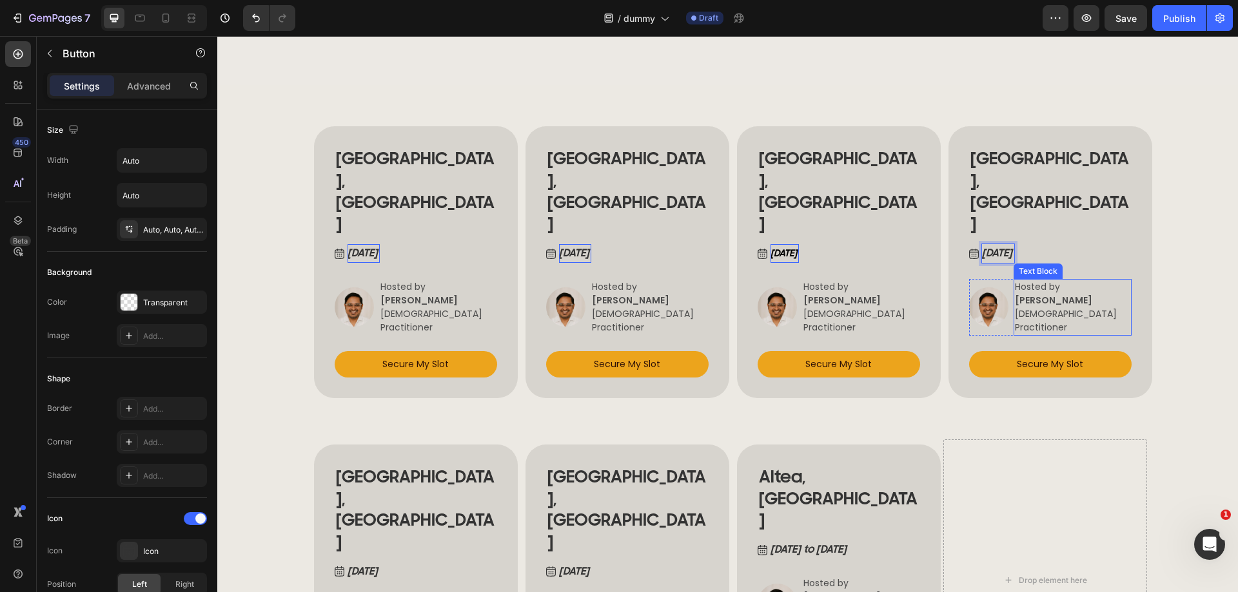
click at [1057, 294] on strong "[PERSON_NAME]" at bounding box center [1053, 300] width 77 height 13
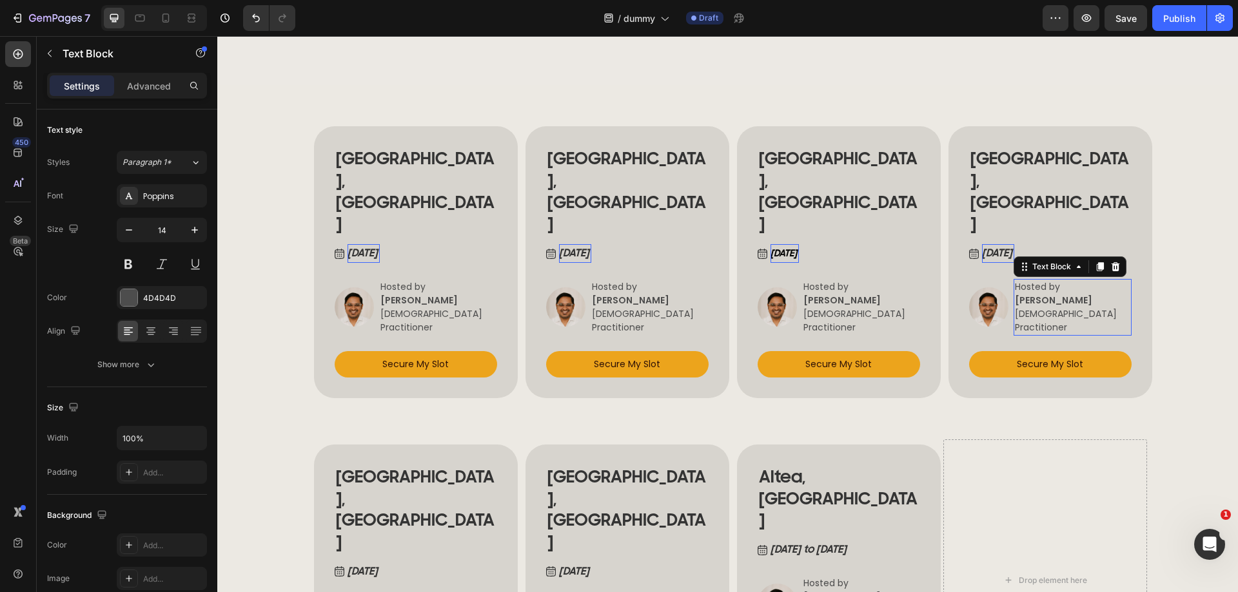
click at [1057, 294] on strong "[PERSON_NAME]" at bounding box center [1053, 300] width 77 height 13
click at [979, 351] on link "Secure My Slot" at bounding box center [1050, 364] width 162 height 26
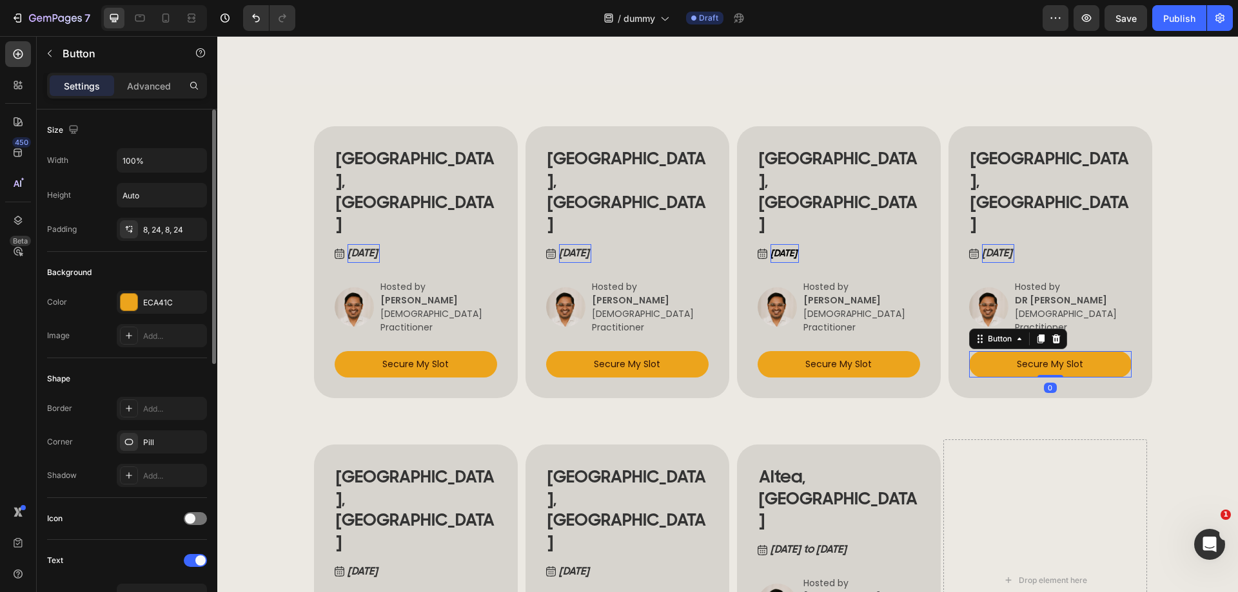
scroll to position [451, 0]
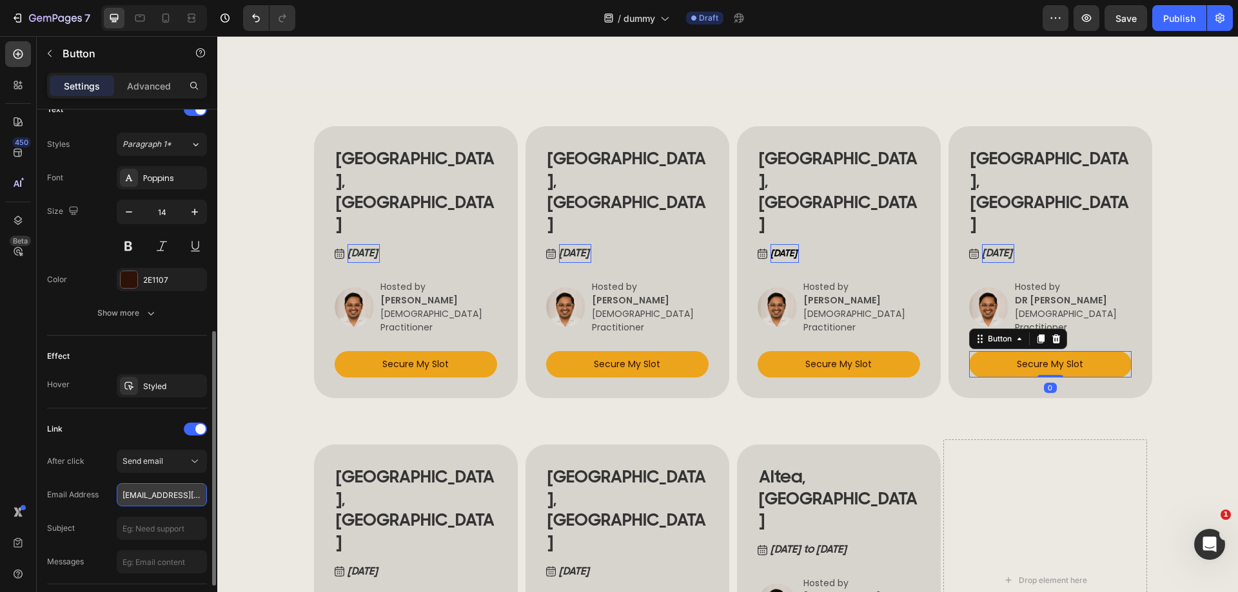
click at [158, 492] on input "radu.borcoman@gmail.com" at bounding box center [162, 495] width 90 height 23
paste input "Dr.bhanee"
type input "Dr.bhanee@gmail.com"
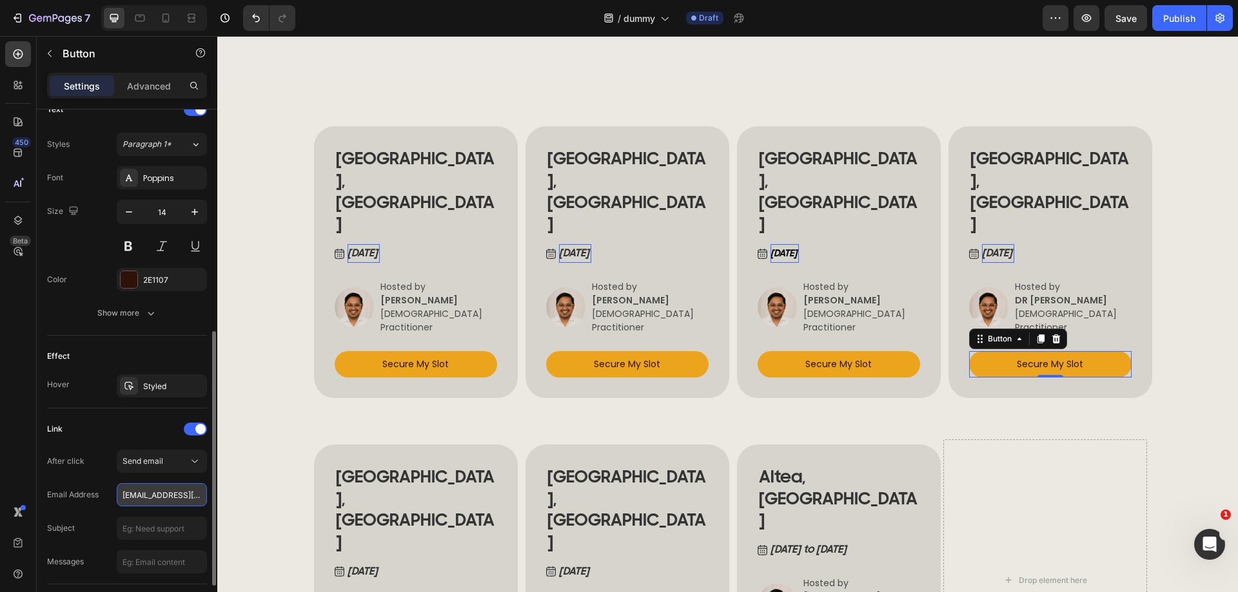
scroll to position [0, 4]
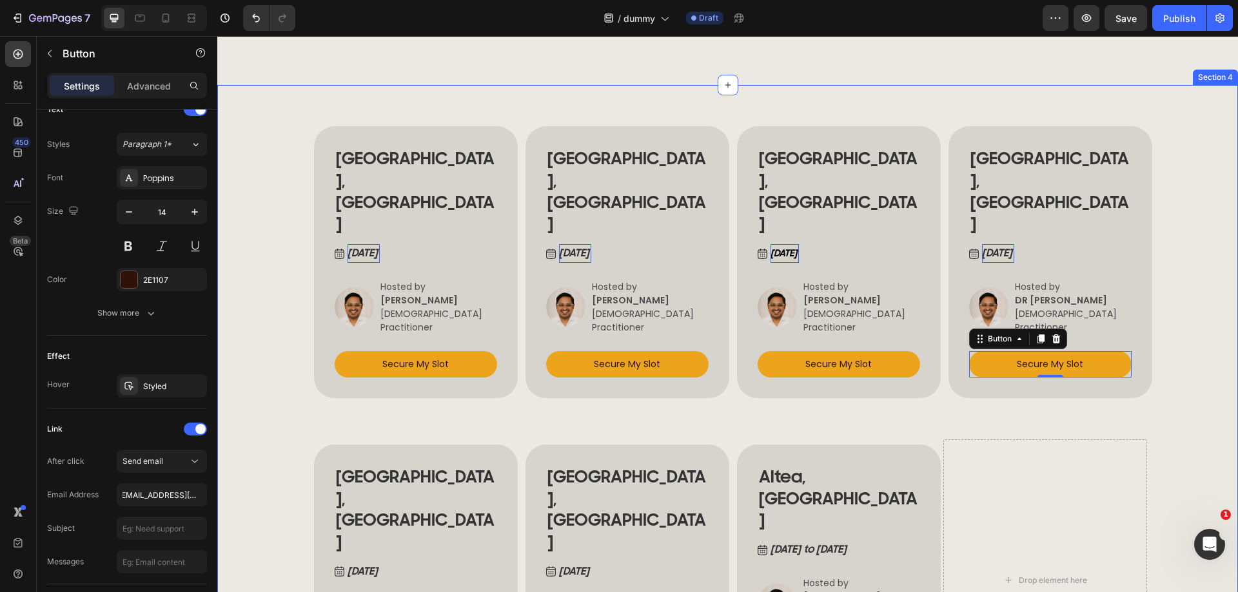
click at [263, 413] on div "BUCHAREST, ROMANIA Heading Sep 12 , 2025 Button Image Hosted by ANCA NITULESCU …" at bounding box center [727, 403] width 1021 height 637
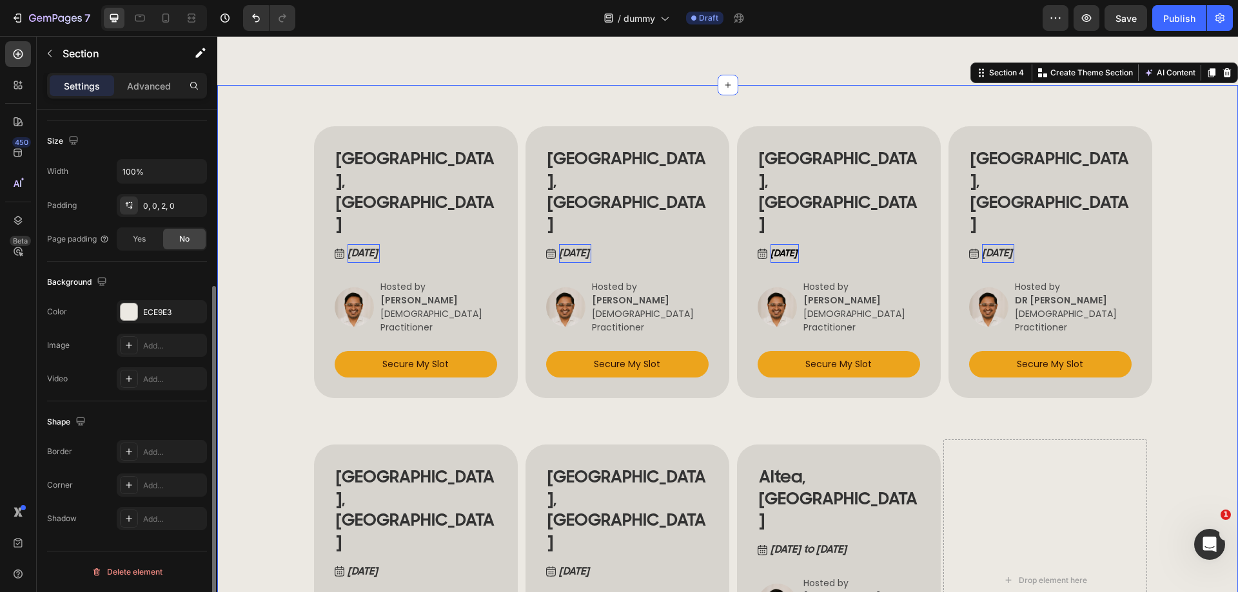
scroll to position [0, 0]
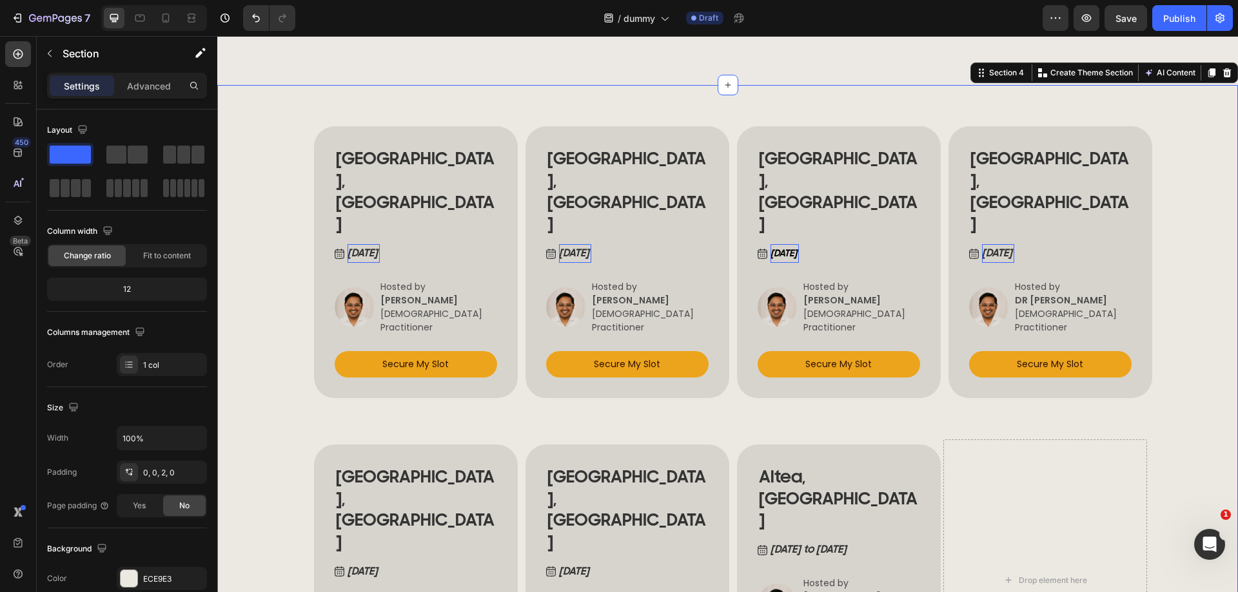
click at [1193, 329] on div "BUCHAREST, ROMANIA Heading Sep 12 , 2025 Button Image Hosted by ANCA NITULESCU …" at bounding box center [727, 403] width 1021 height 637
click at [1013, 244] on p "Sep 16 2025" at bounding box center [998, 253] width 32 height 19
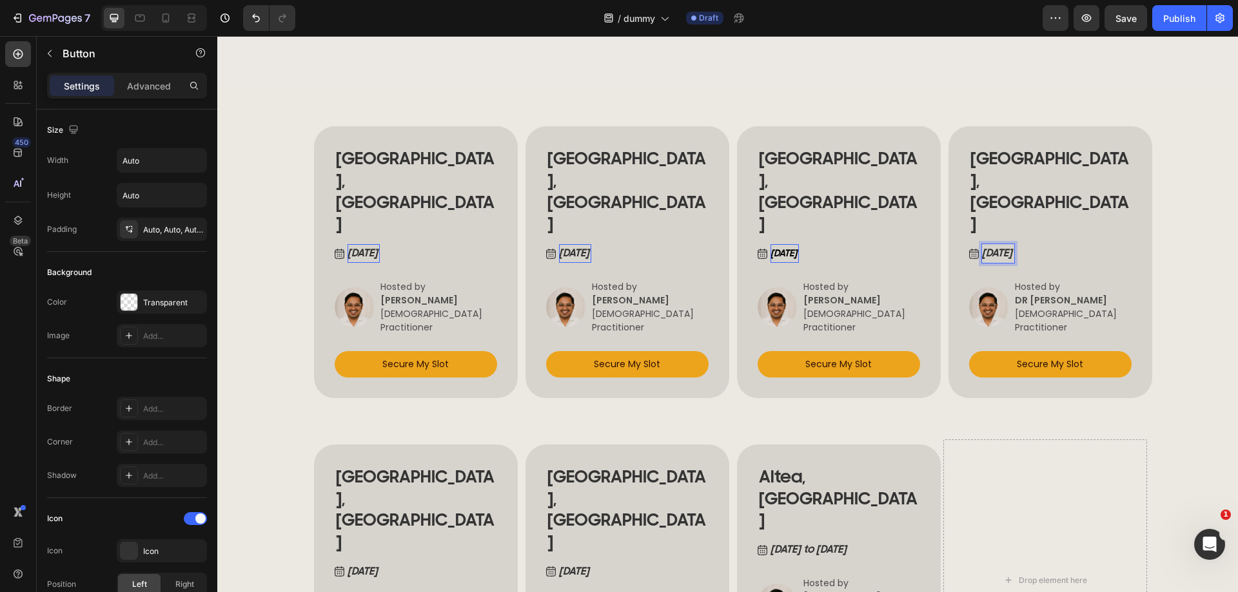
click at [1009, 244] on p "Sep 16 2025" at bounding box center [998, 253] width 32 height 19
click at [796, 248] on strong "Sep 14, 2025" at bounding box center [783, 254] width 26 height 12
click at [758, 244] on button "Sep 14 2025" at bounding box center [778, 253] width 41 height 19
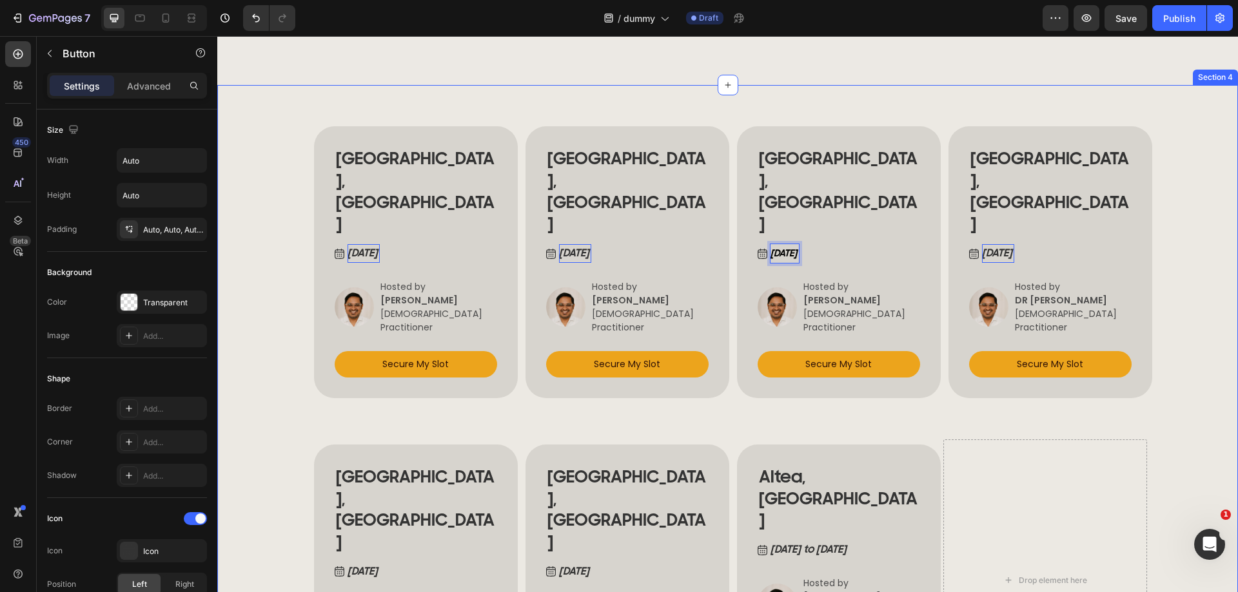
click at [1202, 228] on div "BUCHAREST, ROMANIA Heading Sep 12 , 2025 Button Image Hosted by ANCA NITULESCU …" at bounding box center [727, 403] width 1021 height 637
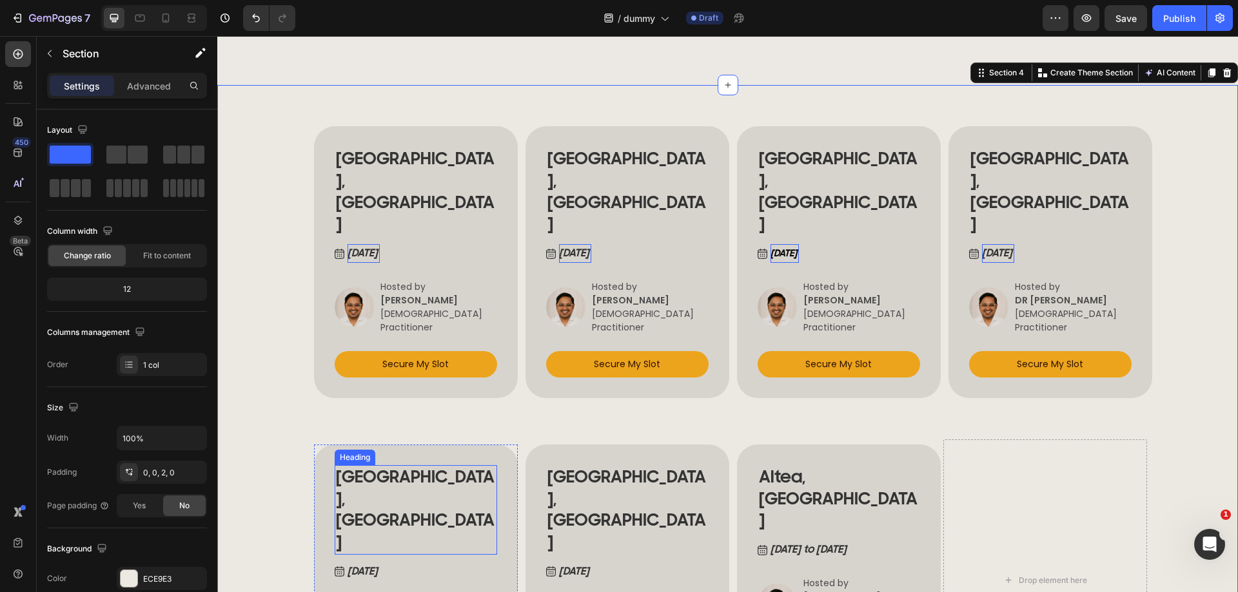
click at [384, 465] on h2 "[GEOGRAPHIC_DATA], [GEOGRAPHIC_DATA]" at bounding box center [416, 510] width 162 height 90
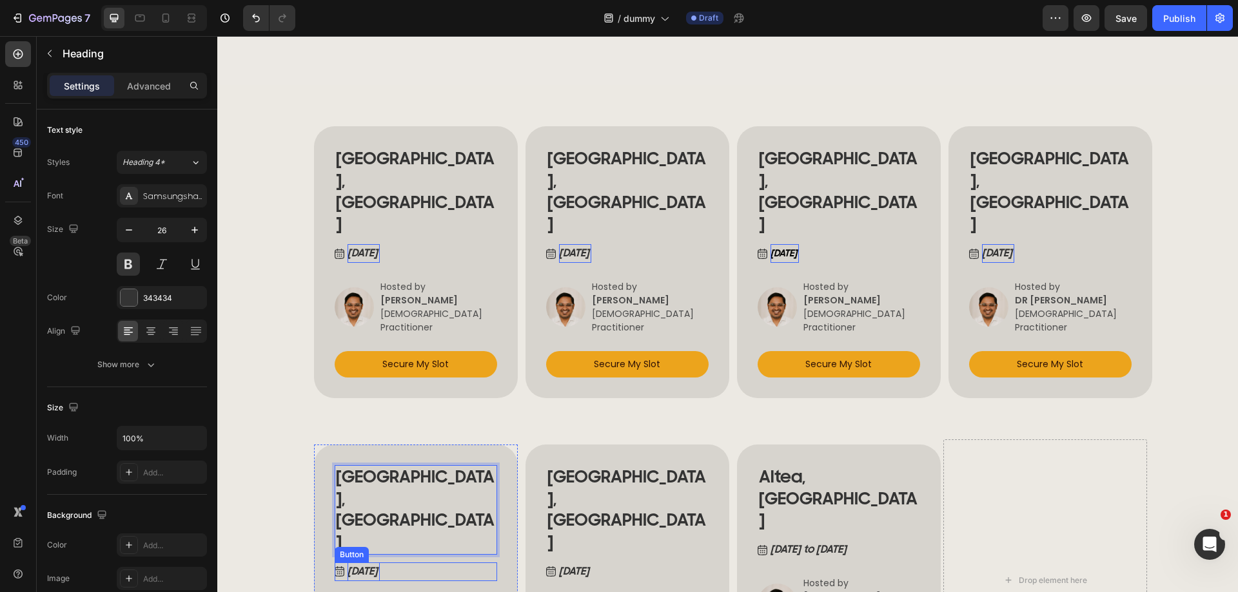
click at [380, 563] on p "[DATE]" at bounding box center [363, 572] width 32 height 19
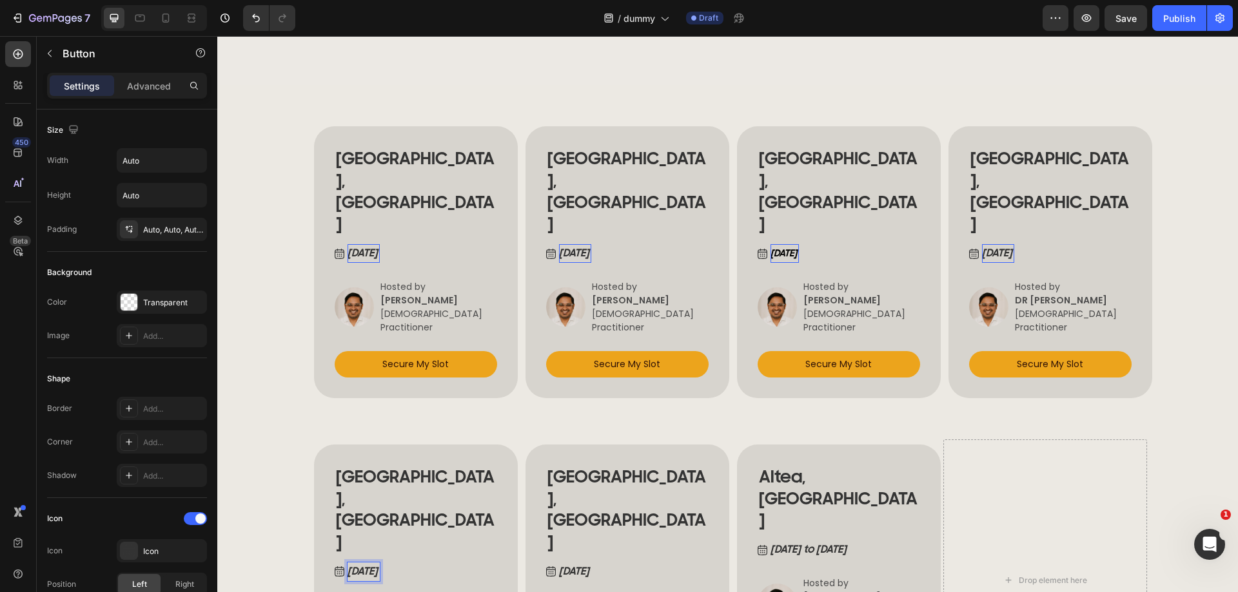
click at [378, 563] on p "[DATE]" at bounding box center [363, 572] width 32 height 19
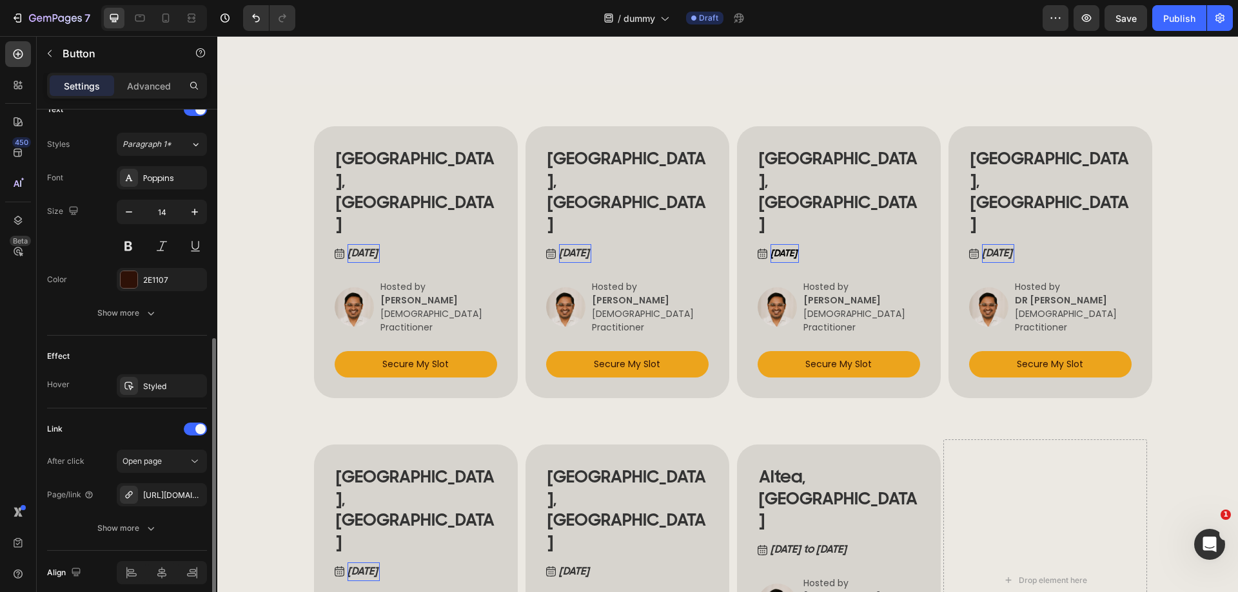
scroll to position [505, 0]
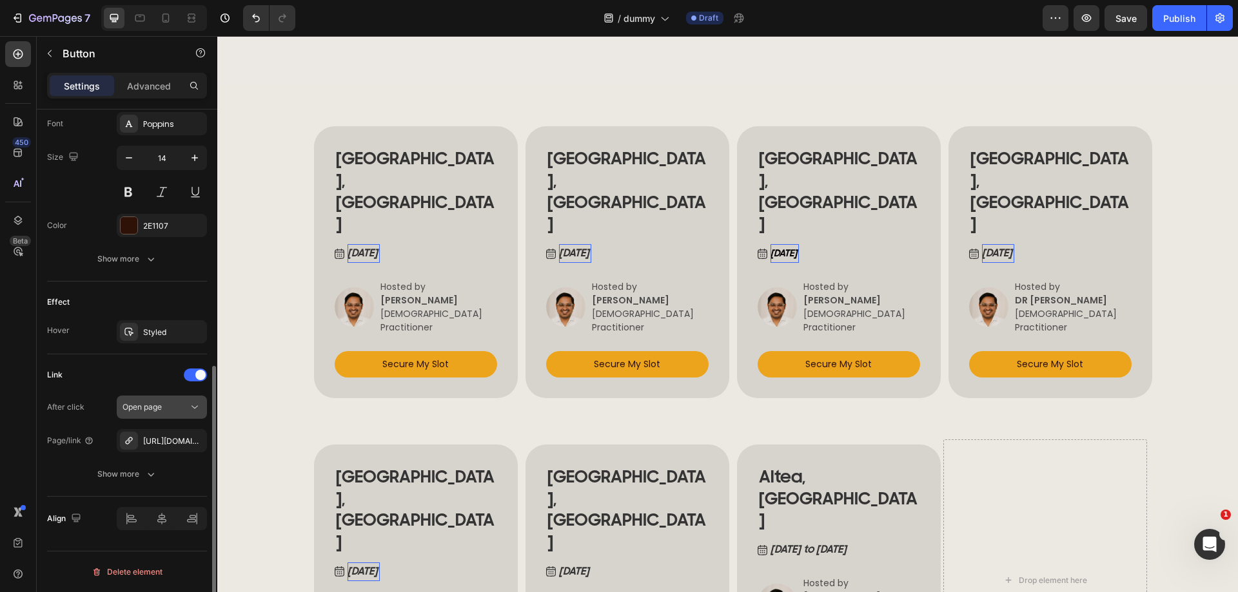
click at [174, 414] on button "Open page" at bounding box center [162, 407] width 90 height 23
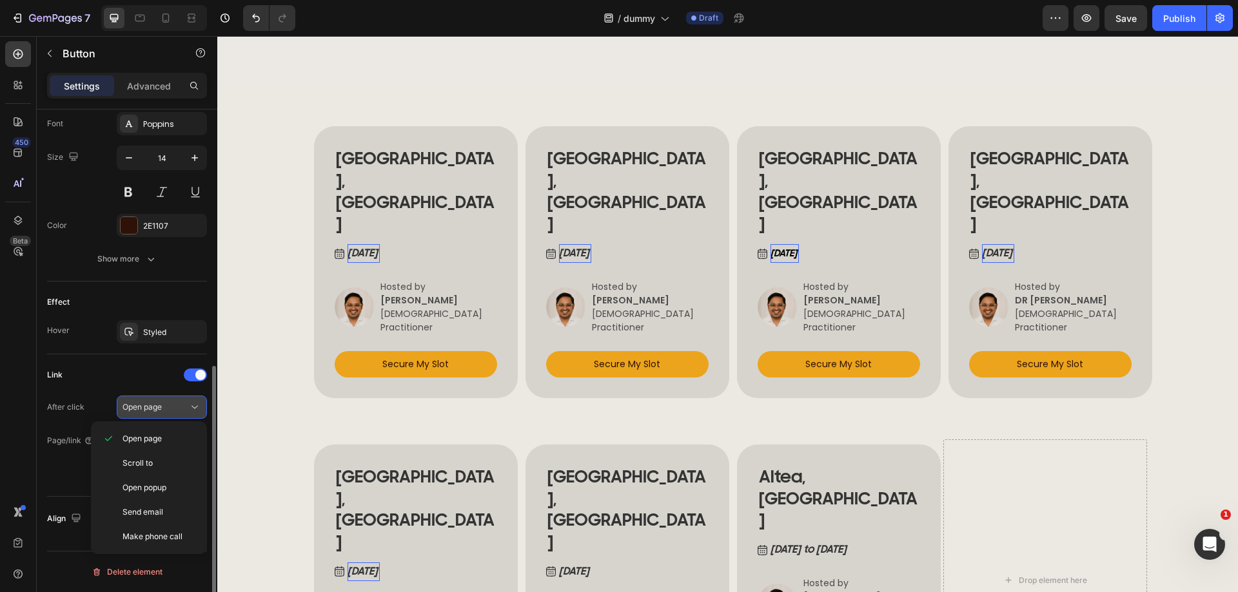
click at [174, 414] on button "Open page" at bounding box center [162, 407] width 90 height 23
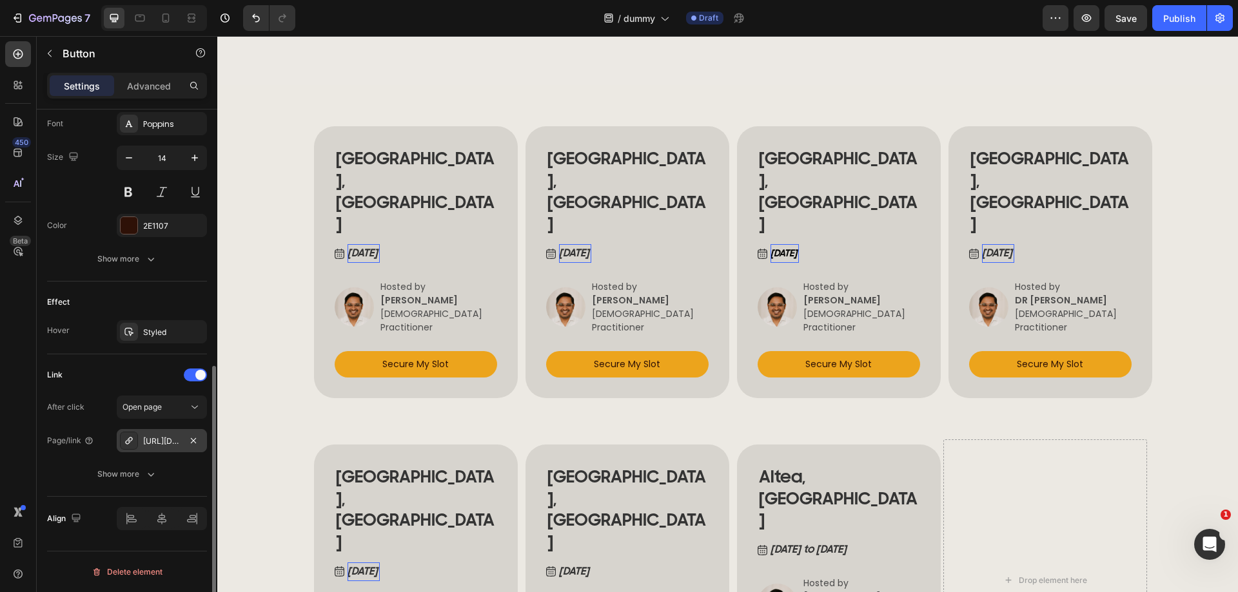
click at [168, 442] on div "https://www.uusiapolkuja.fi/ajanvaraus" at bounding box center [161, 442] width 37 height 12
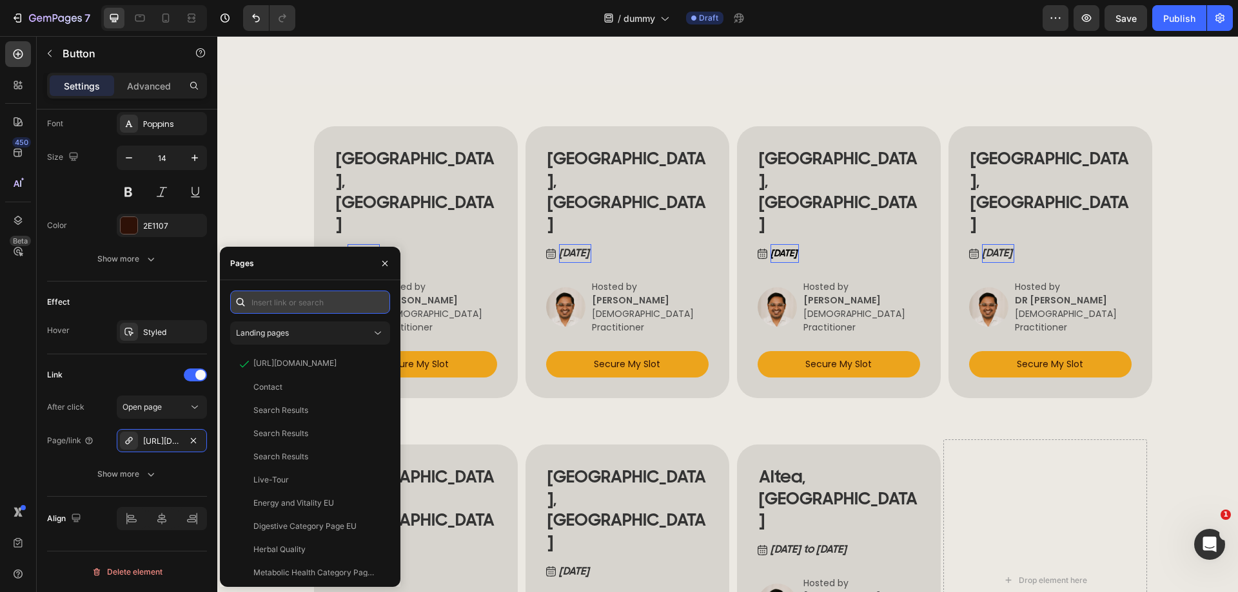
click at [309, 299] on input "text" at bounding box center [310, 302] width 160 height 23
paste input "hallinnoija.fi/svanati-ajanvaraus"
type input "hallinnoija.fi/svanati-ajanvaraus"
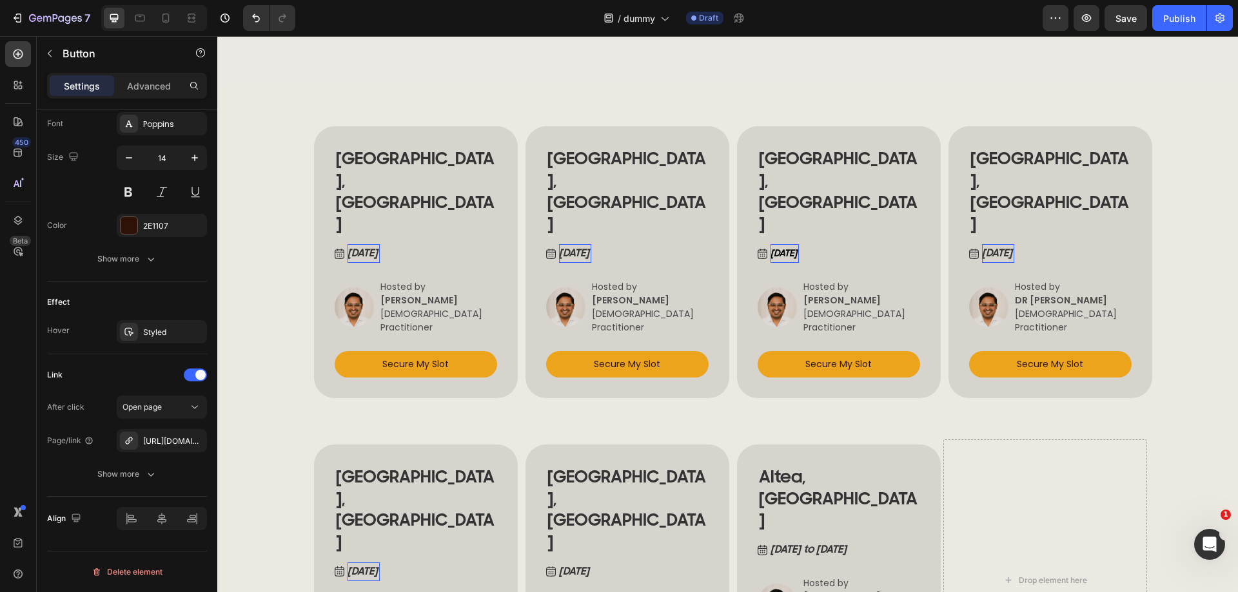
click at [1104, 209] on p "HELSINKI, FINLAND" at bounding box center [1050, 191] width 160 height 87
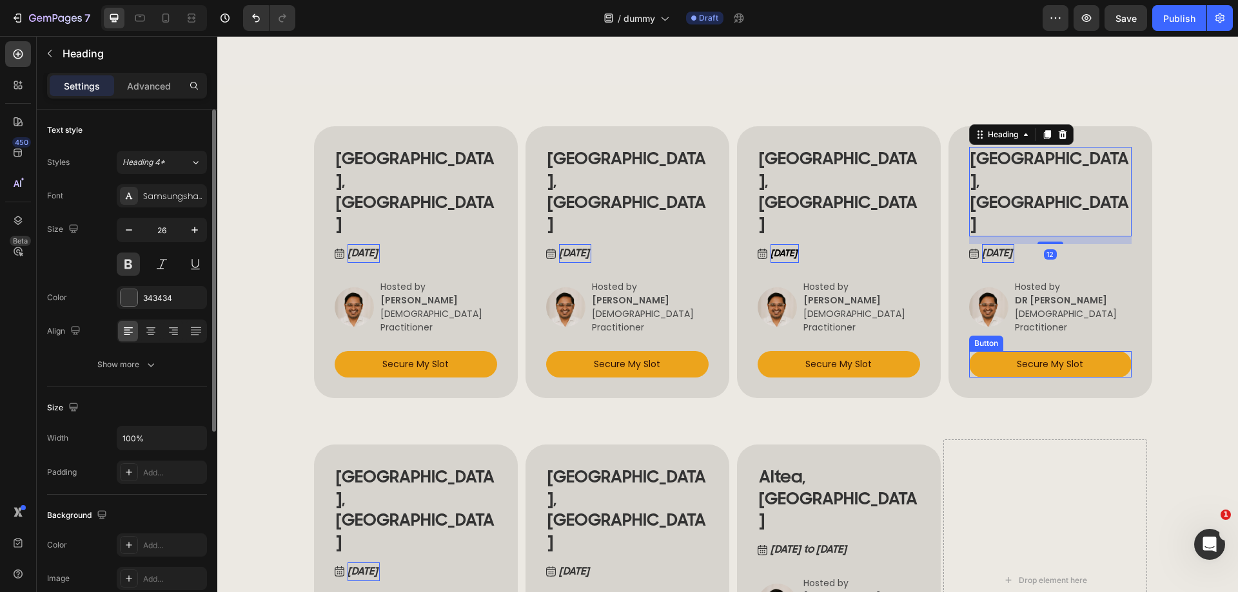
click at [989, 351] on link "Secure My Slot" at bounding box center [1050, 364] width 162 height 26
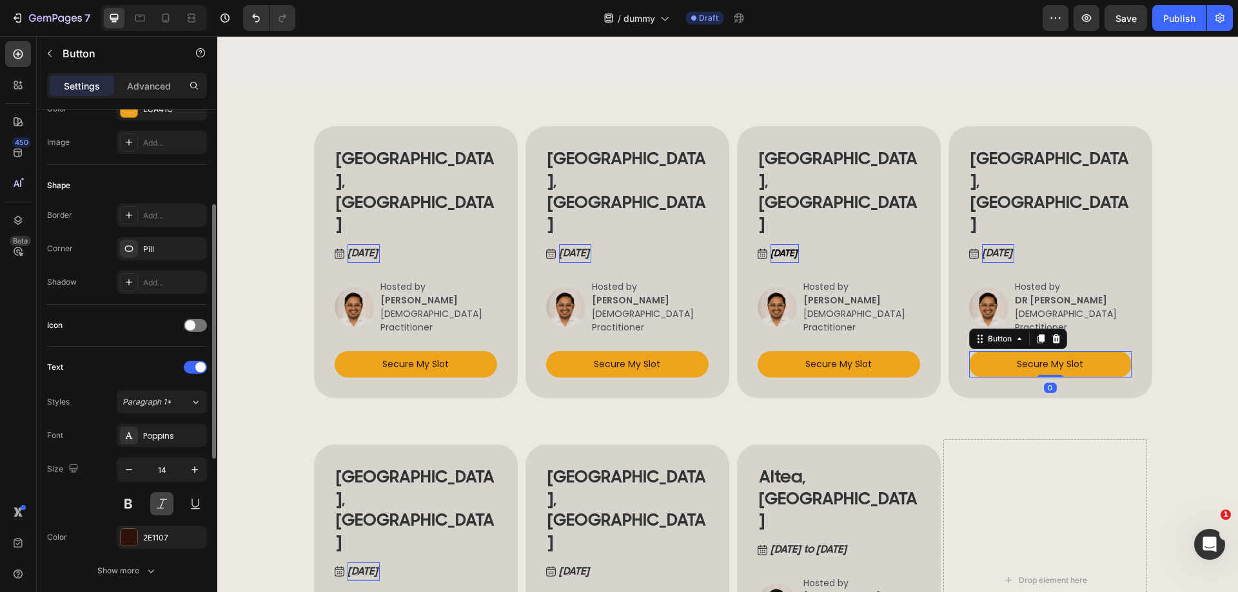
scroll to position [516, 0]
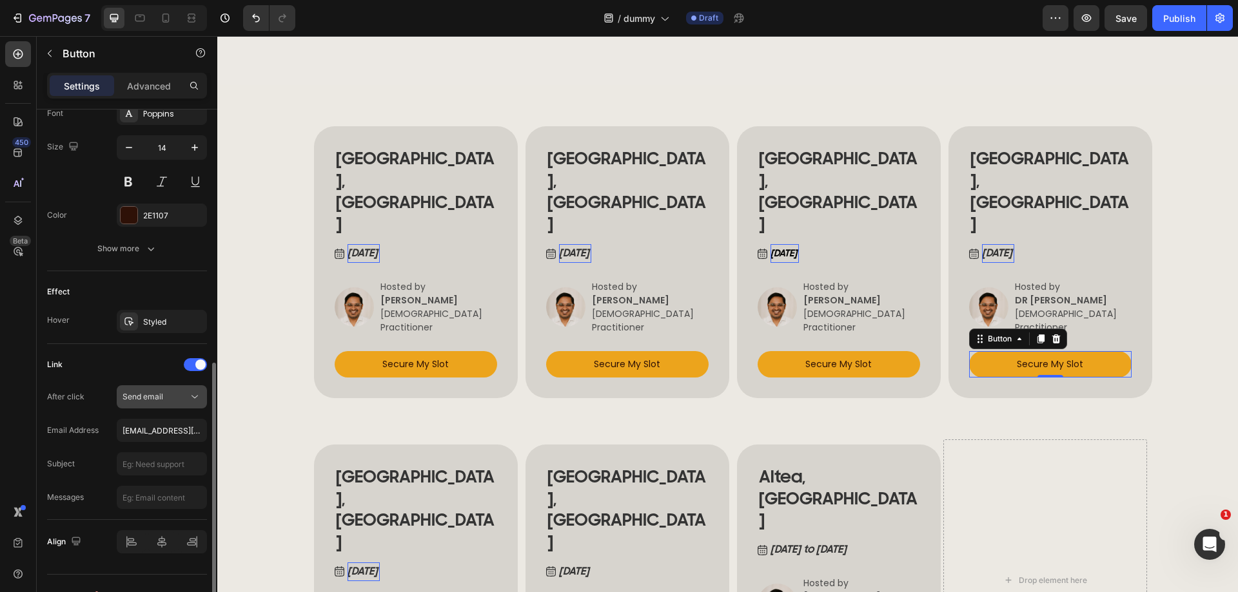
click at [161, 403] on div "Send email" at bounding box center [161, 397] width 79 height 13
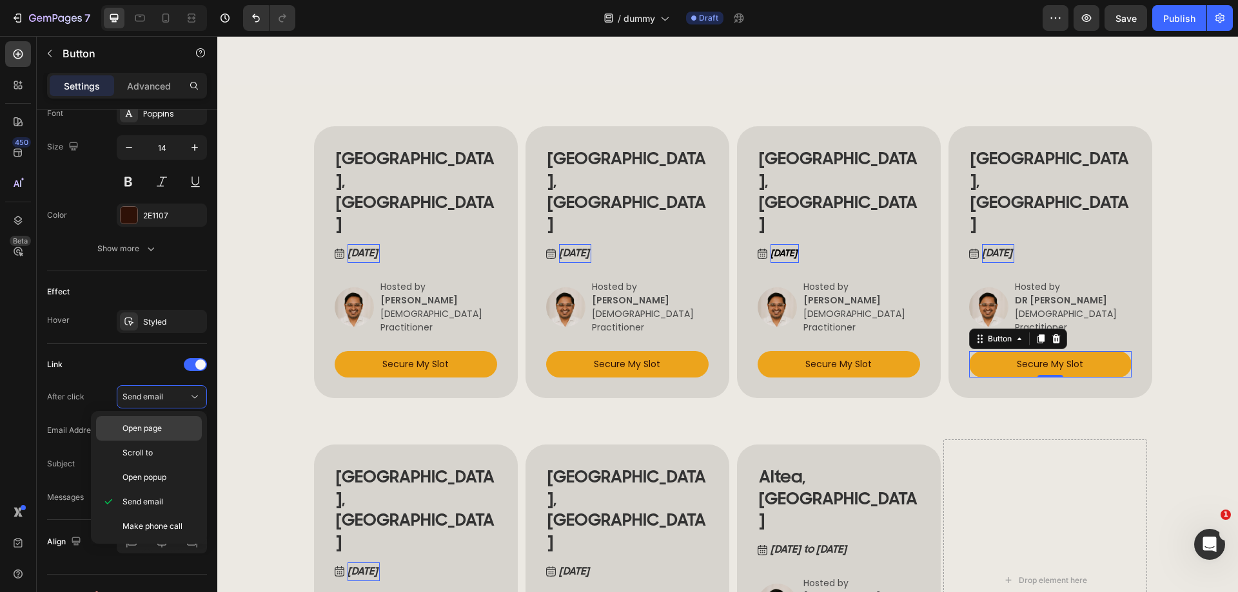
click at [155, 423] on span "Open page" at bounding box center [141, 429] width 39 height 12
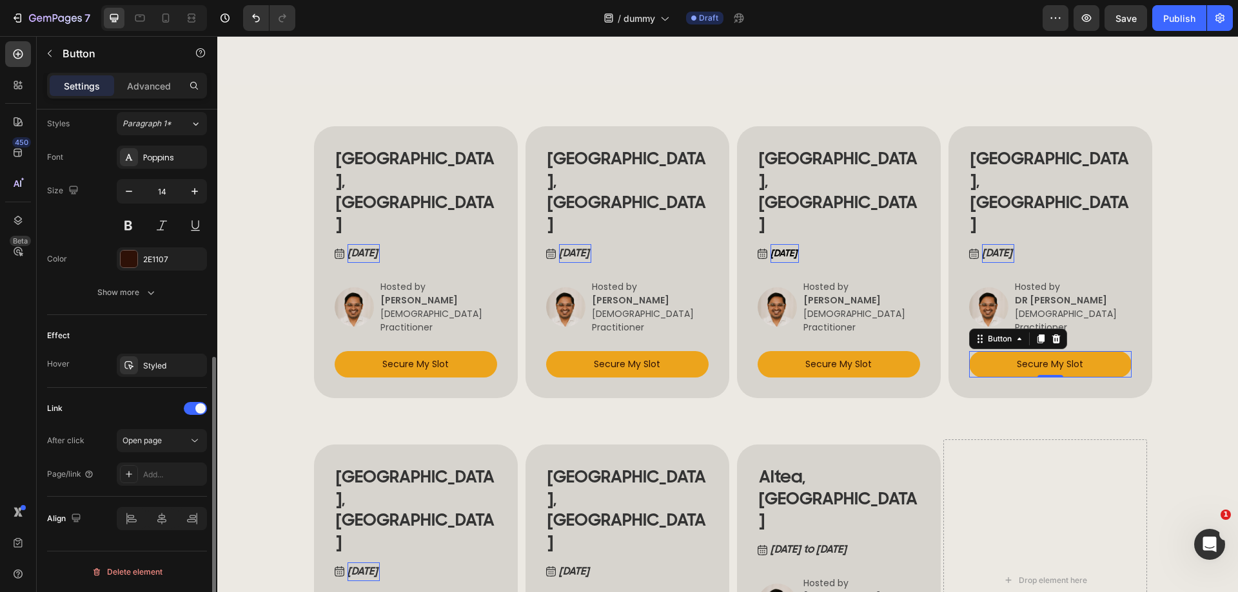
scroll to position [472, 0]
click at [150, 476] on div "Add..." at bounding box center [173, 475] width 61 height 12
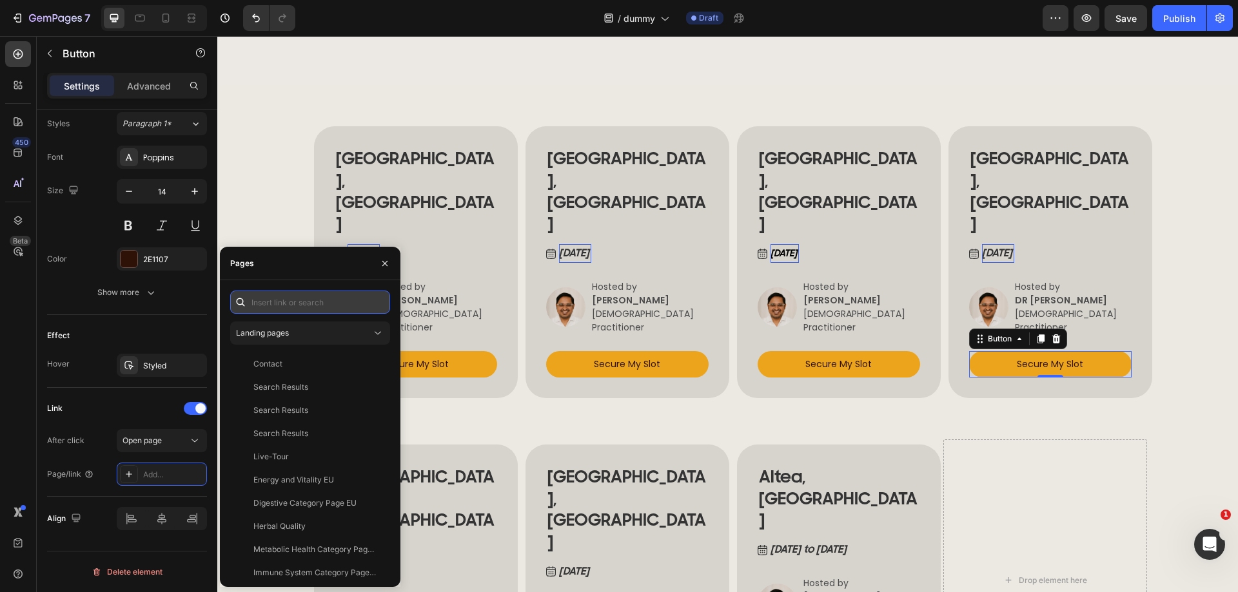
click at [293, 299] on input "text" at bounding box center [310, 302] width 160 height 23
paste input "https://www.uusiapolkuja.fi/ajanvaraus"
type input "https://www.uusiapolkuja.fi/ajanvaraus"
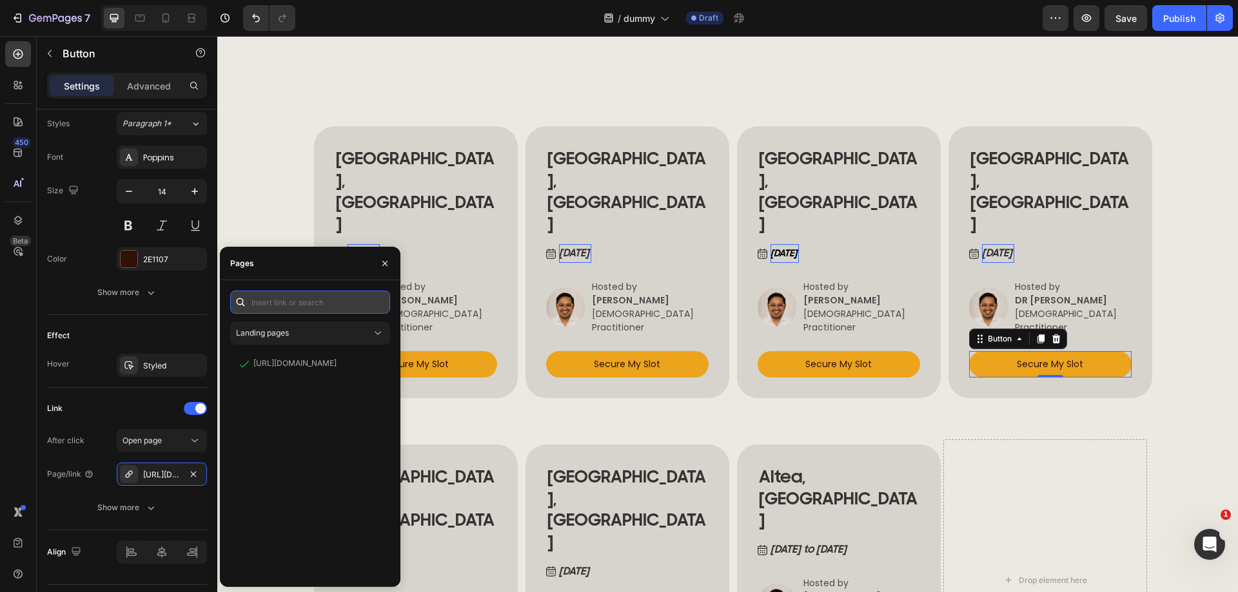
scroll to position [0, 0]
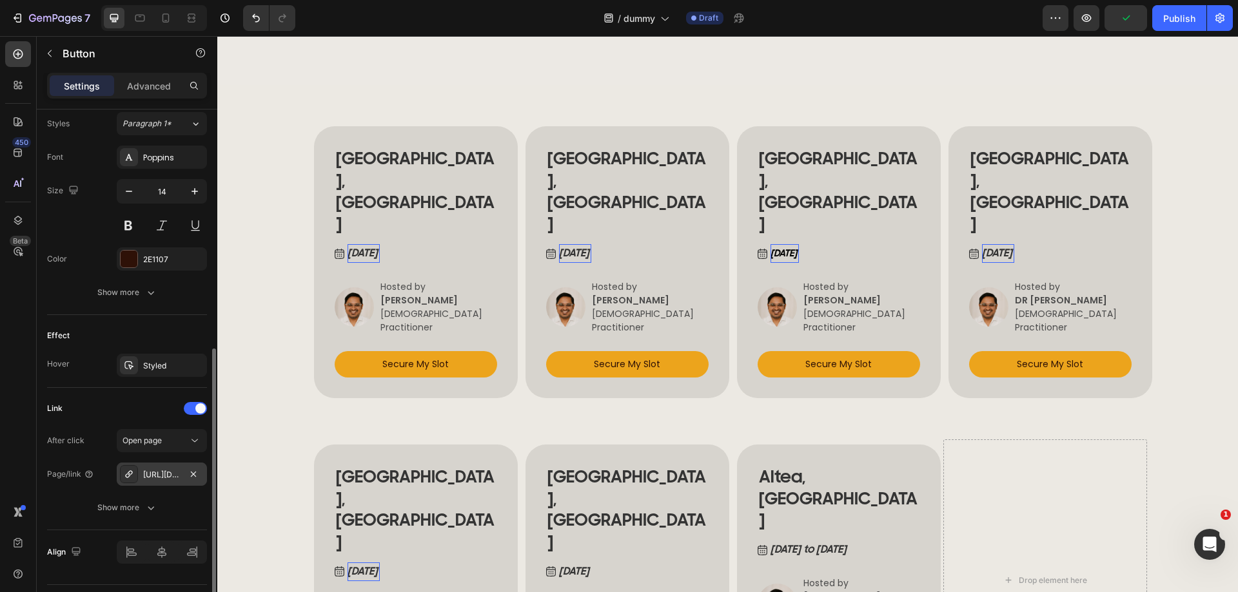
click at [164, 473] on div "https://hallinnoija.fi/svanati-ajanvaraus" at bounding box center [161, 475] width 37 height 12
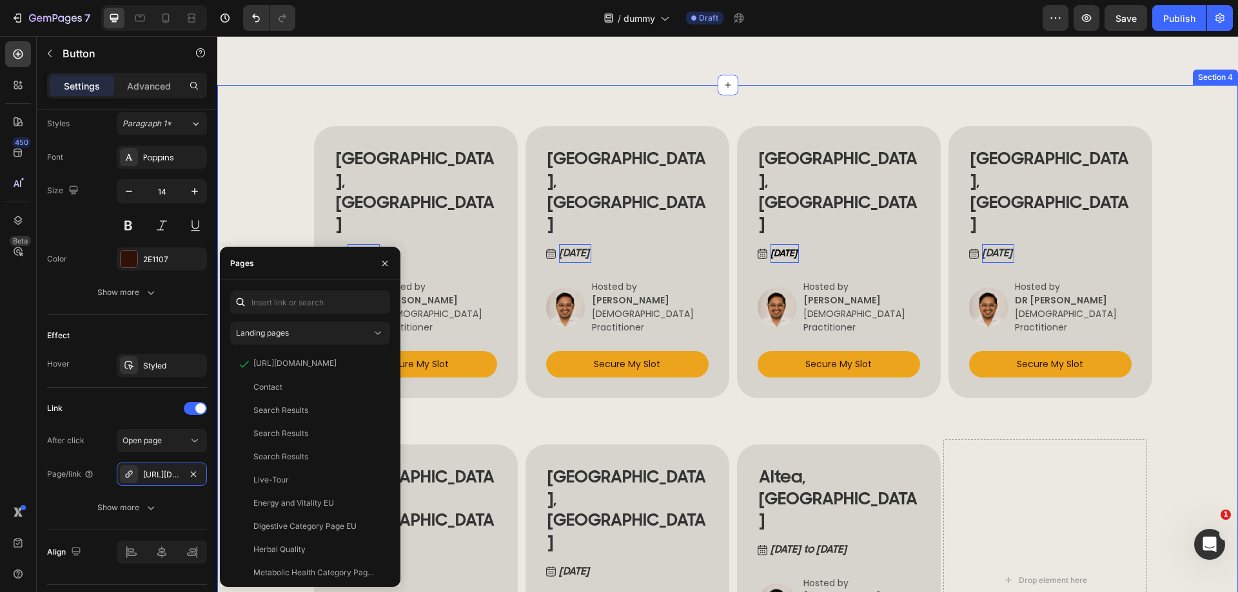
click at [1195, 380] on div "BUCHAREST, ROMANIA Heading Sep 12 , 2025 Button Image Hosted by ANCA NITULESCU …" at bounding box center [727, 403] width 1021 height 637
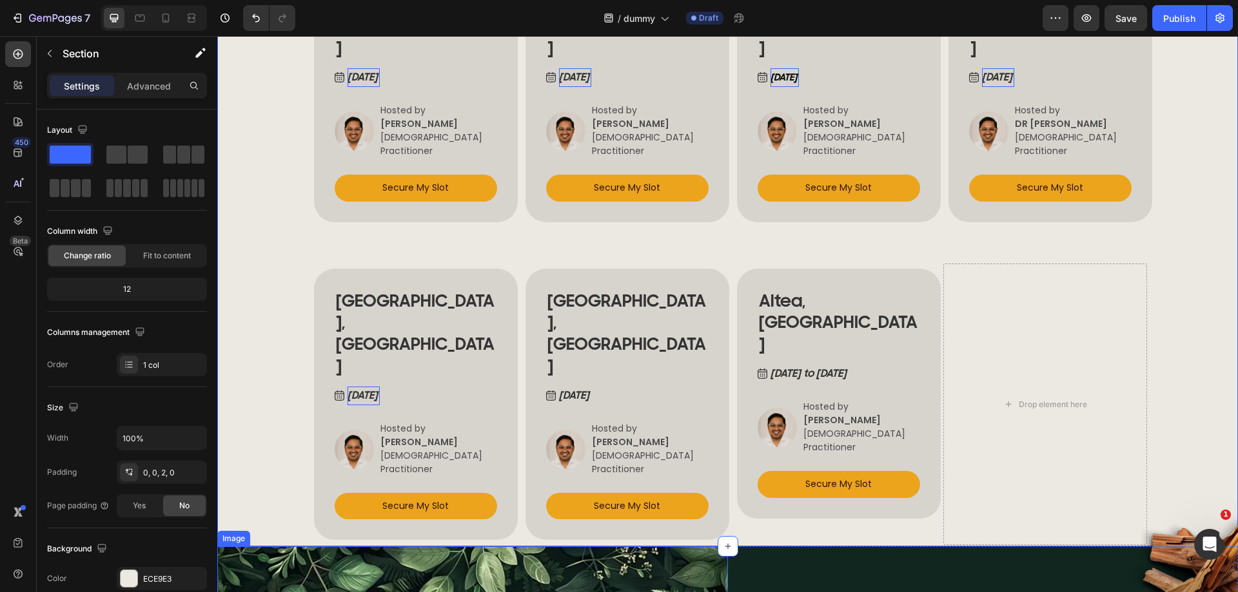
scroll to position [1805, 0]
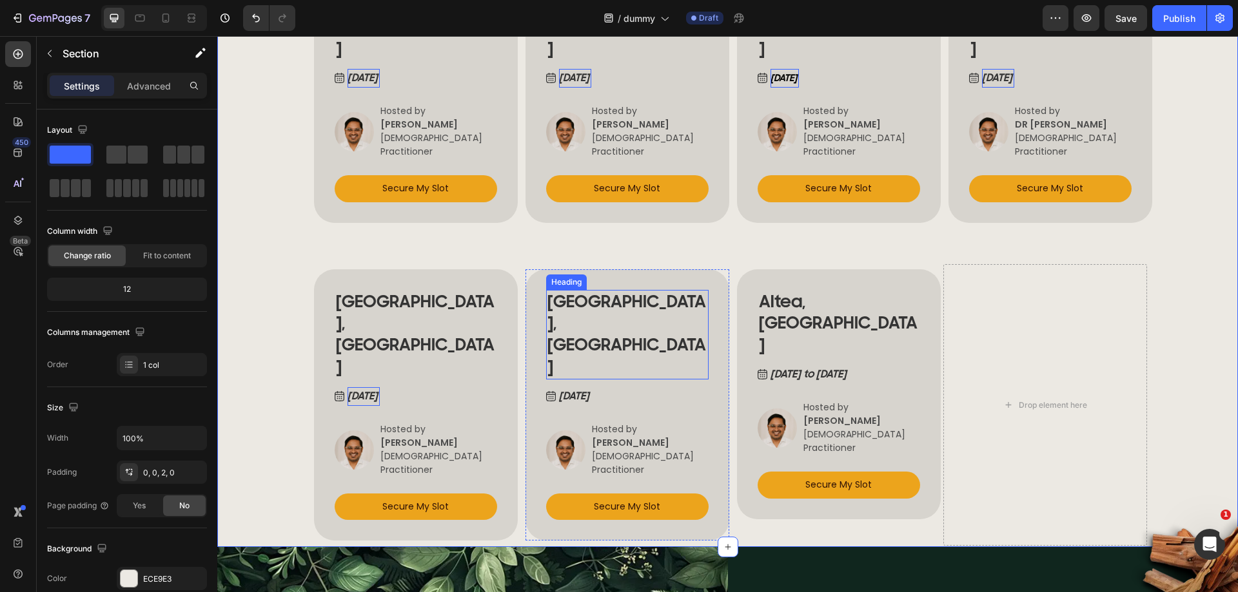
click at [623, 290] on h2 "[GEOGRAPHIC_DATA], [GEOGRAPHIC_DATA]" at bounding box center [627, 335] width 162 height 90
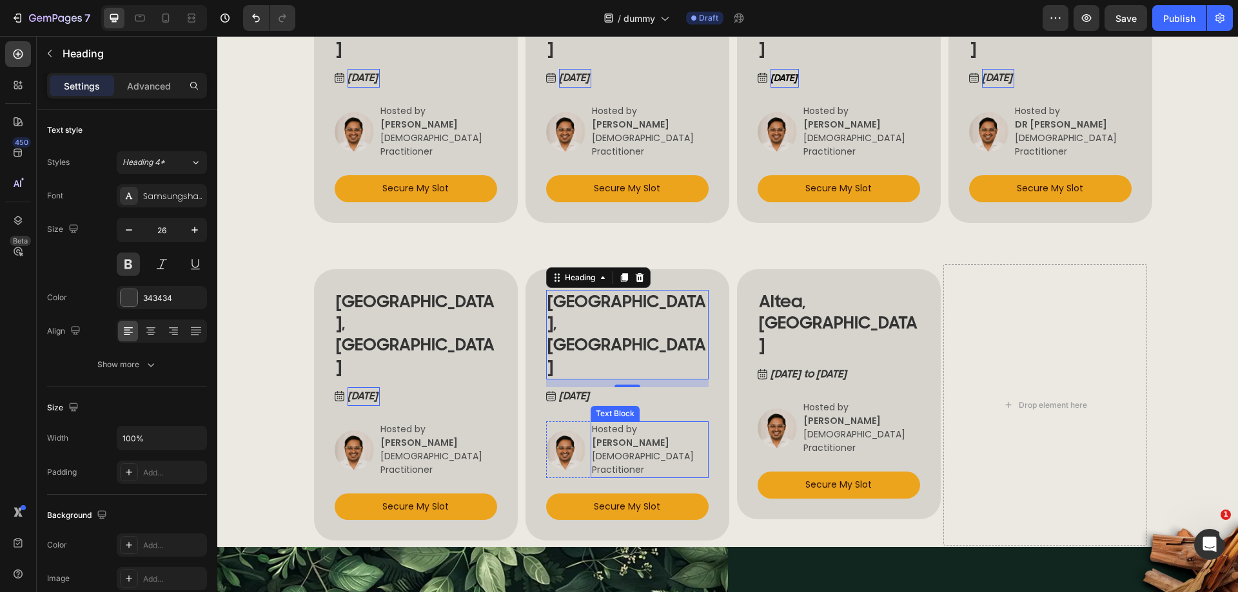
drag, startPoint x: 644, startPoint y: 313, endPoint x: 646, endPoint y: 322, distance: 8.6
click at [645, 423] on p "Hosted by" at bounding box center [649, 430] width 115 height 14
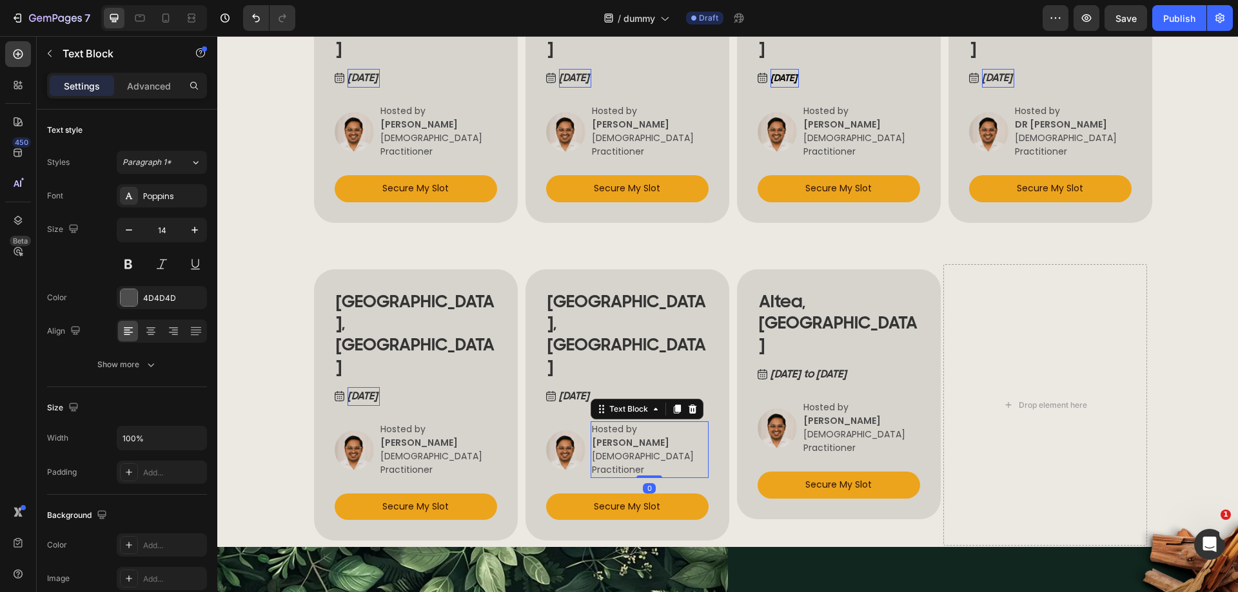
click at [643, 436] on strong "[PERSON_NAME]" at bounding box center [630, 442] width 77 height 13
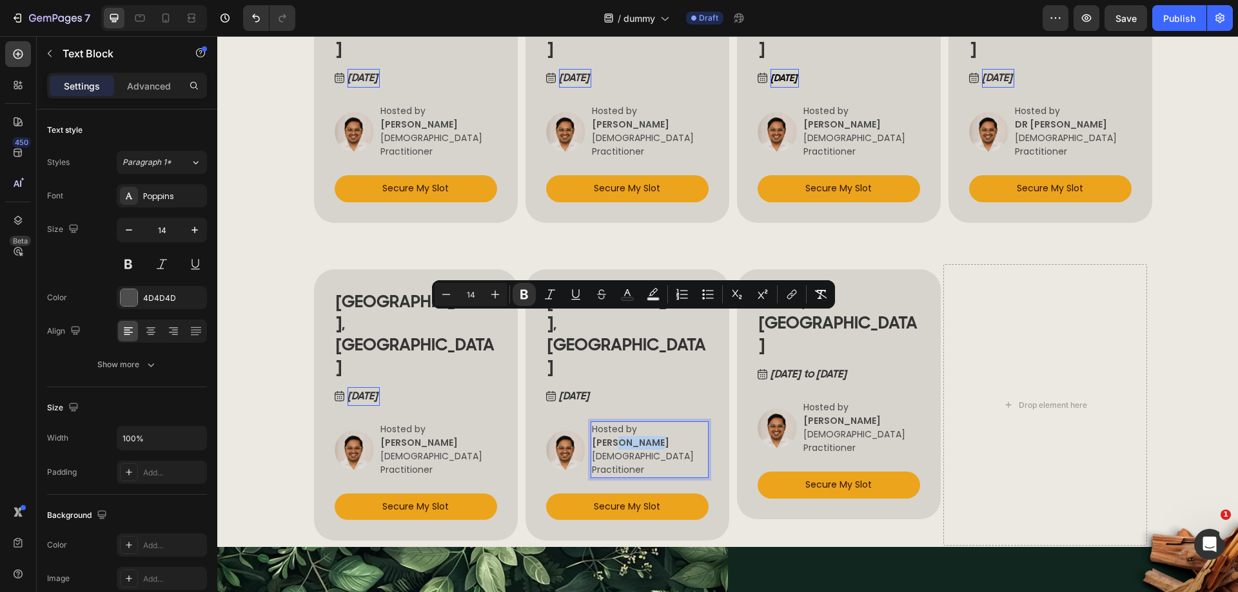
click at [643, 436] on strong "[PERSON_NAME]" at bounding box center [630, 442] width 77 height 13
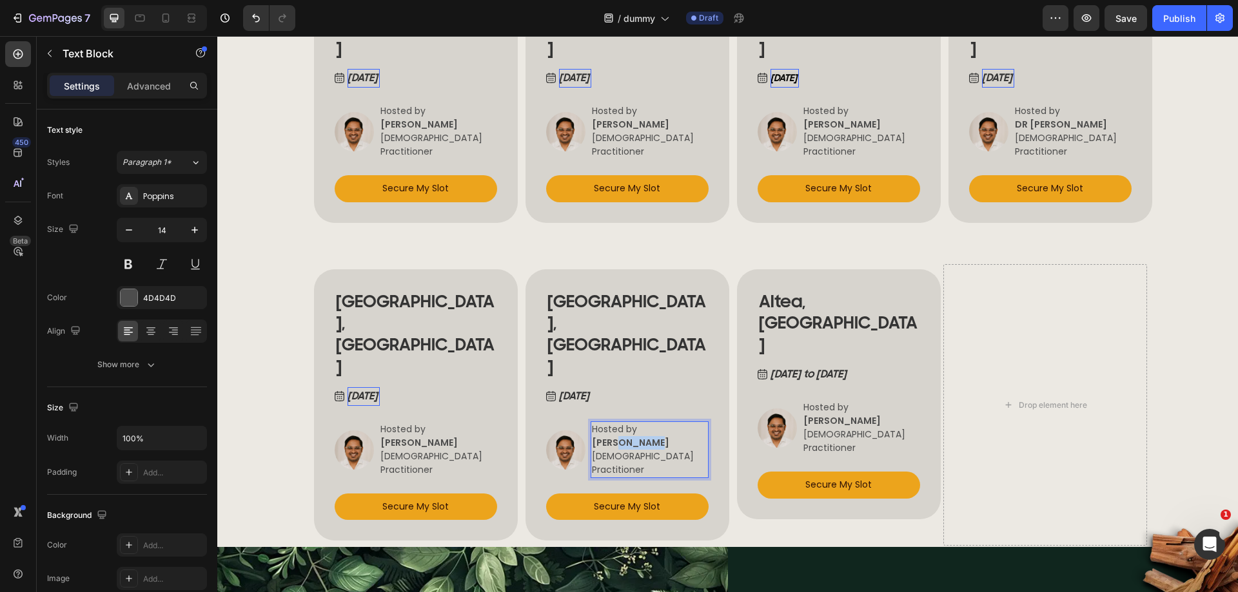
click at [643, 436] on strong "[PERSON_NAME]" at bounding box center [630, 442] width 77 height 13
click at [591, 387] on p "[DATE]" at bounding box center [575, 396] width 32 height 19
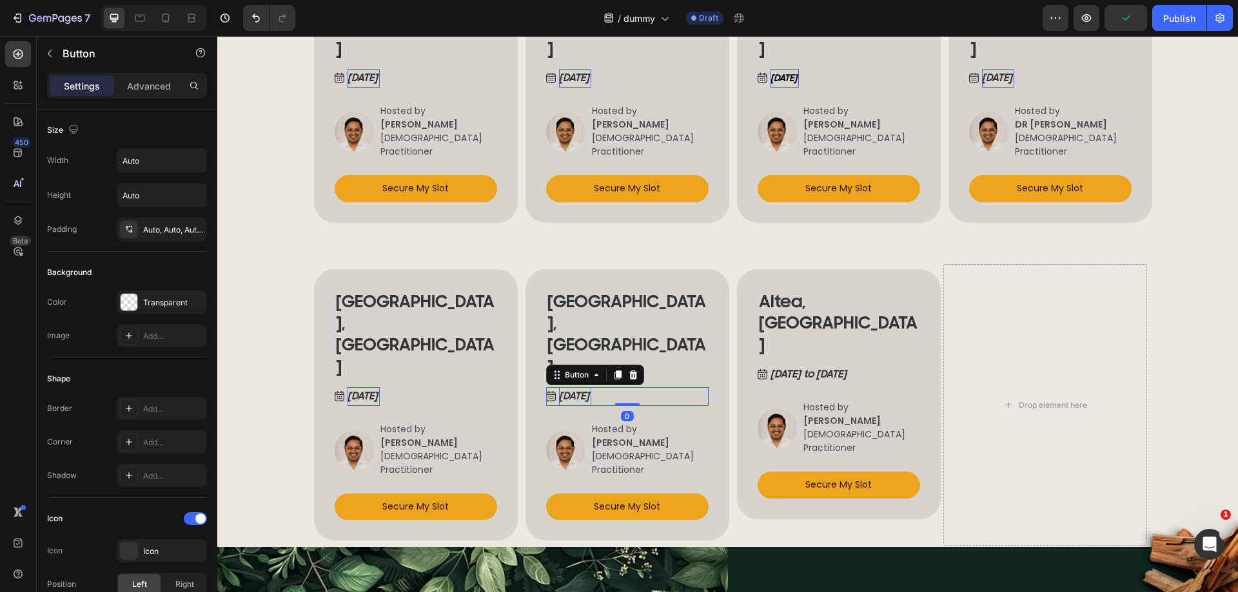
click at [589, 387] on p "[DATE]" at bounding box center [575, 396] width 32 height 19
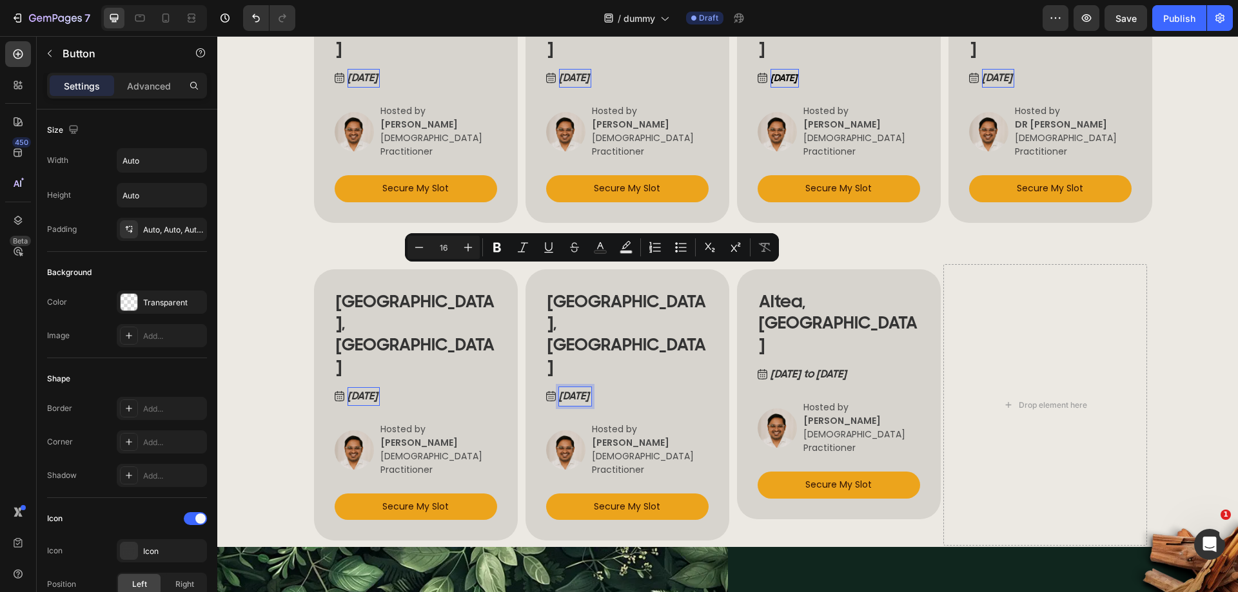
click at [591, 387] on p "[DATE]" at bounding box center [575, 396] width 32 height 19
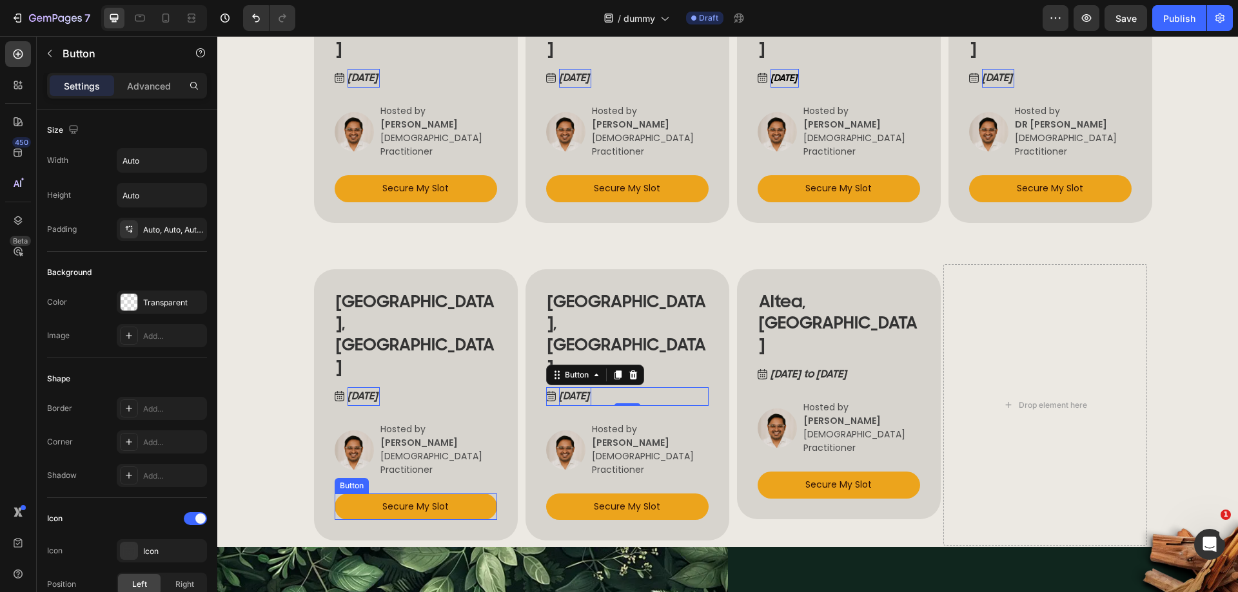
click at [346, 494] on link "Secure My Slot" at bounding box center [416, 507] width 162 height 26
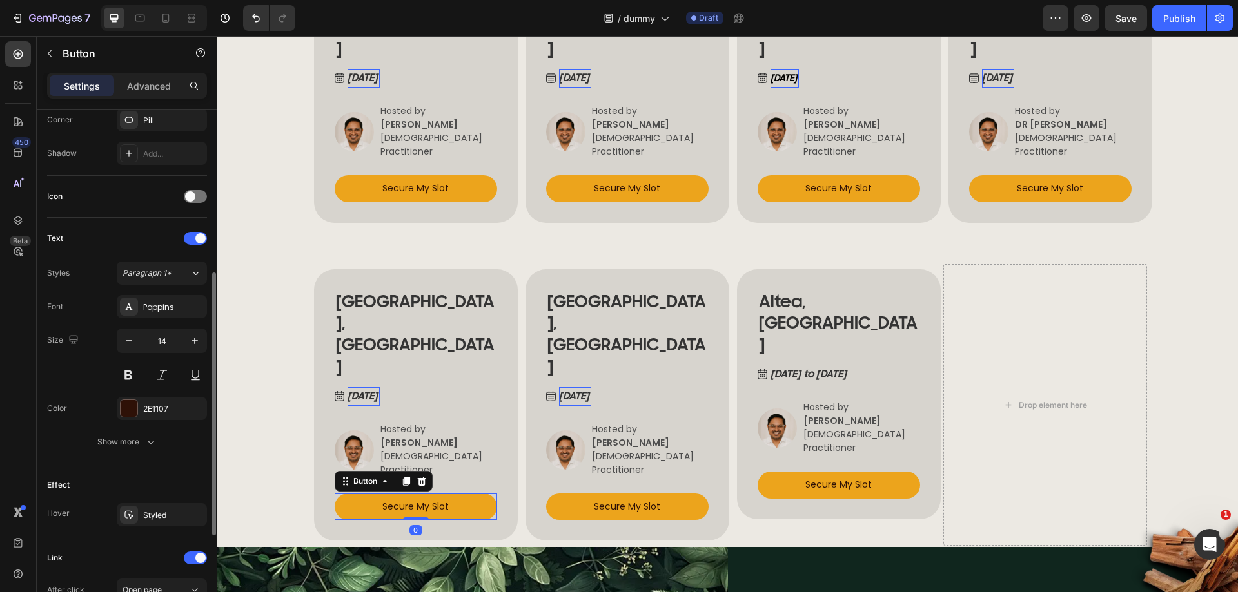
scroll to position [505, 0]
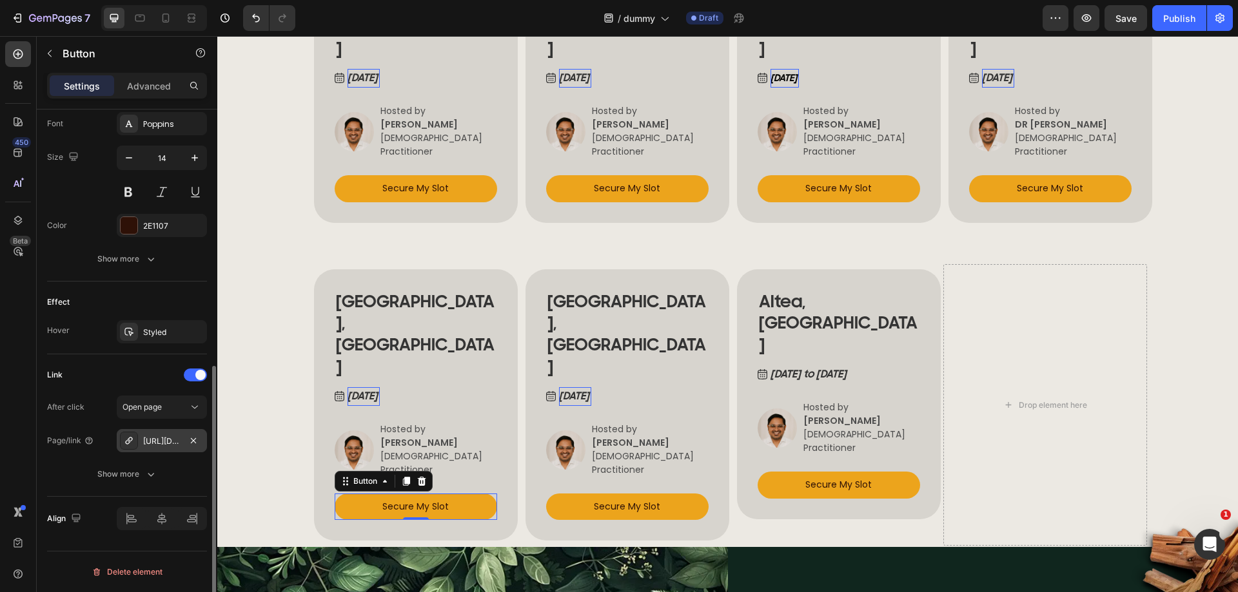
click at [159, 442] on div "https://hallinnoija.fi/svanati-ajanvaraus" at bounding box center [161, 442] width 37 height 12
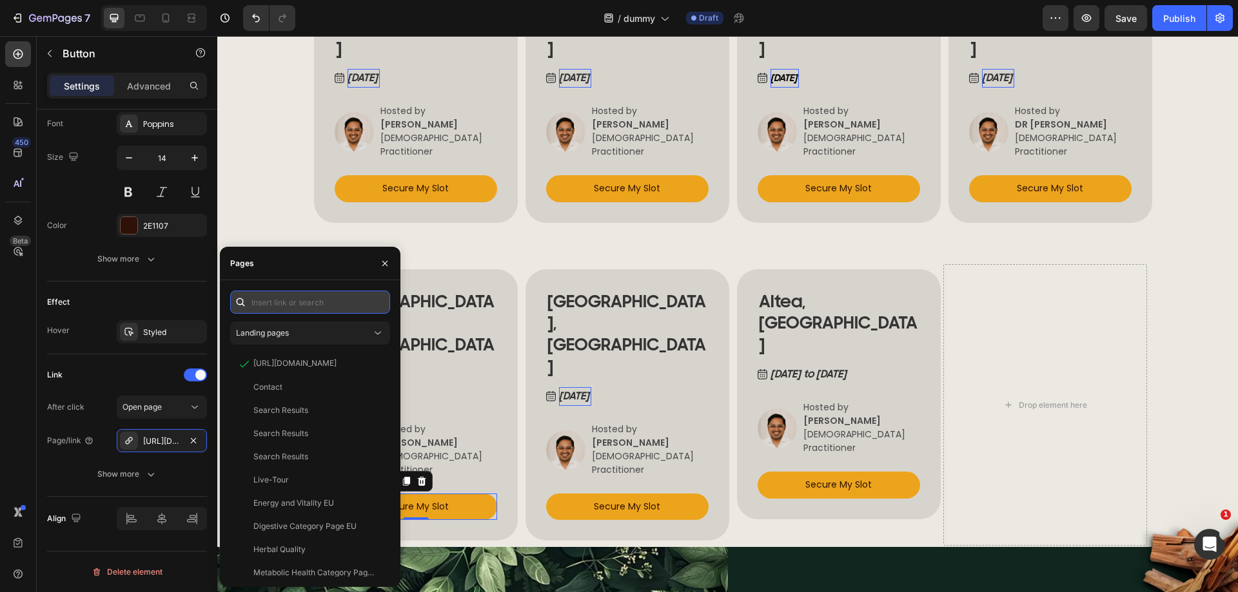
click at [326, 307] on input "text" at bounding box center [310, 302] width 160 height 23
paste input "https://born-to-shine.com/ayurveda-pulsdiagnose/"
type input "https://born-to-shine.com/ayurveda-pulsdiagnose/"
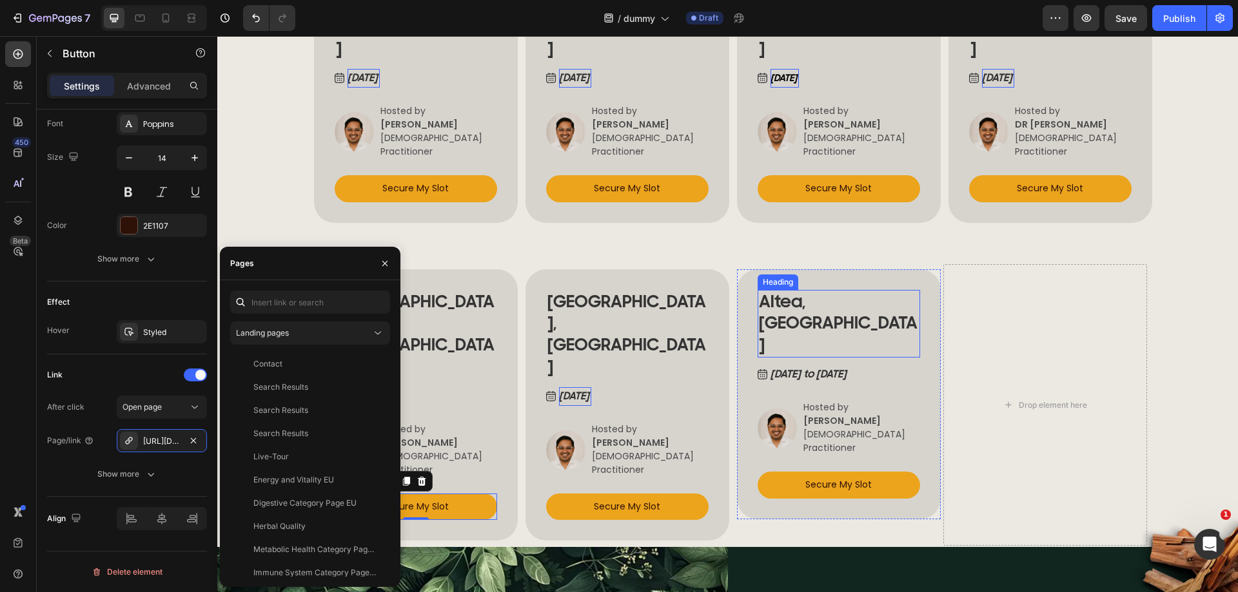
click at [830, 290] on h2 "Altea, [GEOGRAPHIC_DATA]" at bounding box center [839, 324] width 162 height 68
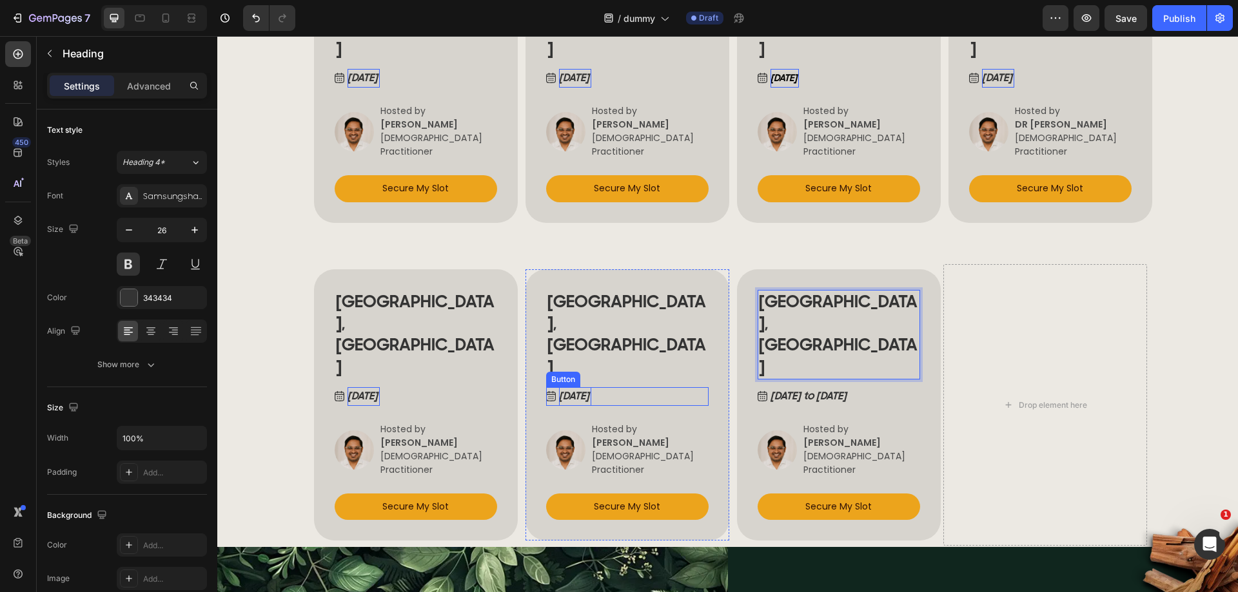
click at [591, 387] on p "Sep 21, 2025" at bounding box center [575, 396] width 32 height 19
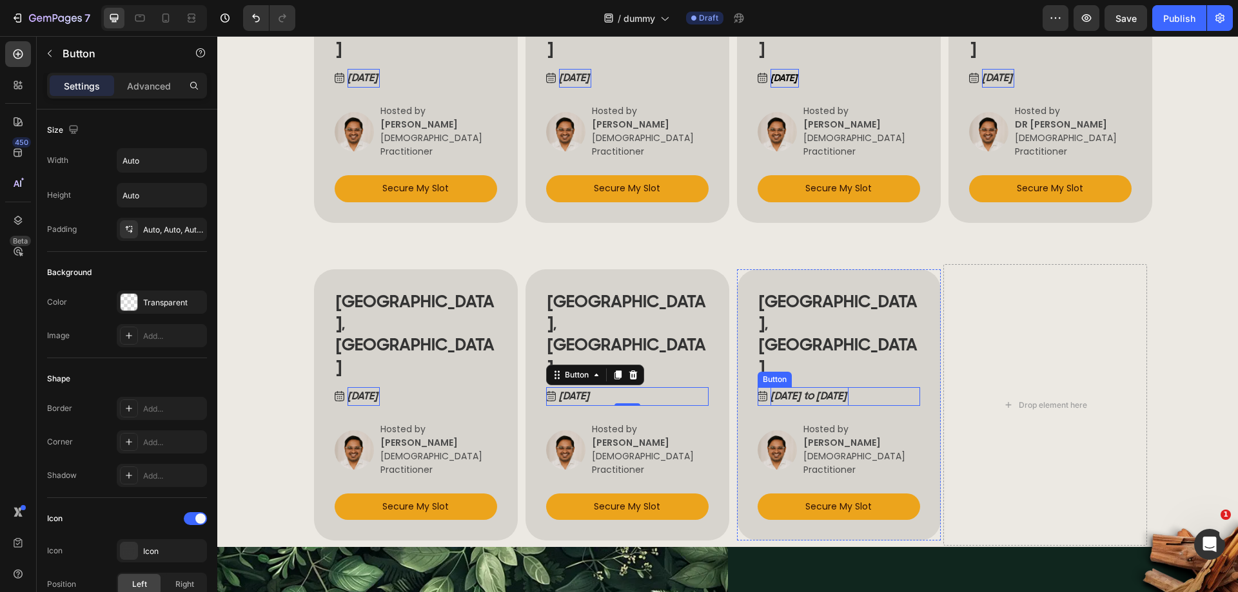
click at [795, 387] on p "[DATE] to [DATE]" at bounding box center [809, 396] width 78 height 19
click at [819, 387] on p "[DATE] to [DATE]" at bounding box center [809, 396] width 78 height 19
click at [758, 387] on button "Sep22, 2025" at bounding box center [780, 396] width 45 height 19
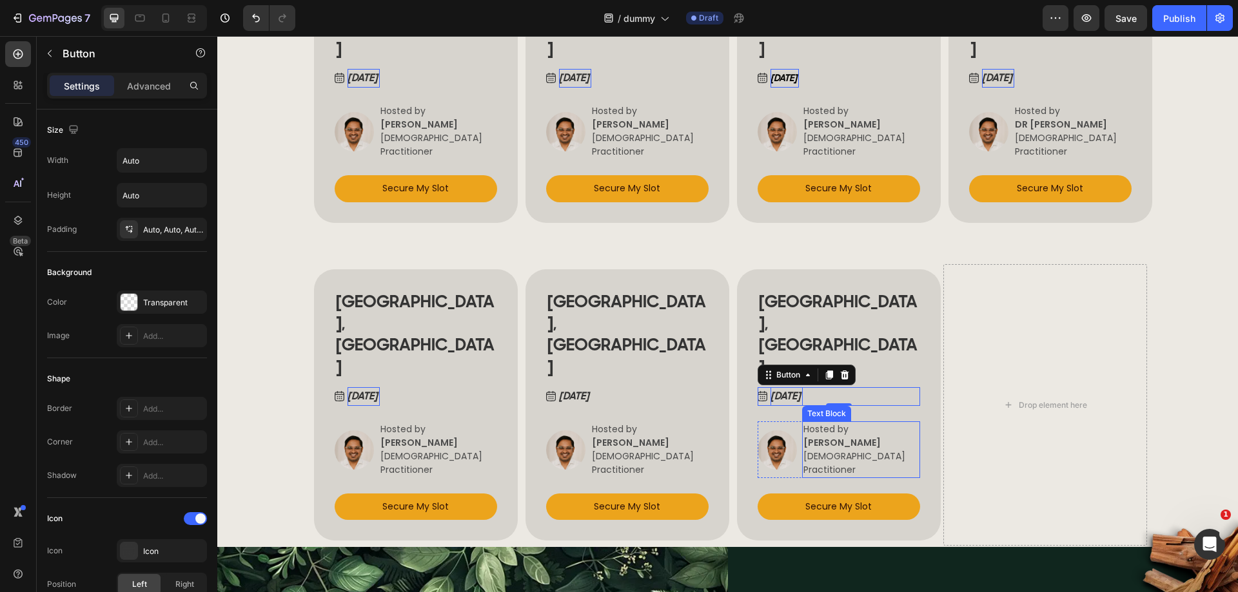
drag, startPoint x: 846, startPoint y: 317, endPoint x: 844, endPoint y: 324, distance: 8.0
click at [846, 436] on p "[PERSON_NAME]" at bounding box center [860, 443] width 115 height 14
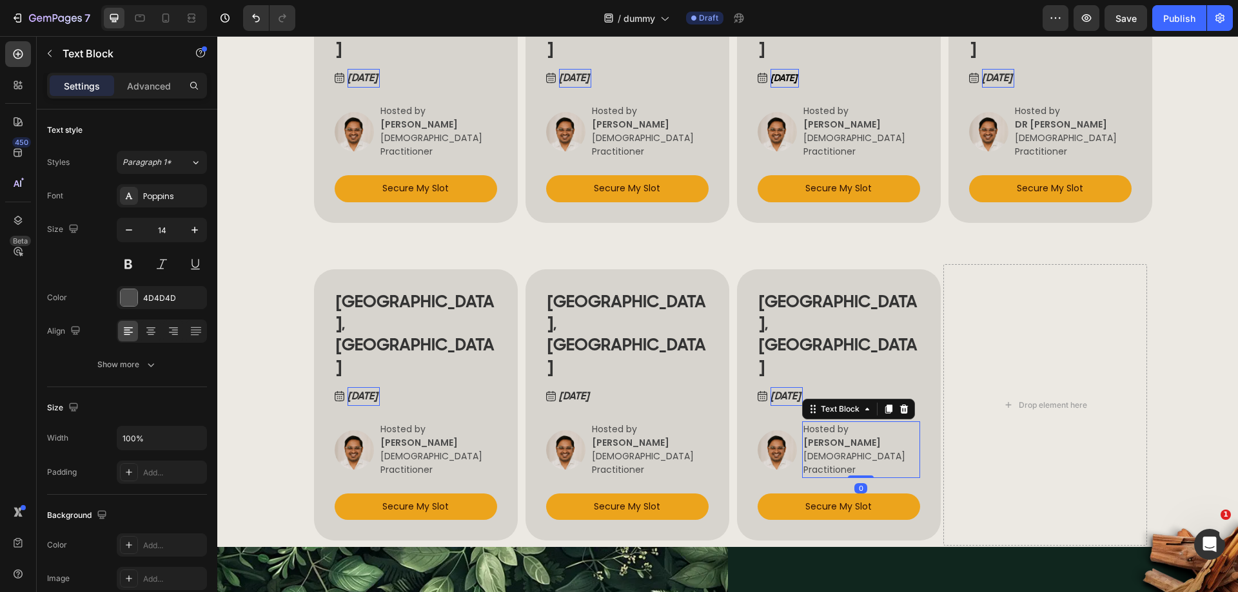
click at [837, 436] on strong "[PERSON_NAME]" at bounding box center [841, 442] width 77 height 13
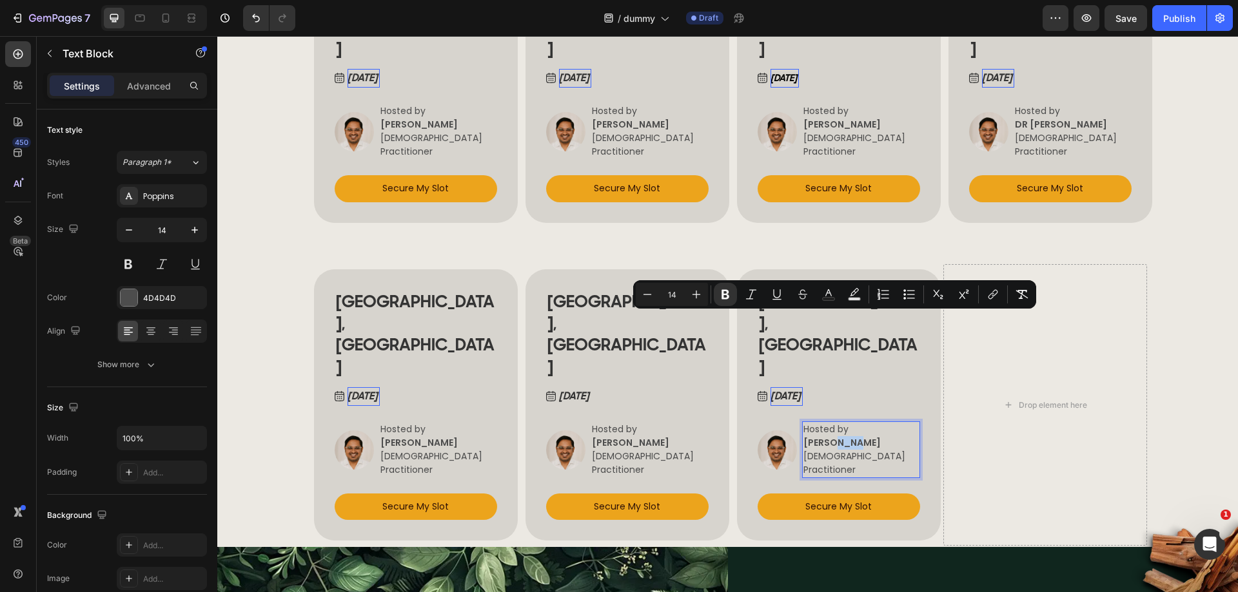
click at [837, 436] on strong "[PERSON_NAME]" at bounding box center [841, 442] width 77 height 13
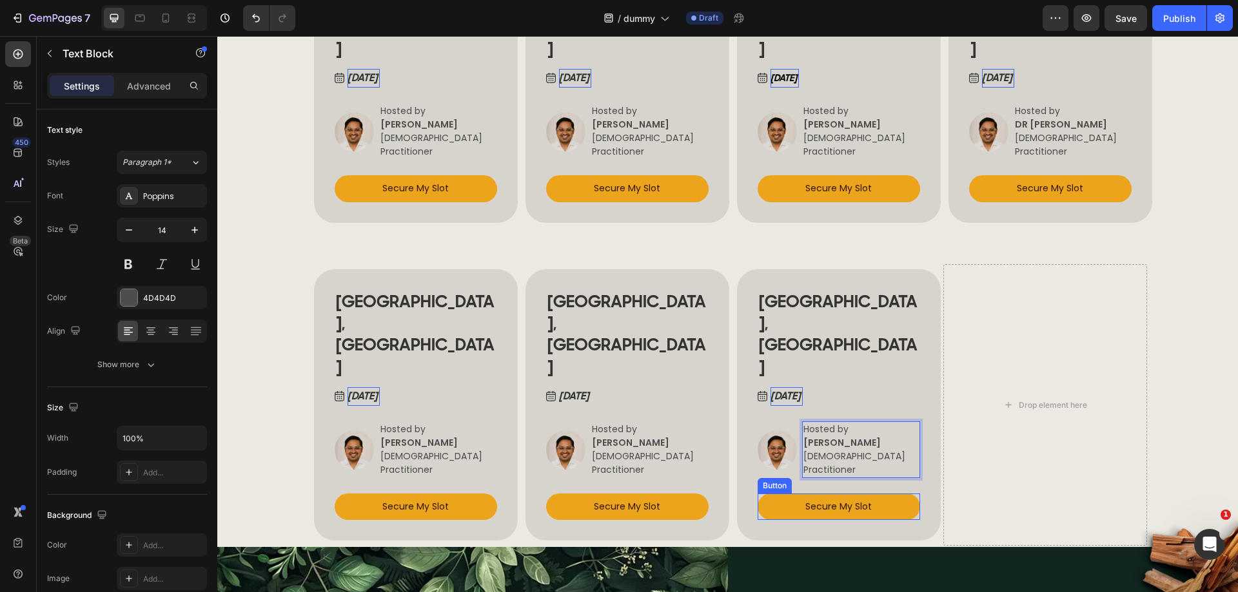
click at [765, 494] on link "Secure My Slot" at bounding box center [839, 507] width 162 height 26
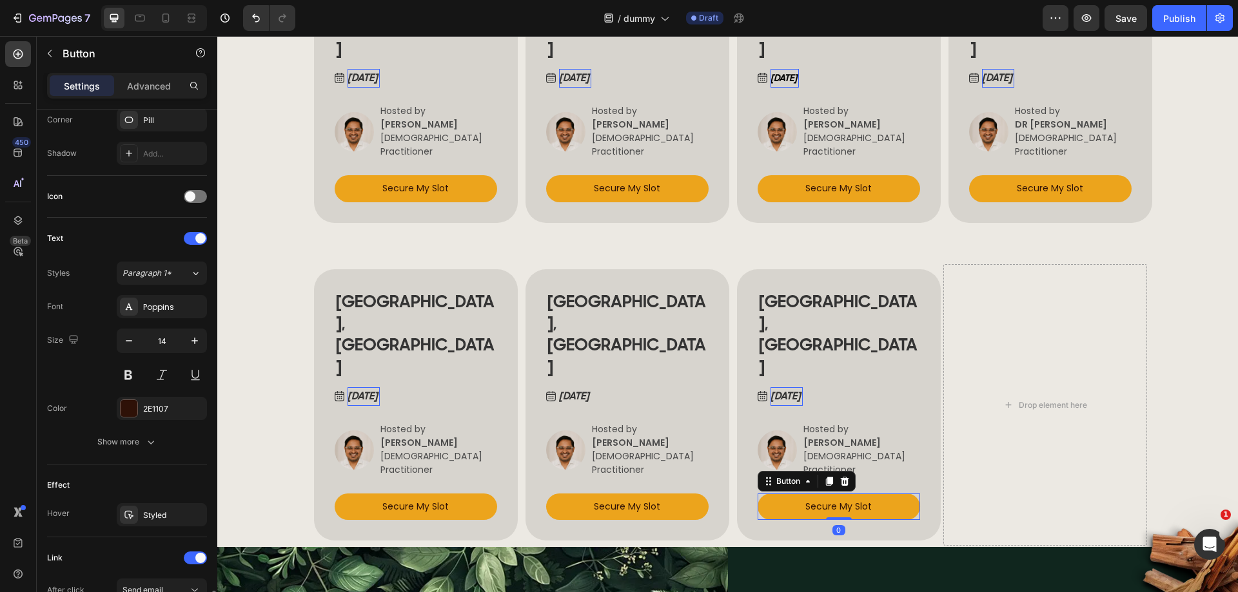
scroll to position [539, 0]
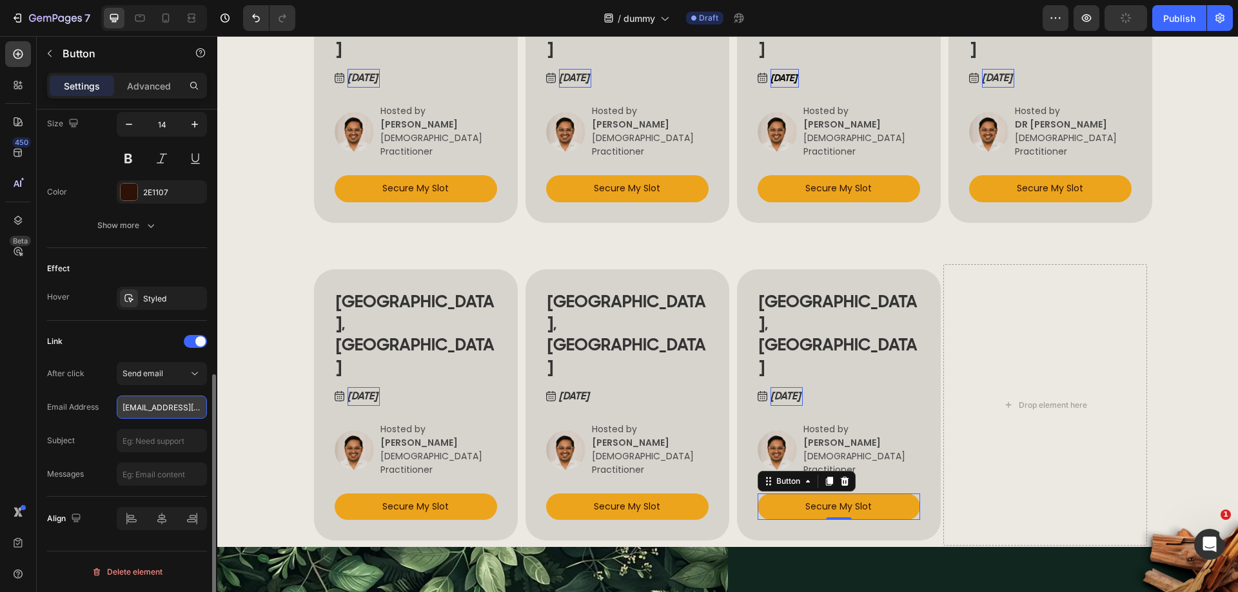
click at [159, 406] on input "ayursana7@gmail.com" at bounding box center [162, 407] width 90 height 23
click at [159, 377] on span "Send email" at bounding box center [142, 374] width 41 height 10
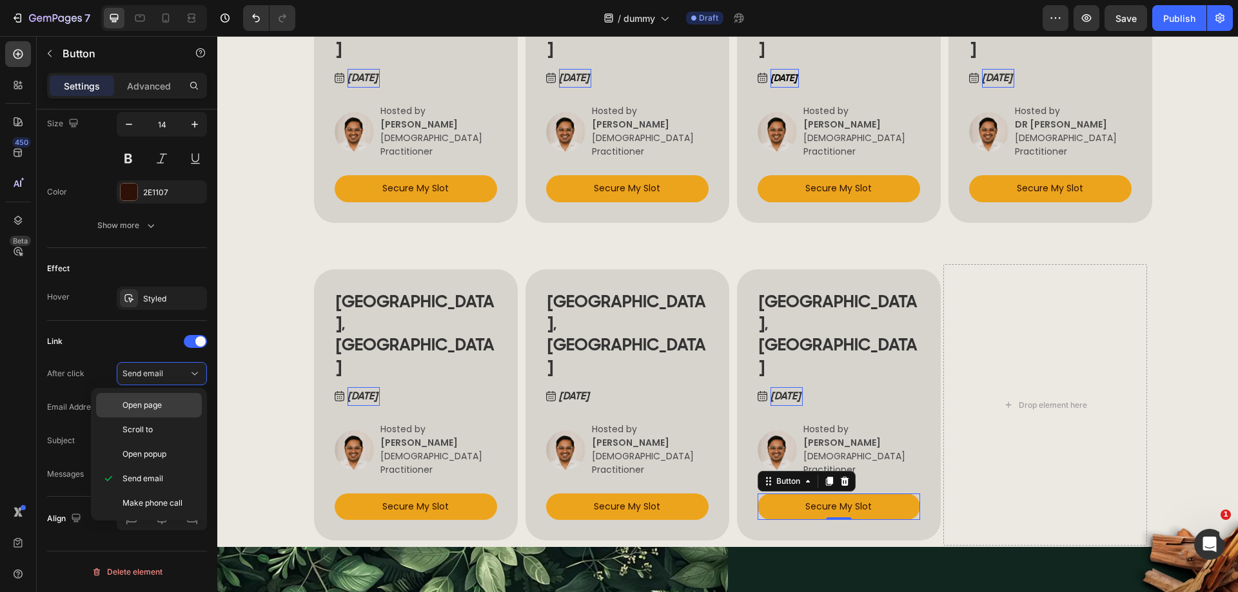
click at [158, 403] on span "Open page" at bounding box center [141, 406] width 39 height 12
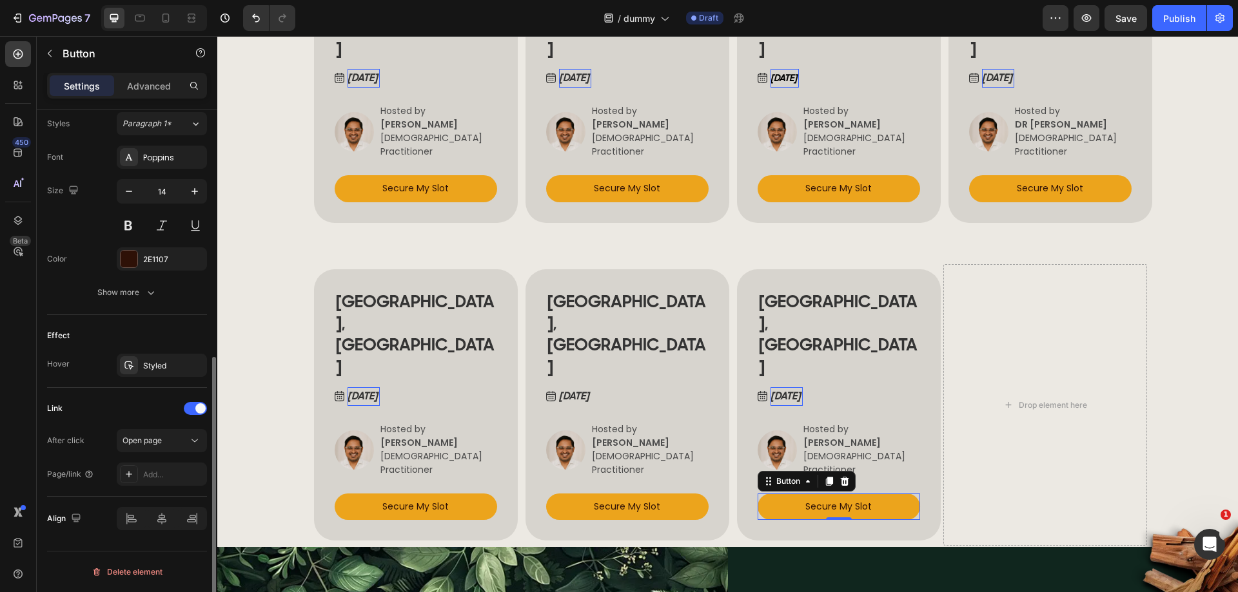
scroll to position [472, 0]
click at [153, 474] on div "Add..." at bounding box center [173, 475] width 61 height 12
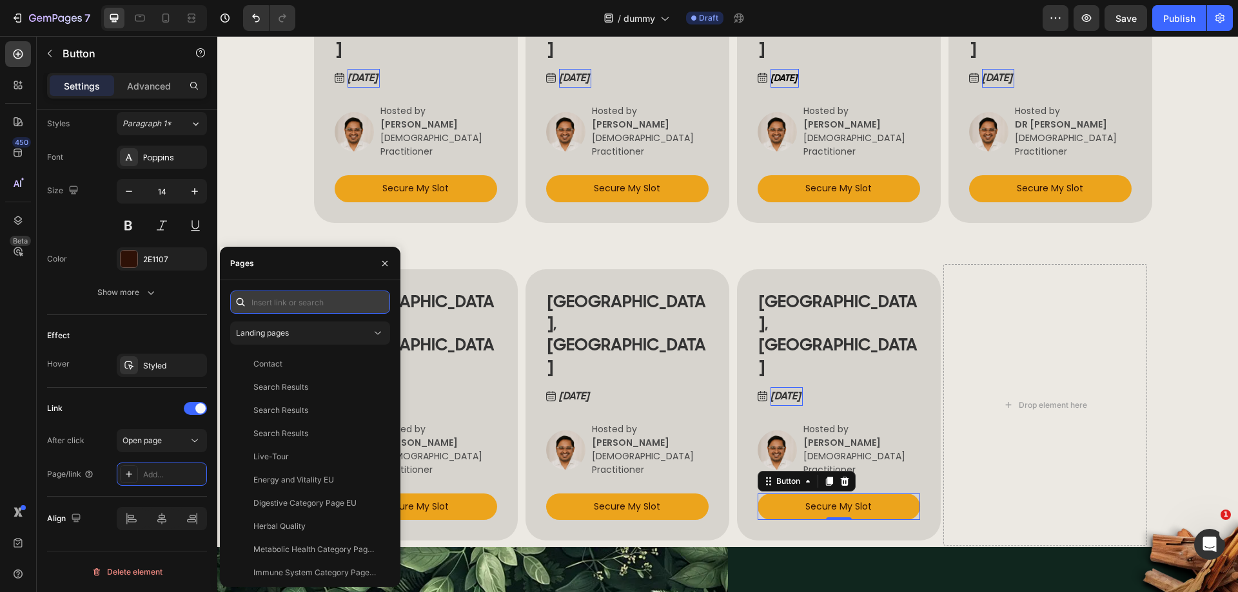
click at [289, 309] on input "text" at bounding box center [310, 302] width 160 height 23
paste input "https://born-to-shine.com/ayurveda-pulsdiagnose/"
type input "https://born-to-shine.com/ayurveda-pulsdiagnose/"
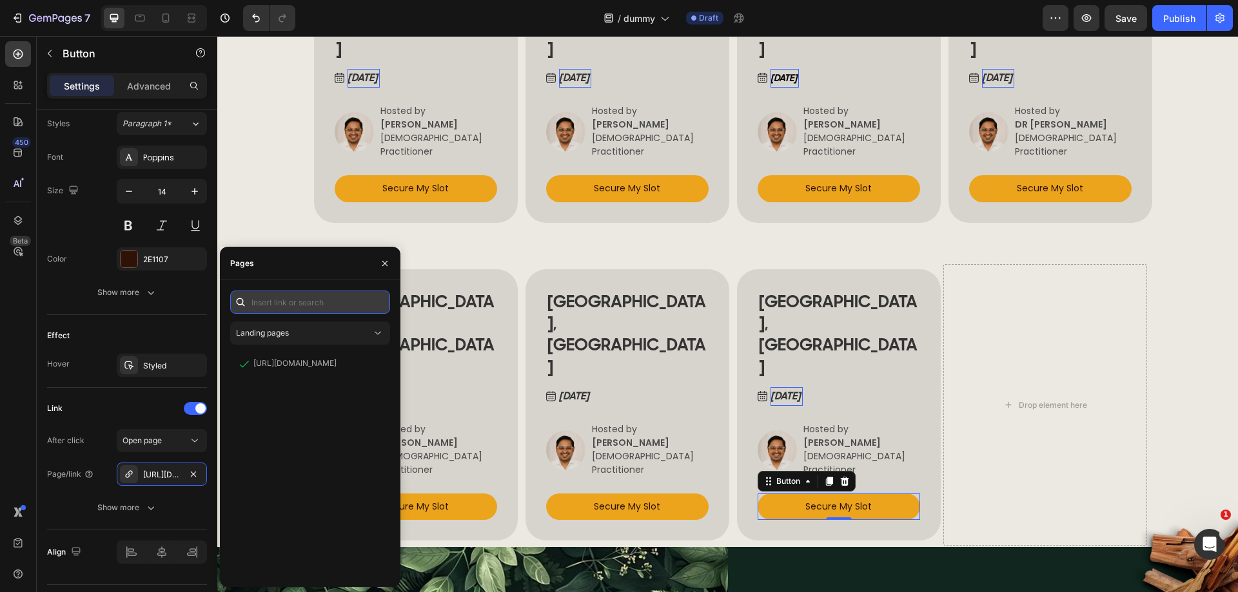
scroll to position [0, 0]
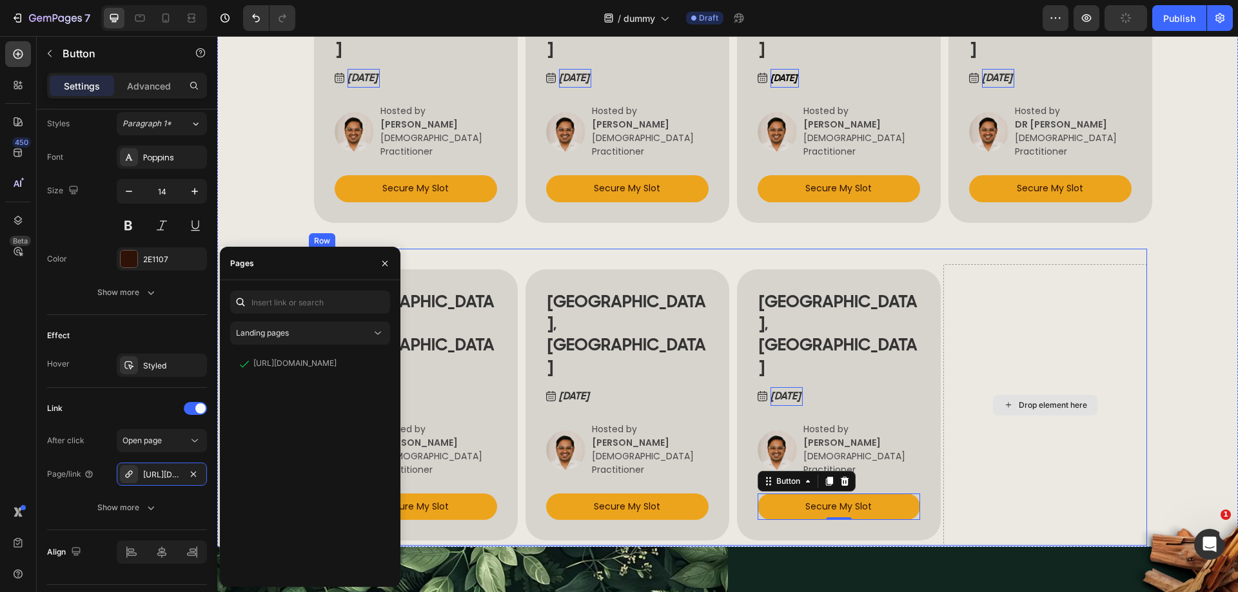
click at [1031, 264] on div "Drop element here" at bounding box center [1045, 405] width 204 height 282
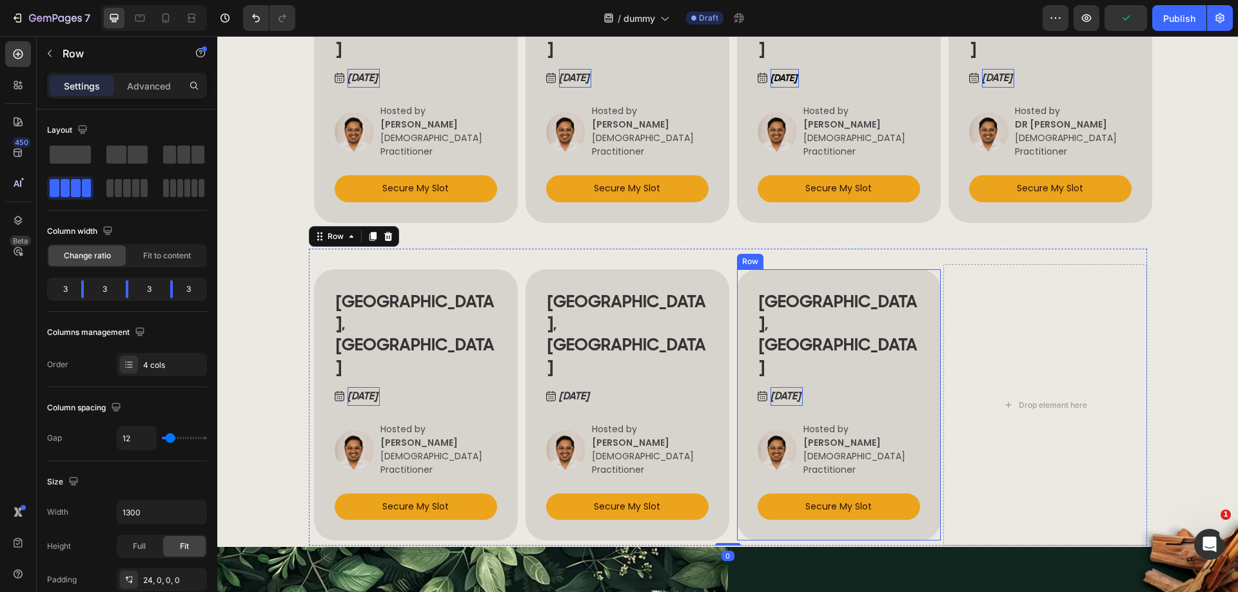
click at [890, 269] on div "VIENNA, AUSTRIA Heading Sep 22, 2025 Button Image Hosted by VERENA BERNHARD Ayu…" at bounding box center [839, 405] width 204 height 272
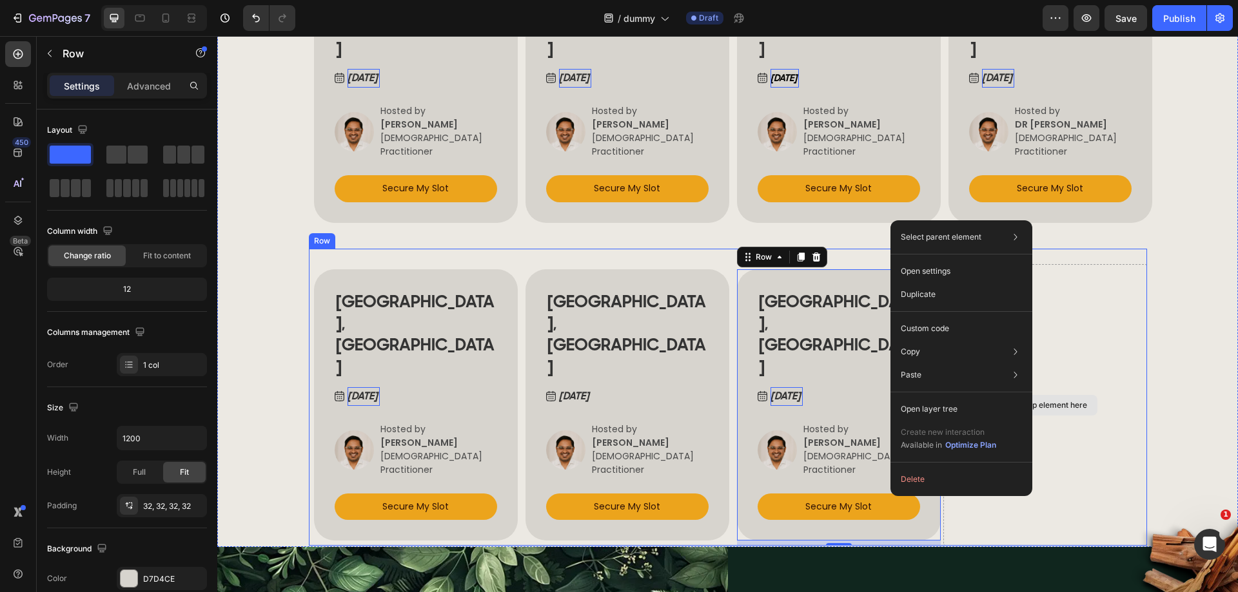
click at [1106, 268] on div "Drop element here" at bounding box center [1045, 405] width 204 height 282
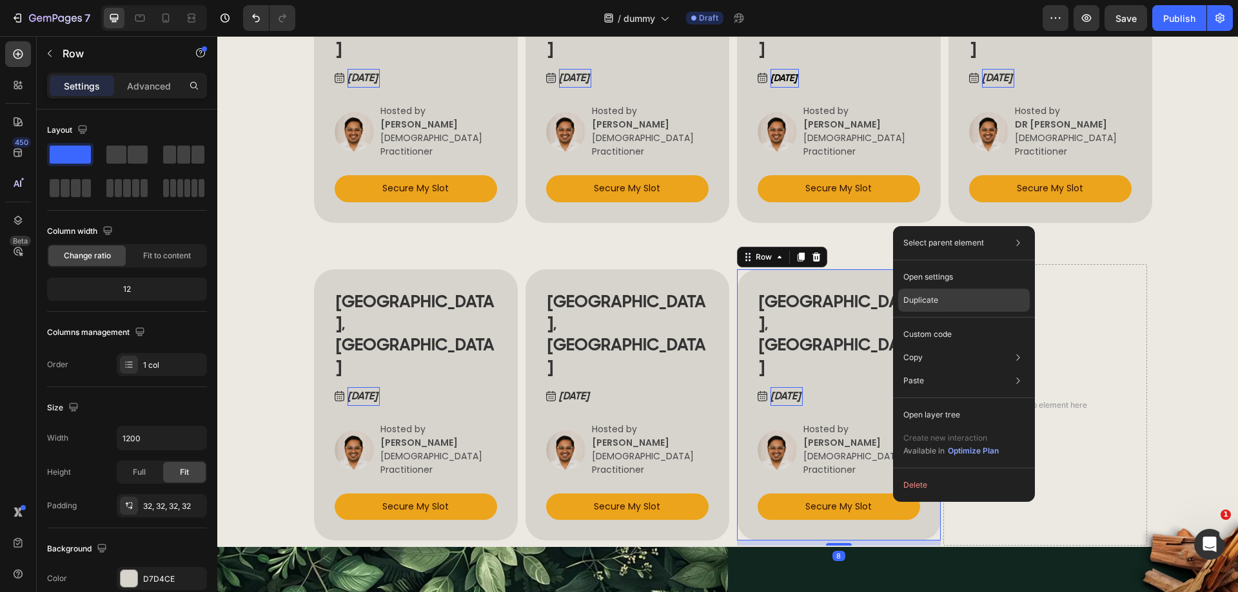
click at [928, 298] on p "Duplicate" at bounding box center [920, 301] width 35 height 12
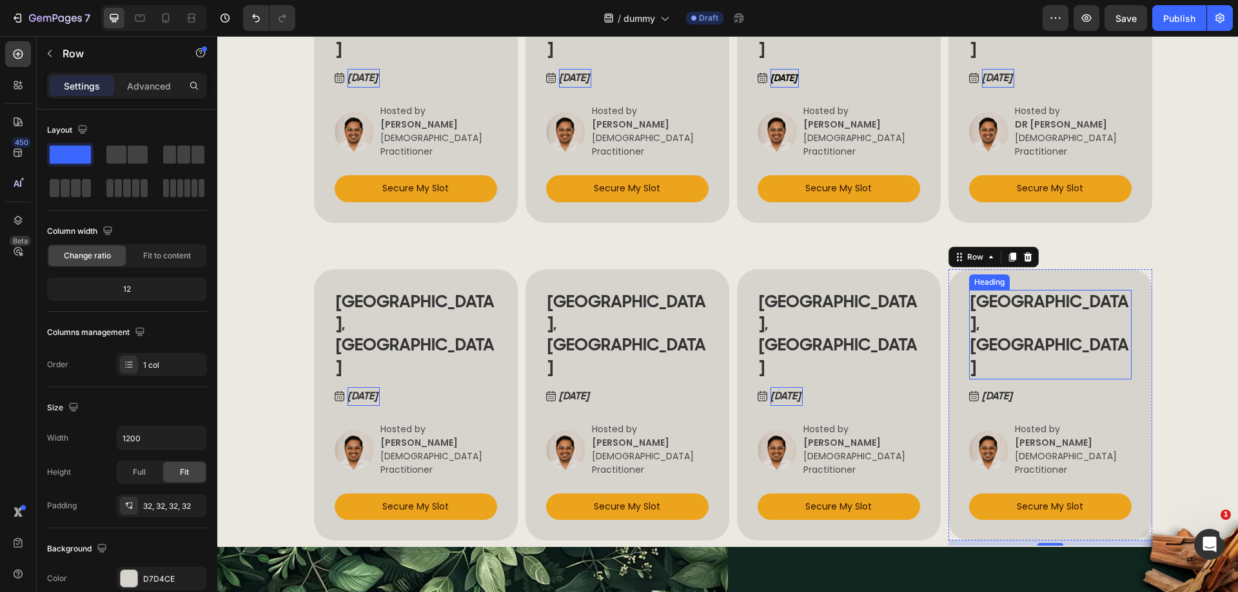
click at [1038, 290] on h2 "VIENNA, AUSTRIA" at bounding box center [1050, 335] width 162 height 90
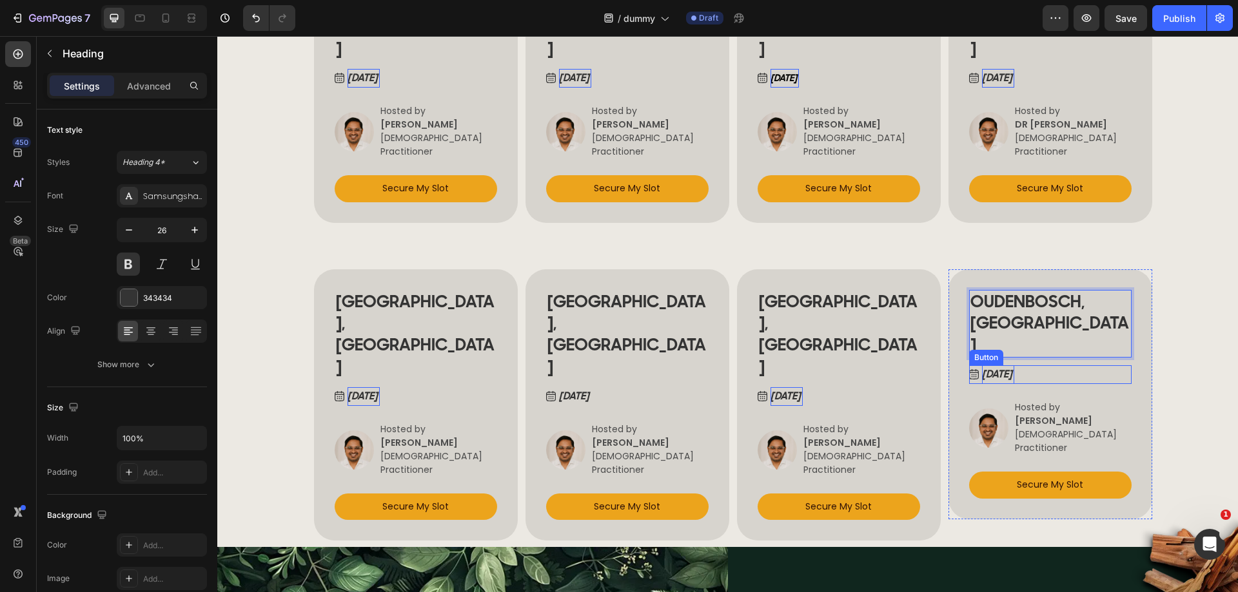
click at [1010, 366] on p "Sep 22, 2025" at bounding box center [998, 375] width 32 height 19
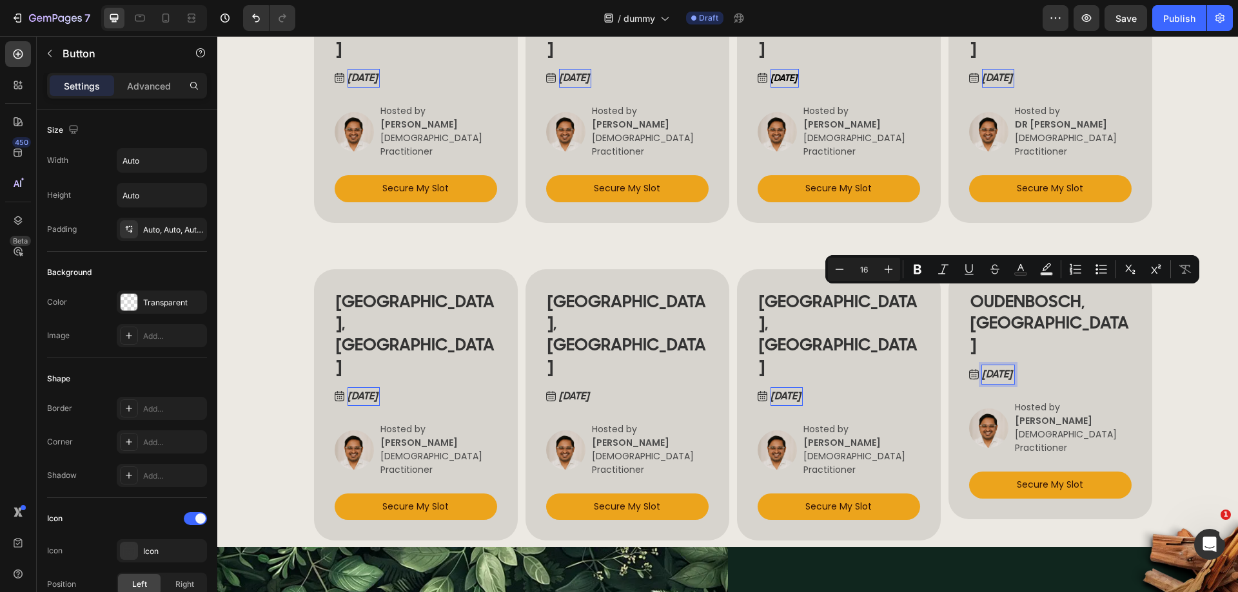
click at [1010, 366] on p "Sep 22, 2025" at bounding box center [998, 375] width 32 height 19
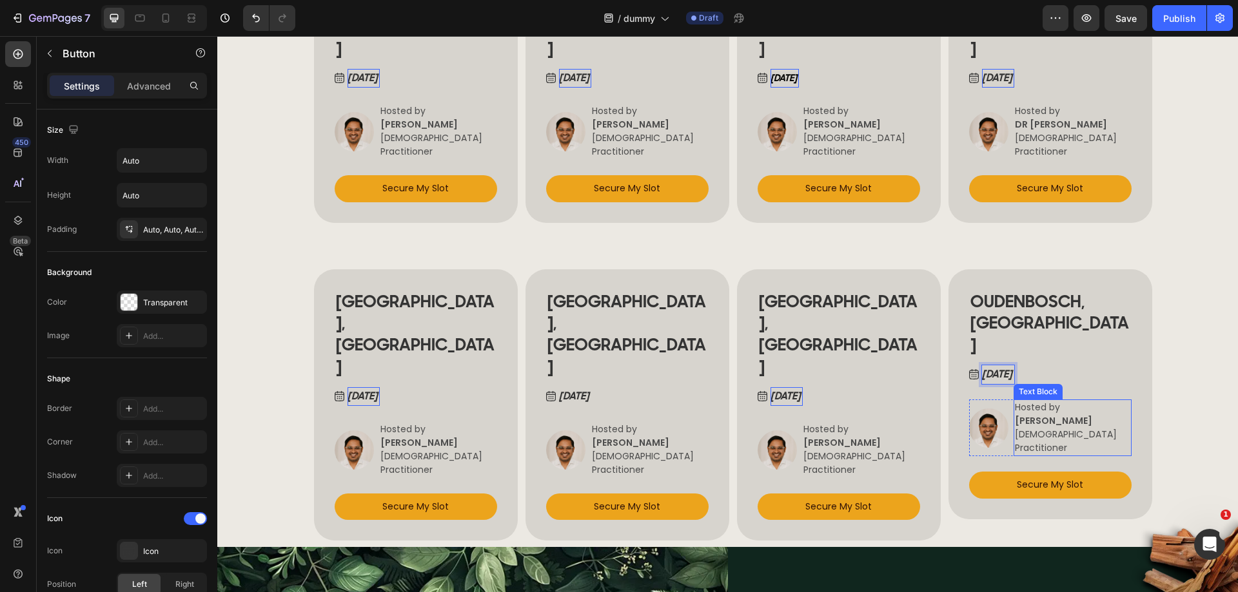
click at [1032, 415] on strong "[PERSON_NAME]" at bounding box center [1053, 421] width 77 height 13
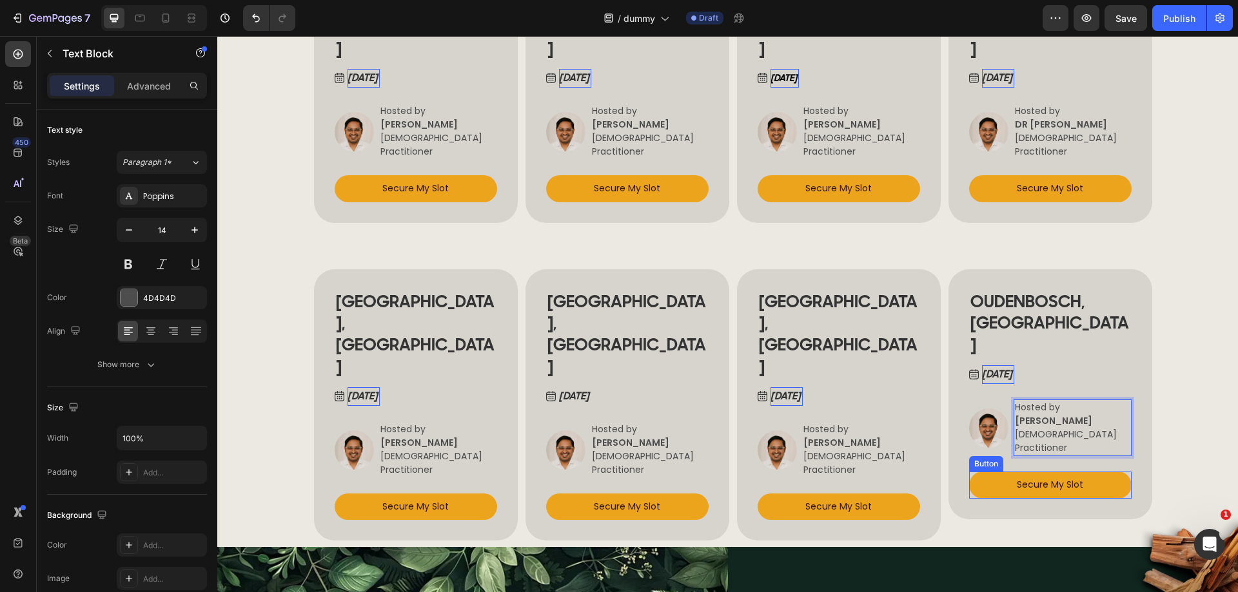
click at [985, 472] on link "Secure My Slot" at bounding box center [1050, 485] width 162 height 26
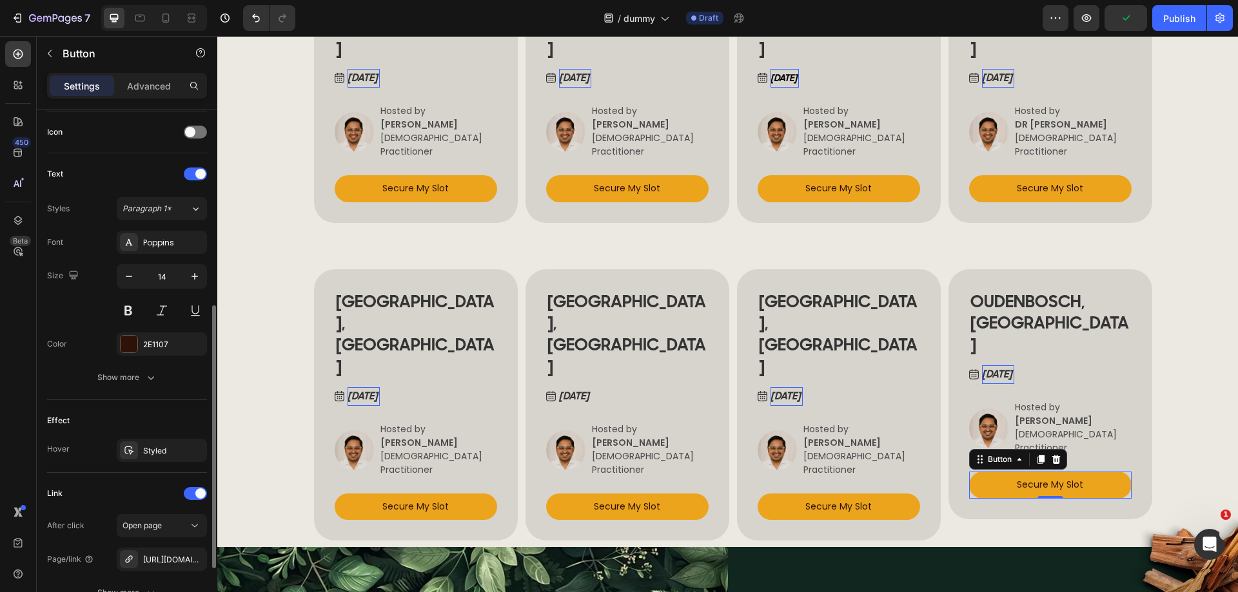
scroll to position [505, 0]
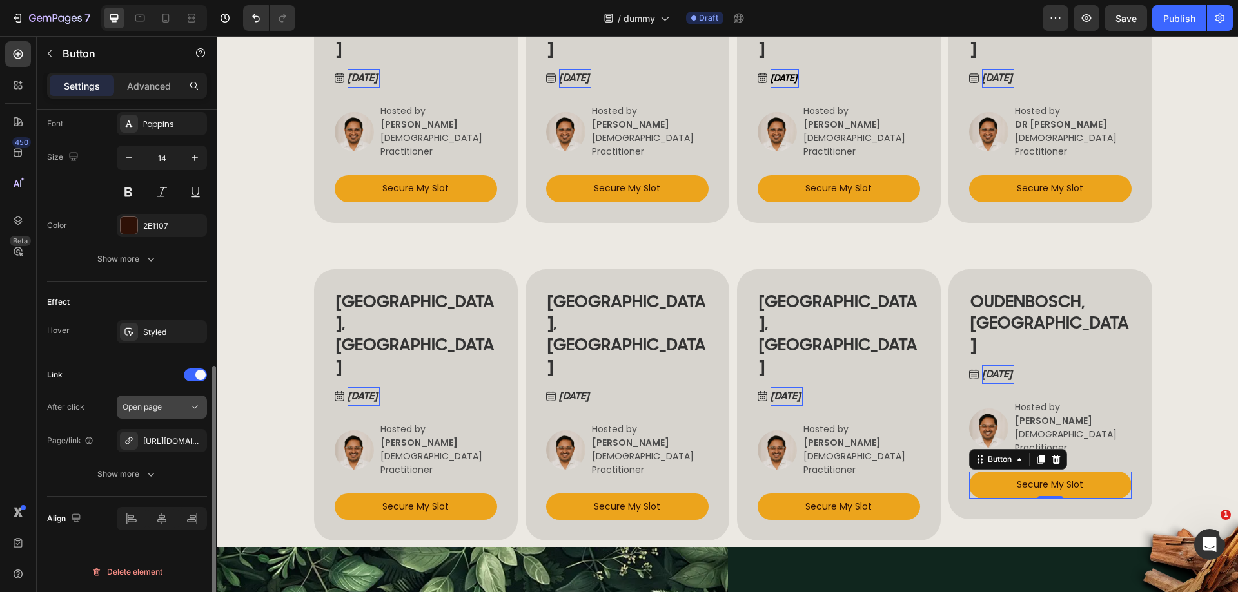
click at [165, 409] on div "Open page" at bounding box center [155, 408] width 66 height 12
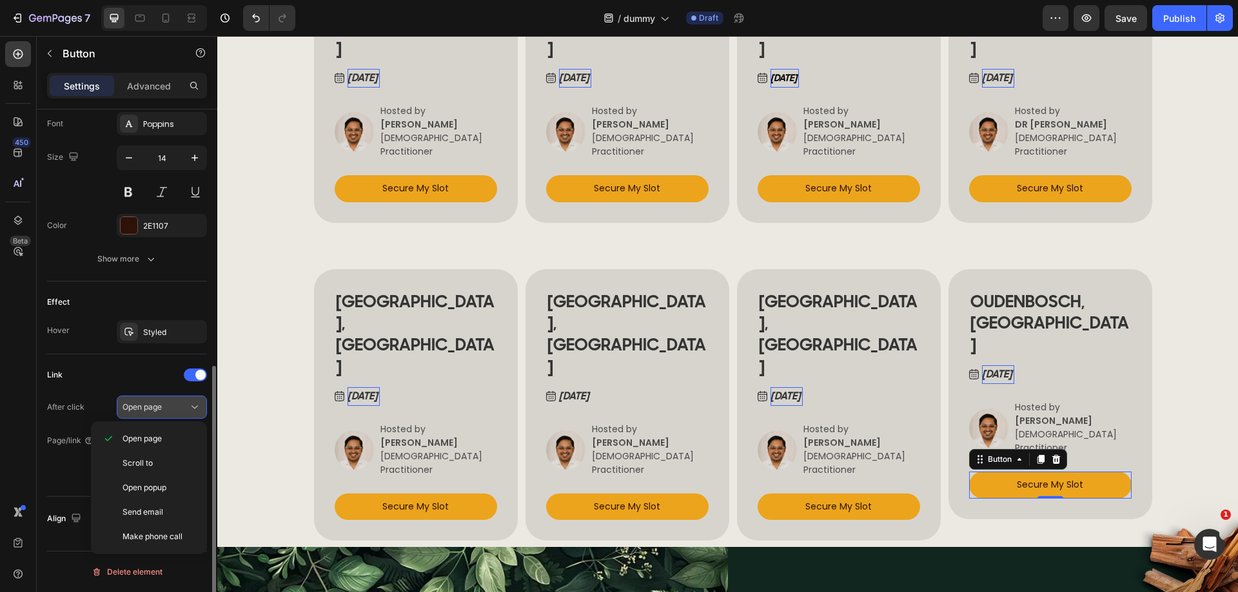
click at [166, 409] on div "Open page" at bounding box center [155, 408] width 66 height 12
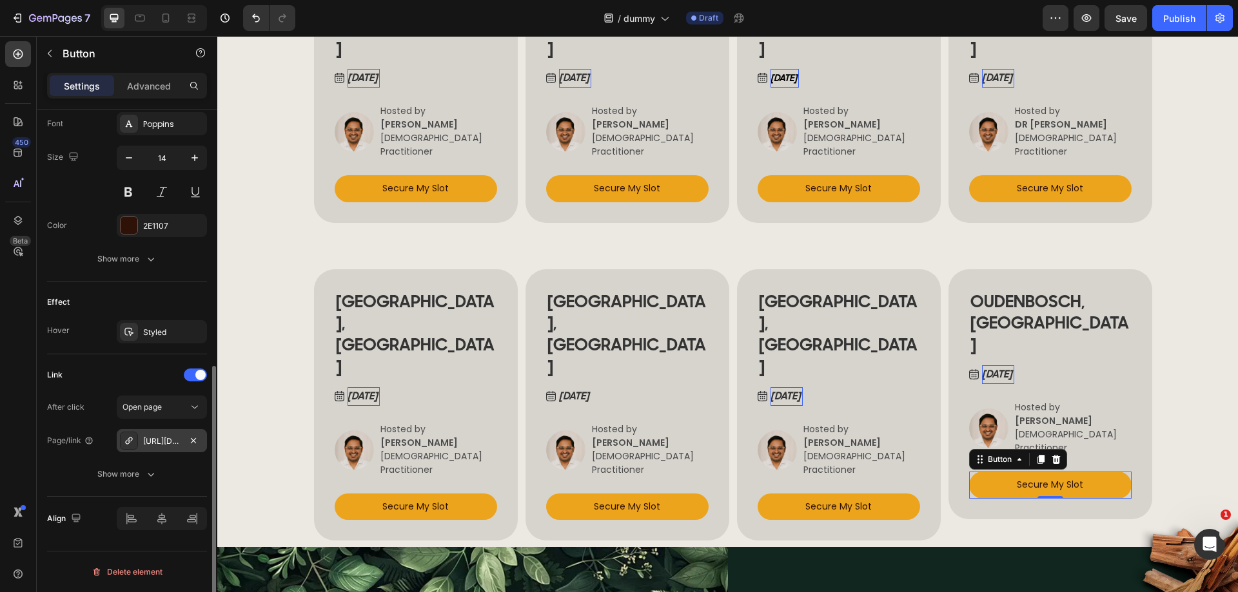
click at [167, 436] on div "https://born-to-shine.com/ayurveda-pulsdiagnose/" at bounding box center [161, 442] width 37 height 12
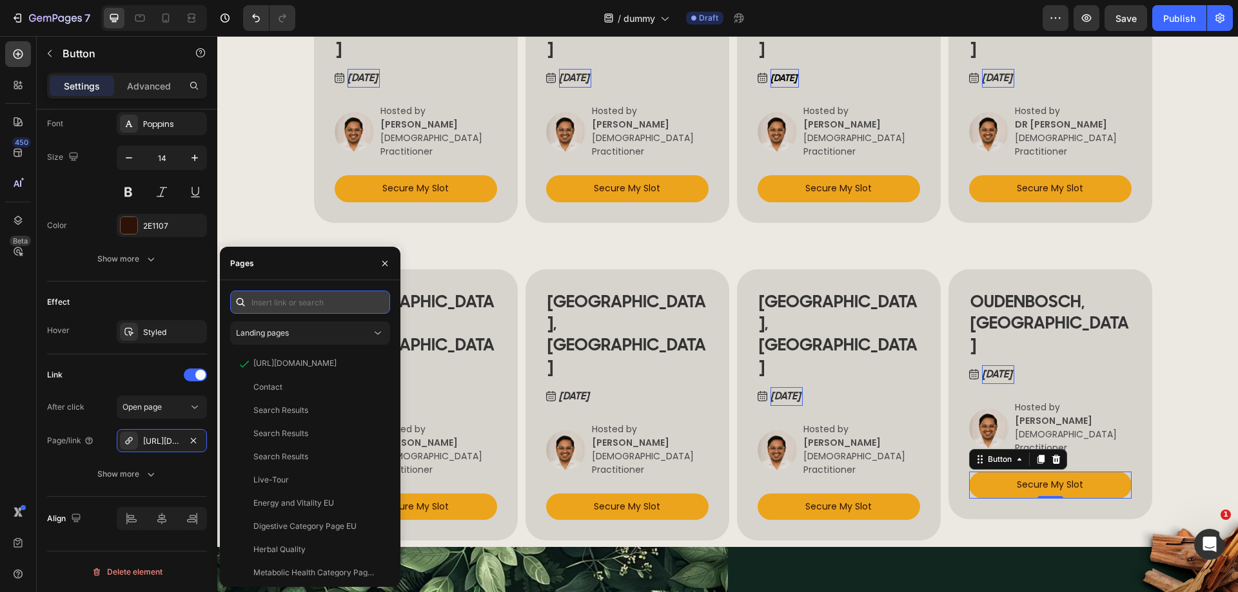
click at [308, 304] on input "text" at bounding box center [310, 302] width 160 height 23
paste input "https://form.jotform.com/250123912636350"
type input "https://form.jotform.com/250123912636350"
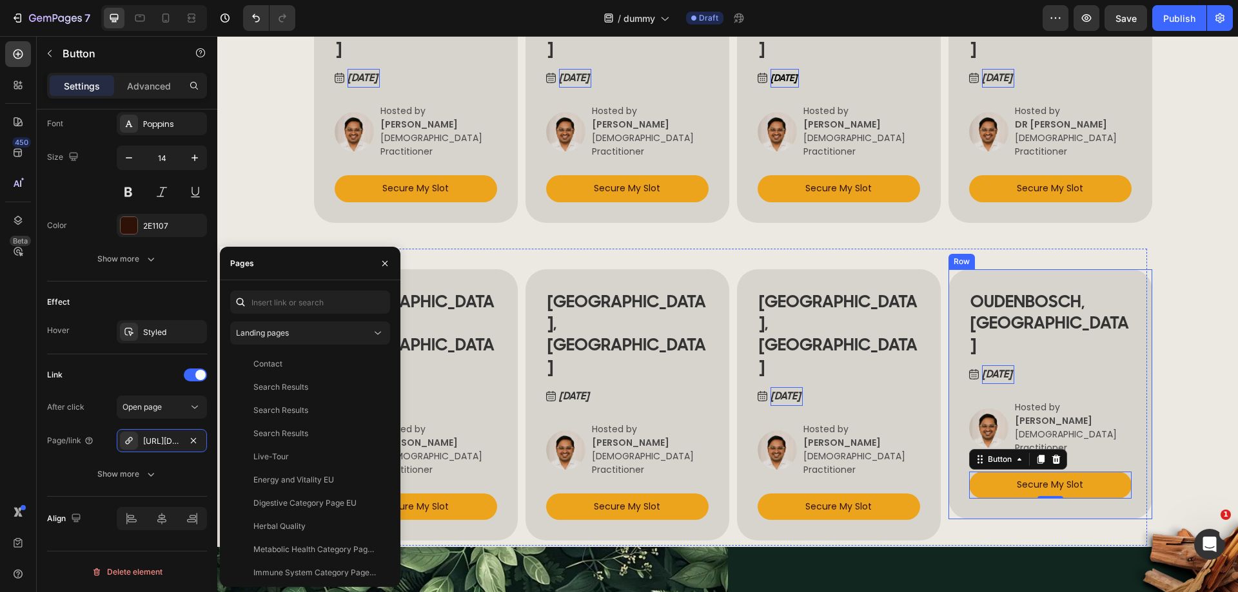
click at [1124, 269] on div "OUDENBOSCH, NETHERLANDS Heading Sep 23, 2025 Button Image Hosted by JAN VAN DER…" at bounding box center [1050, 394] width 204 height 250
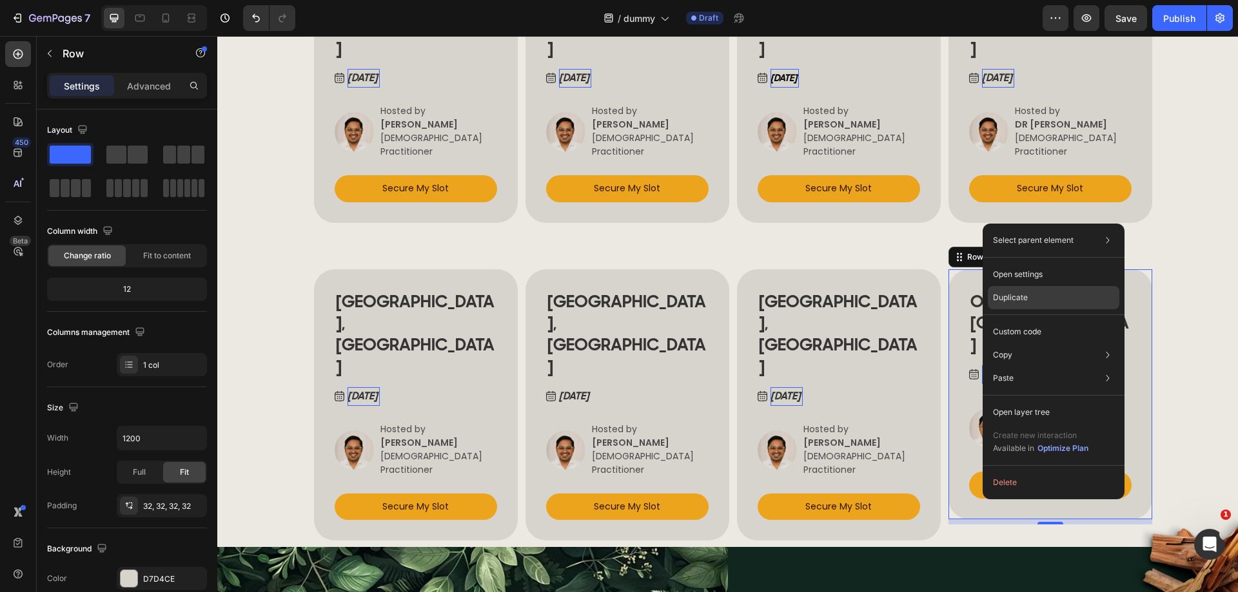
drag, startPoint x: 1014, startPoint y: 295, endPoint x: 767, endPoint y: 318, distance: 248.6
click at [1014, 295] on p "Duplicate" at bounding box center [1010, 298] width 35 height 12
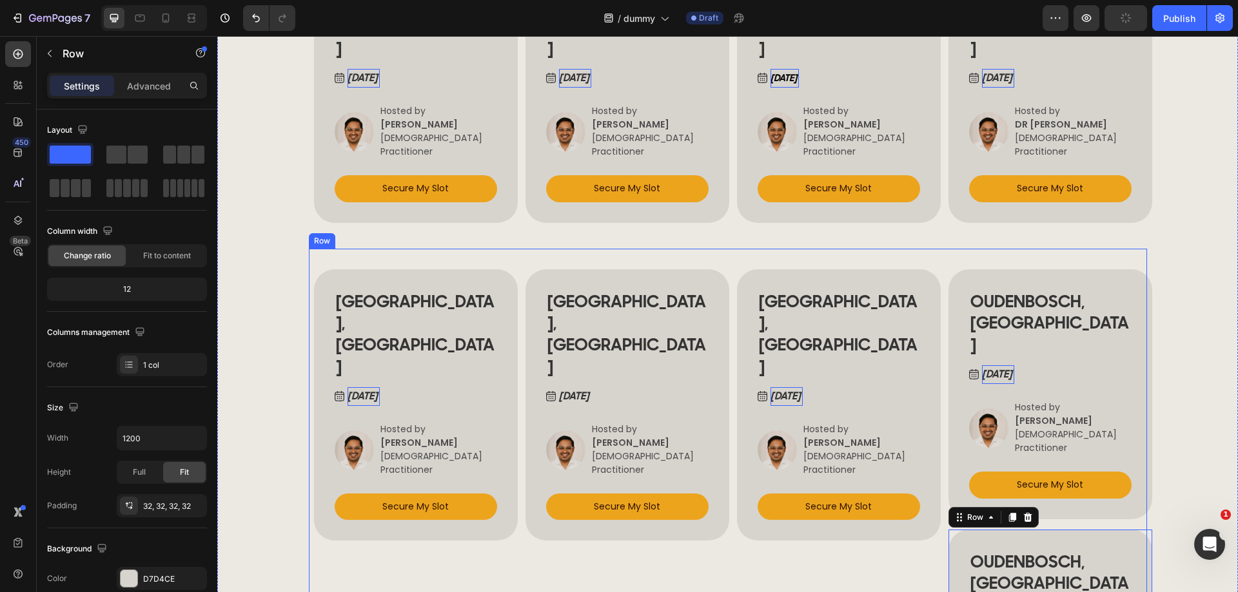
scroll to position [1999, 0]
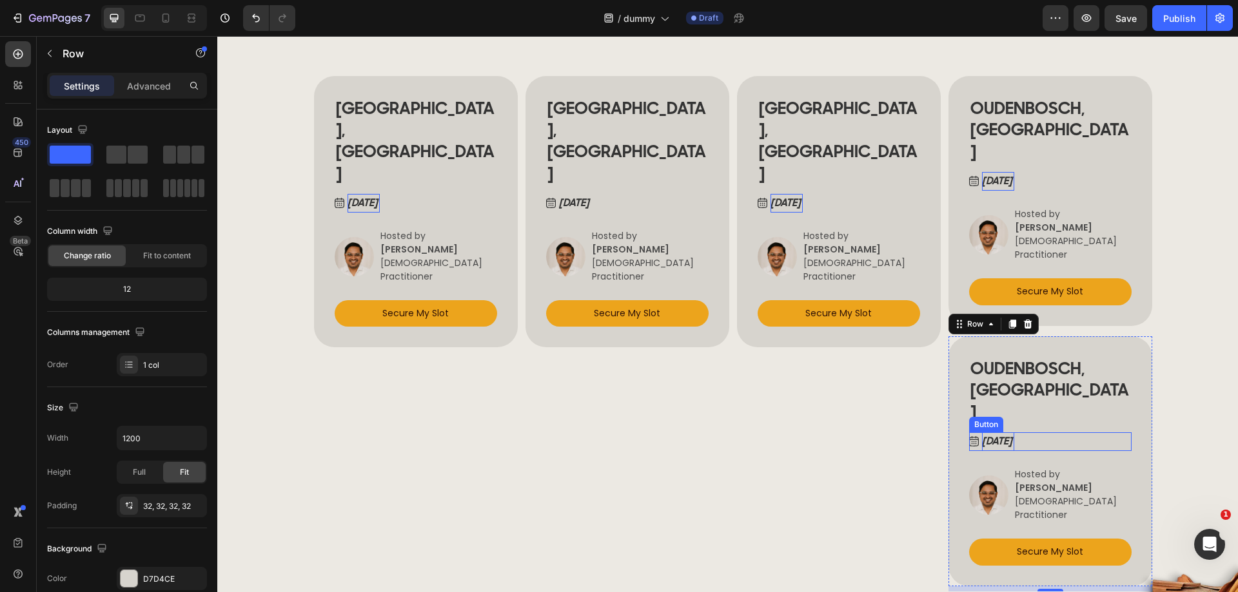
click at [1012, 433] on p "Sep 23, 2025" at bounding box center [998, 442] width 32 height 19
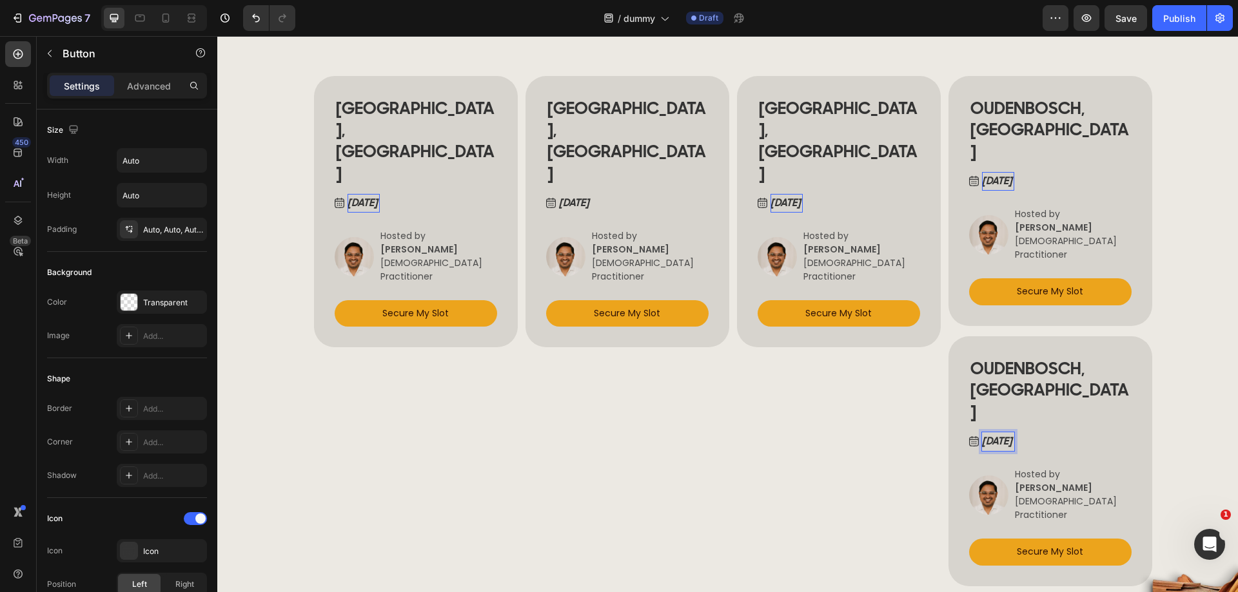
click at [1009, 433] on p "Sep 23, 2025" at bounding box center [998, 442] width 32 height 19
click at [1016, 357] on h2 "OUDENBOSCH, NETHERLANDS" at bounding box center [1050, 391] width 162 height 68
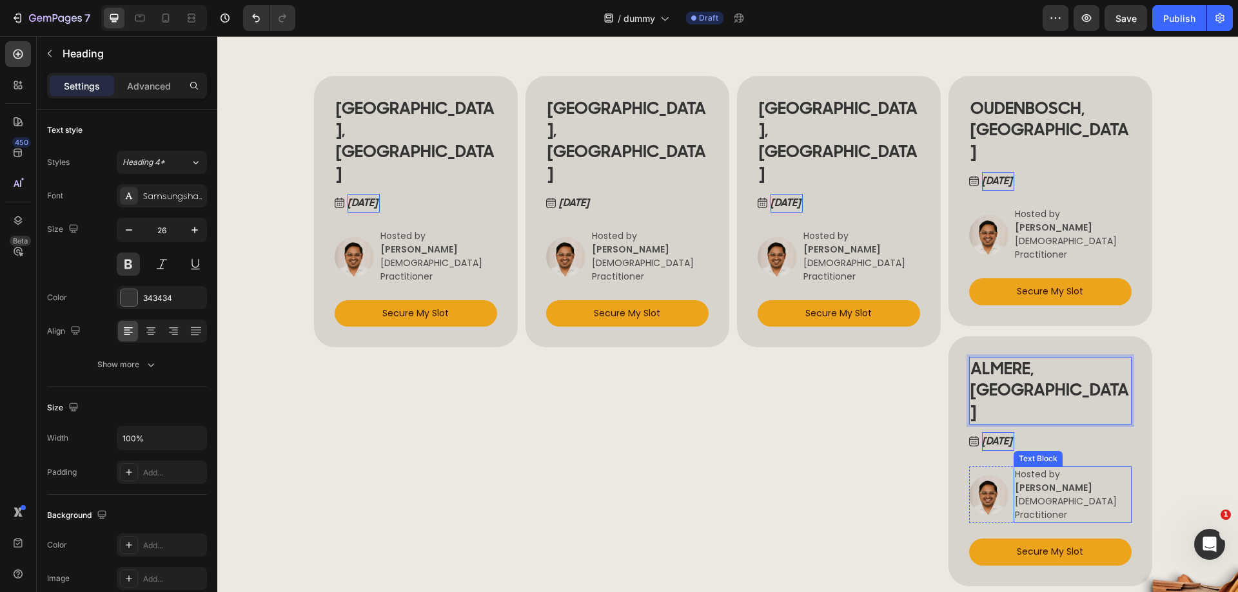
click at [1044, 482] on strong "[PERSON_NAME]" at bounding box center [1053, 488] width 77 height 13
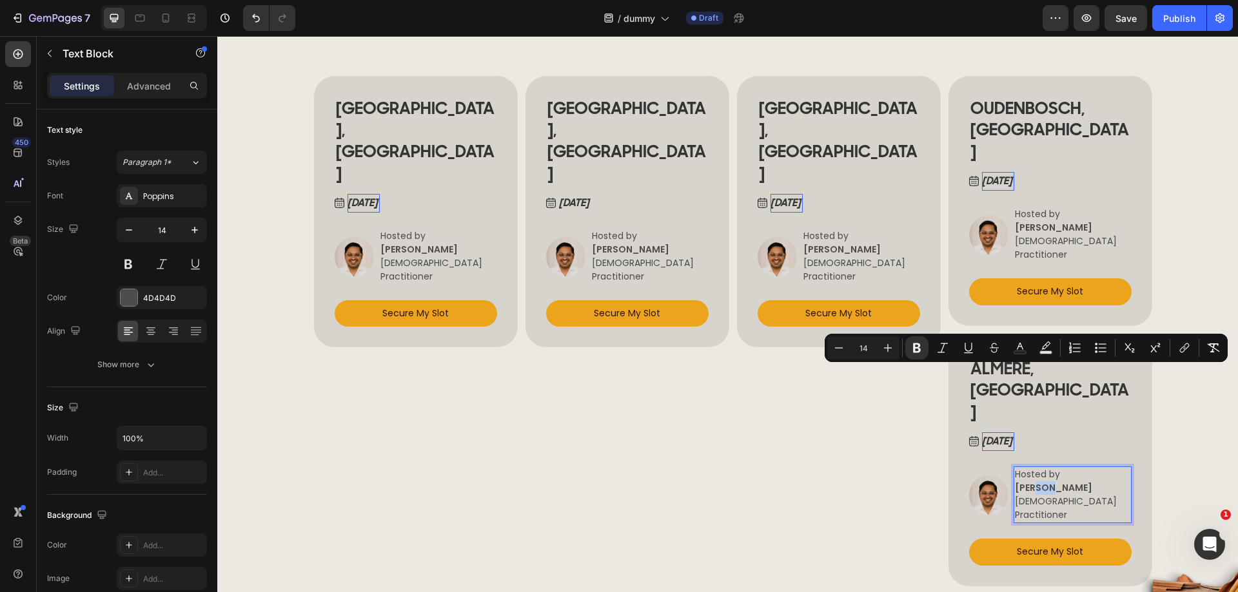
click at [1044, 482] on strong "[PERSON_NAME]" at bounding box center [1053, 488] width 77 height 13
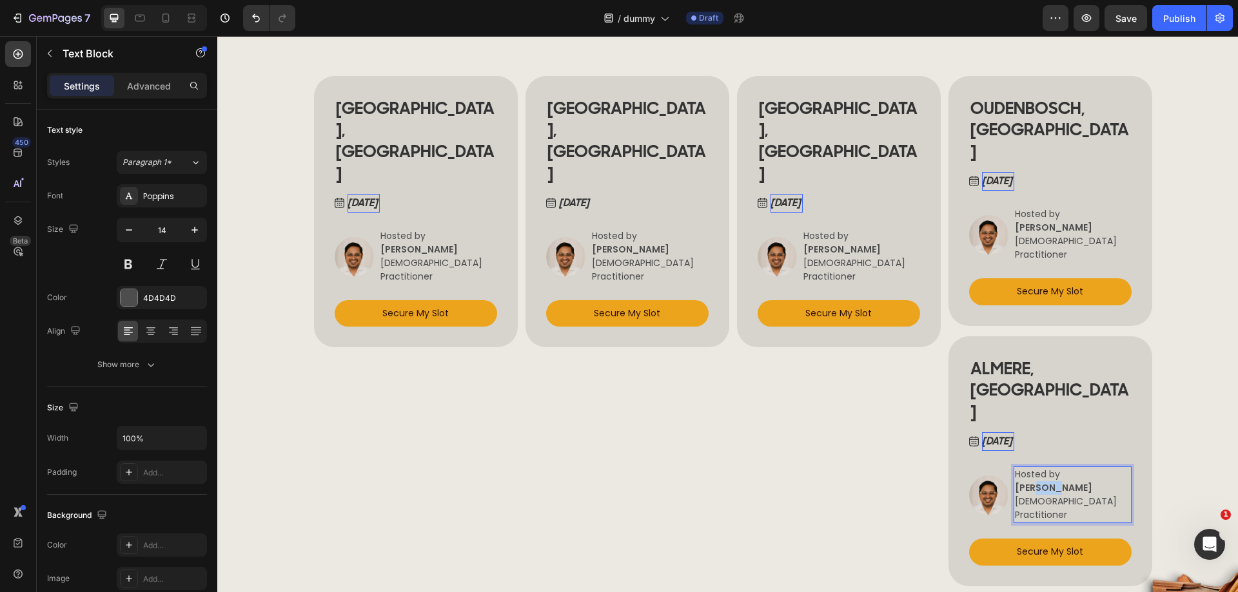
click at [1044, 482] on strong "[PERSON_NAME]" at bounding box center [1053, 488] width 77 height 13
click at [987, 539] on link "Secure My Slot" at bounding box center [1050, 552] width 162 height 26
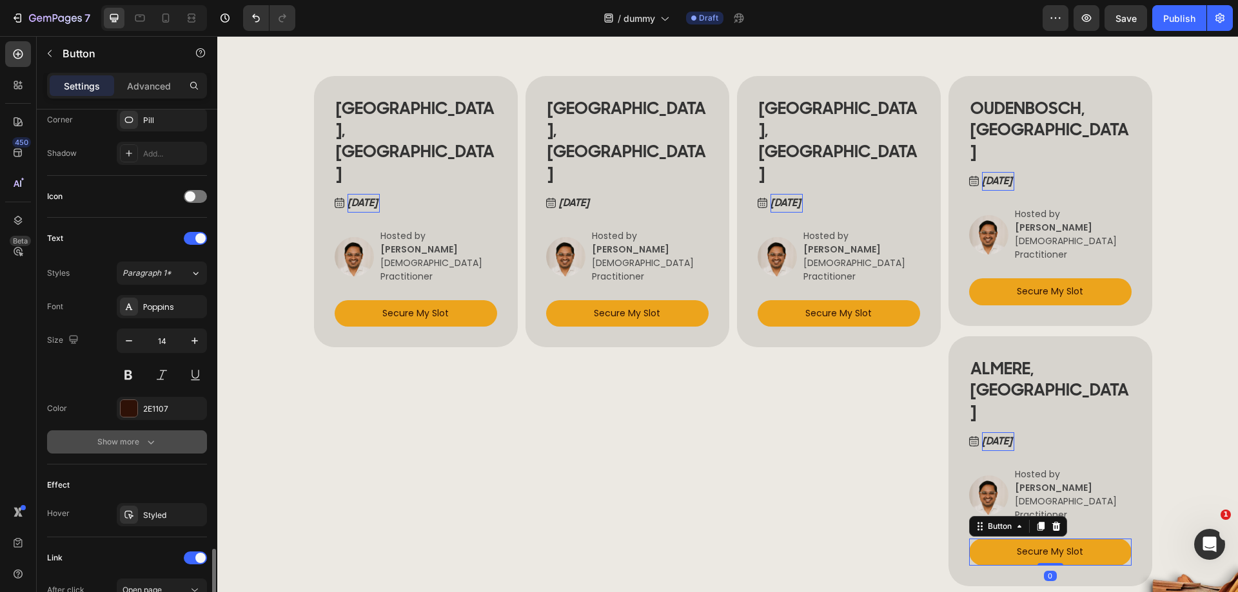
scroll to position [505, 0]
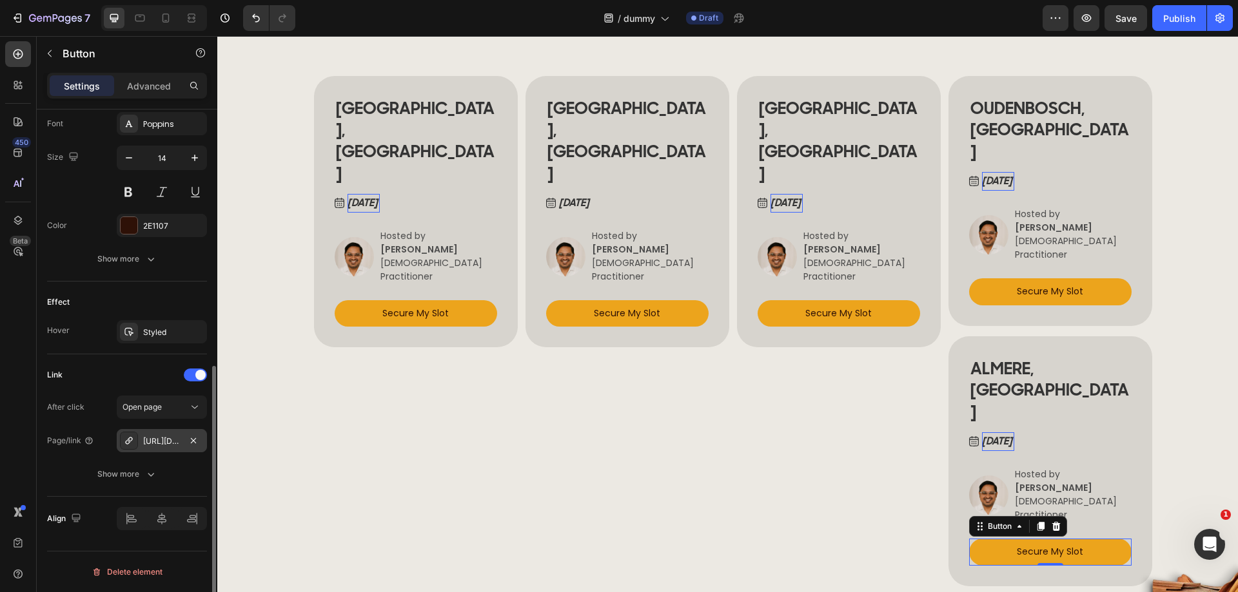
click at [156, 436] on div "https://form.jotform.com/250123912636350" at bounding box center [161, 442] width 37 height 12
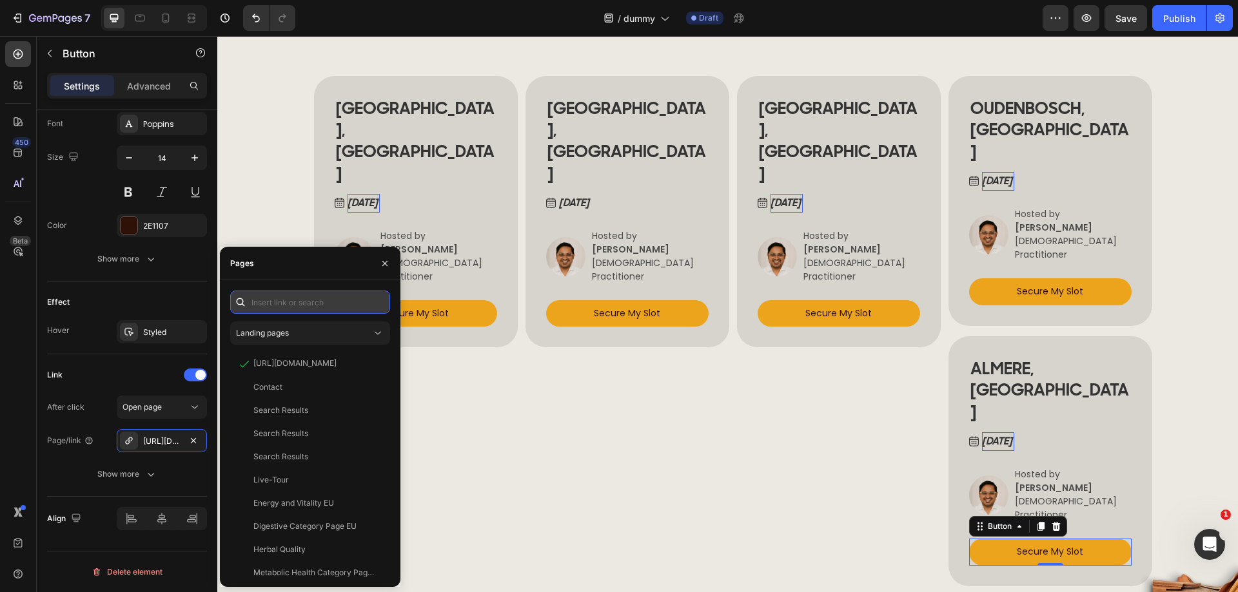
click at [283, 304] on input "text" at bounding box center [310, 302] width 160 height 23
paste input "https://form.jotform.com/250123338740348"
type input "https://form.jotform.com/250123338740348"
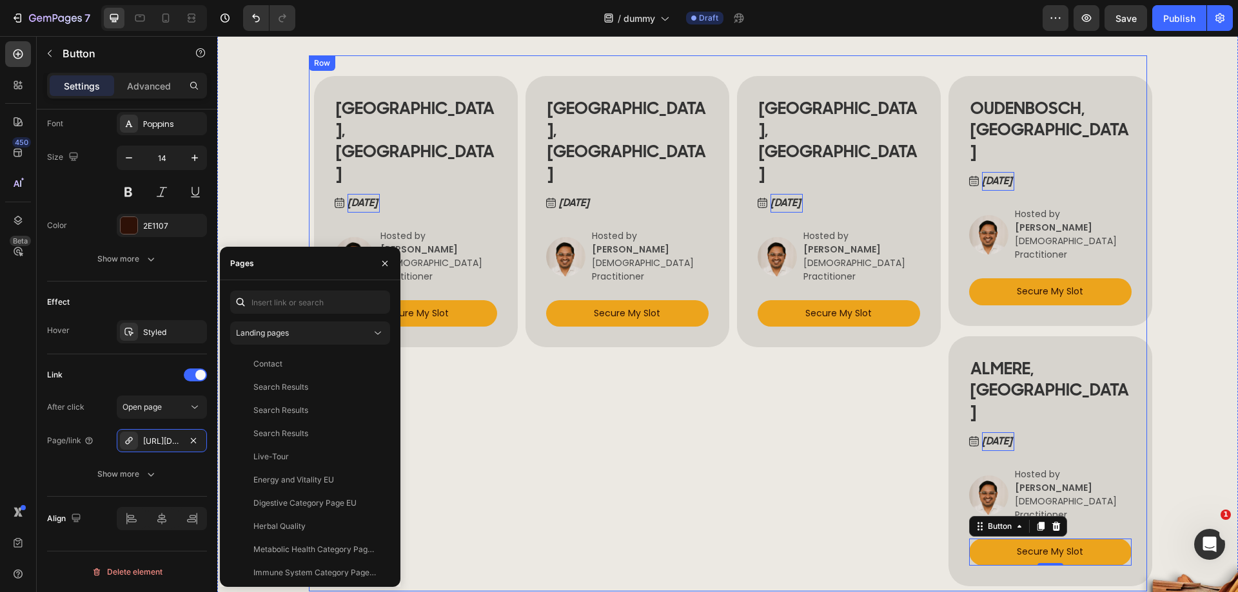
click at [694, 335] on div "VIENNA, AUSTRIA Heading Sep 21, 2025 Button Image Hosted by VERENA BERNHARD Ayu…" at bounding box center [622, 331] width 204 height 521
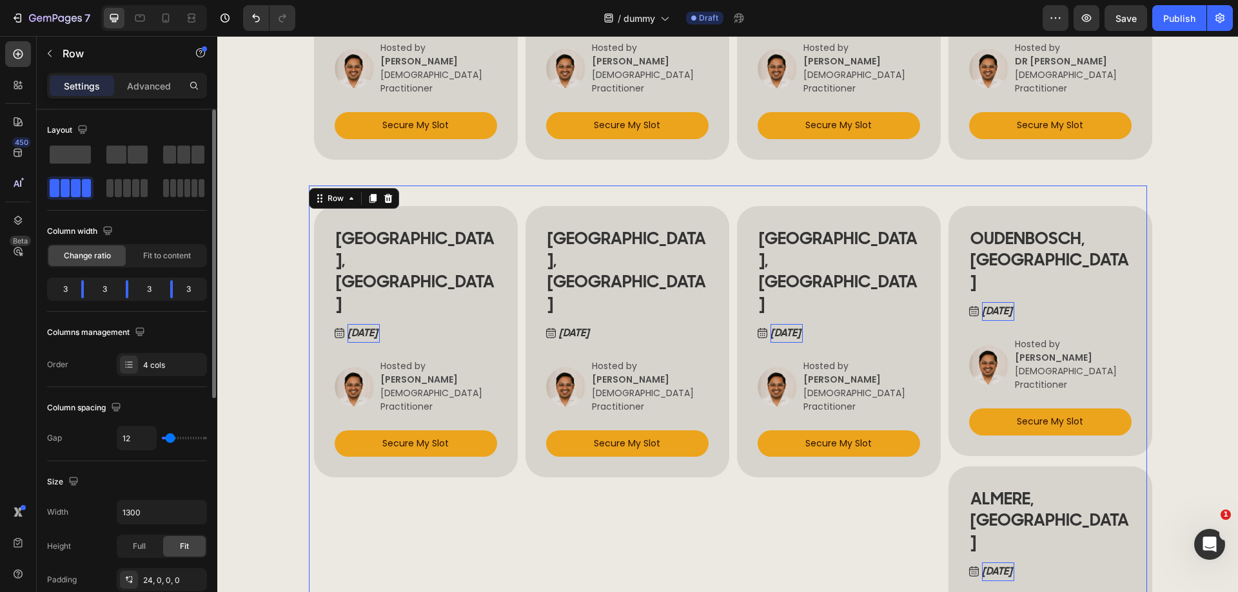
scroll to position [1805, 0]
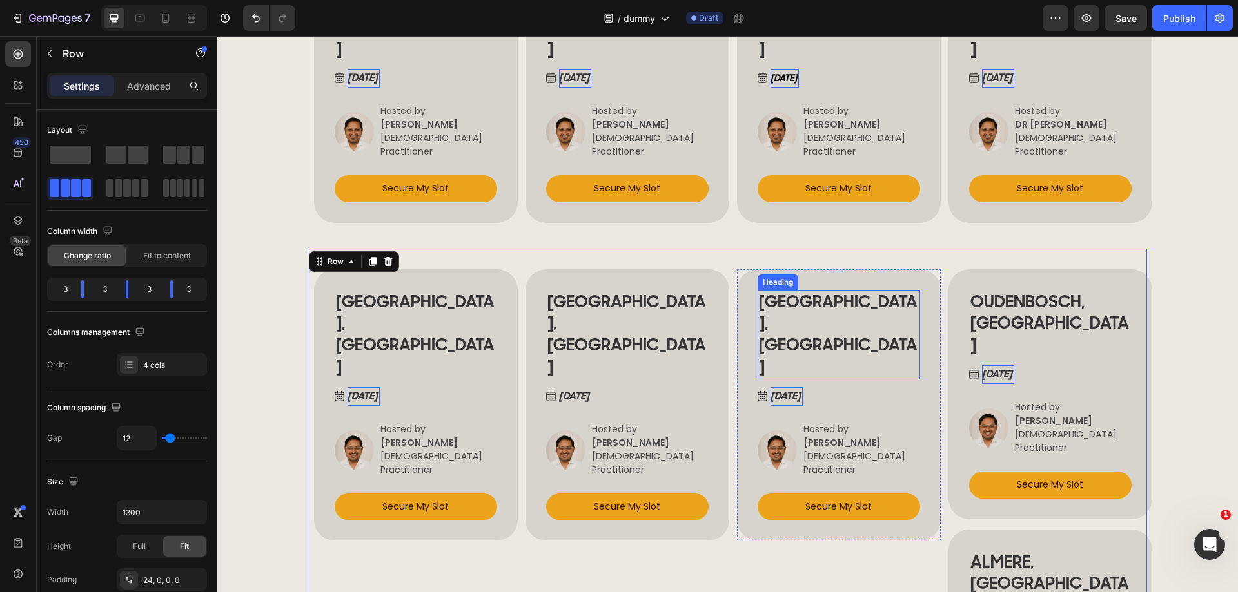
click at [824, 291] on p "VIENNA, AUSTRIA" at bounding box center [839, 334] width 160 height 87
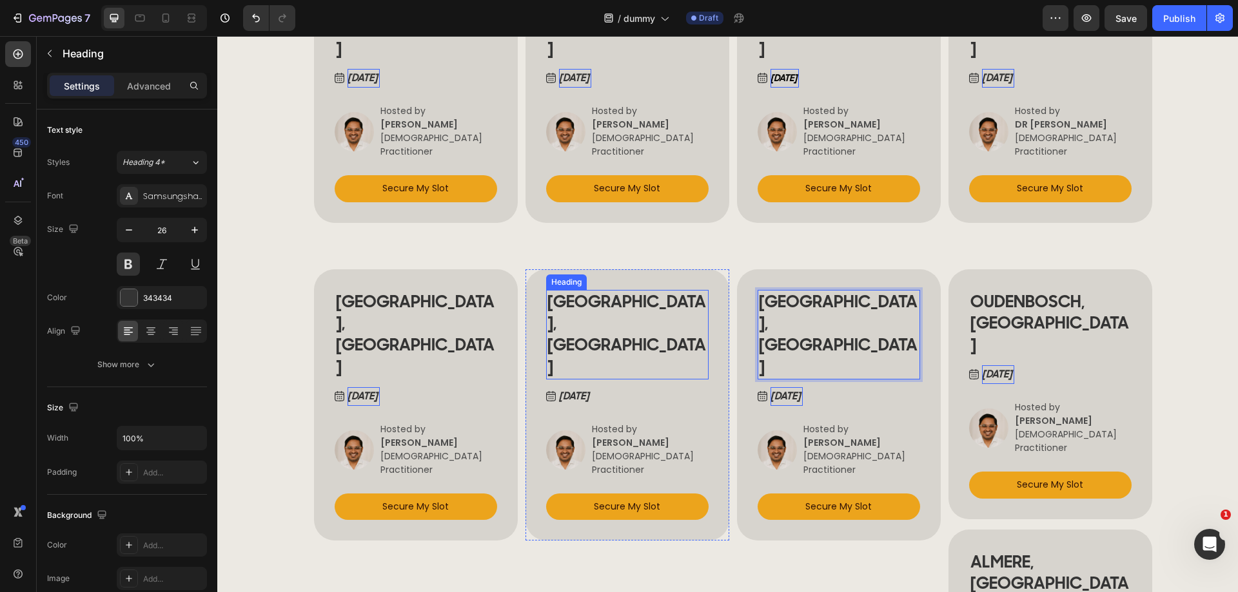
click at [612, 291] on p "VIENNA, AUSTRIA" at bounding box center [627, 334] width 160 height 87
click at [611, 291] on p "VIENNA, AUSTRIA" at bounding box center [627, 334] width 160 height 87
click at [407, 291] on p "HELSINKI, FINLAND" at bounding box center [416, 334] width 160 height 87
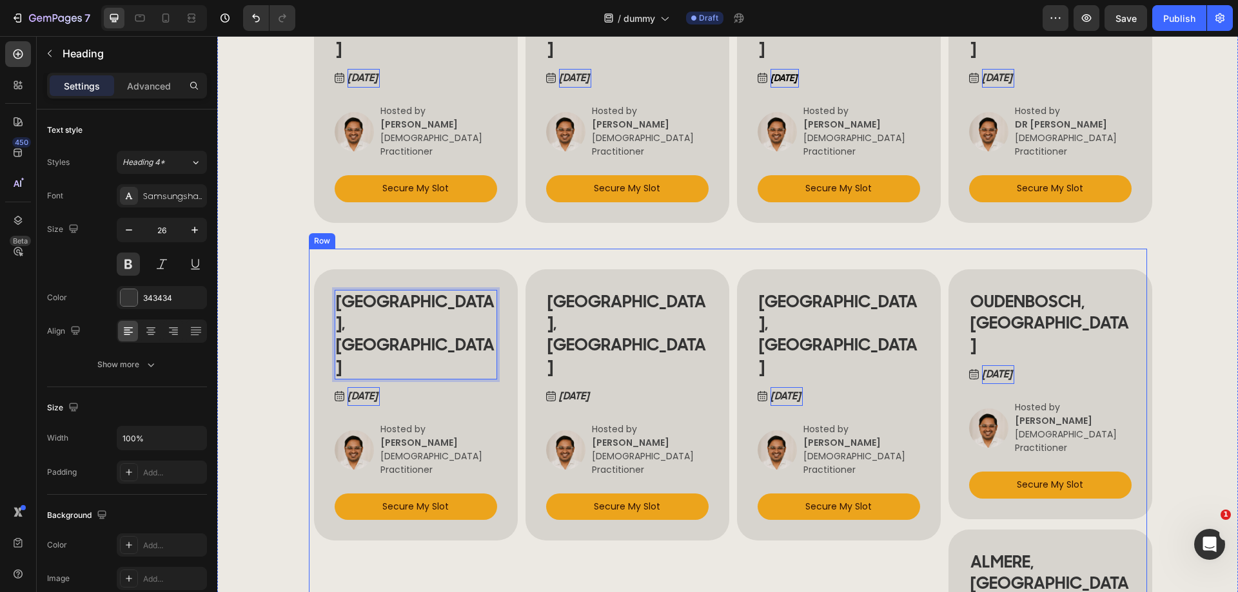
click at [596, 504] on div "VIENNA, AUSTRIA Heading Sep 21, 2025 Button Image Hosted by VERENA BERNHARD Ayu…" at bounding box center [622, 524] width 204 height 521
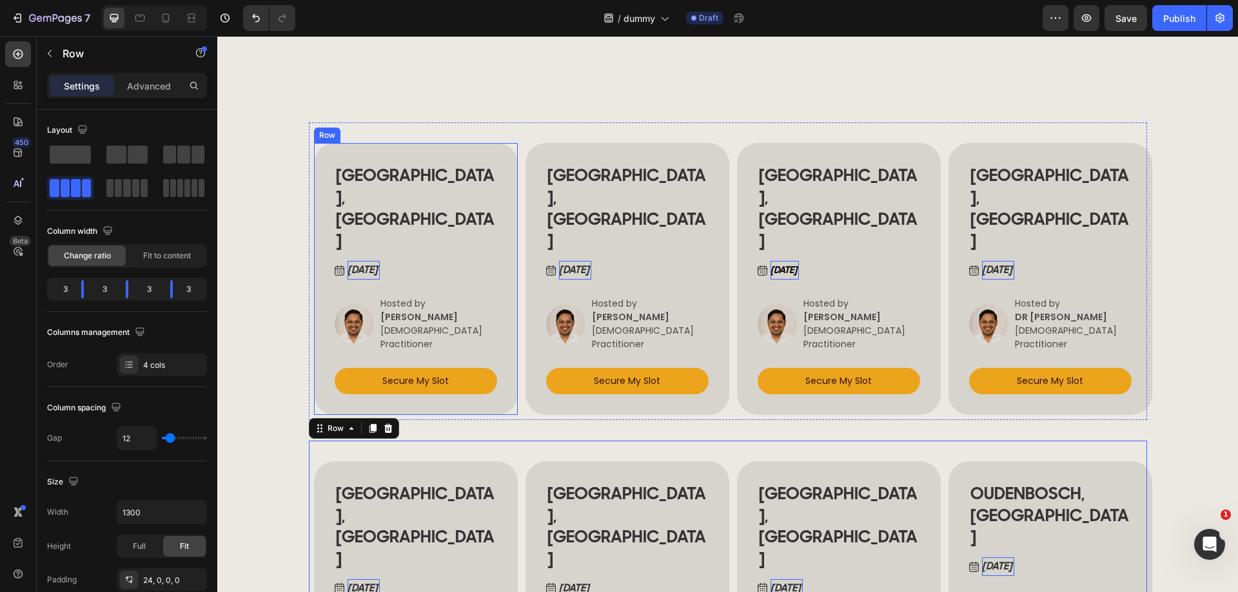
scroll to position [1547, 0]
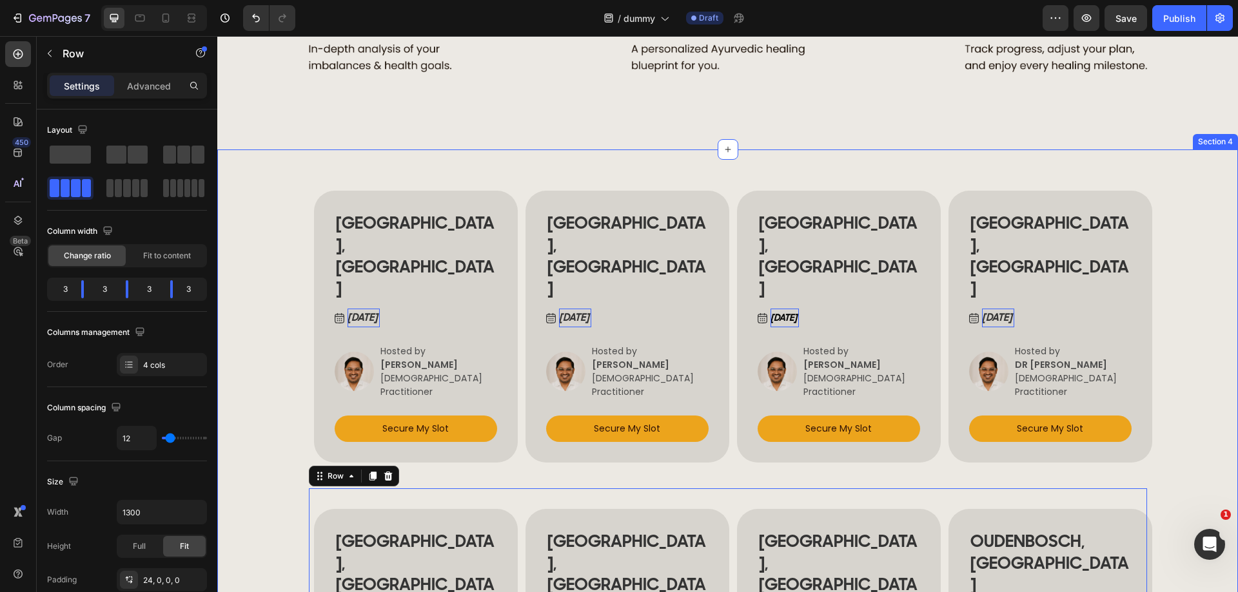
click at [256, 186] on div "BUCHAREST, ROMANIA Heading Sep 12 , 2025 Button Image Hosted by ANCA NITULESCU …" at bounding box center [727, 587] width 1021 height 875
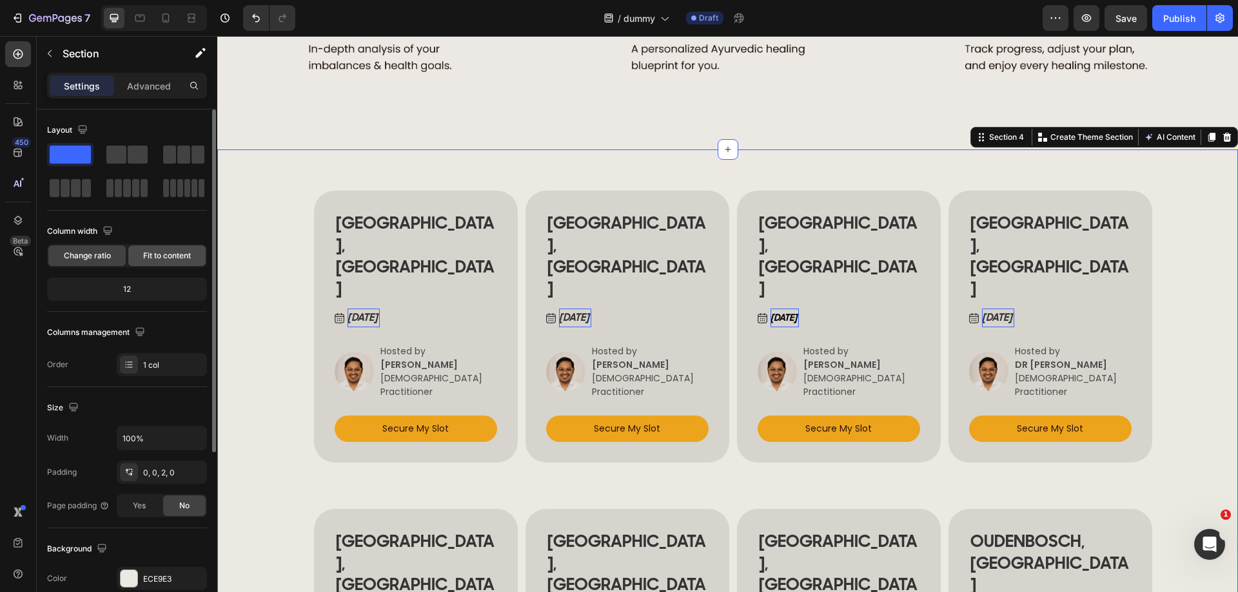
drag, startPoint x: 171, startPoint y: 253, endPoint x: 342, endPoint y: 250, distance: 171.5
click at [171, 253] on span "Fit to content" at bounding box center [167, 256] width 48 height 12
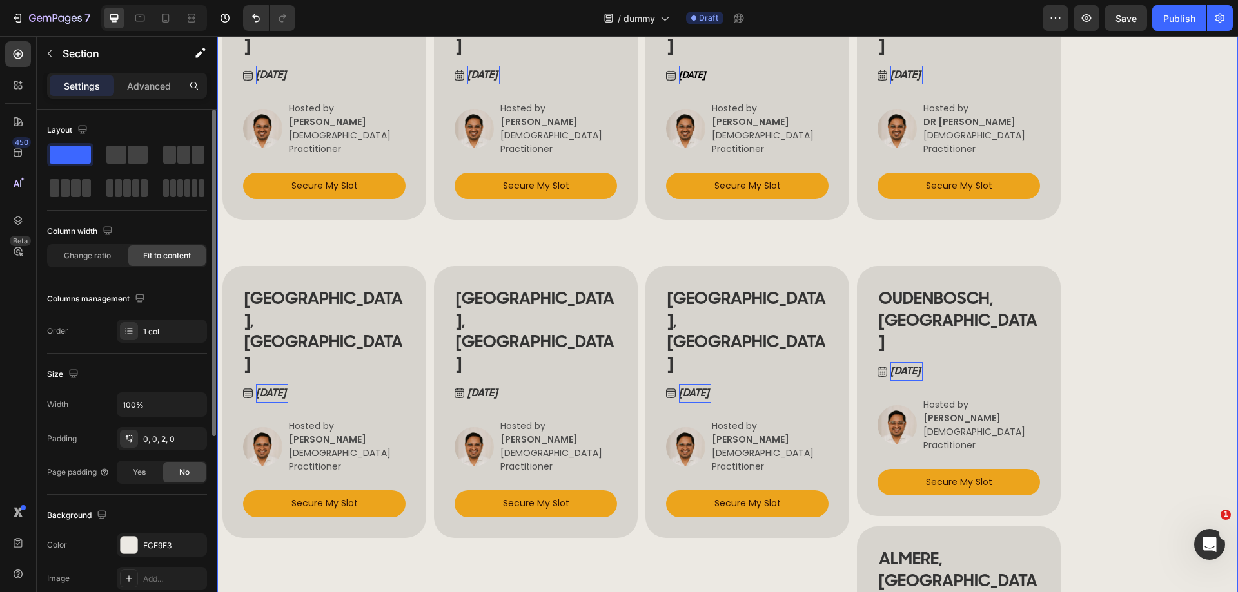
scroll to position [1676, 0]
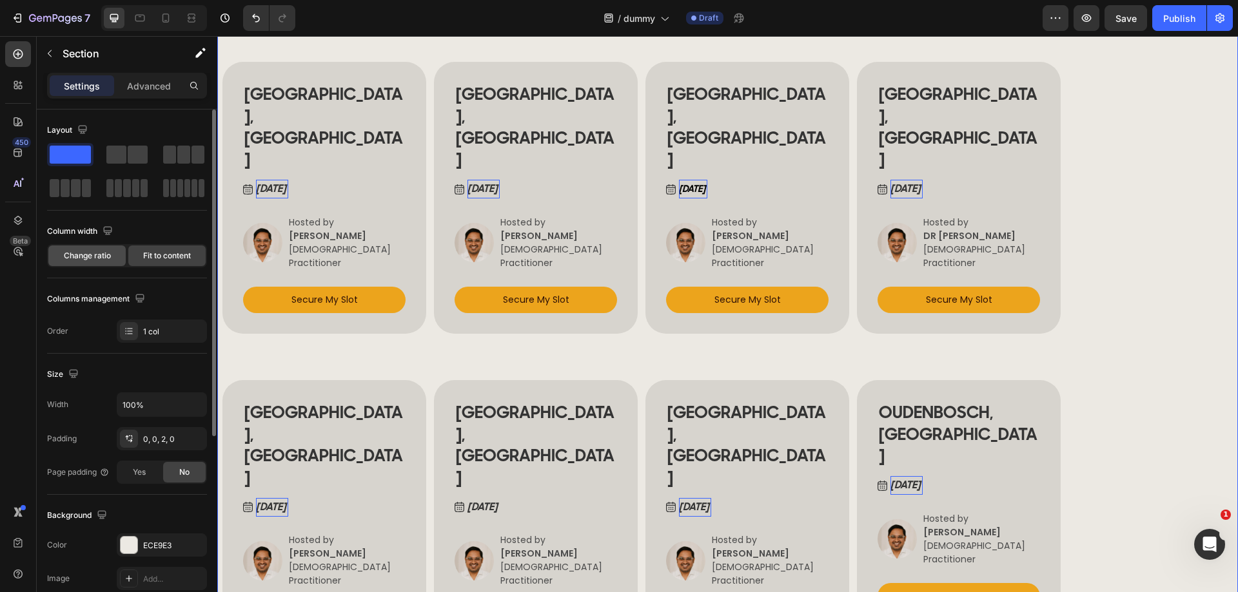
click at [90, 256] on span "Change ratio" at bounding box center [87, 256] width 47 height 12
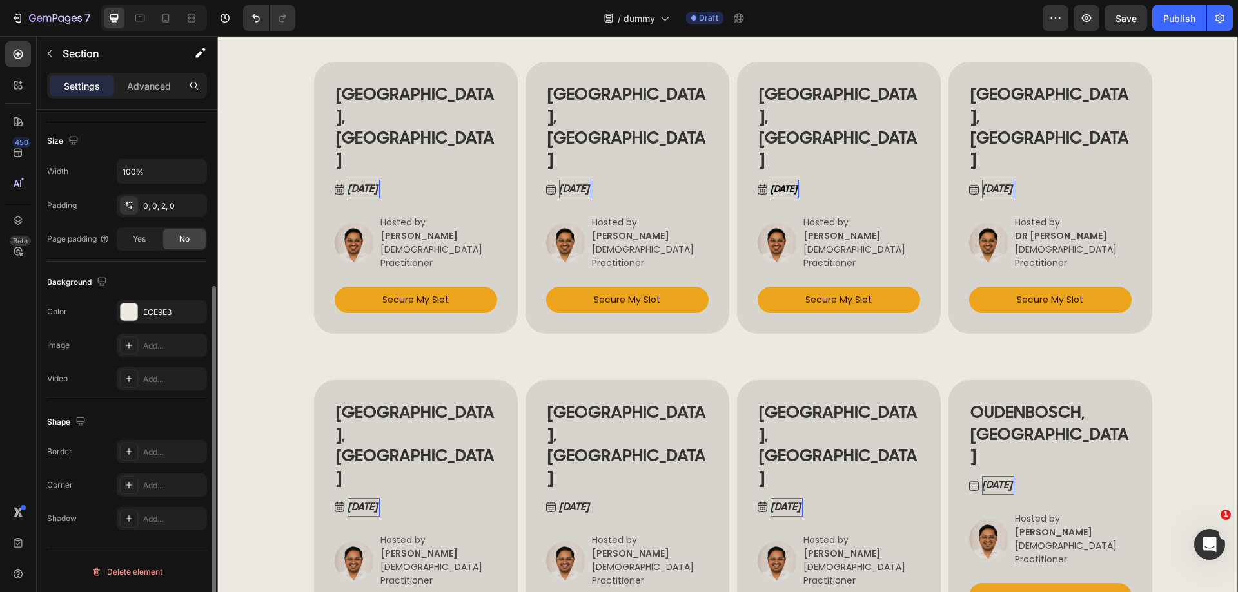
scroll to position [9, 0]
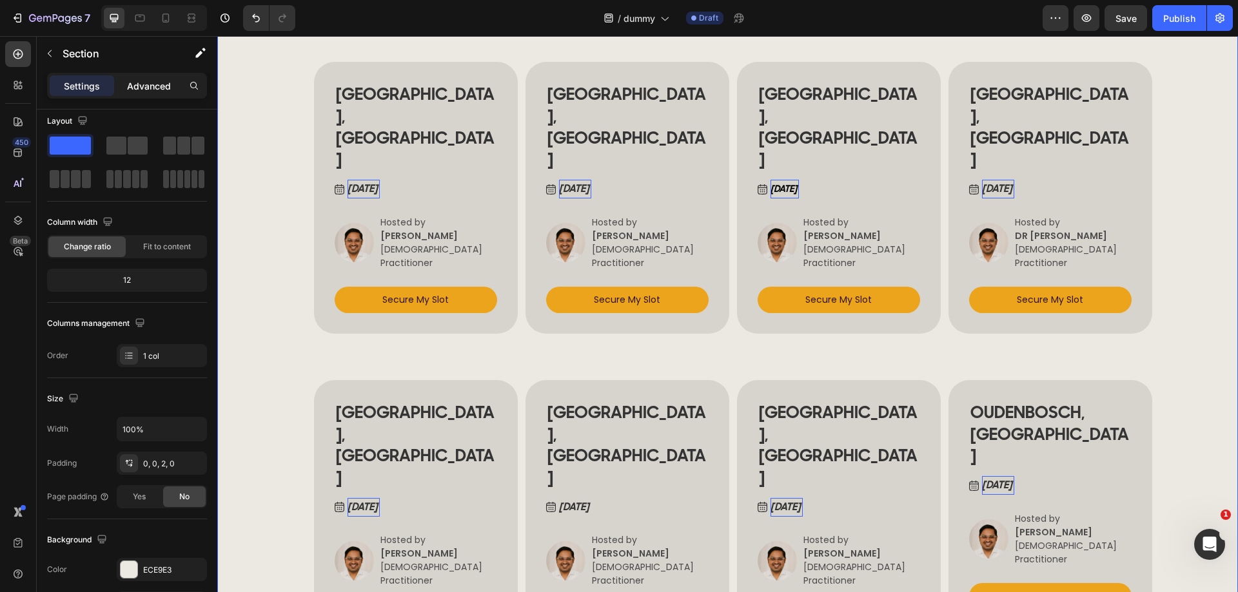
click at [162, 83] on p "Advanced" at bounding box center [149, 86] width 44 height 14
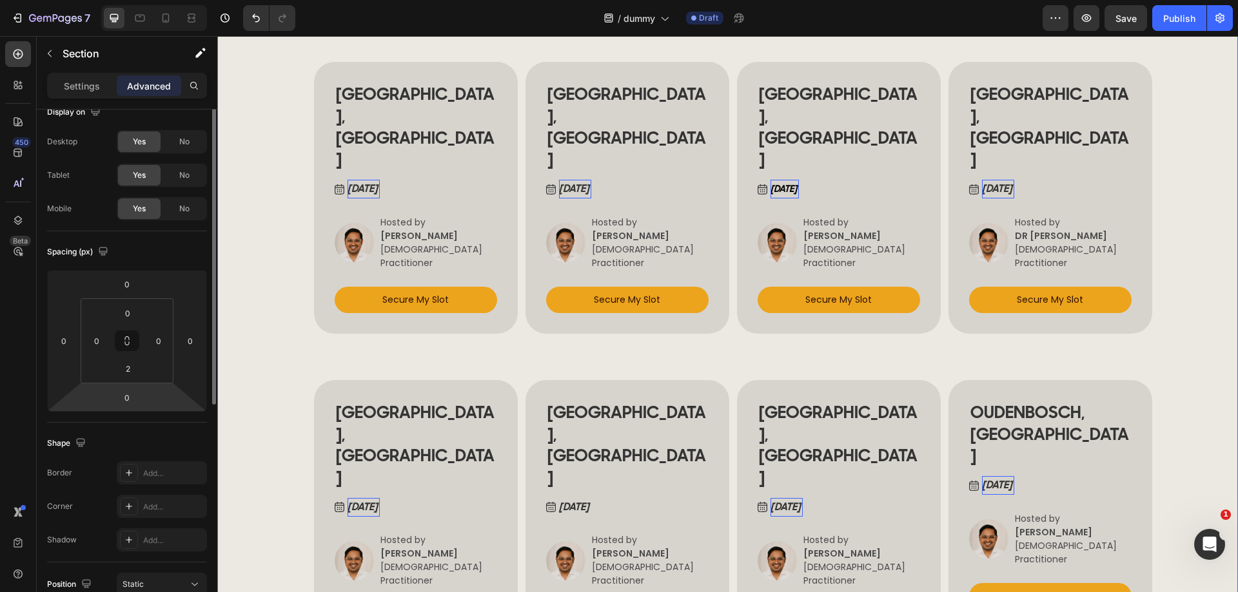
scroll to position [0, 0]
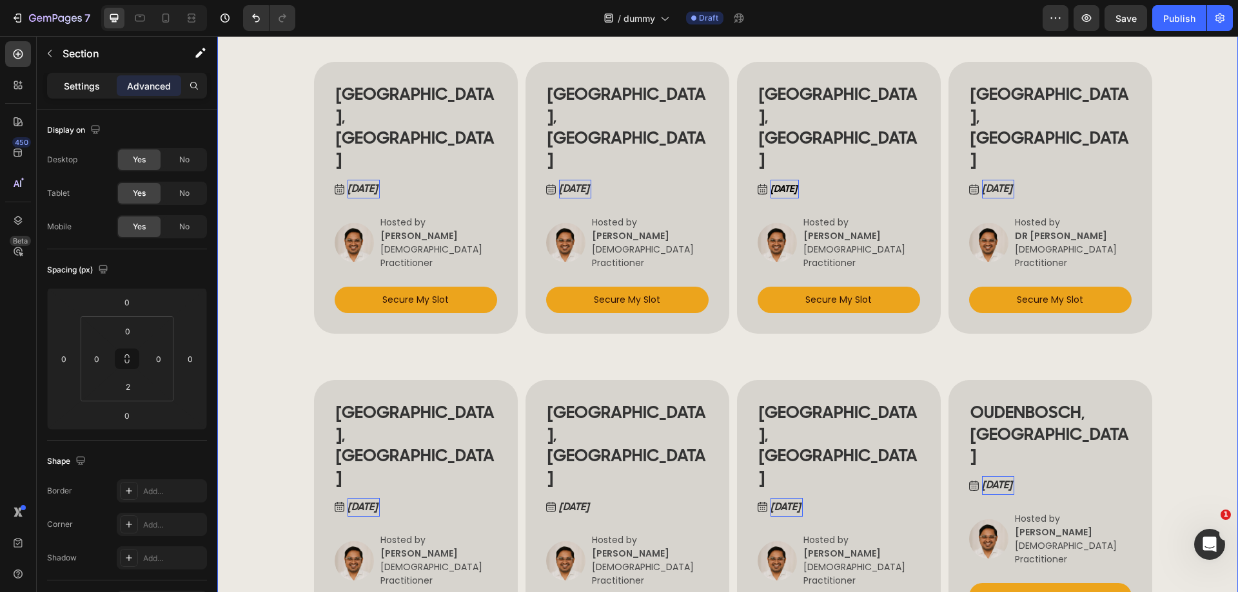
click at [77, 81] on p "Settings" at bounding box center [82, 86] width 36 height 14
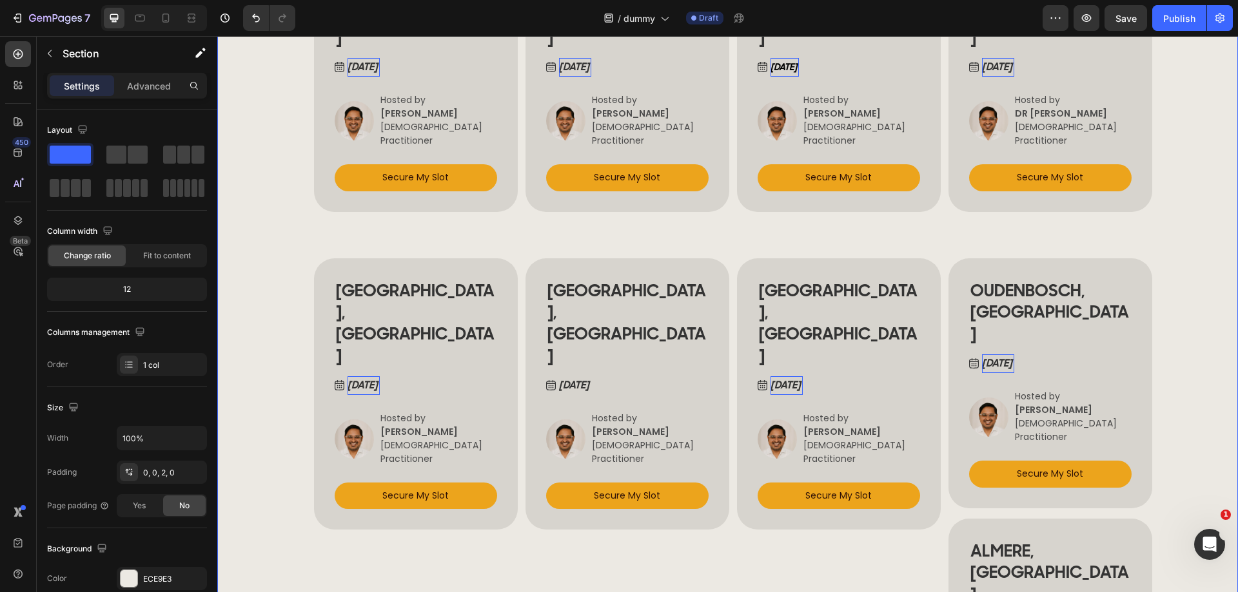
scroll to position [1870, 0]
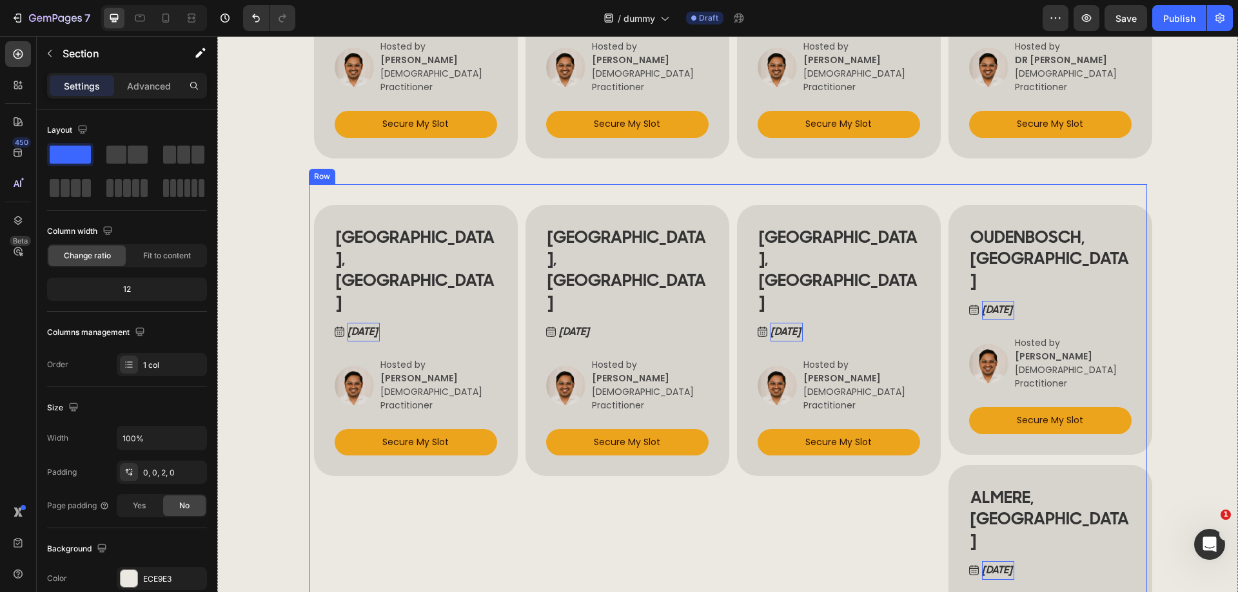
click at [460, 433] on div "HELSINKI, FINLAND Heading Sep 17, 2025 Button Image Hosted by SATU PAAVOLA Ayur…" at bounding box center [411, 460] width 204 height 521
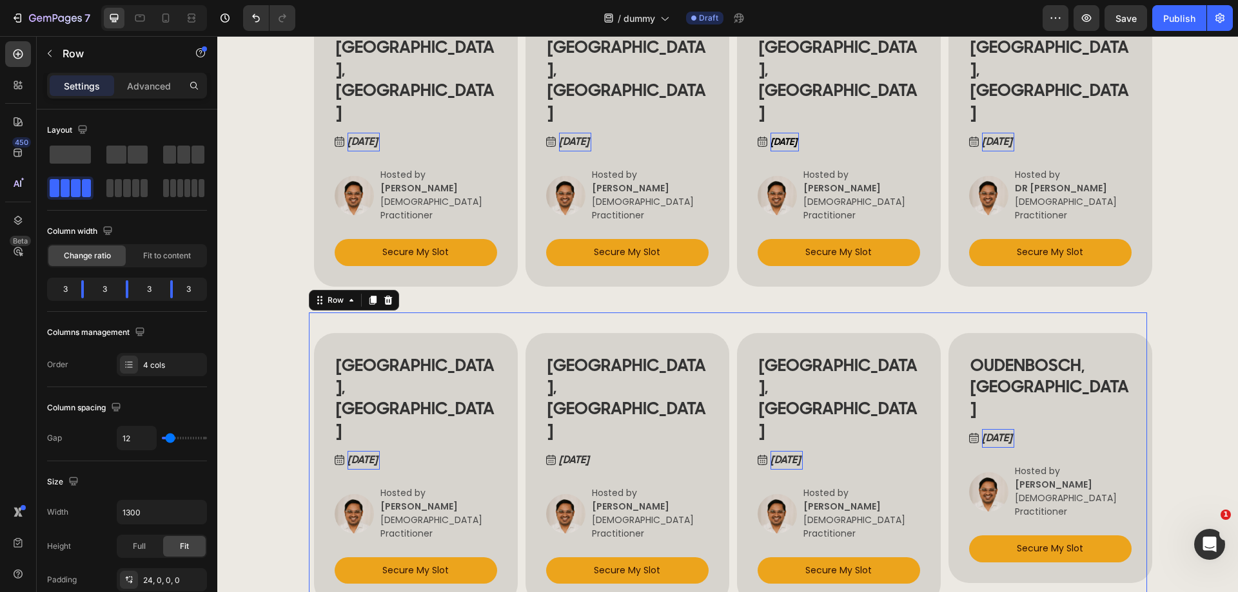
scroll to position [1741, 0]
click at [346, 296] on icon at bounding box center [351, 301] width 10 height 10
click at [346, 293] on div "Row" at bounding box center [335, 300] width 47 height 15
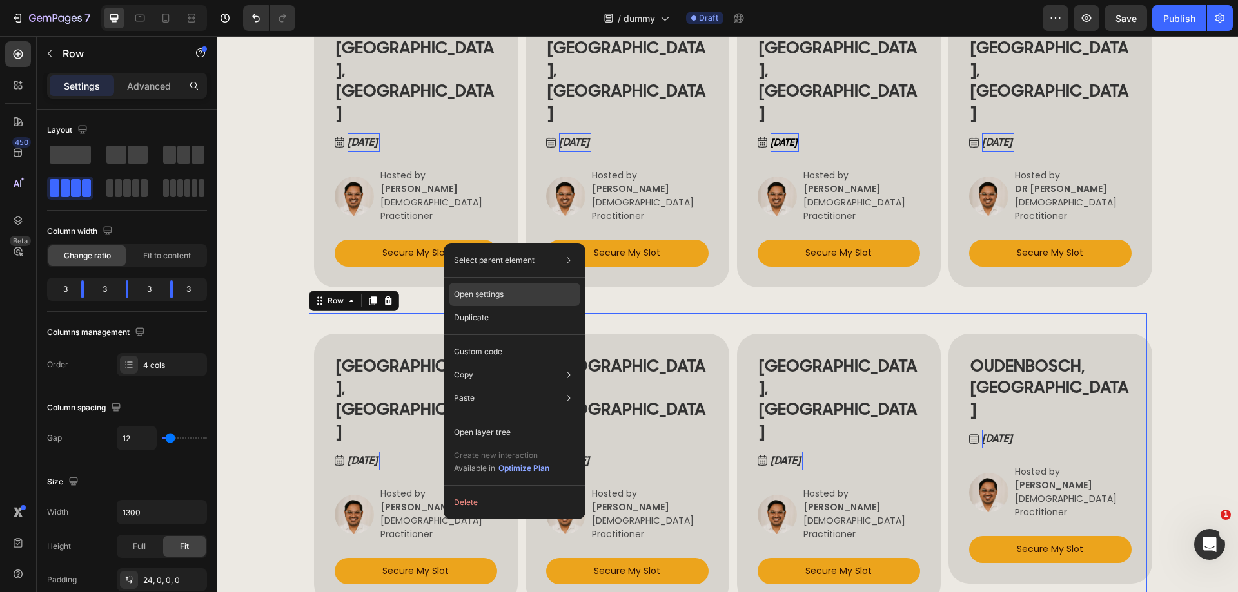
click at [489, 290] on p "Open settings" at bounding box center [479, 295] width 50 height 12
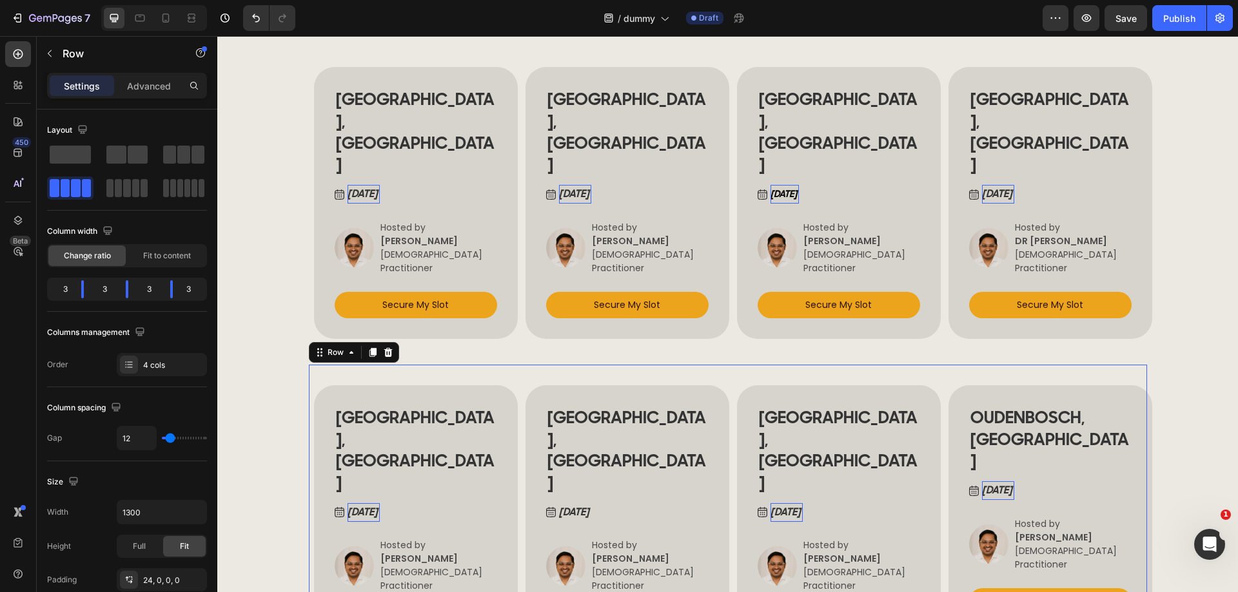
scroll to position [1547, 0]
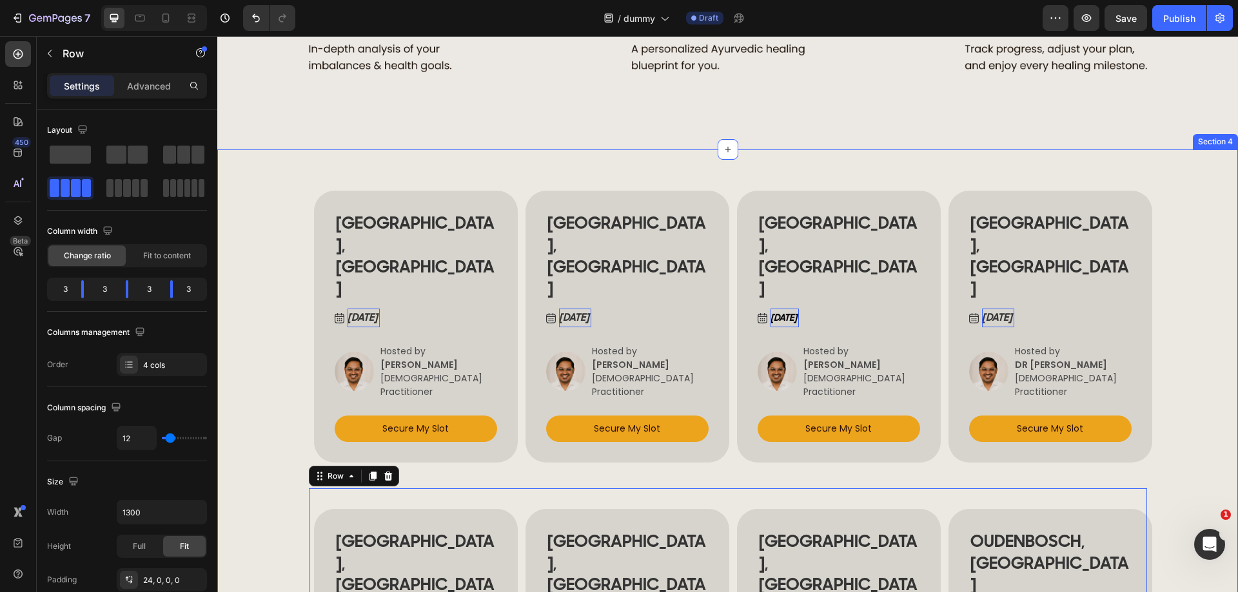
click at [1188, 184] on div "BUCHAREST, ROMANIA Heading Sep 12 , 2025 Button Image Hosted by ANCA NITULESCU …" at bounding box center [727, 587] width 1021 height 875
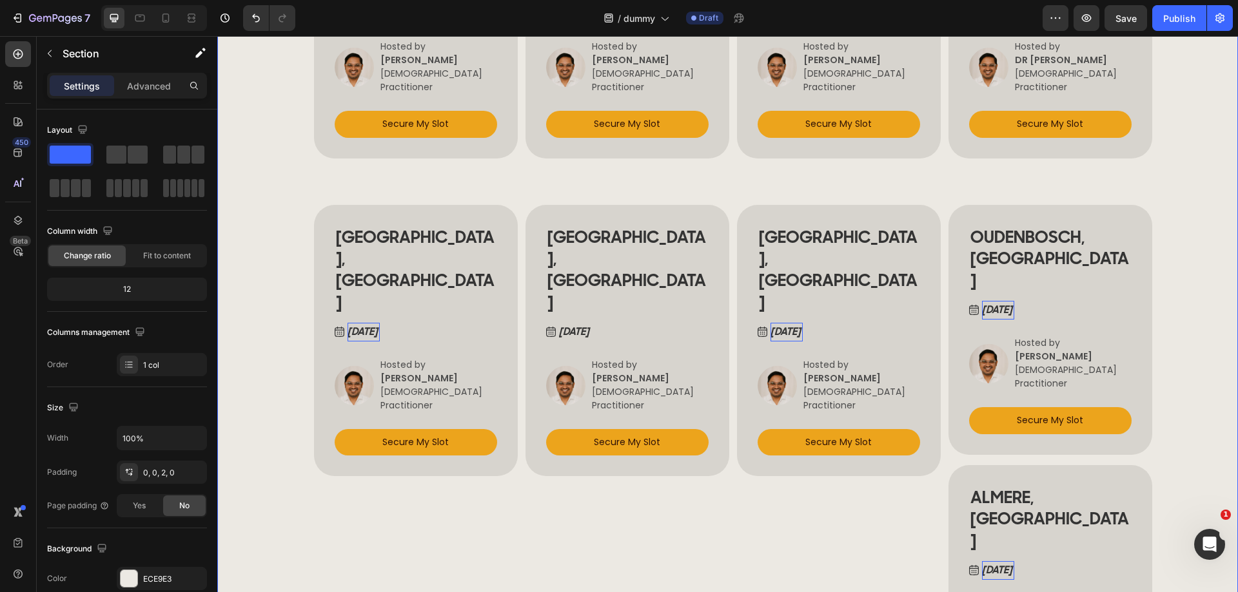
scroll to position [2063, 0]
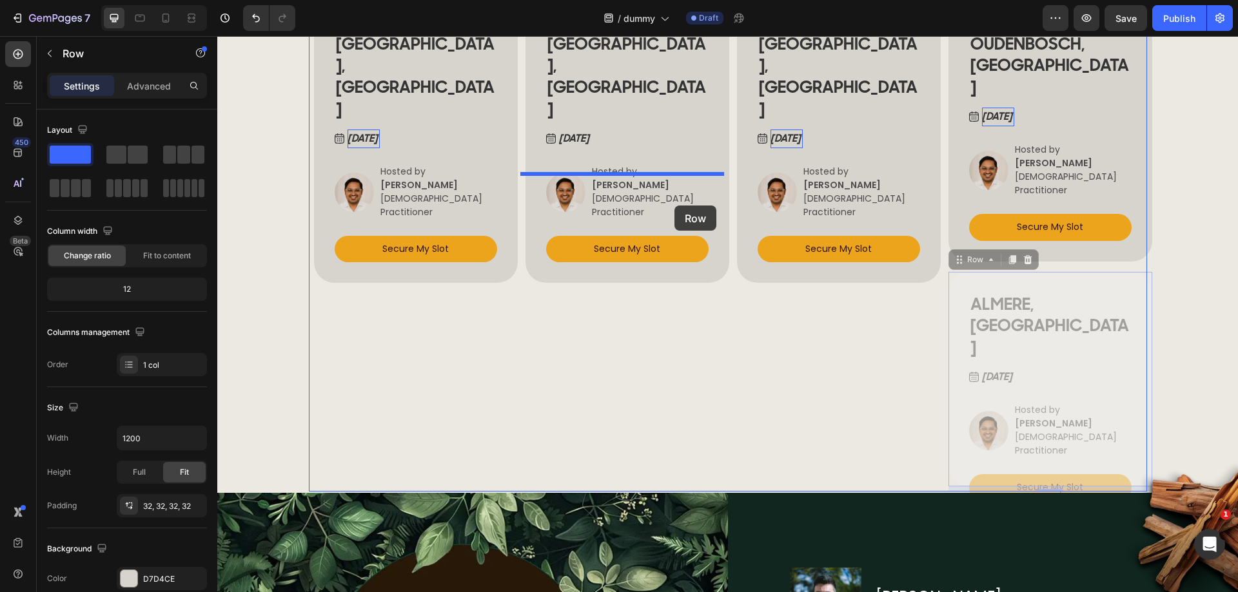
drag, startPoint x: 964, startPoint y: 195, endPoint x: 674, endPoint y: 206, distance: 289.7
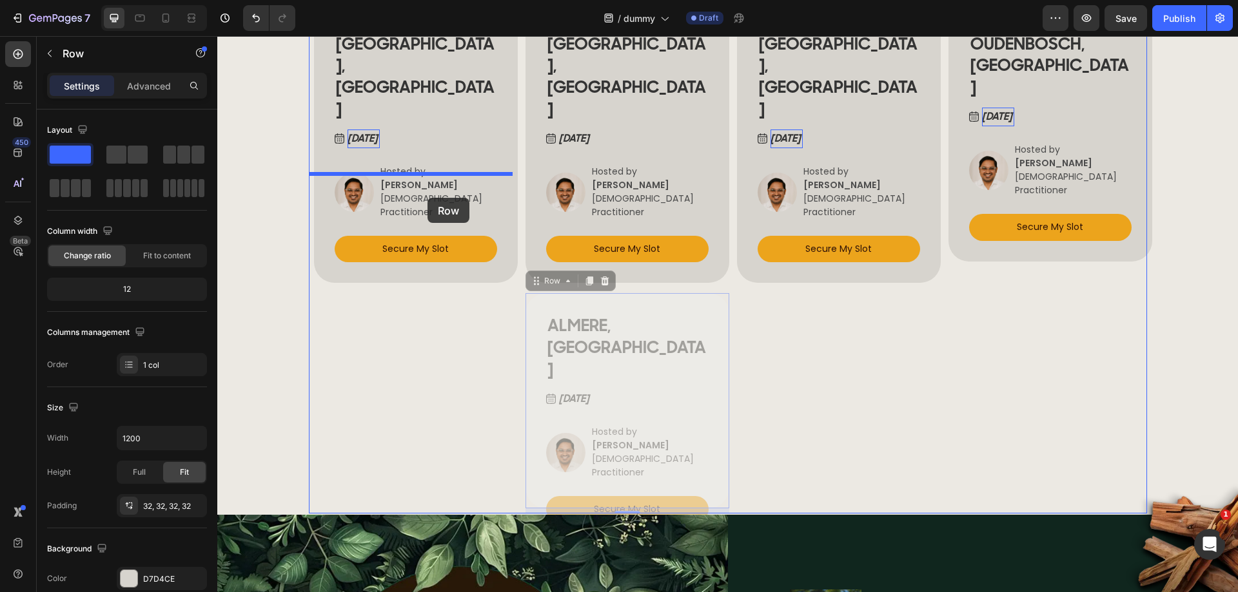
drag, startPoint x: 677, startPoint y: 189, endPoint x: 427, endPoint y: 198, distance: 249.7
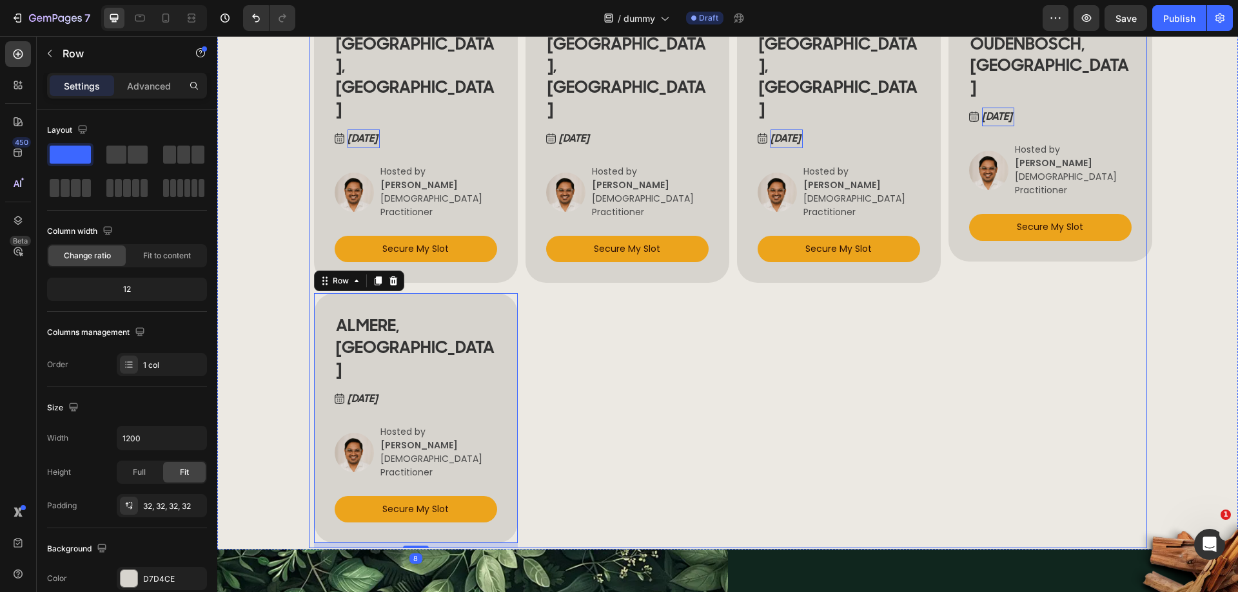
click at [773, 266] on div "VIENNA, AUSTRIA Heading Sep 22, 2025 Button Image Hosted by VERENA BERNHARD Ayu…" at bounding box center [834, 277] width 204 height 543
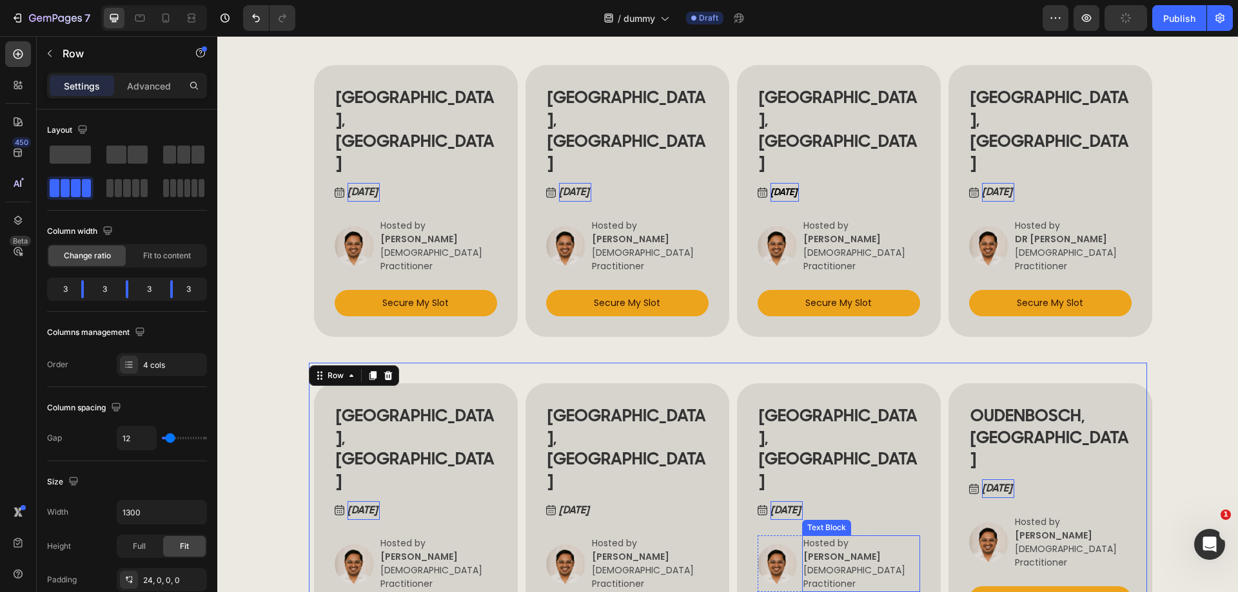
scroll to position [1547, 0]
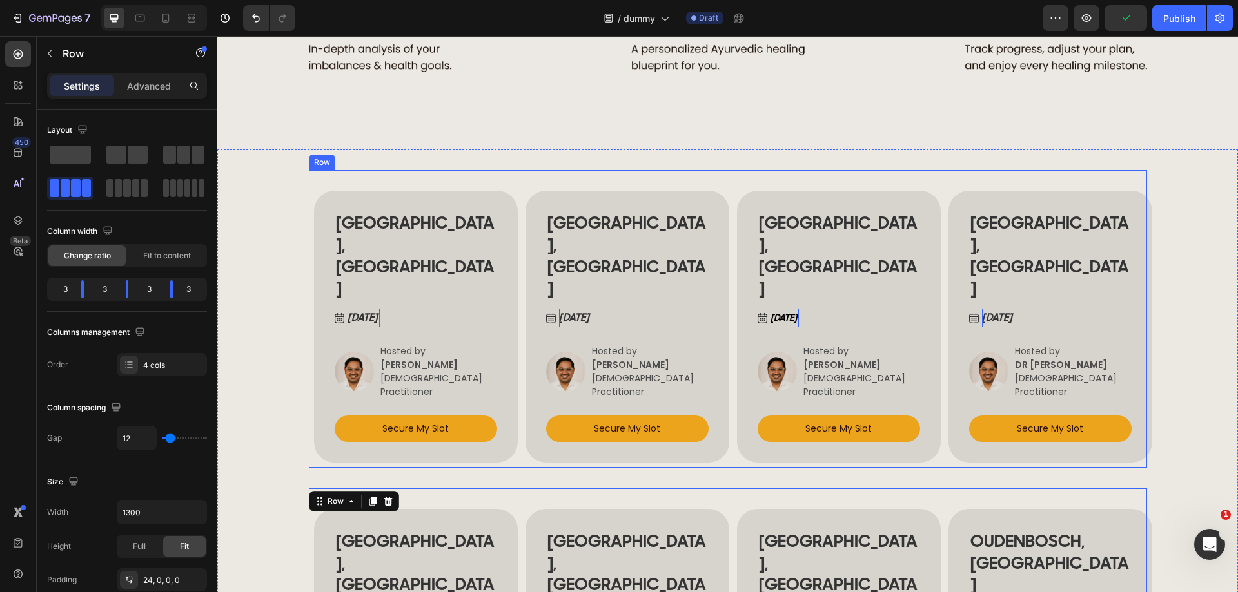
click at [331, 196] on div "BUCHAREST, ROMANIA Heading Sep 12 , 2025 Button Image Hosted by ANCA NITULESCU …" at bounding box center [728, 319] width 838 height 298
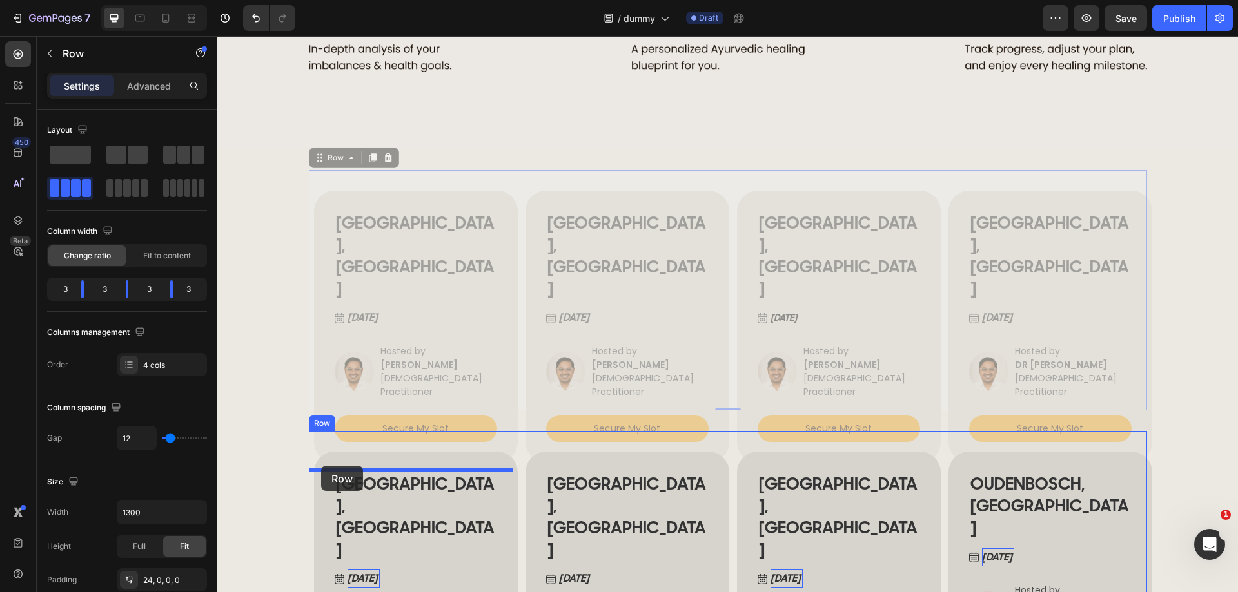
drag, startPoint x: 319, startPoint y: 196, endPoint x: 321, endPoint y: 466, distance: 270.1
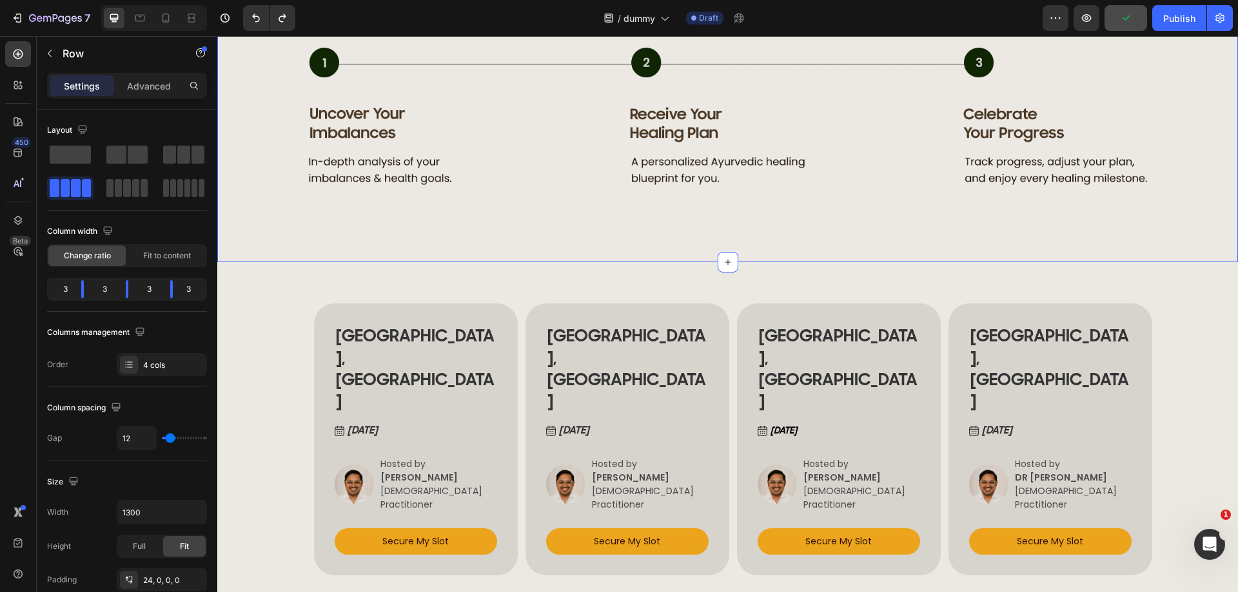
scroll to position [1550, 0]
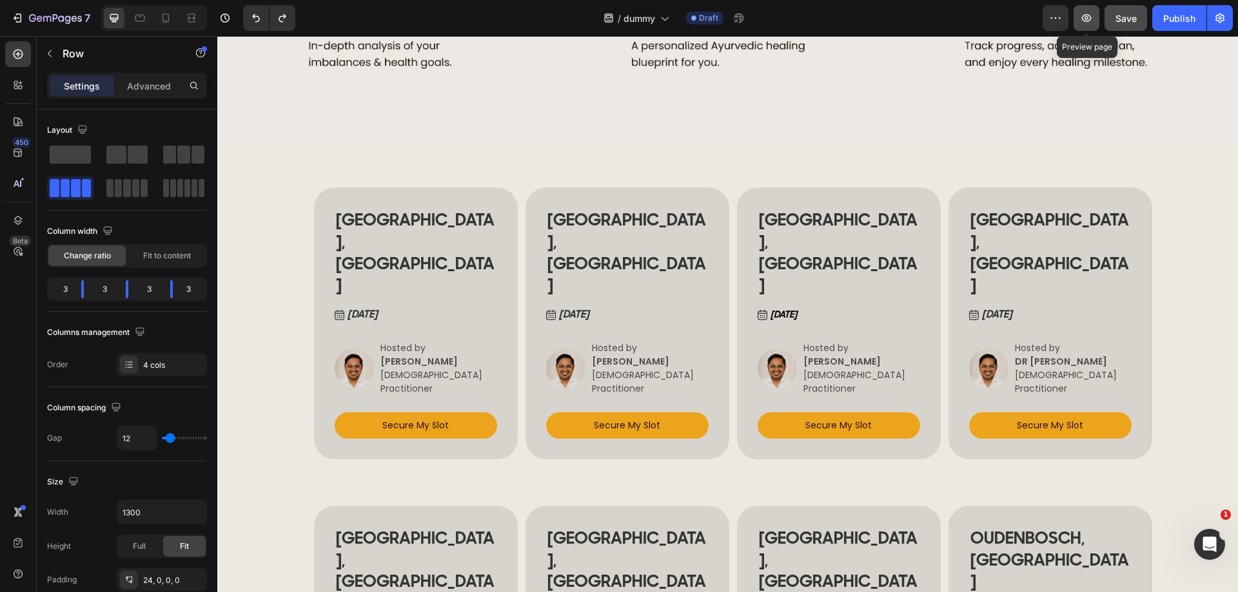
click at [1087, 13] on icon "button" at bounding box center [1086, 18] width 13 height 13
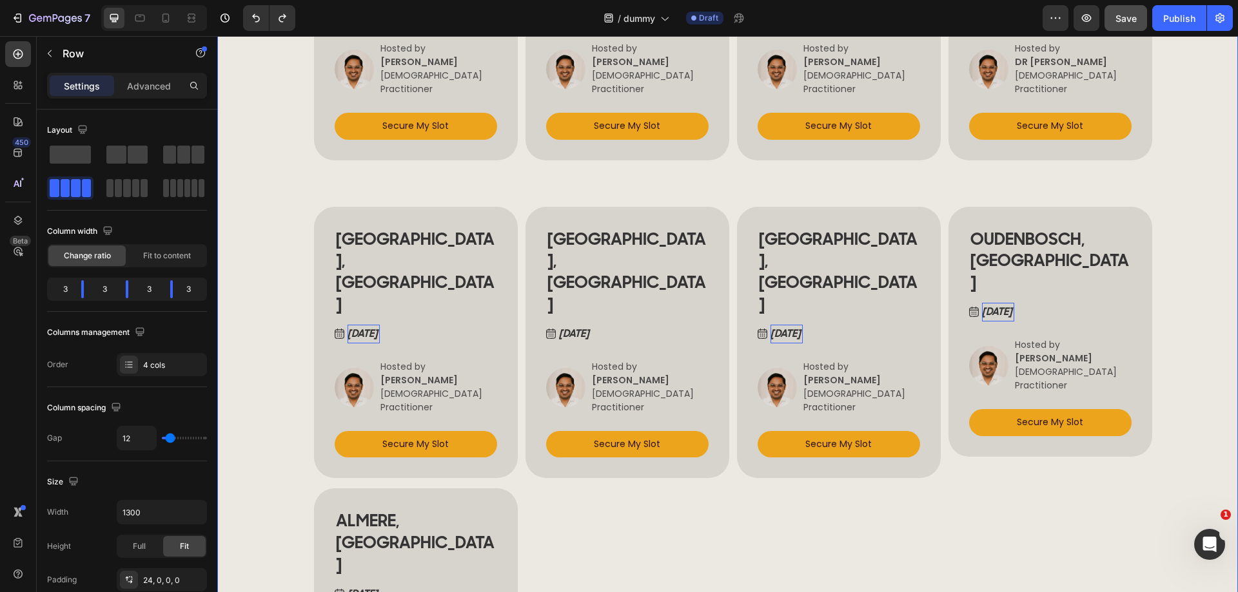
scroll to position [1873, 0]
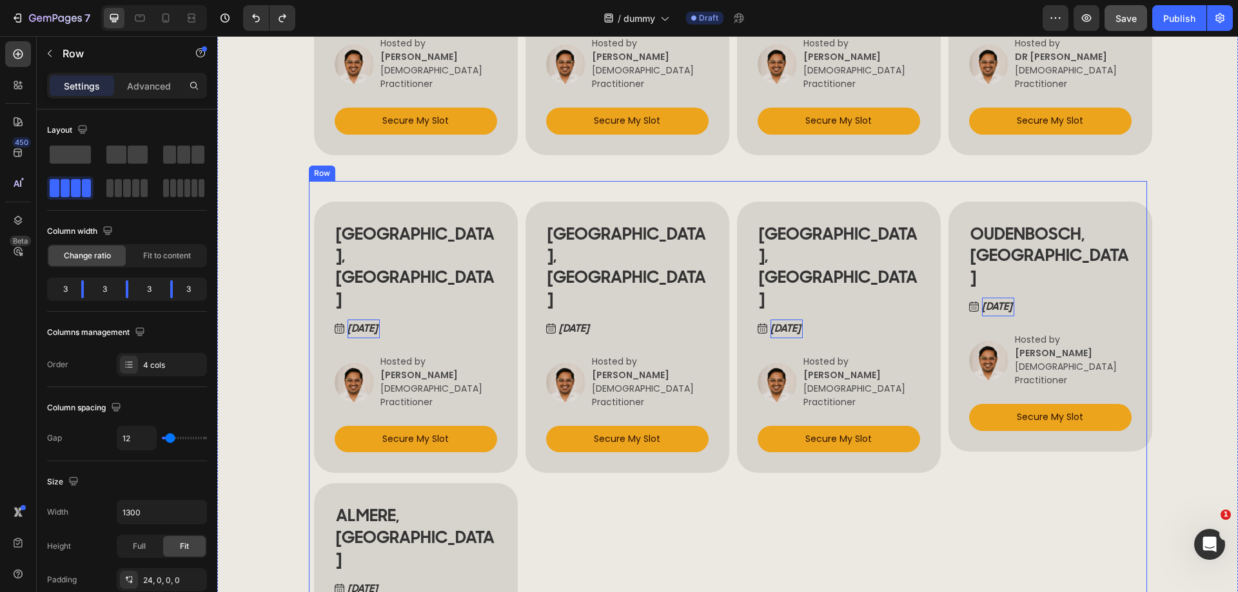
click at [548, 391] on div "VIENNA, AUSTRIA Heading Sep 21, 2025 Button Image Hosted by VERENA BERNHARD Ayu…" at bounding box center [622, 468] width 204 height 543
